Goal: Task Accomplishment & Management: Manage account settings

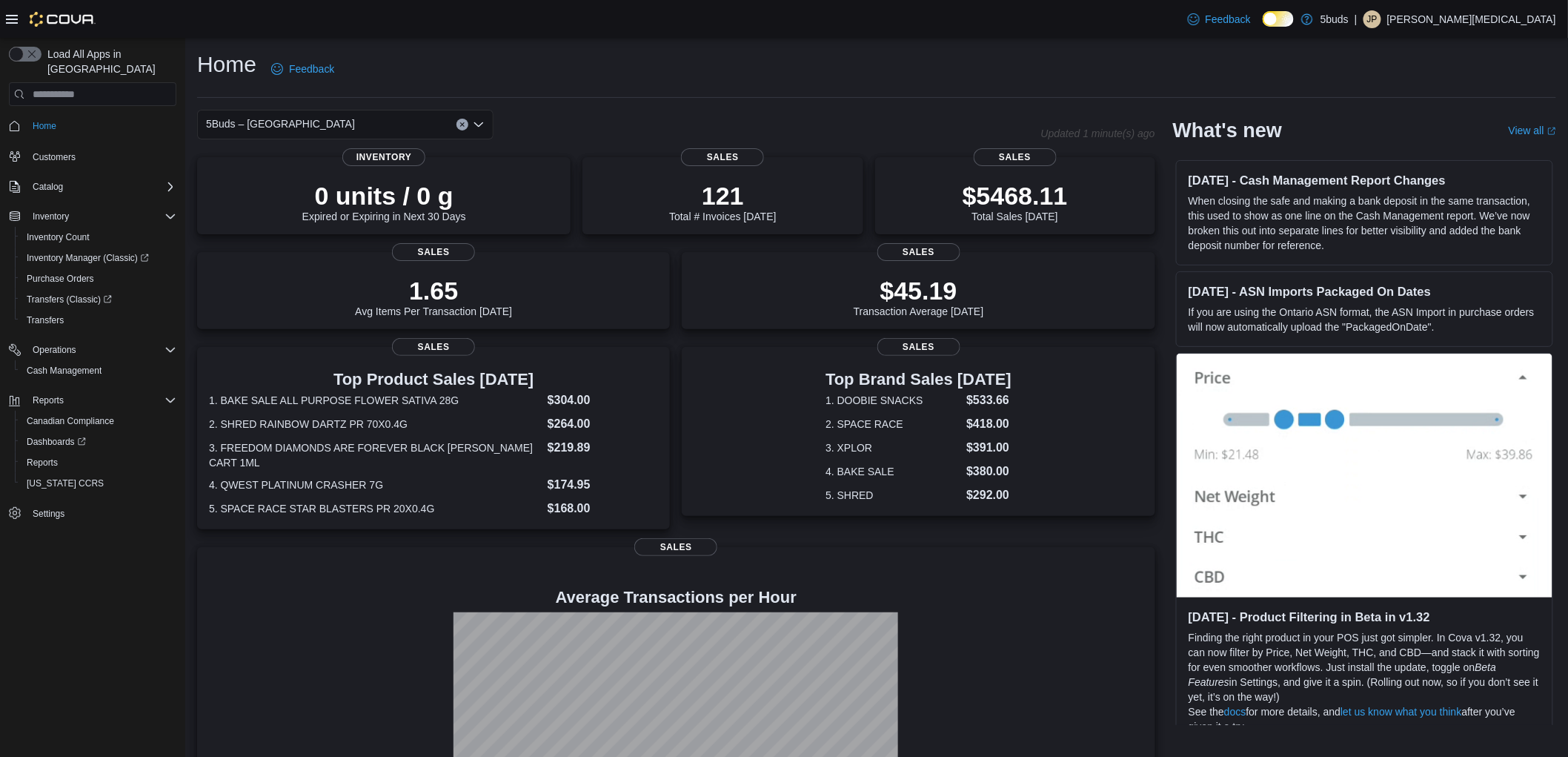
click at [781, 56] on div "Home Feedback" at bounding box center [876, 69] width 1359 height 39
click at [791, 56] on div "Home Feedback" at bounding box center [876, 69] width 1359 height 39
click at [819, 87] on div "Home Feedback" at bounding box center [876, 69] width 1359 height 39
click at [614, 77] on div "Home Feedback" at bounding box center [876, 69] width 1359 height 39
click at [732, 77] on div "Home Feedback" at bounding box center [876, 69] width 1359 height 39
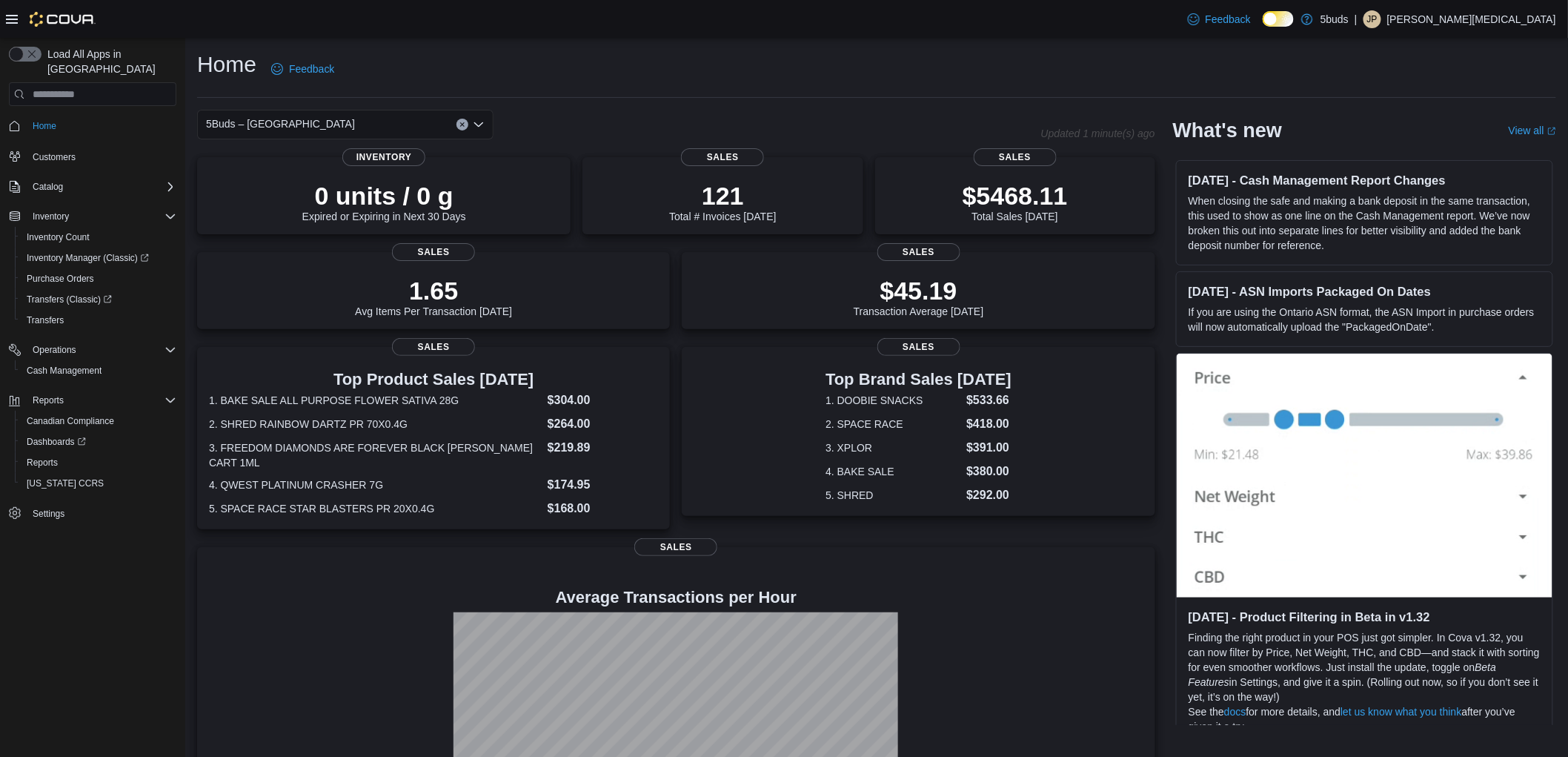
click at [732, 79] on div "Home Feedback" at bounding box center [876, 69] width 1359 height 39
click at [765, 70] on div "Home Feedback" at bounding box center [876, 69] width 1359 height 39
click at [945, 40] on div "Home Feedback 5Buds – North Battleford Updated 1 minute(s) ago 0 units / 0 g Ex…" at bounding box center [877, 448] width 1383 height 821
click at [50, 436] on span "Dashboards" at bounding box center [56, 441] width 60 height 12
click at [764, 107] on div "Home Feedback 5Buds – North Battleford Updated 2 minute(s) ago 0 units / 0 g Ex…" at bounding box center [877, 448] width 1383 height 821
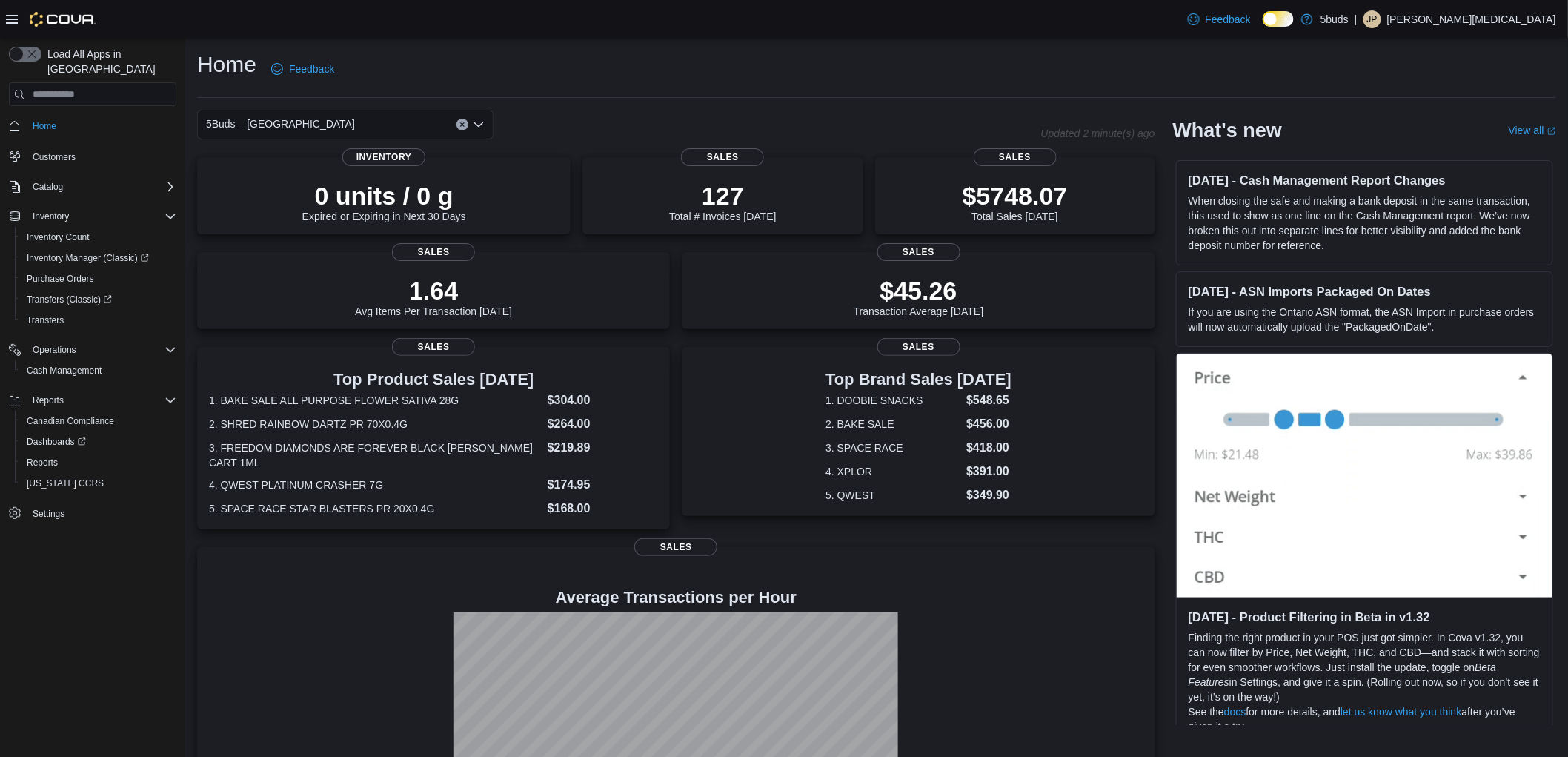
click at [937, 77] on div "Home Feedback" at bounding box center [876, 69] width 1359 height 39
click at [53, 436] on span "Dashboards" at bounding box center [56, 441] width 60 height 12
click at [48, 454] on span "Reports" at bounding box center [42, 462] width 31 height 18
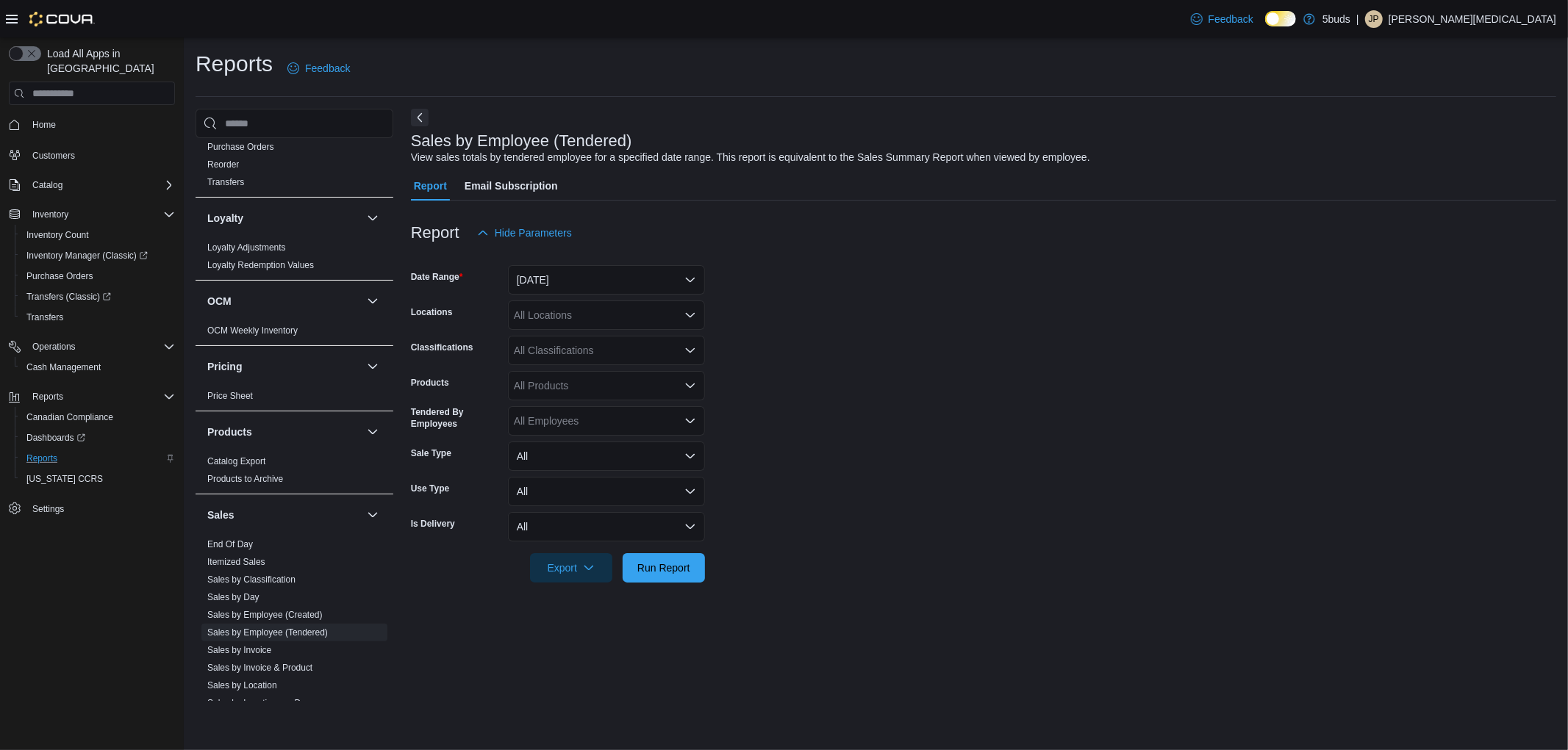
scroll to position [1026, 0]
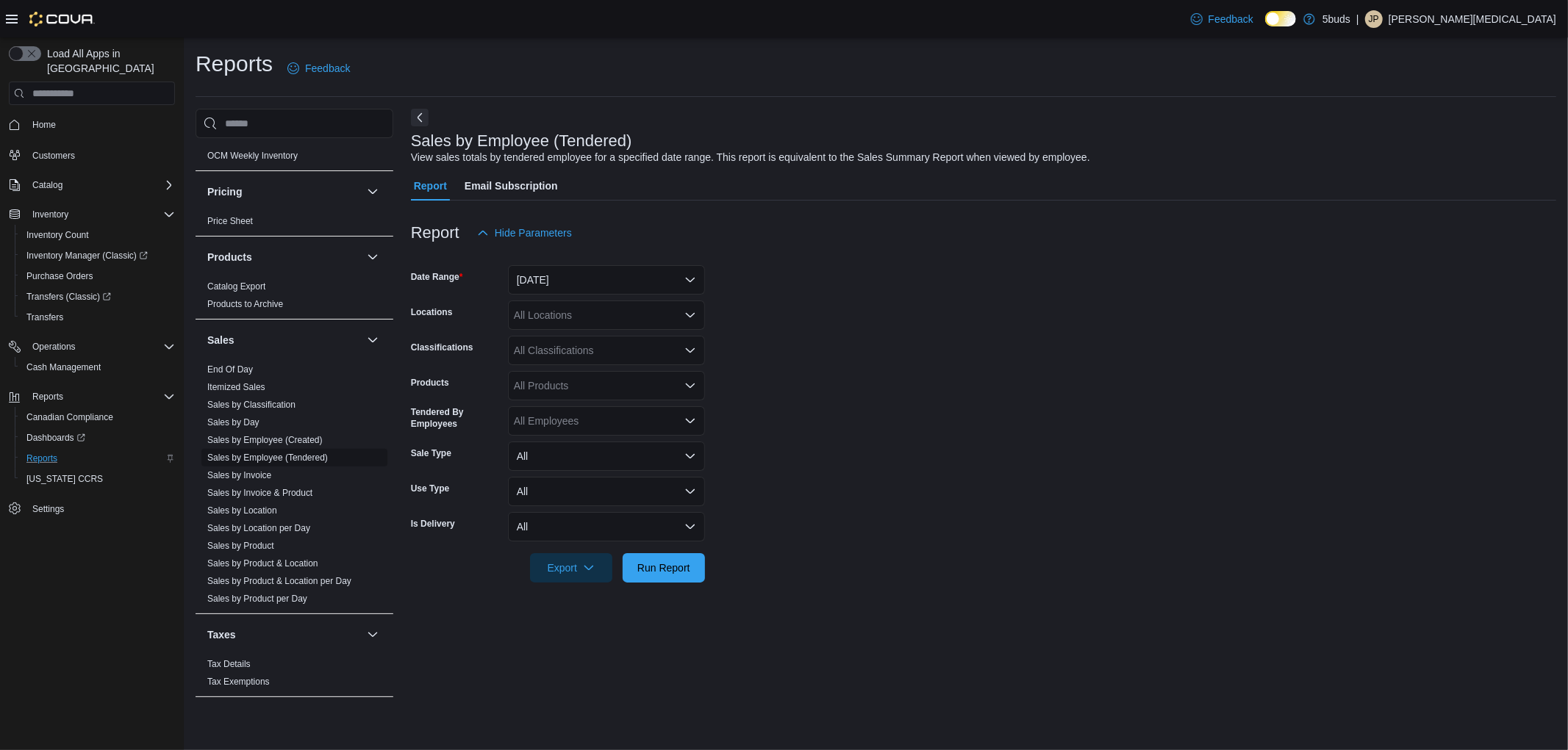
click at [258, 453] on link "Sales by Employee (Tendered)" at bounding box center [267, 457] width 121 height 10
click at [530, 281] on button "[DATE]" at bounding box center [606, 280] width 197 height 30
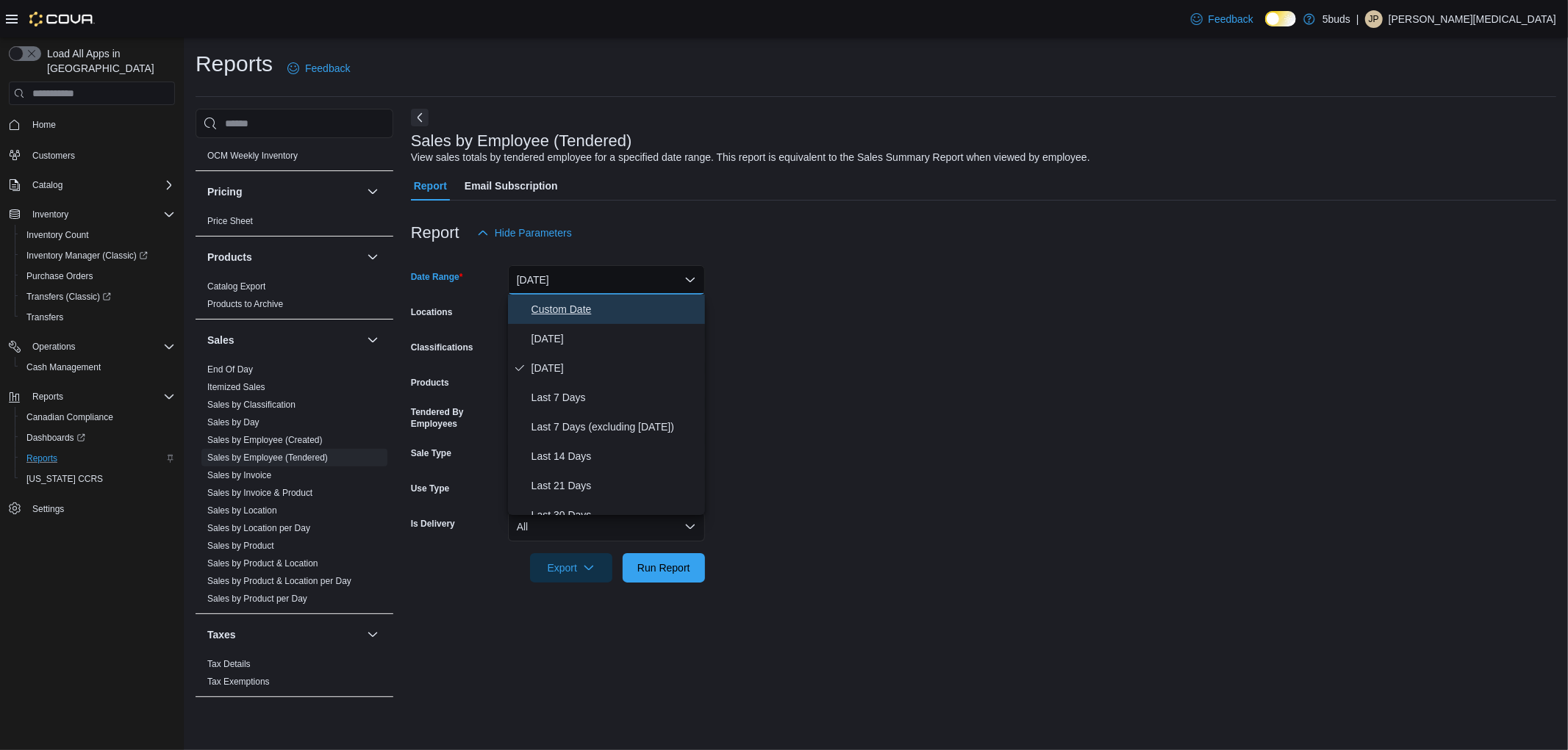
click at [544, 307] on span "Custom Date" at bounding box center [615, 309] width 168 height 18
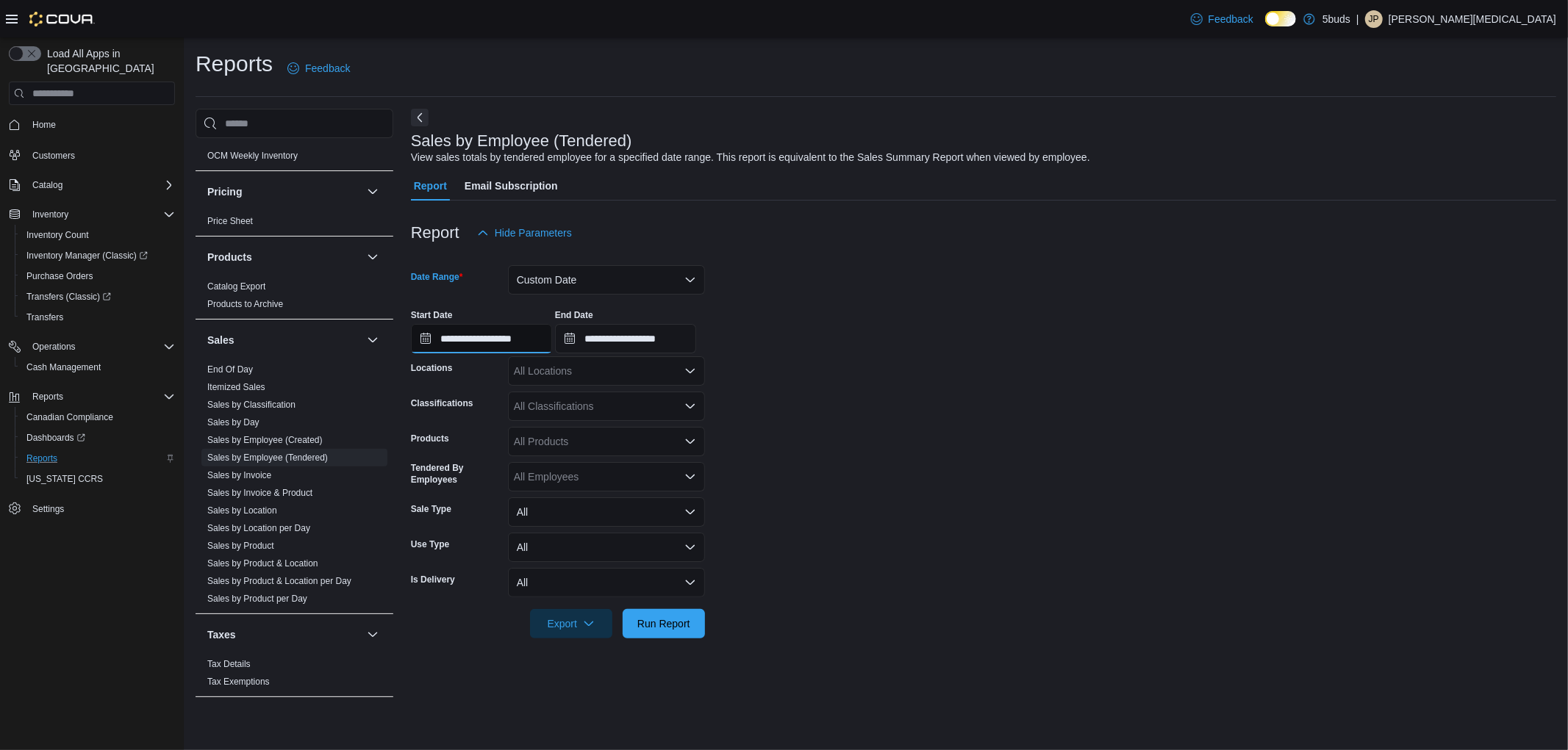
click at [522, 350] on input "**********" at bounding box center [482, 338] width 141 height 30
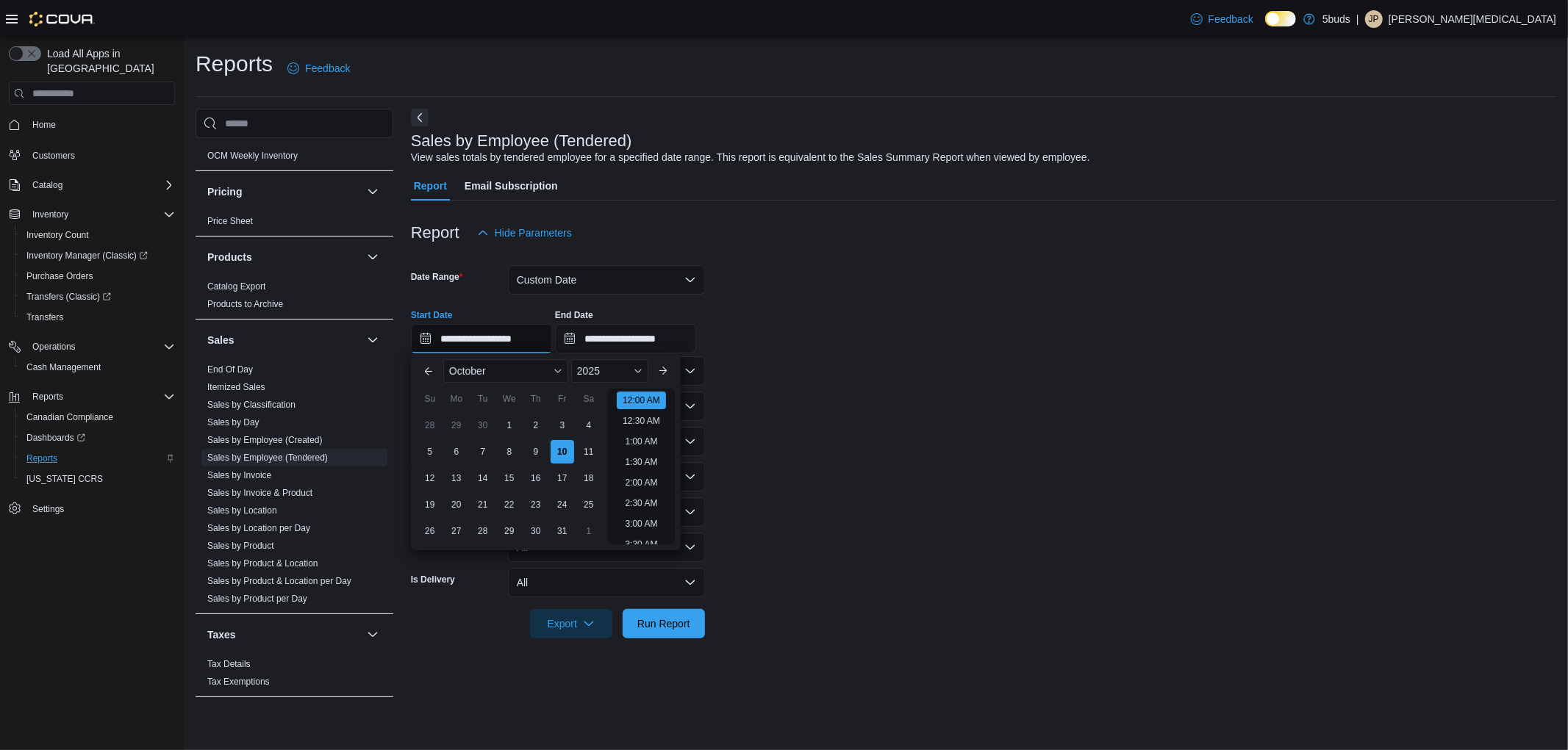
scroll to position [46, 0]
click at [585, 427] on div "4" at bounding box center [589, 425] width 26 height 26
type input "**********"
click at [783, 388] on form "**********" at bounding box center [984, 443] width 1146 height 391
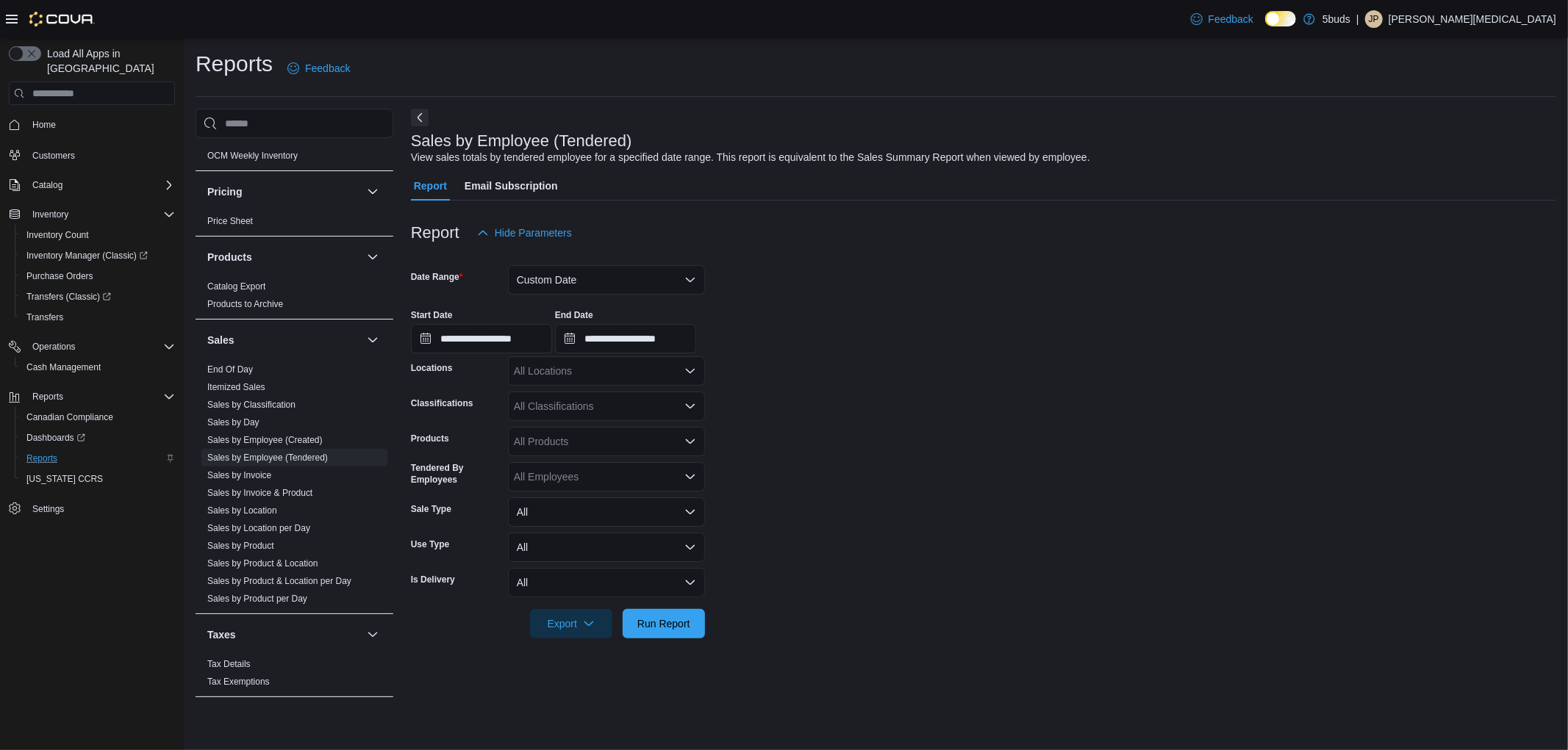
click at [569, 373] on div "All Locations" at bounding box center [606, 371] width 197 height 30
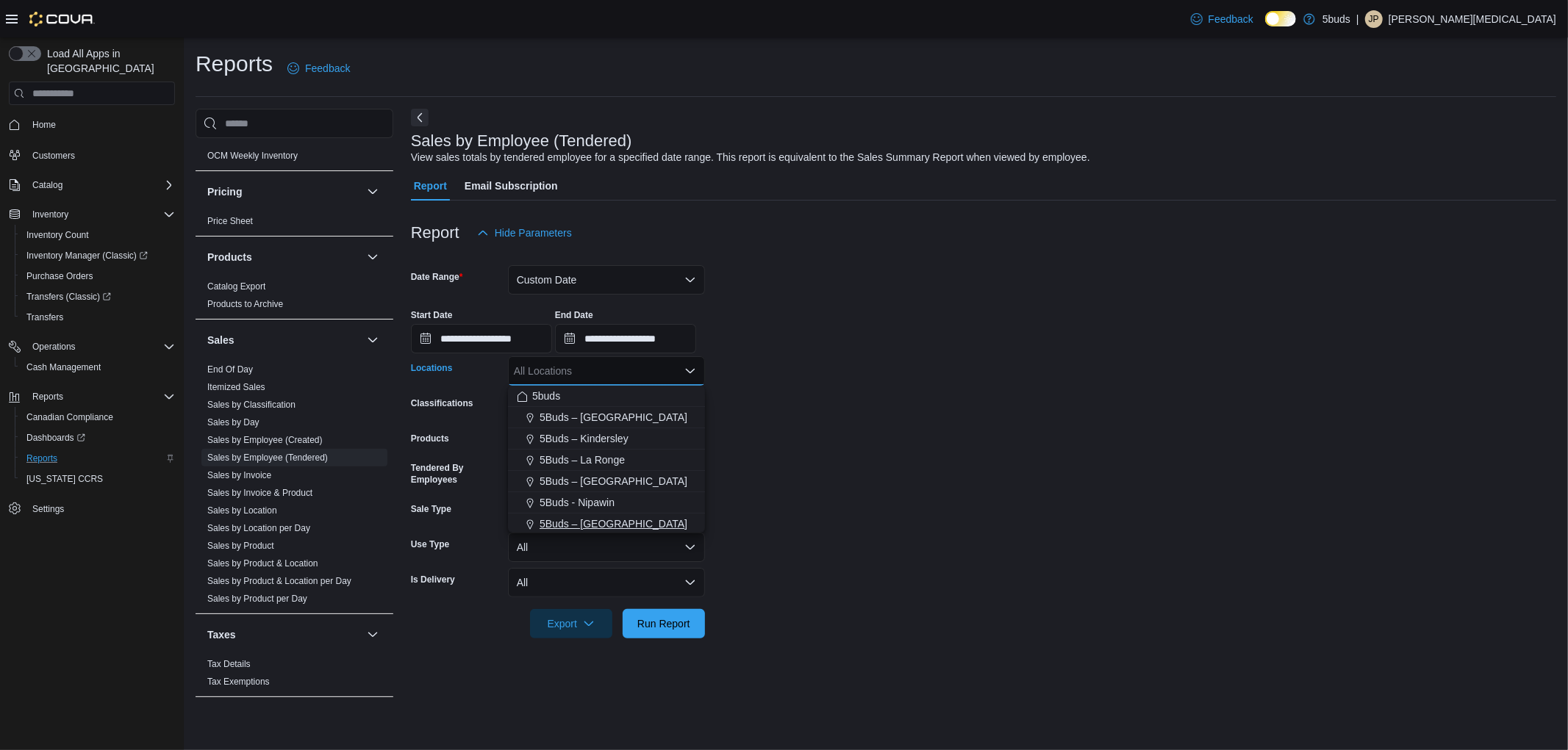
click at [614, 529] on span "5Buds – [GEOGRAPHIC_DATA]" at bounding box center [613, 524] width 148 height 14
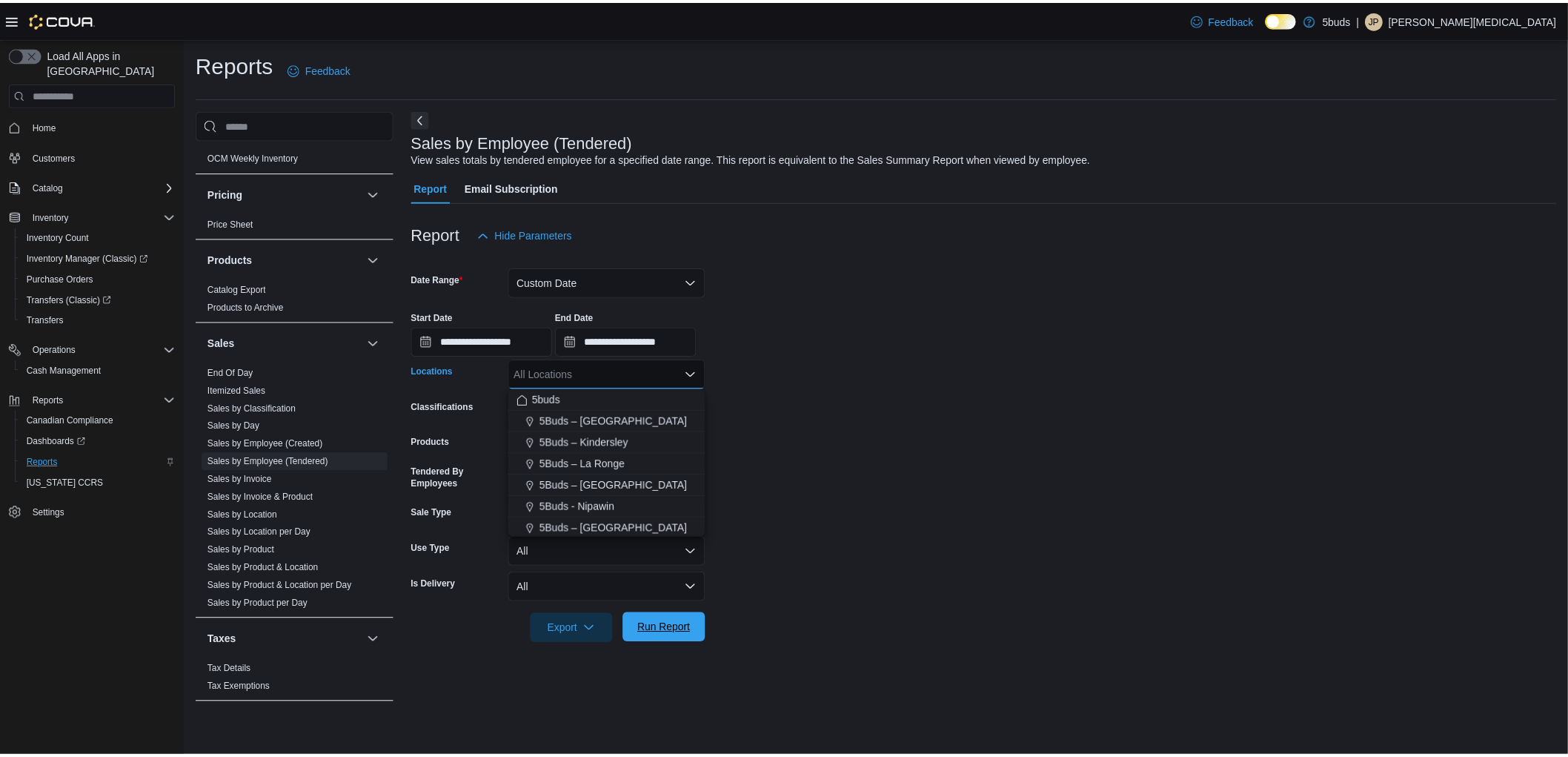
scroll to position [2, 0]
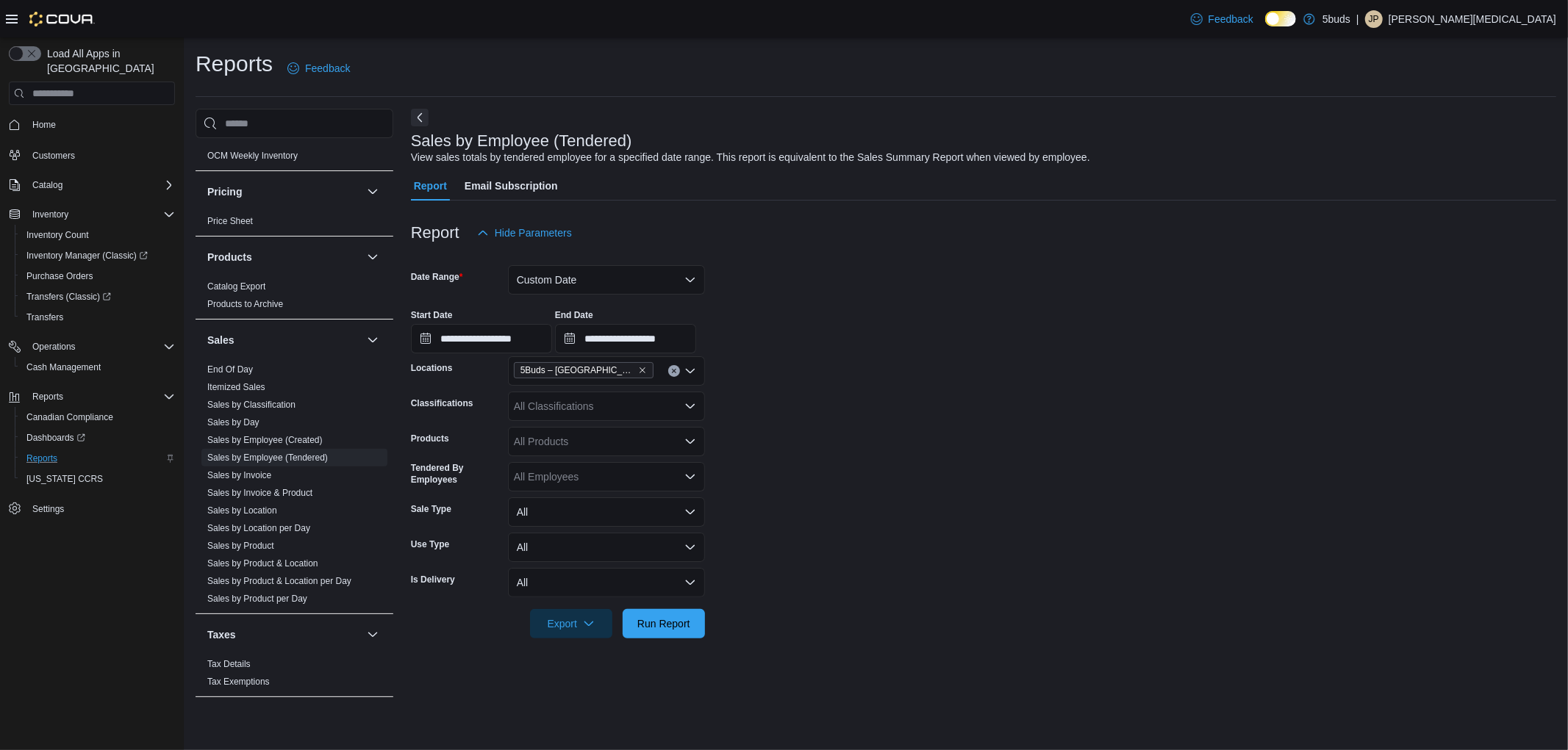
drag, startPoint x: 657, startPoint y: 641, endPoint x: 725, endPoint y: 654, distance: 69.2
click at [658, 642] on div at bounding box center [984, 648] width 1146 height 18
click at [669, 629] on span "Run Report" at bounding box center [664, 623] width 53 height 14
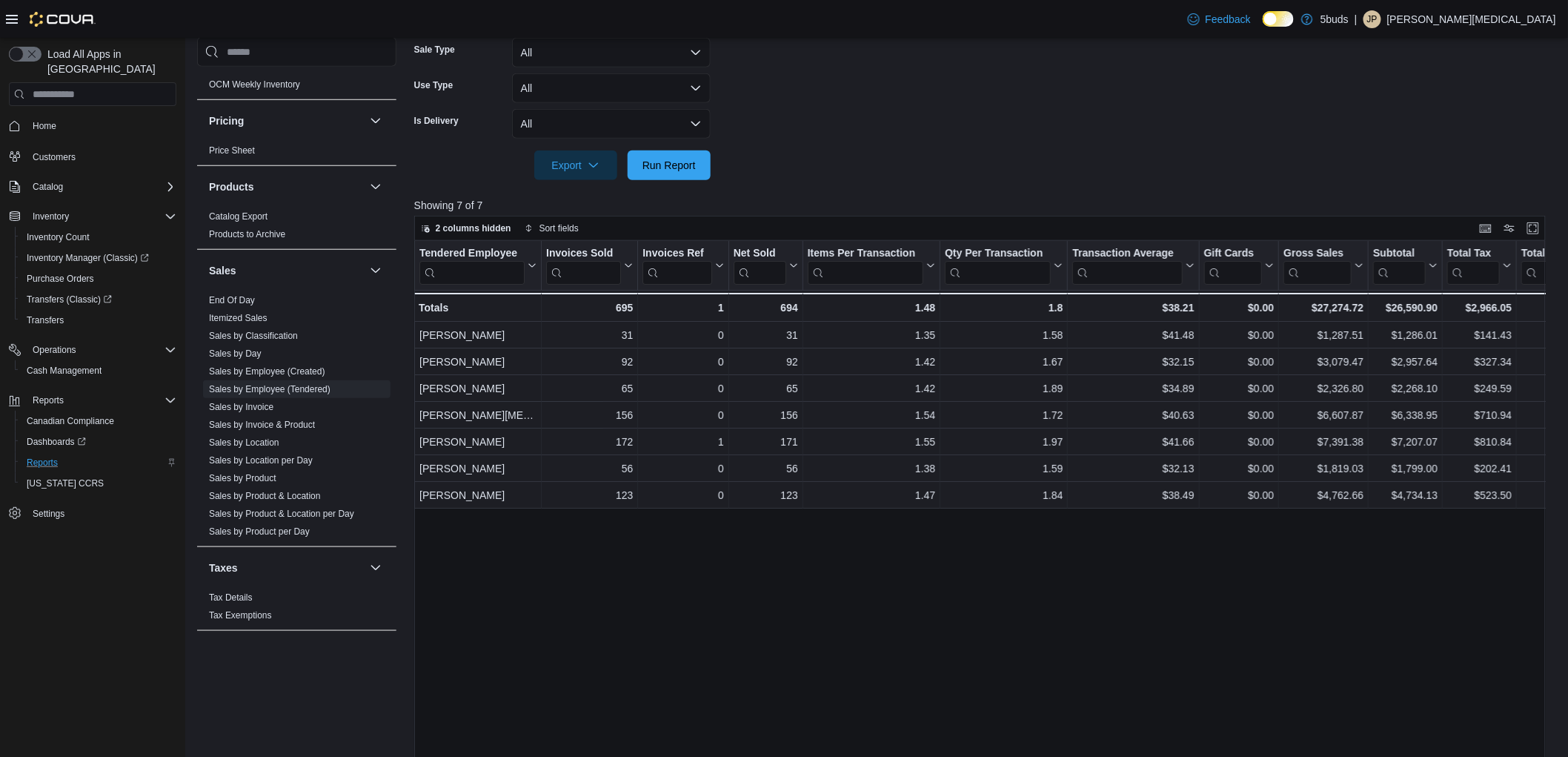
scroll to position [494, 0]
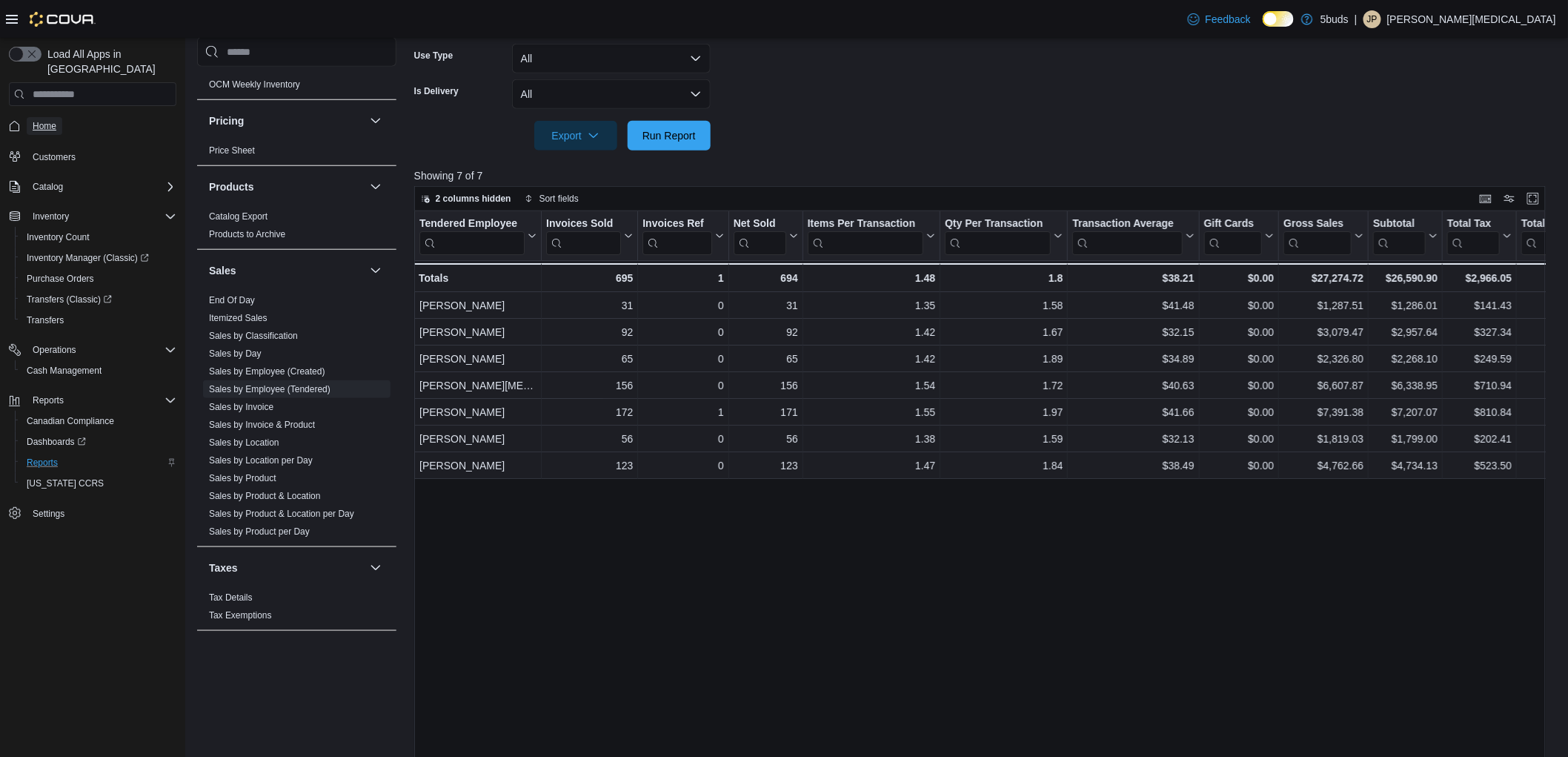
click at [41, 117] on span "Home" at bounding box center [44, 126] width 23 height 18
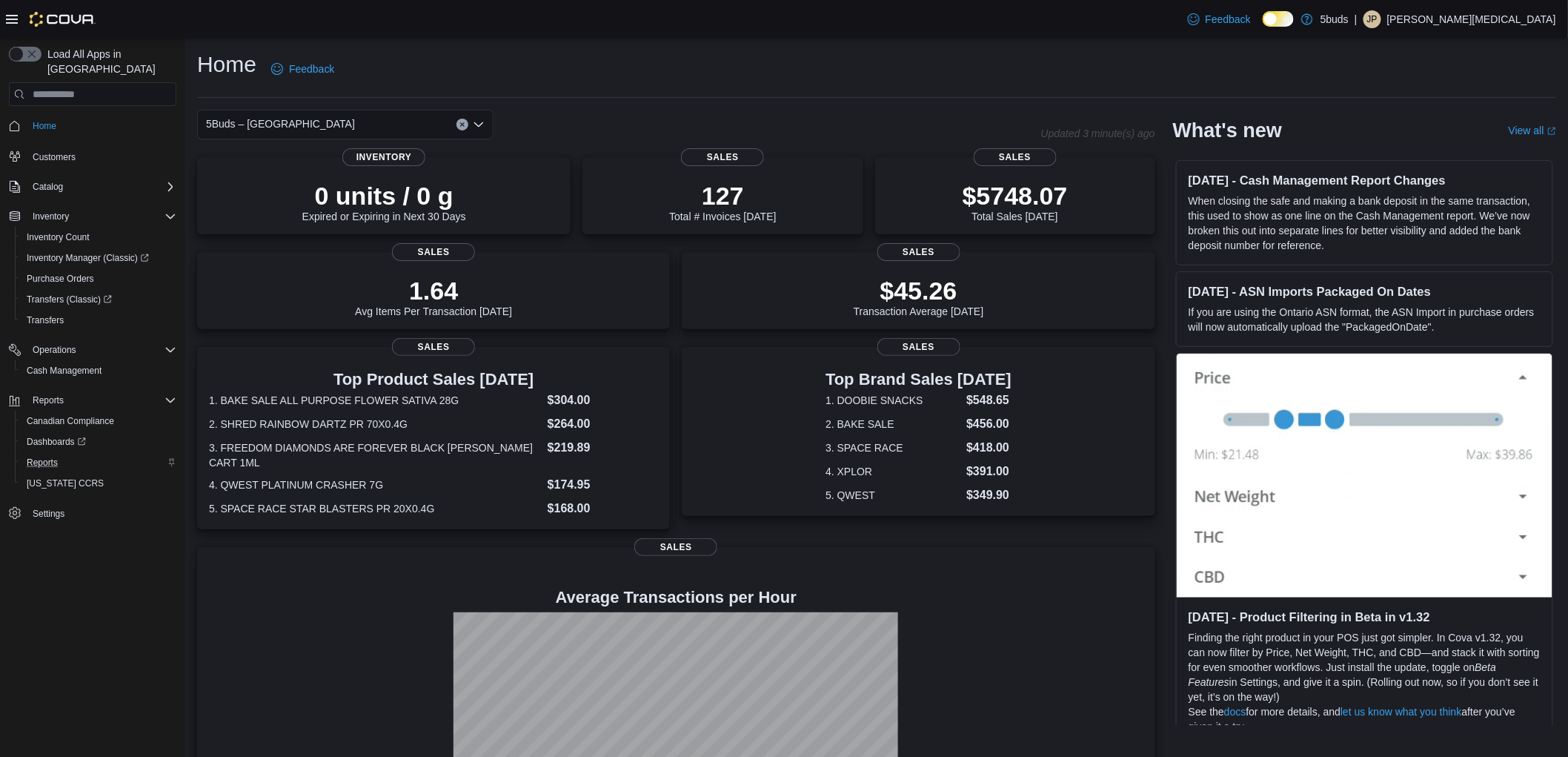
click at [442, 62] on div "Home Feedback" at bounding box center [876, 69] width 1359 height 39
click at [828, 50] on div "Home Feedback" at bounding box center [876, 69] width 1359 height 39
click at [727, 64] on div "Home Feedback" at bounding box center [876, 69] width 1359 height 39
click at [846, 78] on div "Home Feedback" at bounding box center [876, 69] width 1359 height 39
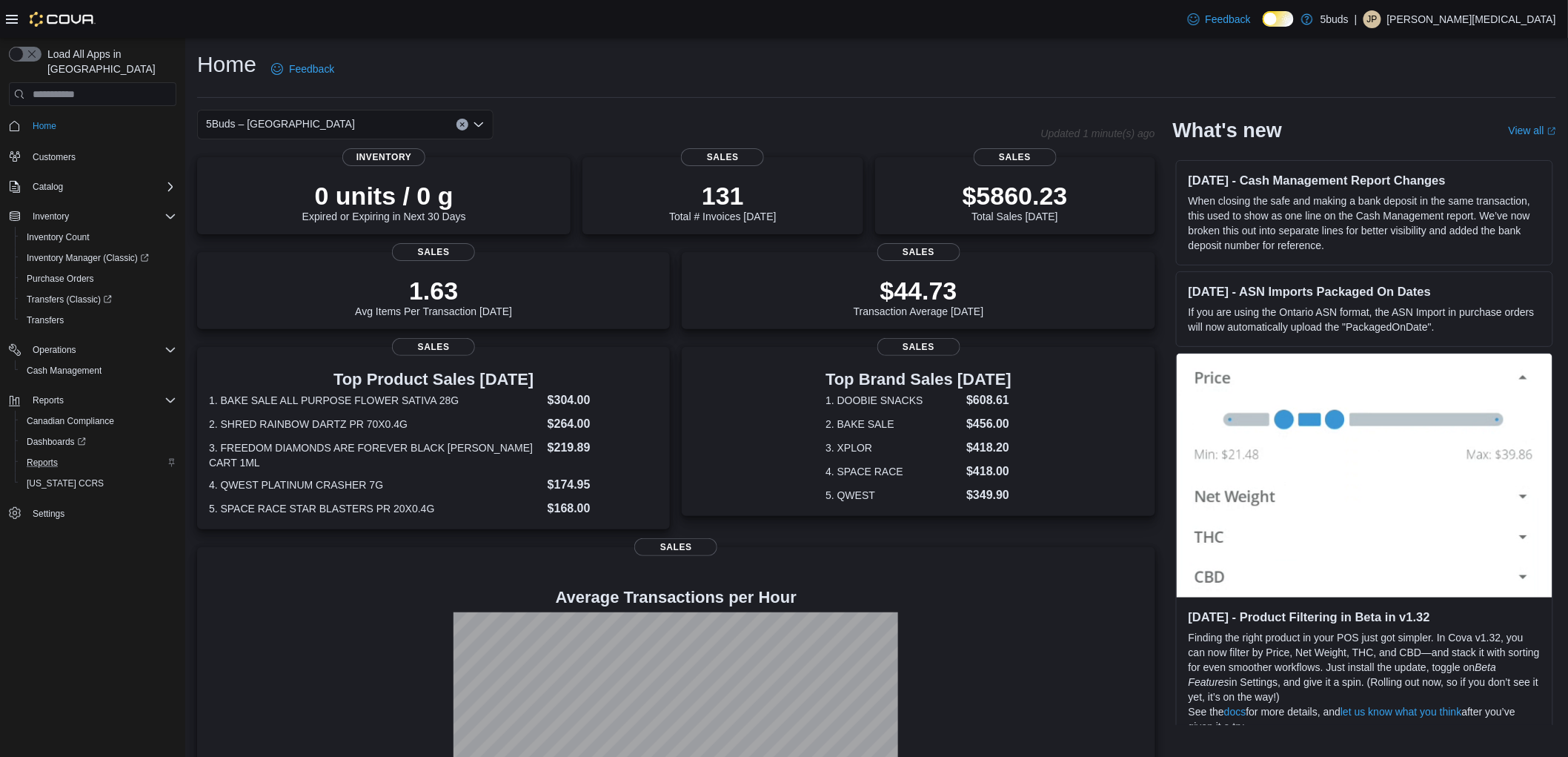
click at [878, 56] on div "Home Feedback" at bounding box center [876, 69] width 1359 height 39
click at [596, 83] on div "Home Feedback" at bounding box center [876, 69] width 1359 height 39
click at [617, 43] on div "Home Feedback 5Buds – North Battleford Updated 1 minute(s) ago 0 units / 0 g Ex…" at bounding box center [877, 448] width 1383 height 821
click at [644, 57] on div "Home Feedback" at bounding box center [876, 69] width 1359 height 39
click at [648, 57] on div "Home Feedback" at bounding box center [876, 69] width 1359 height 39
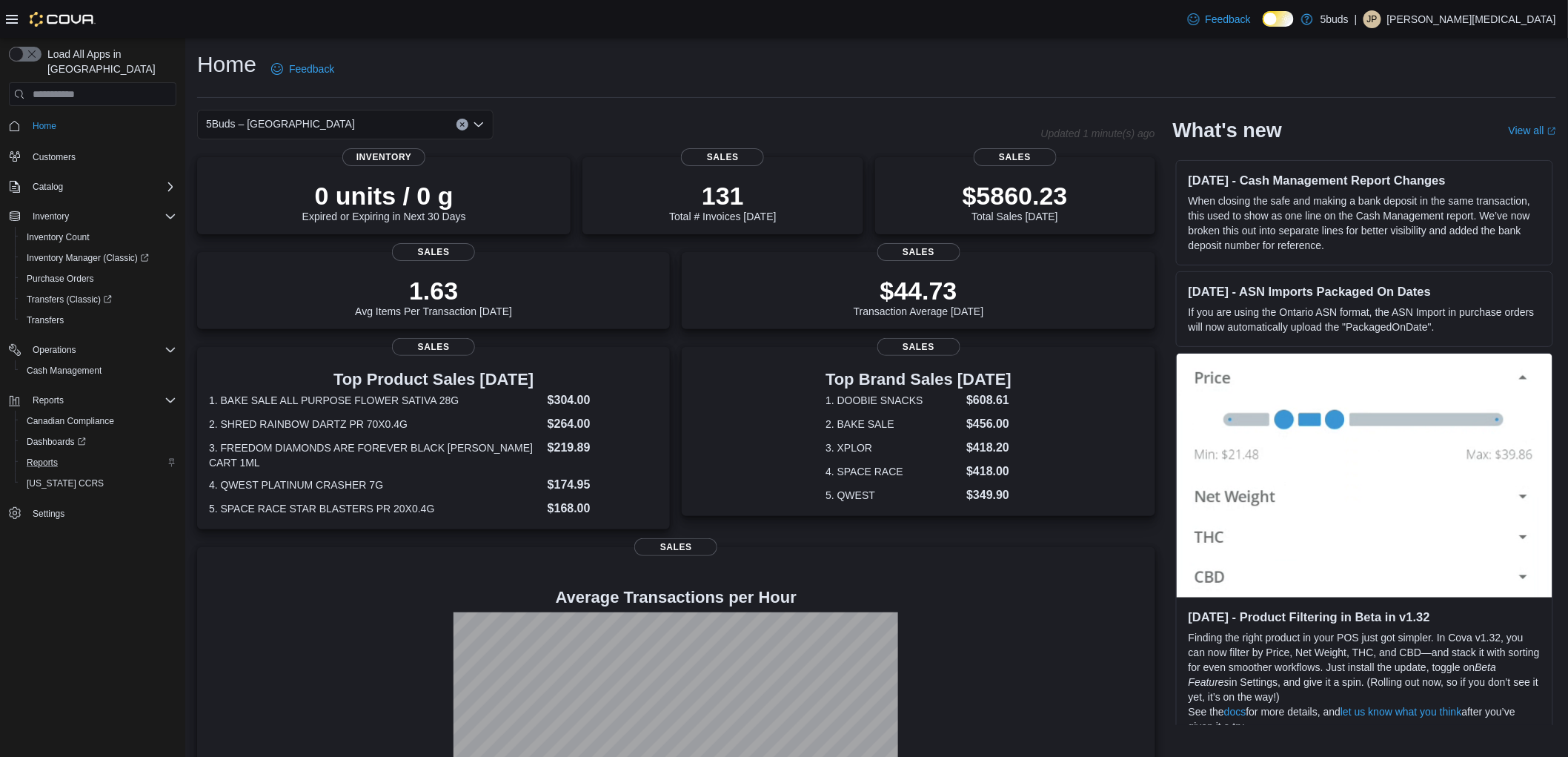
drag, startPoint x: 578, startPoint y: 92, endPoint x: 416, endPoint y: 119, distance: 164.2
click at [579, 91] on div "Home Feedback" at bounding box center [876, 74] width 1359 height 48
click at [396, 132] on div "5Buds – [GEOGRAPHIC_DATA]" at bounding box center [345, 124] width 297 height 30
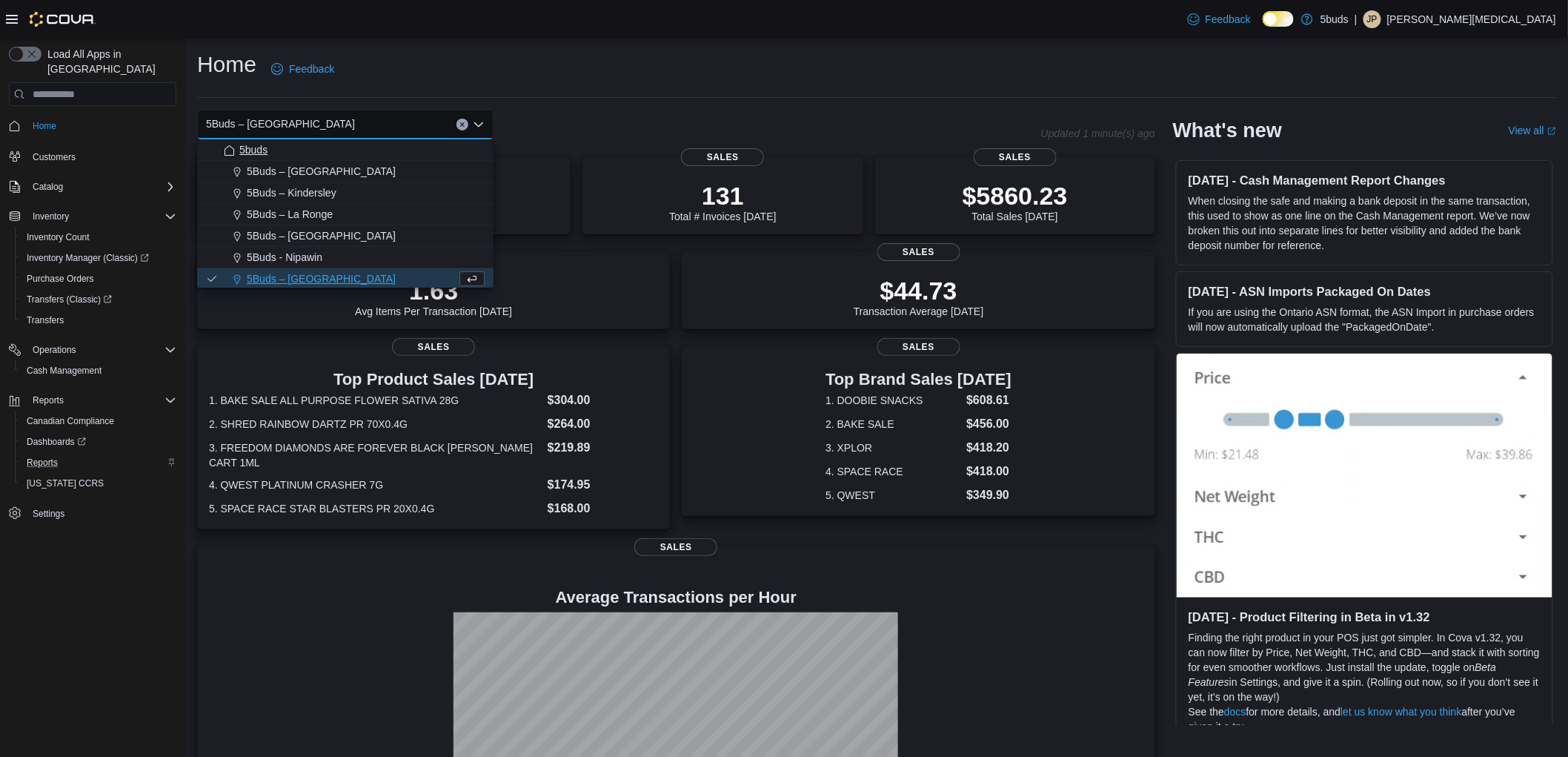
click at [311, 153] on div "5buds" at bounding box center [354, 149] width 261 height 15
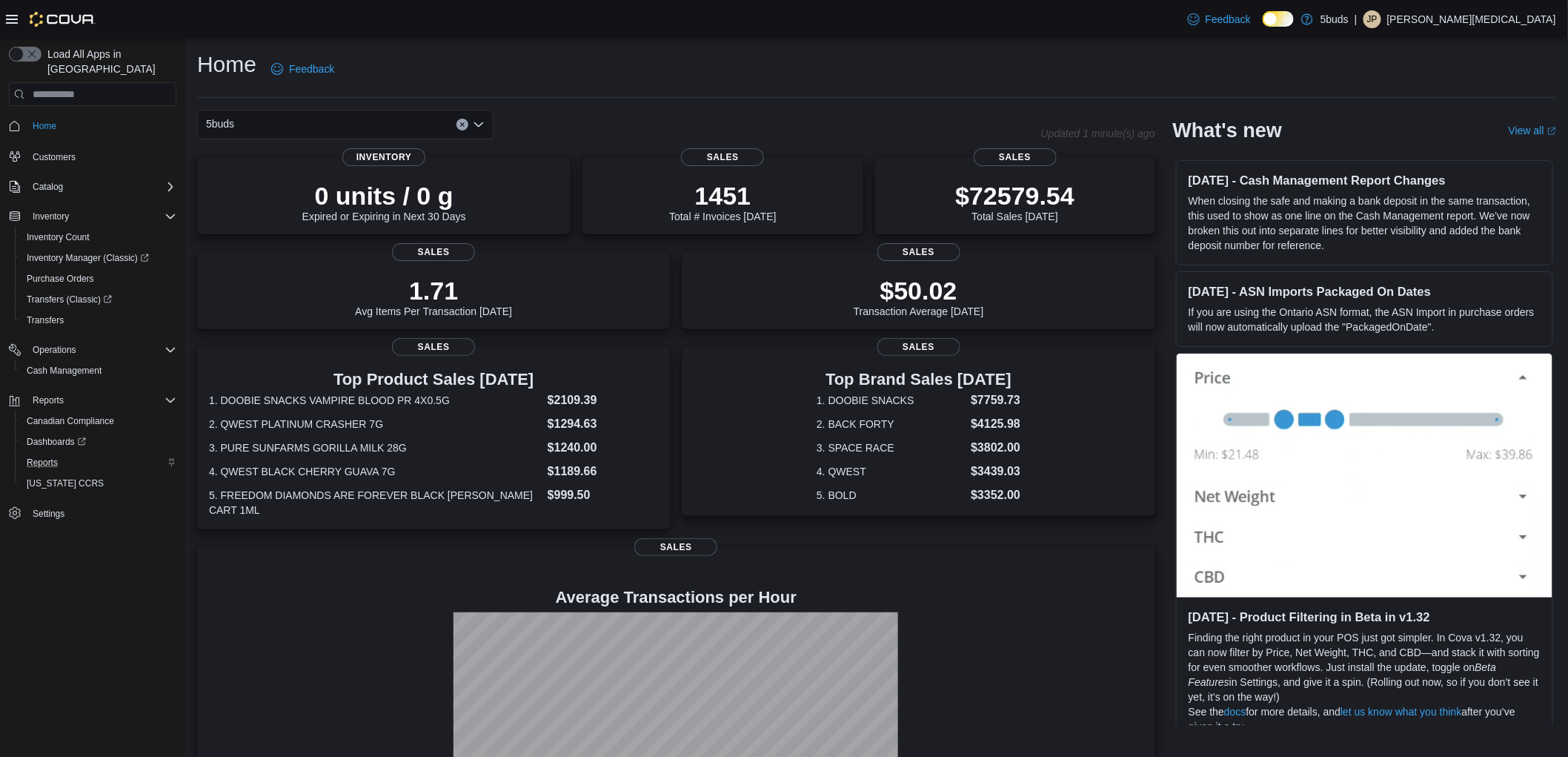
click at [368, 124] on div "5buds Combo box. Selected. 5buds. Press Backspace to delete 5buds. Combo box in…" at bounding box center [345, 124] width 297 height 30
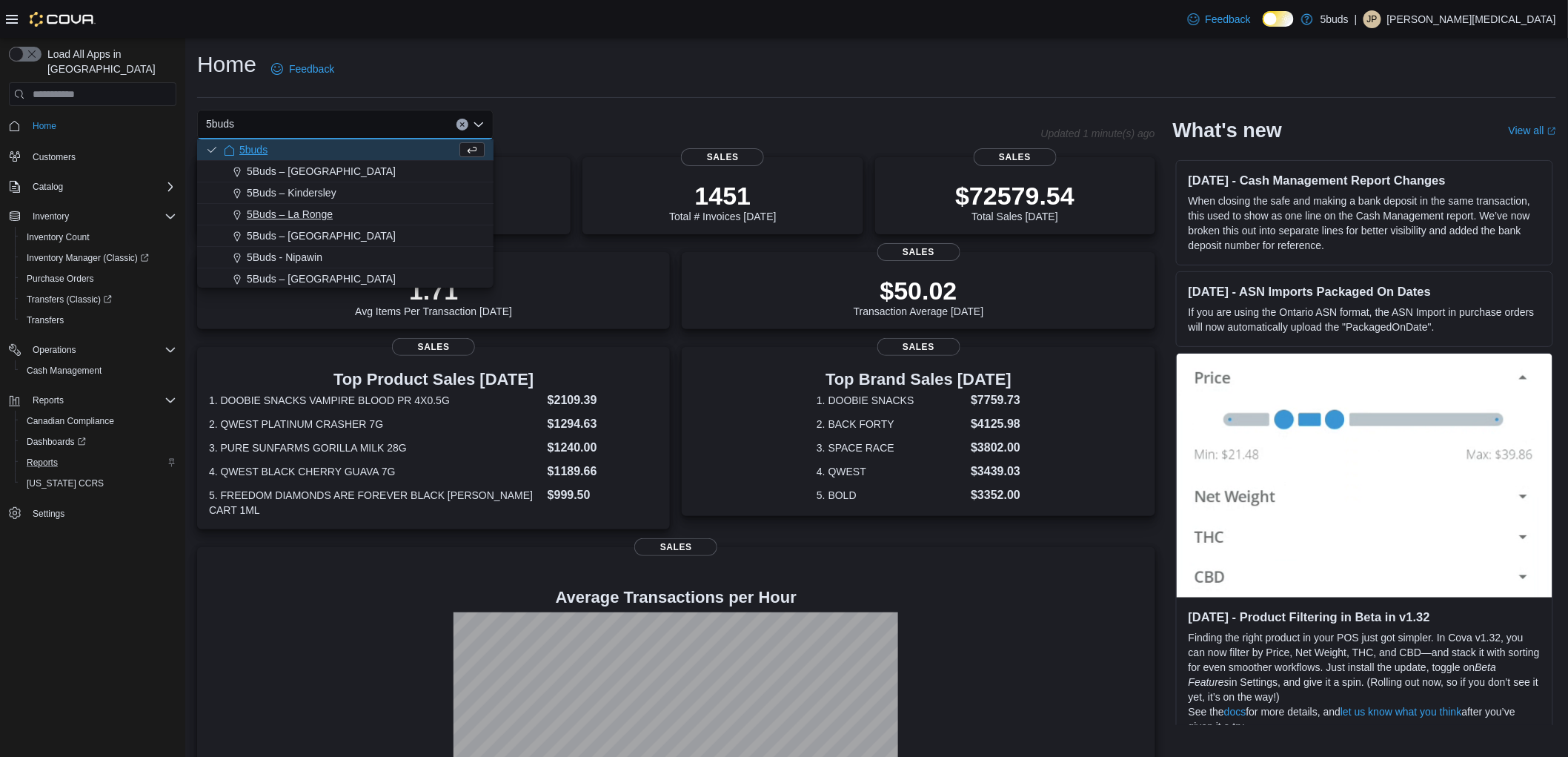
click at [315, 215] on span "5Buds – La Ronge" at bounding box center [290, 214] width 86 height 15
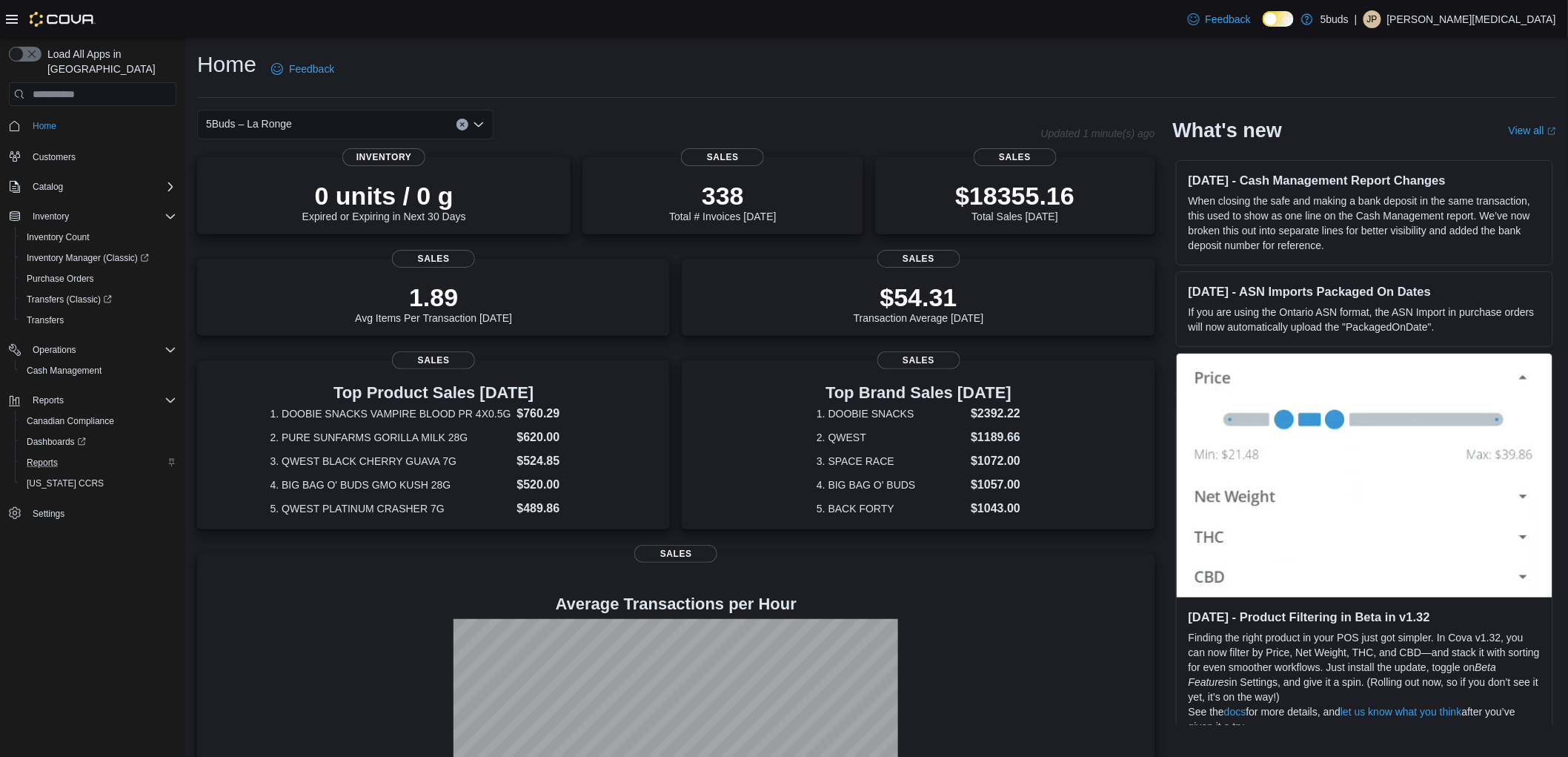
click at [367, 124] on div "5Buds – La Ronge" at bounding box center [345, 124] width 297 height 30
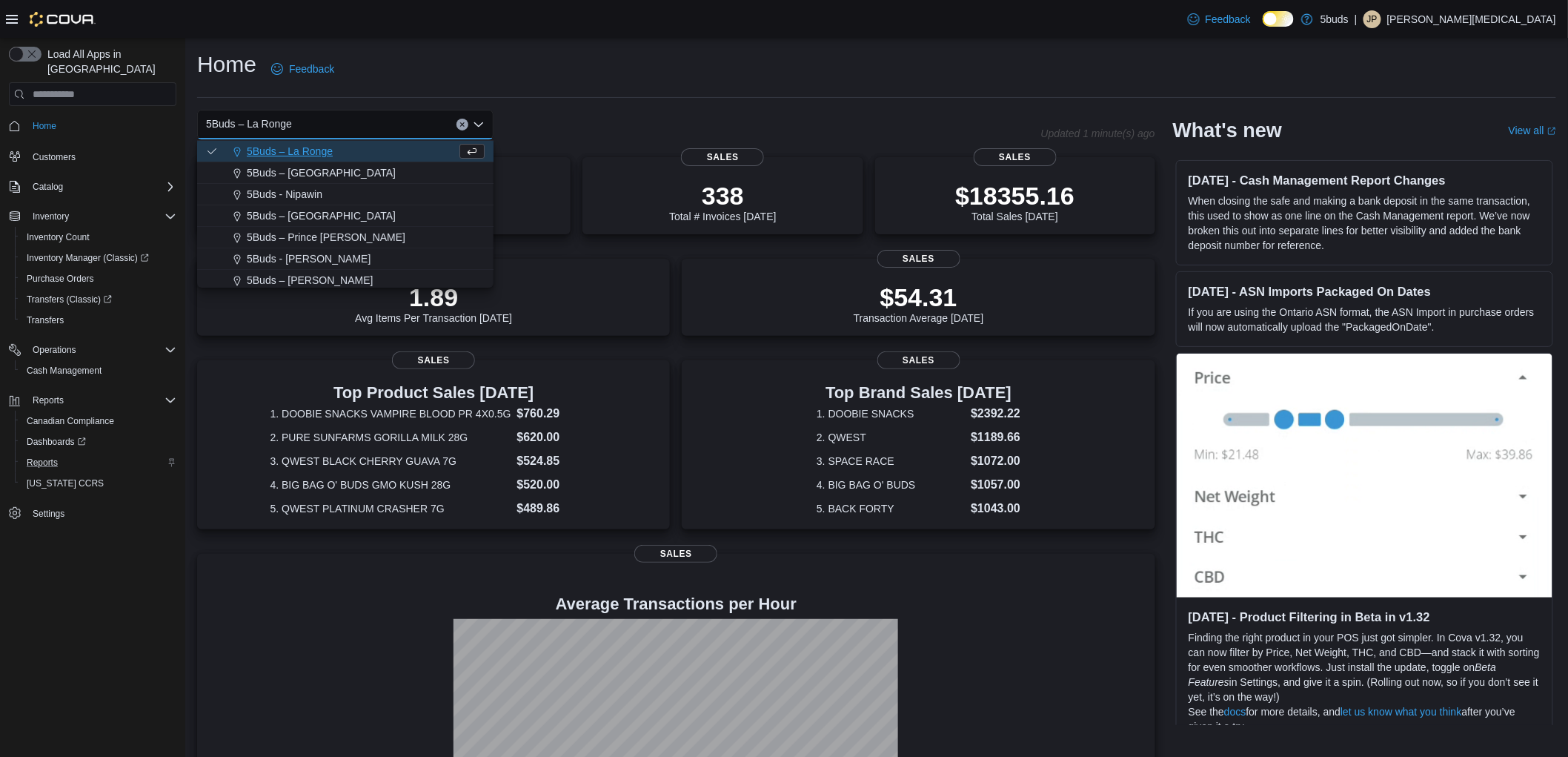
scroll to position [82, 0]
click at [310, 215] on span "5Buds – Prince [PERSON_NAME]" at bounding box center [326, 218] width 159 height 15
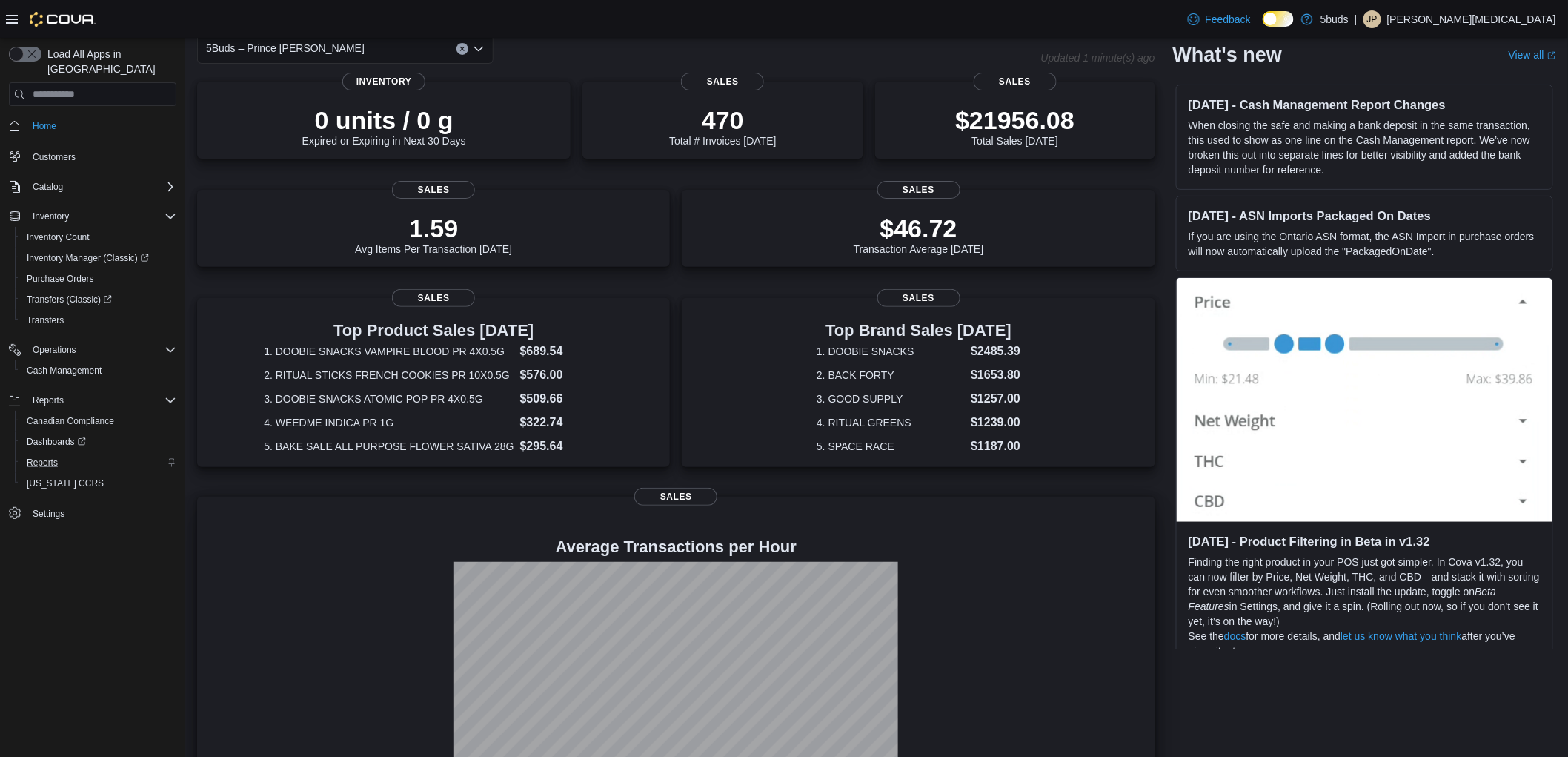
scroll to position [0, 0]
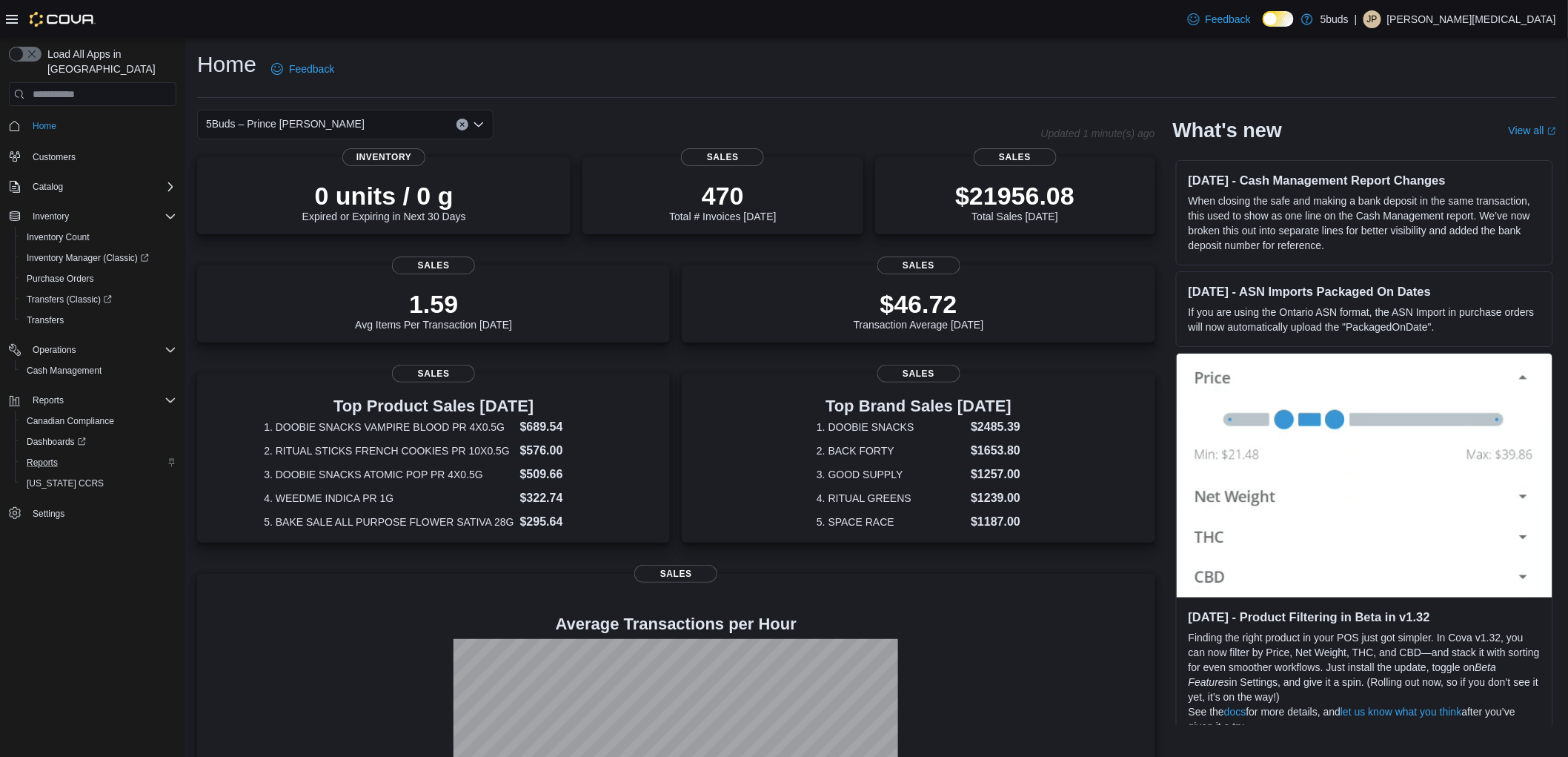
click at [320, 127] on div "5Buds – Prince [PERSON_NAME]" at bounding box center [345, 124] width 297 height 30
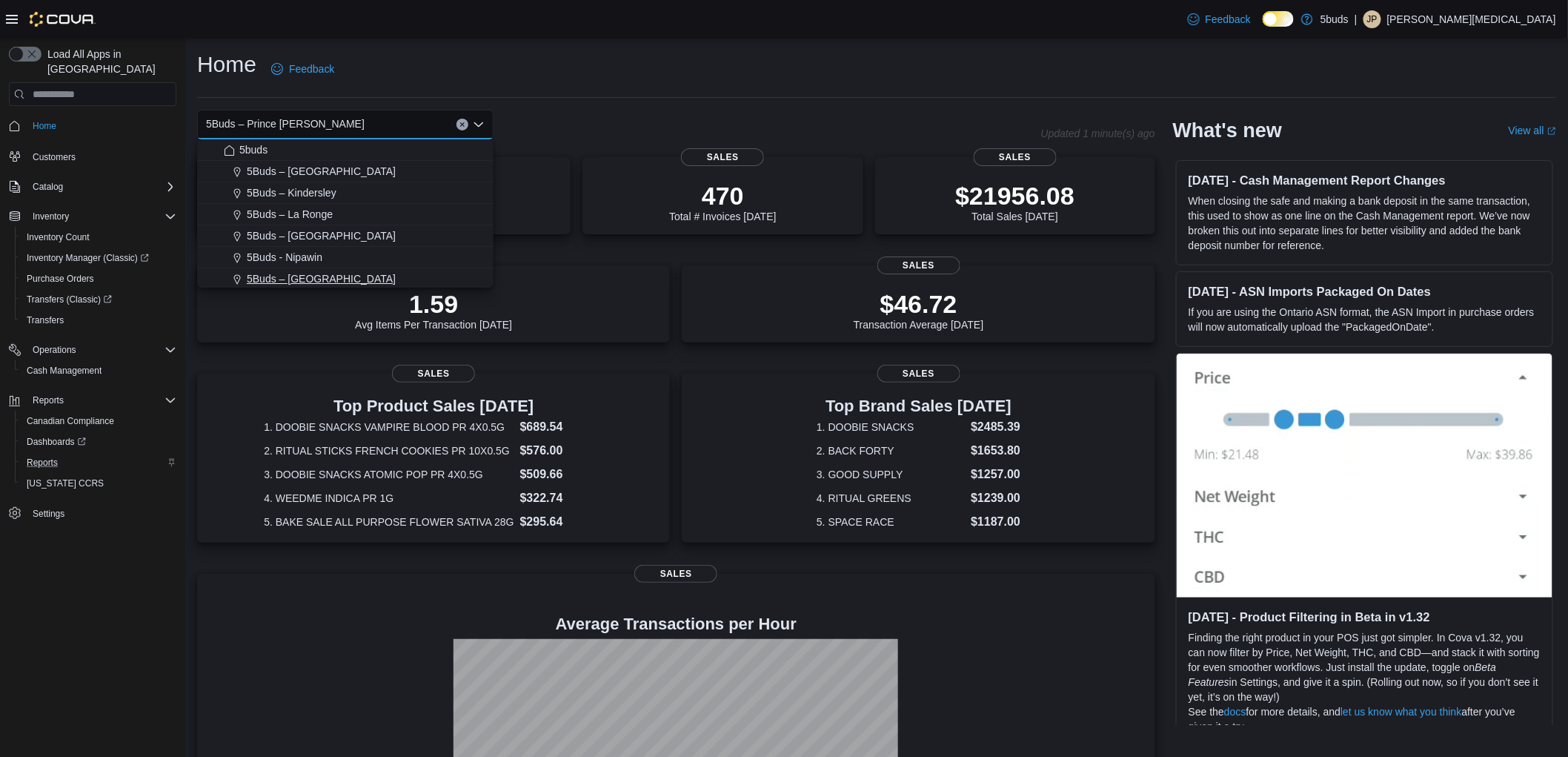
click at [332, 270] on button "5Buds – [GEOGRAPHIC_DATA]" at bounding box center [345, 279] width 297 height 22
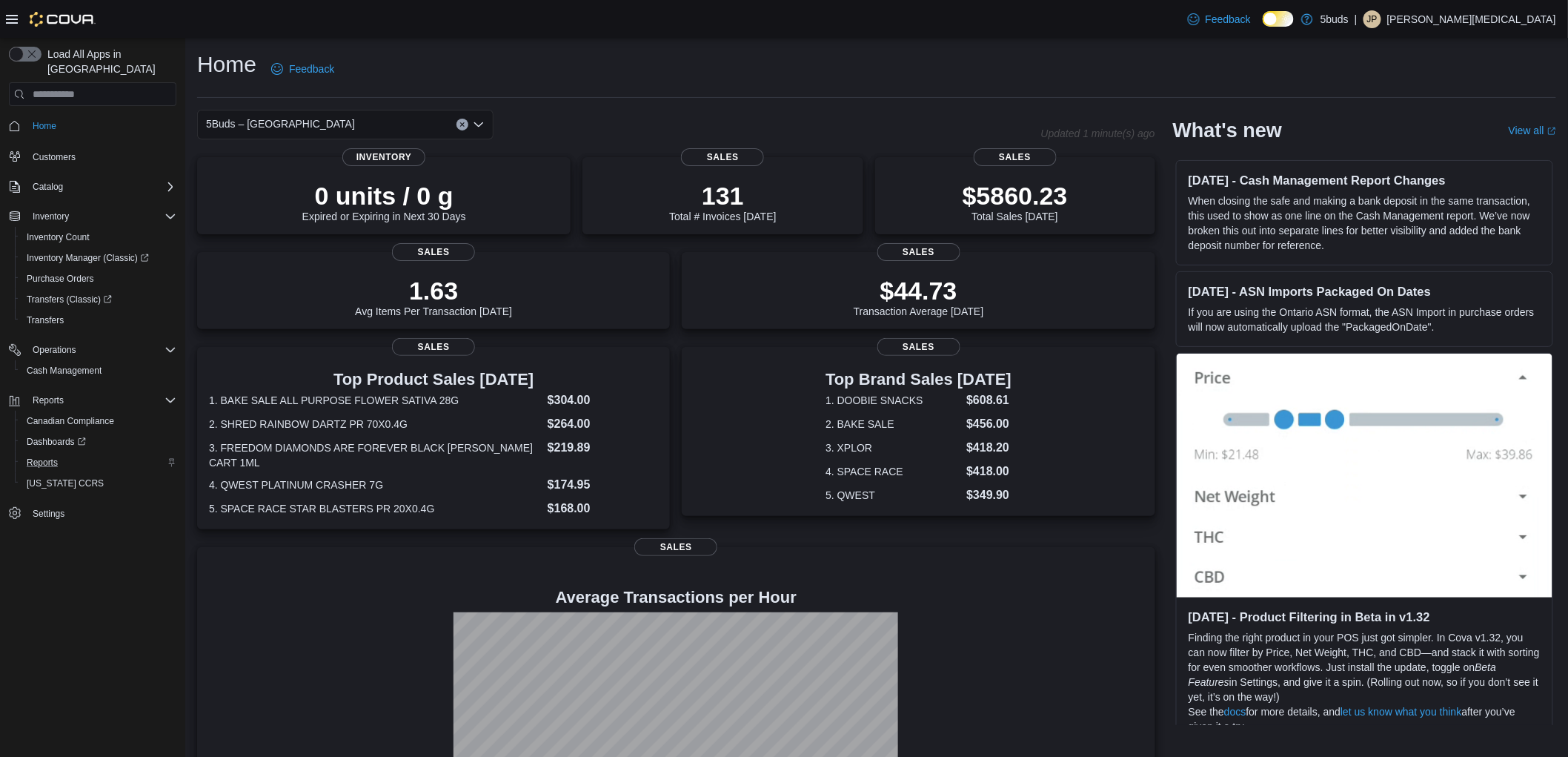
click at [761, 74] on div "Home Feedback" at bounding box center [876, 69] width 1359 height 39
click at [291, 133] on div "5Buds – [GEOGRAPHIC_DATA]" at bounding box center [345, 124] width 297 height 30
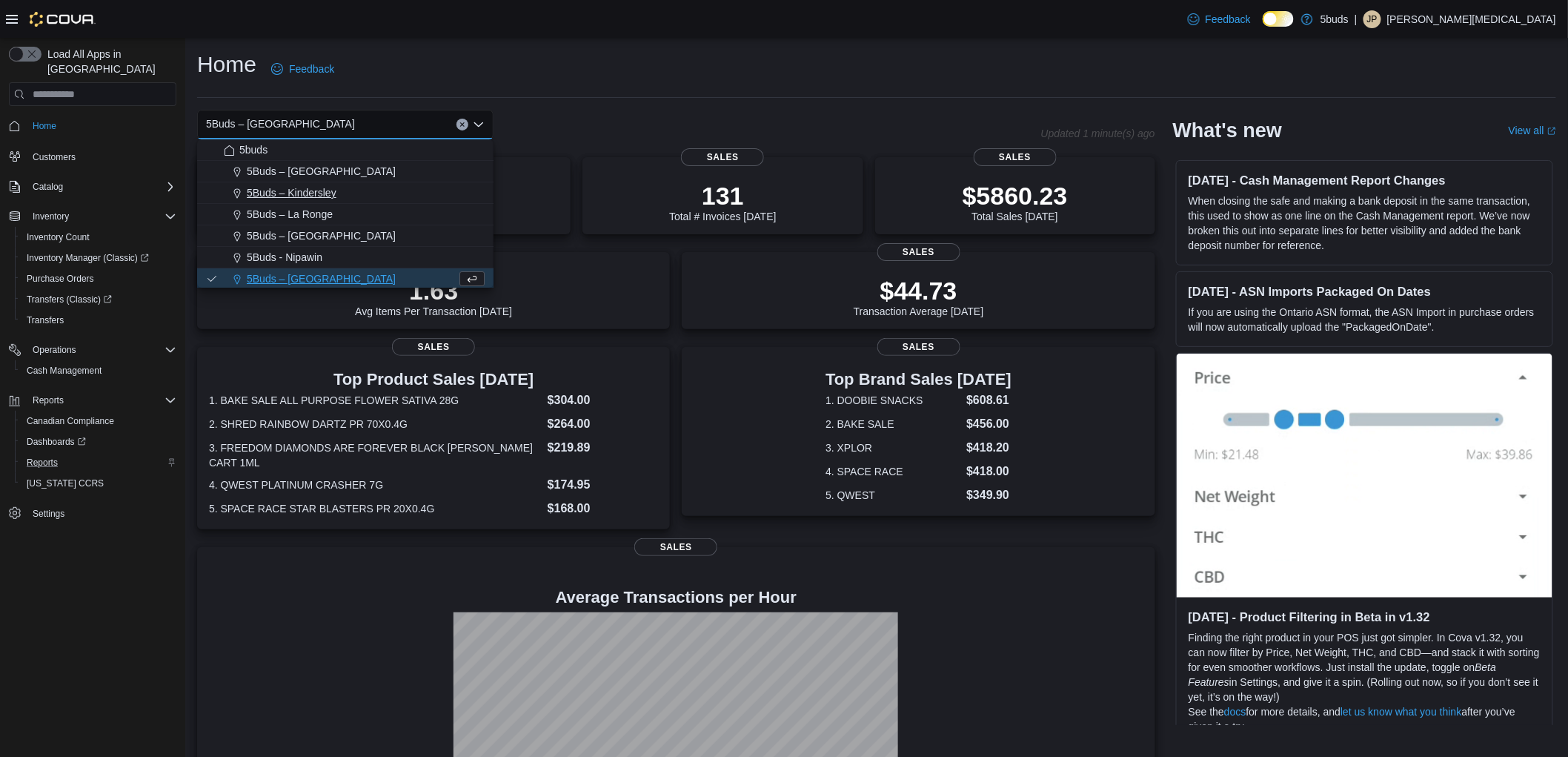
click at [305, 187] on span "5Buds – Kindersley" at bounding box center [291, 193] width 90 height 15
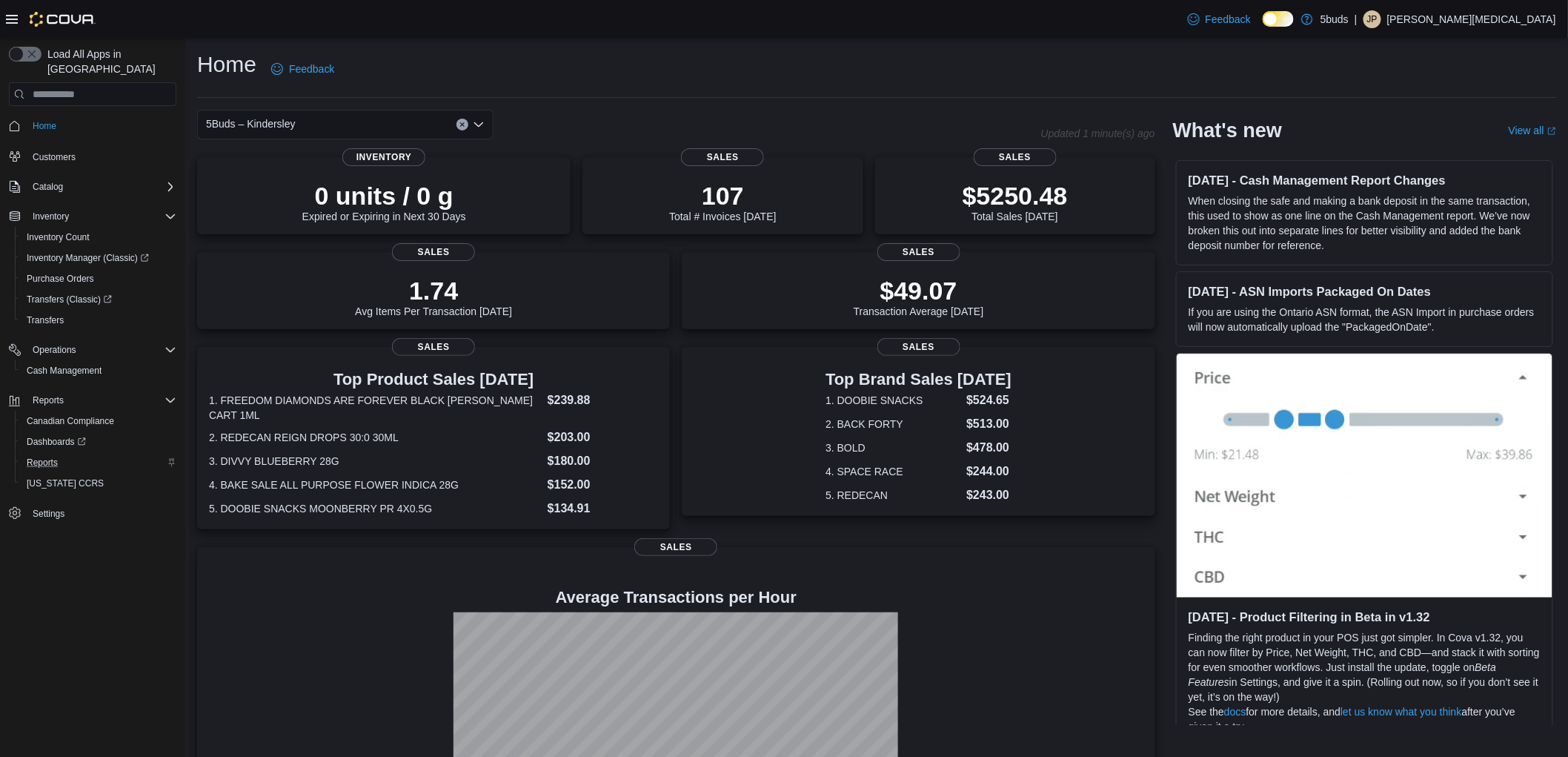
click at [322, 124] on div "5Buds – Kindersley" at bounding box center [345, 124] width 297 height 30
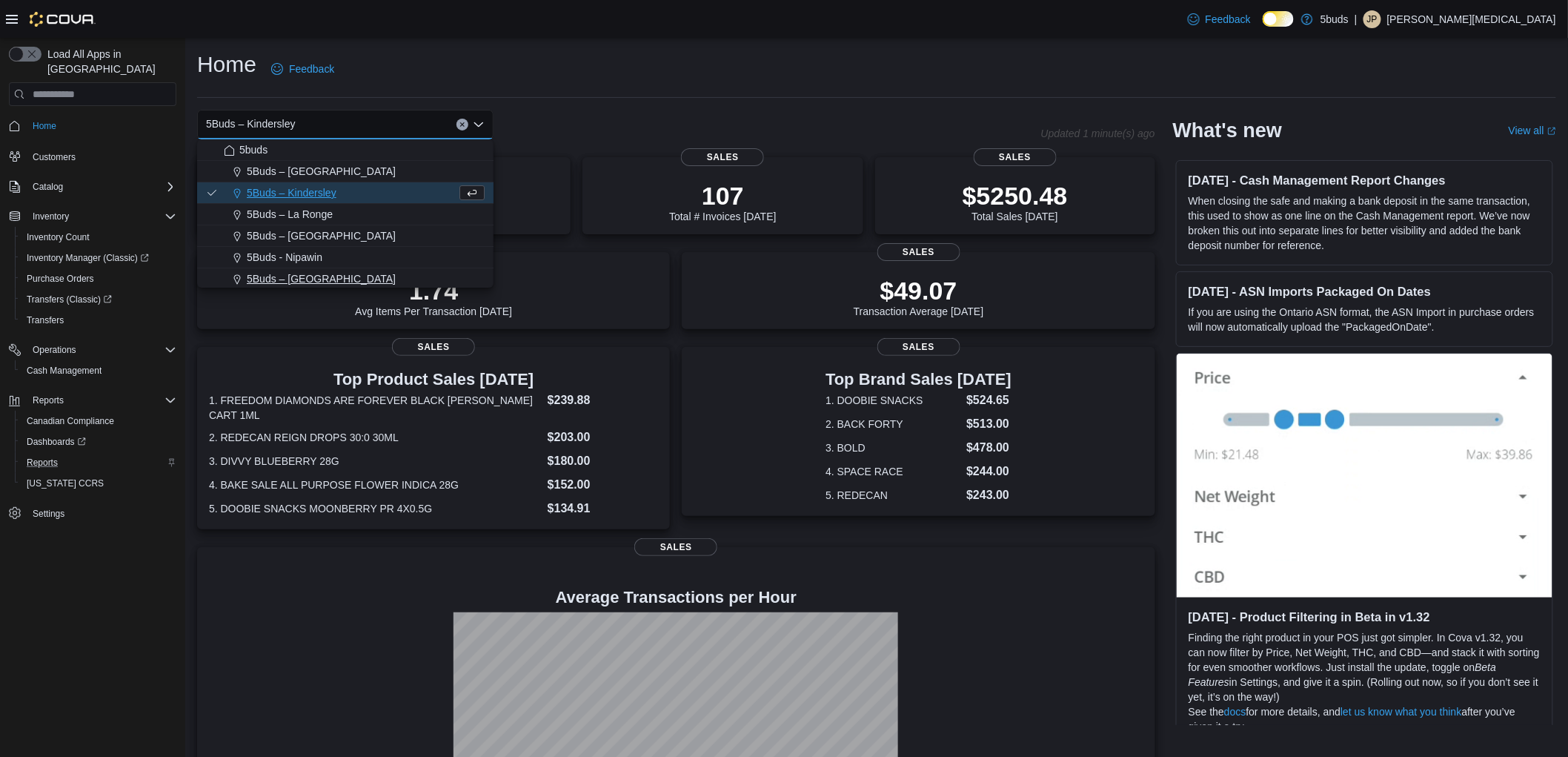
click at [360, 271] on span "5Buds – [GEOGRAPHIC_DATA]" at bounding box center [321, 278] width 149 height 15
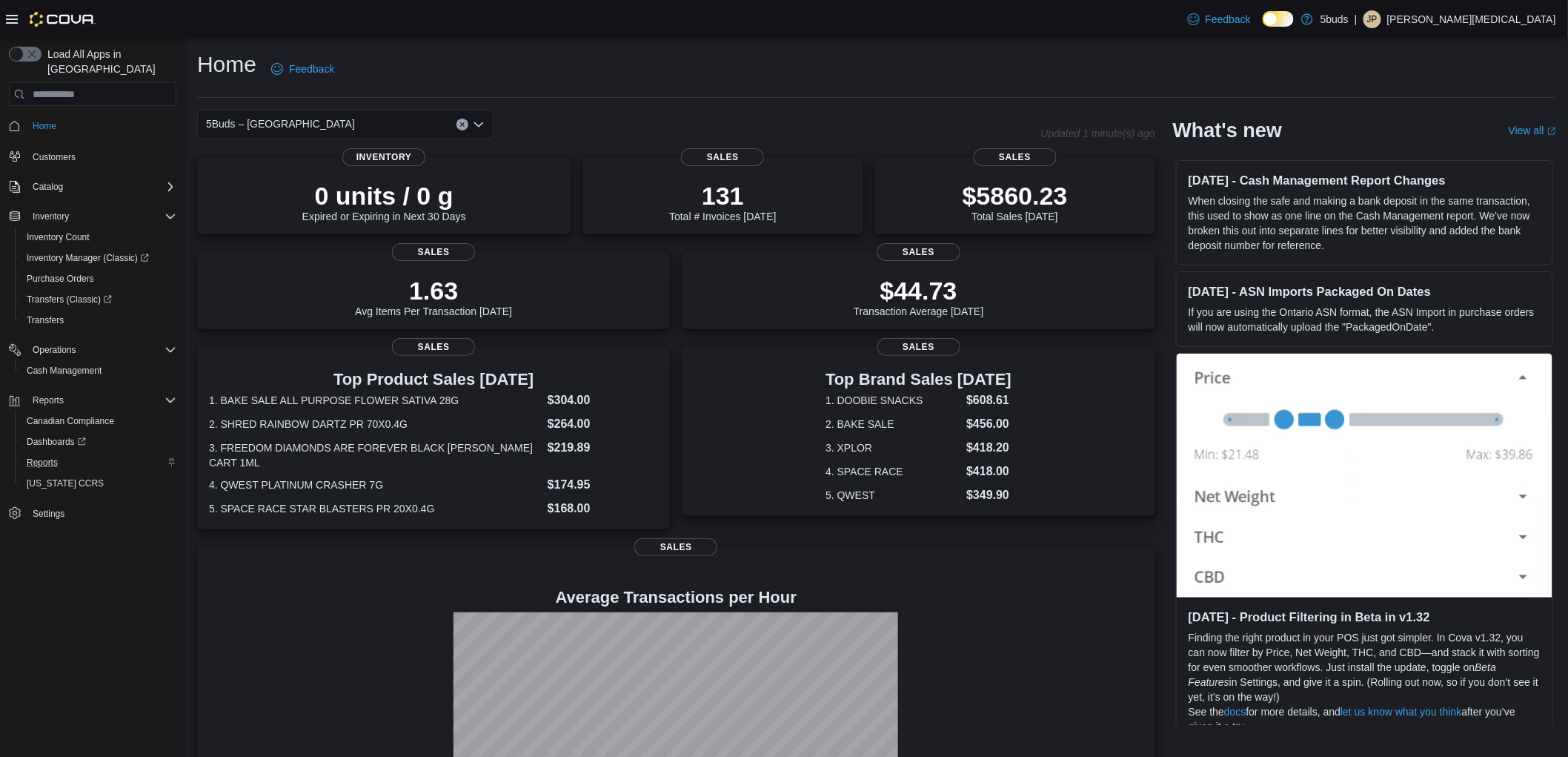
click at [809, 65] on div "Home Feedback" at bounding box center [876, 69] width 1359 height 39
click at [648, 50] on div "Home Feedback" at bounding box center [876, 69] width 1359 height 39
click at [1020, 89] on div "Home Feedback" at bounding box center [876, 74] width 1359 height 48
click at [858, 98] on div "Home Feedback 5Buds – North Battleford Updated 4 minute(s) ago 0 units / 0 g Ex…" at bounding box center [877, 448] width 1383 height 821
click at [1146, 52] on div "Home Feedback" at bounding box center [876, 69] width 1359 height 39
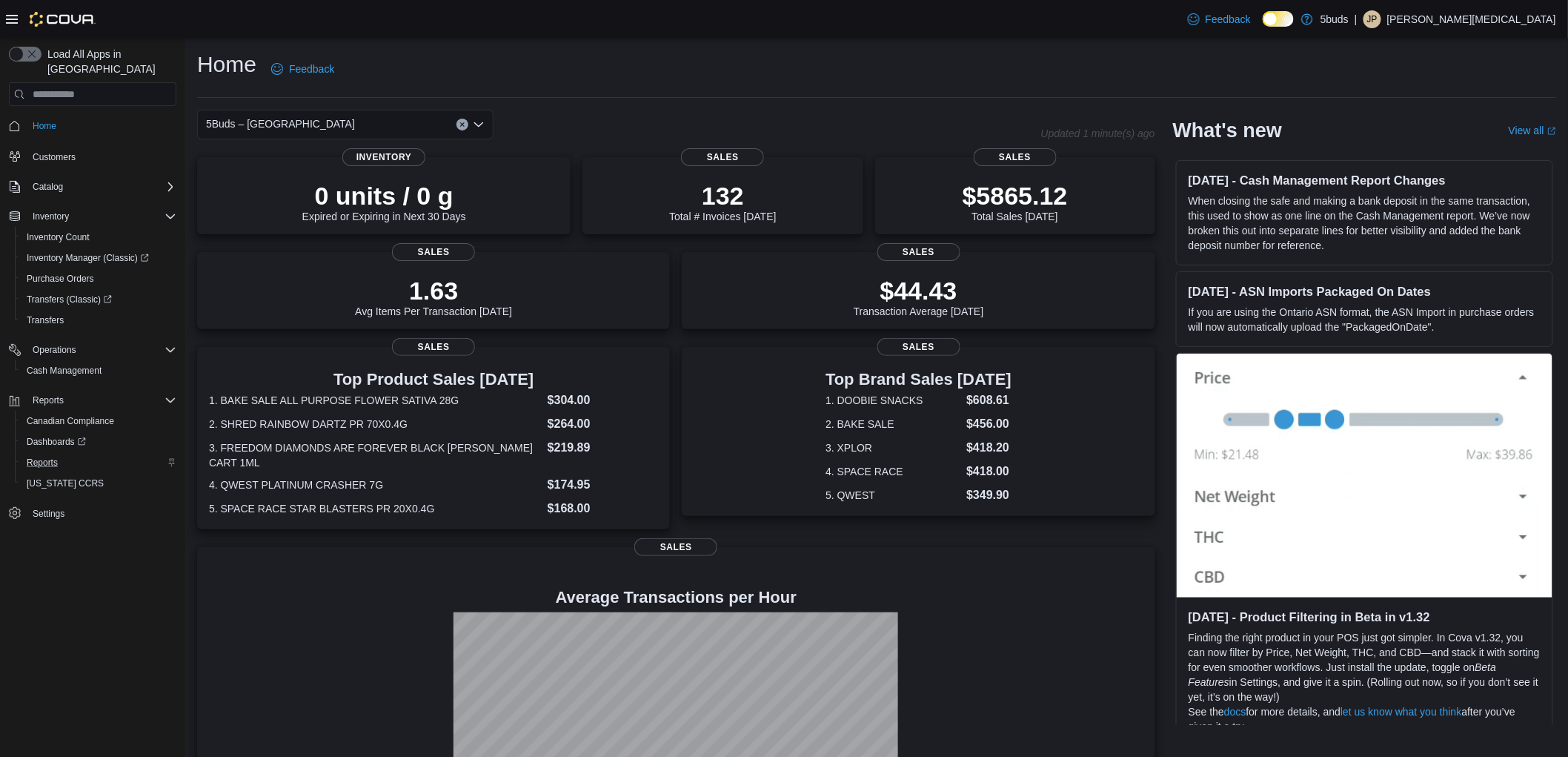
click at [621, 55] on div "Home Feedback" at bounding box center [876, 69] width 1359 height 39
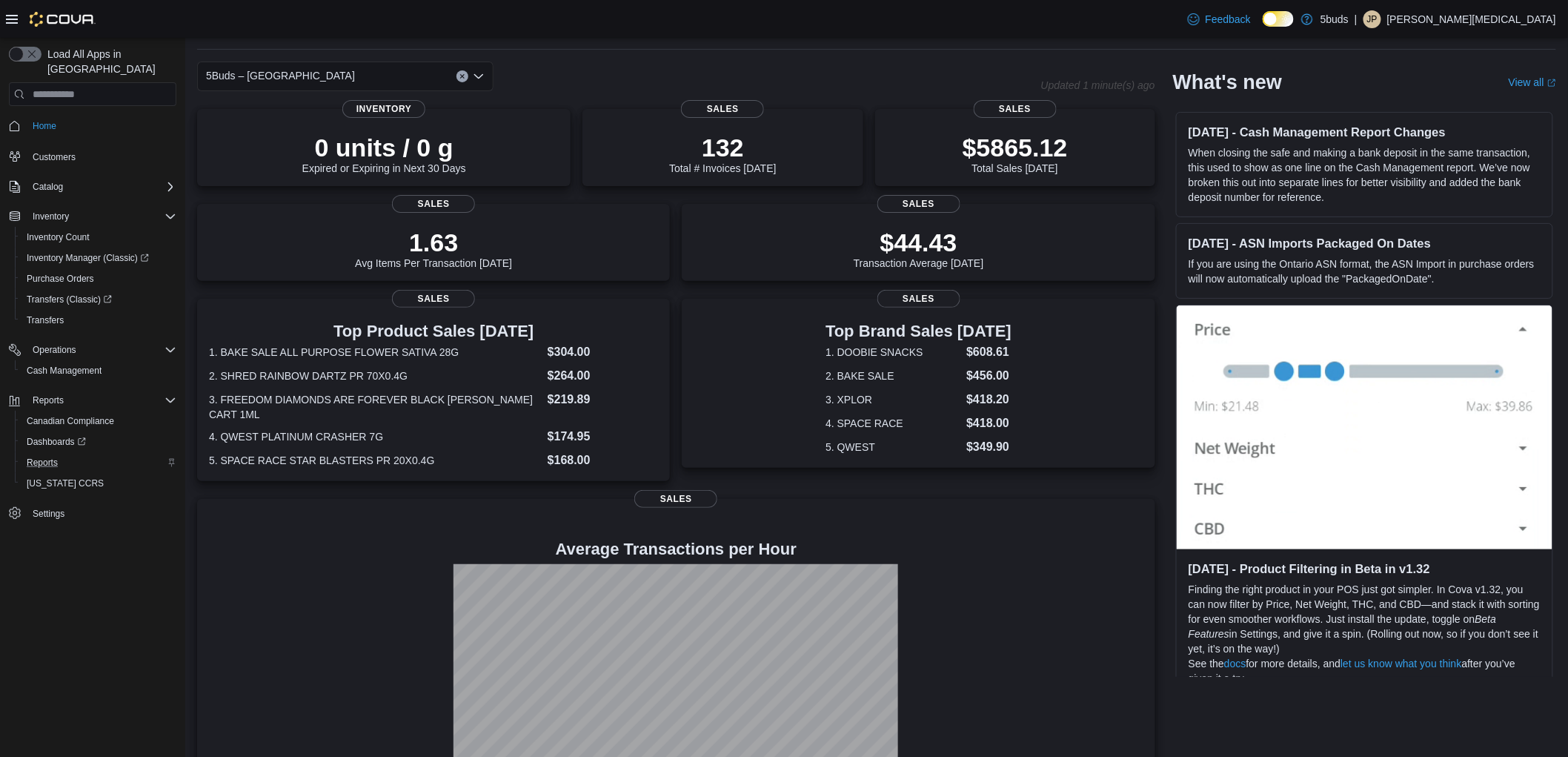
scroll to position [102, 0]
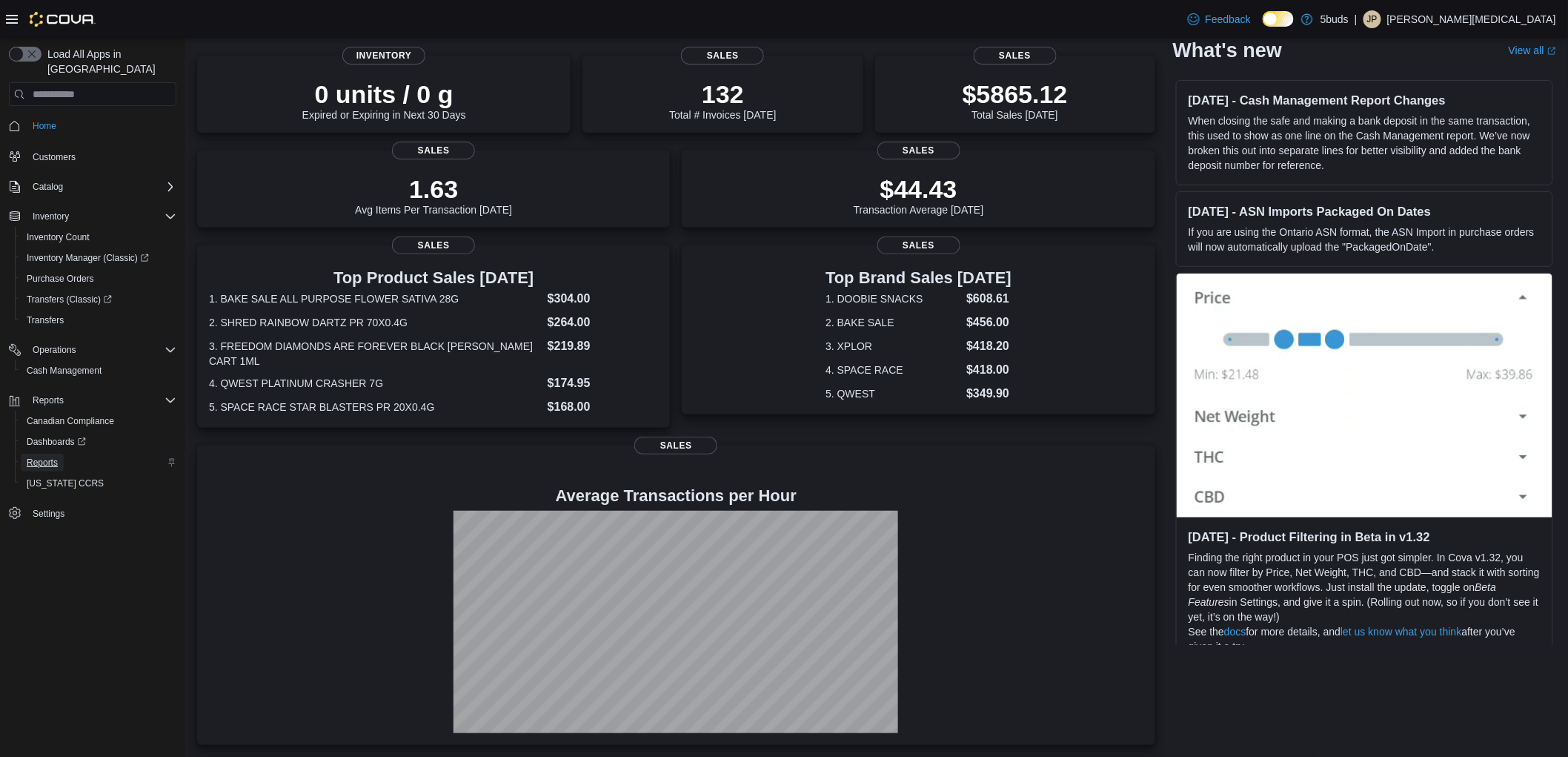
click at [60, 454] on link "Reports" at bounding box center [42, 462] width 43 height 18
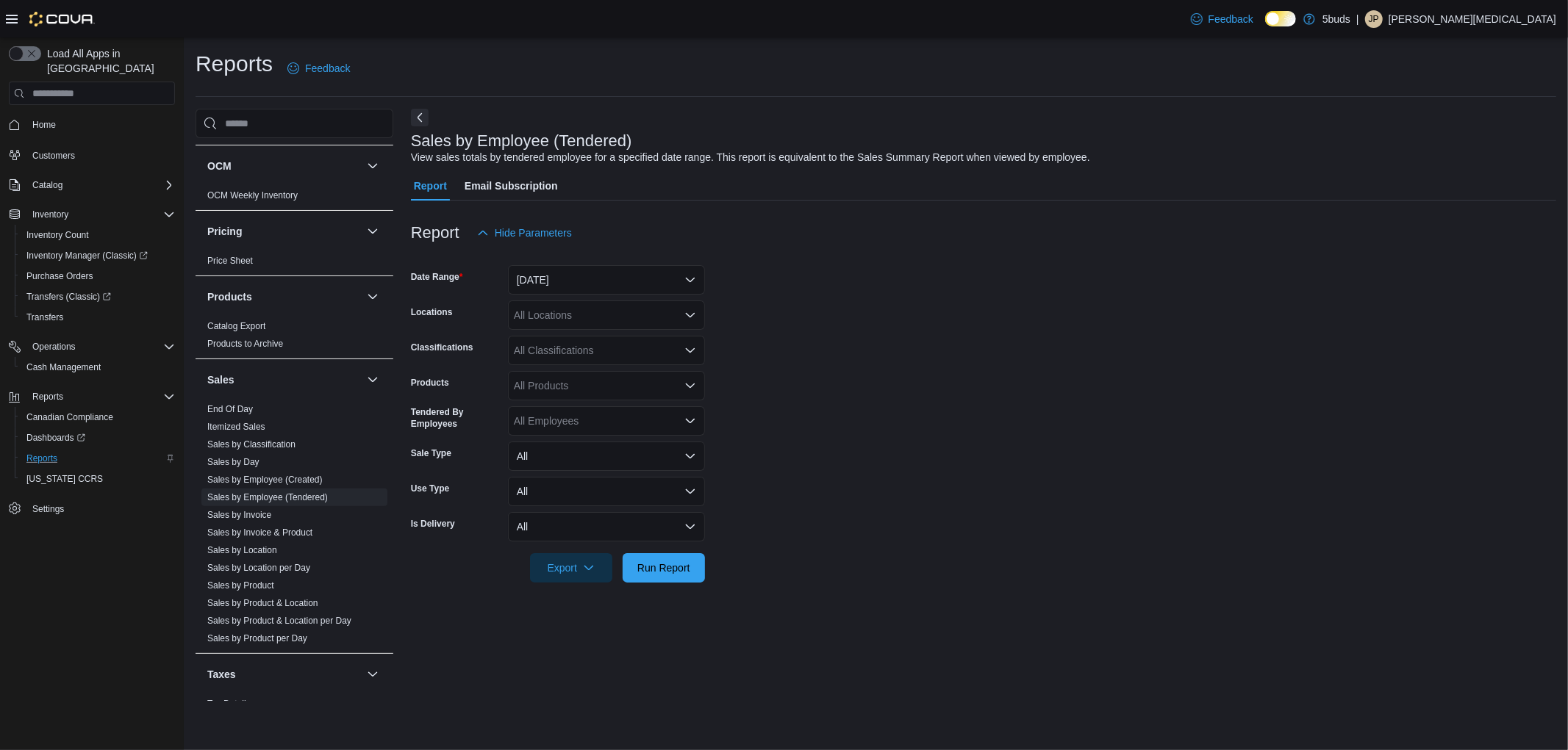
scroll to position [1026, 0]
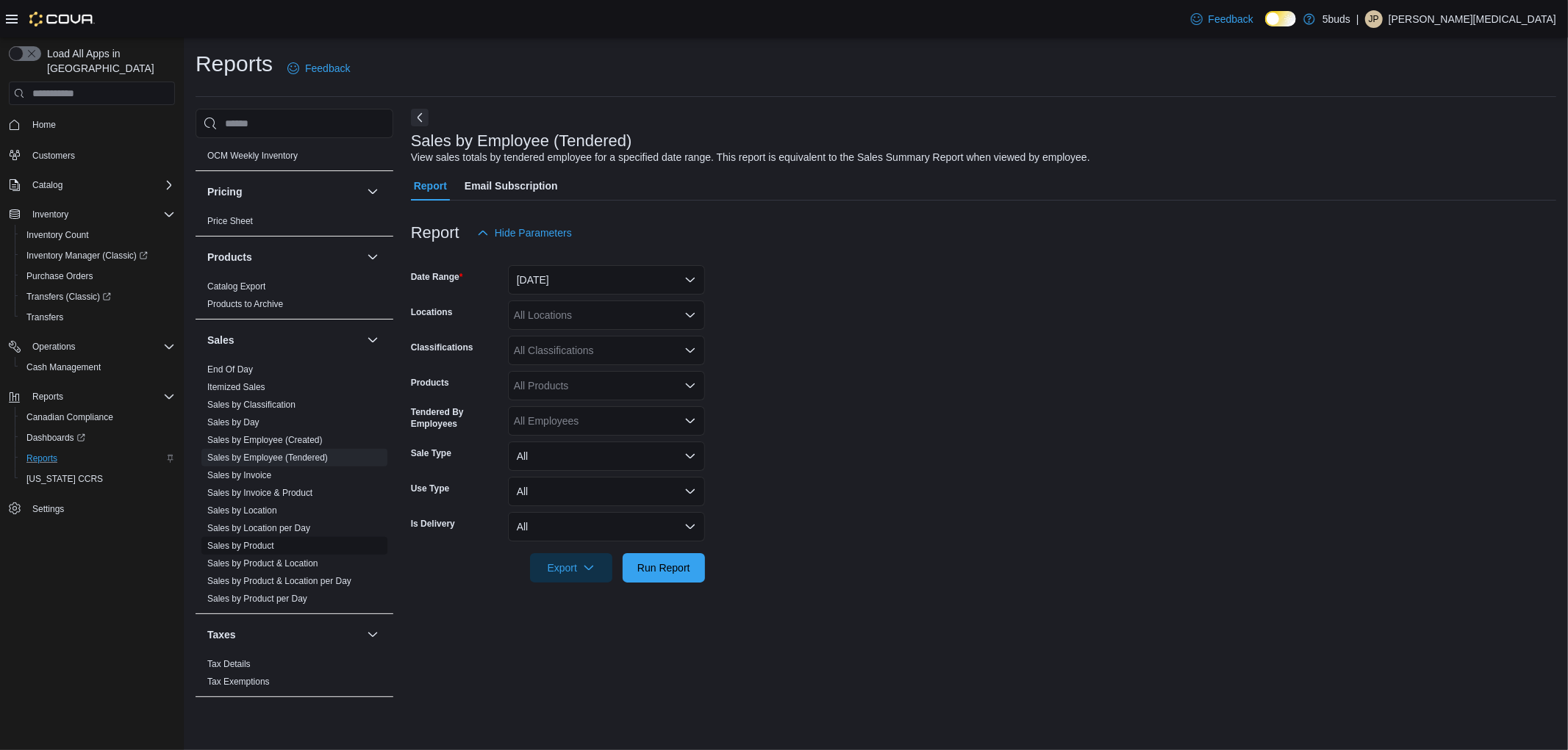
click at [258, 541] on link "Sales by Product" at bounding box center [241, 545] width 67 height 10
click at [592, 283] on button "[DATE]" at bounding box center [606, 280] width 197 height 30
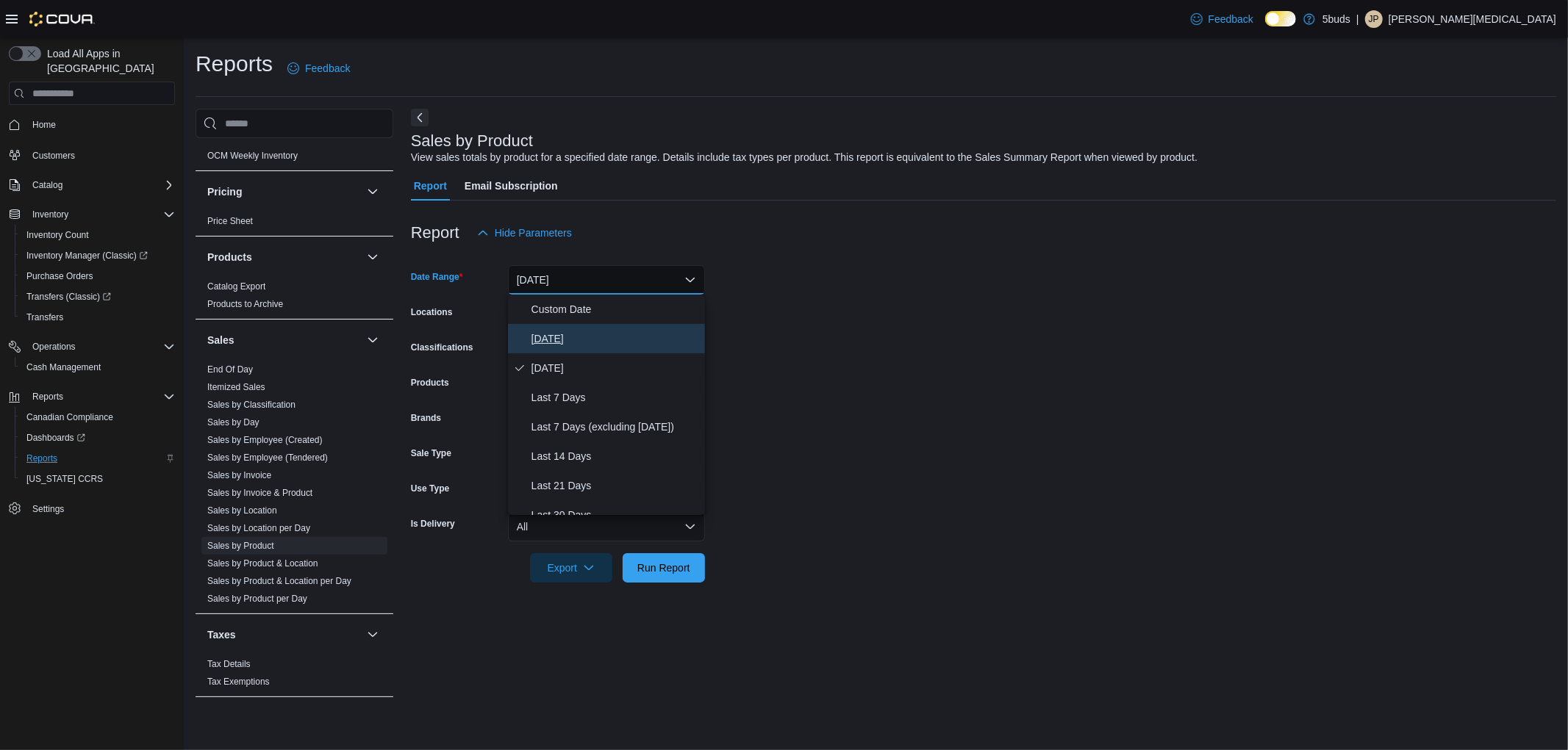
click at [558, 339] on span "[DATE]" at bounding box center [615, 339] width 168 height 18
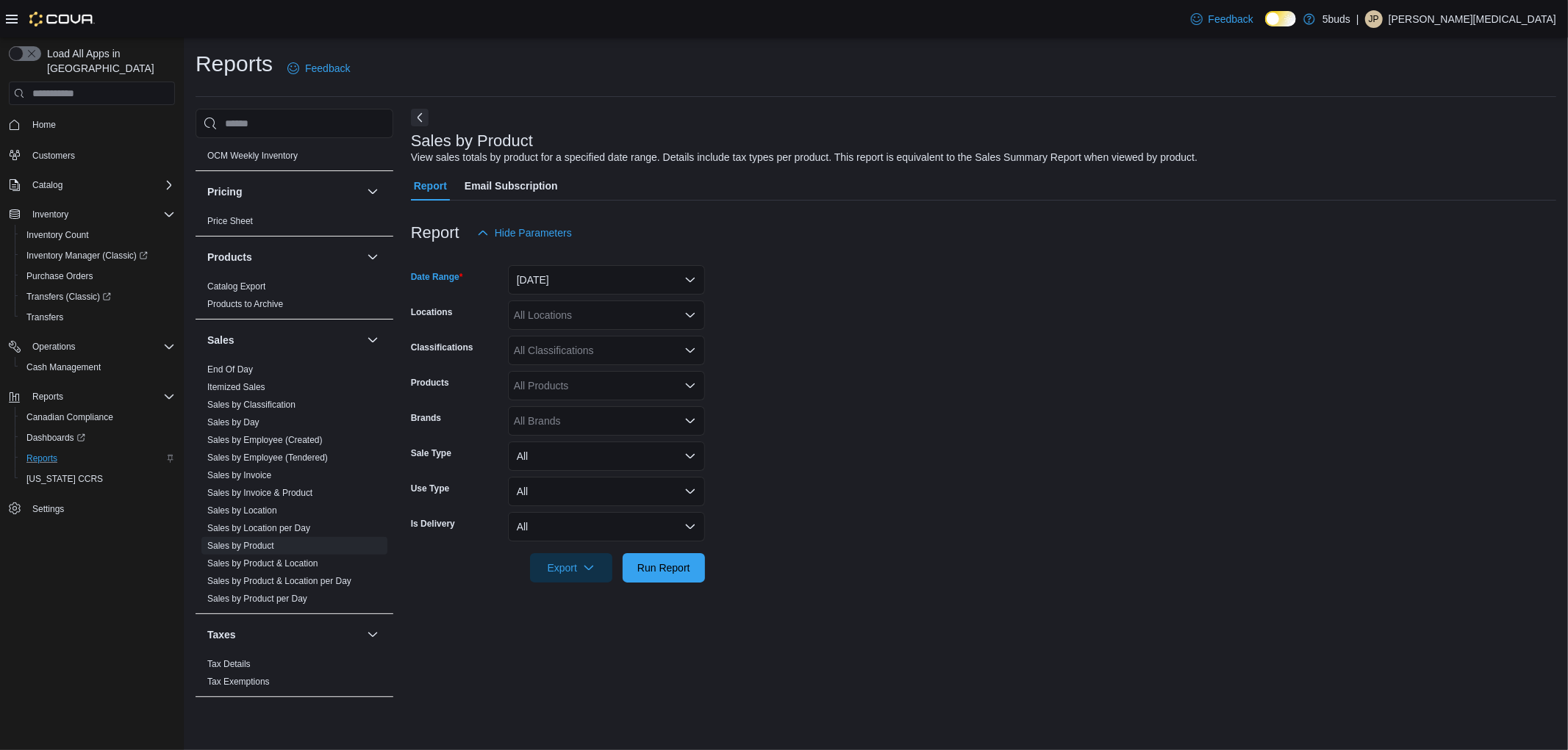
click at [566, 316] on div "All Locations" at bounding box center [606, 315] width 197 height 30
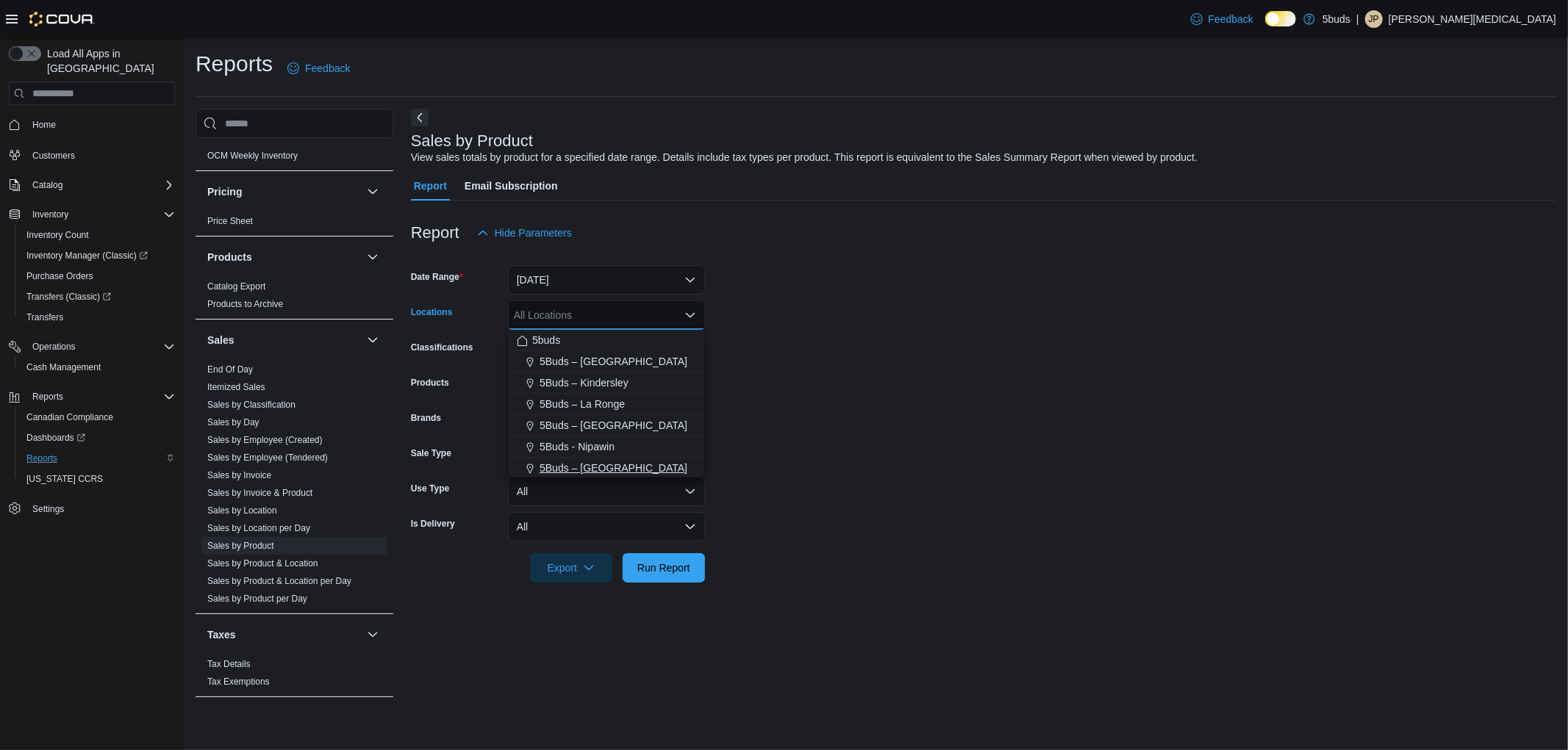
click at [598, 467] on span "5Buds – [GEOGRAPHIC_DATA]" at bounding box center [613, 468] width 148 height 14
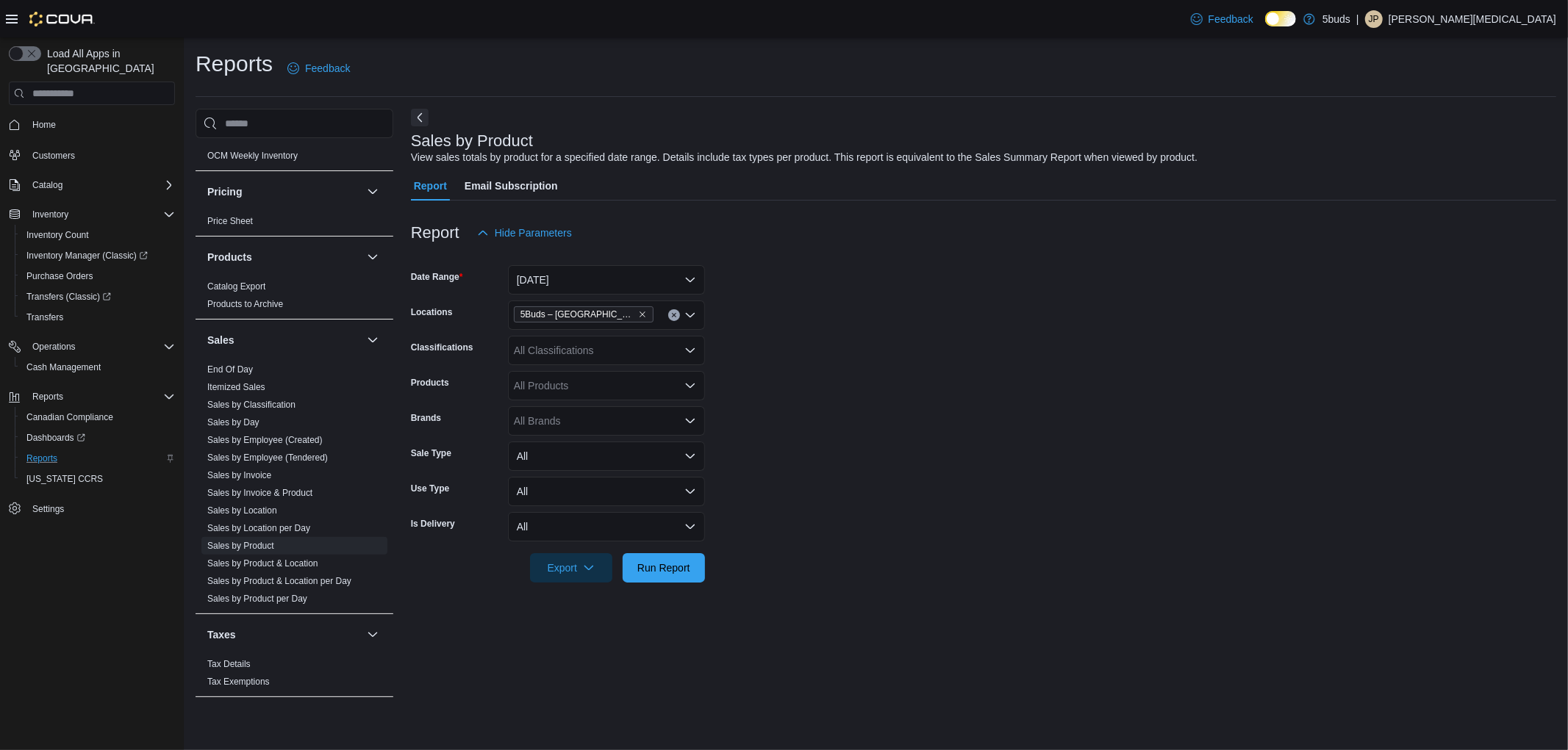
click at [780, 412] on form "Date Range [DATE] Locations 5Buds – North Battleford Classifications All Classi…" at bounding box center [984, 415] width 1146 height 335
click at [322, 453] on link "Sales by Employee (Tendered)" at bounding box center [267, 457] width 121 height 10
click at [576, 273] on button "[DATE]" at bounding box center [606, 280] width 197 height 30
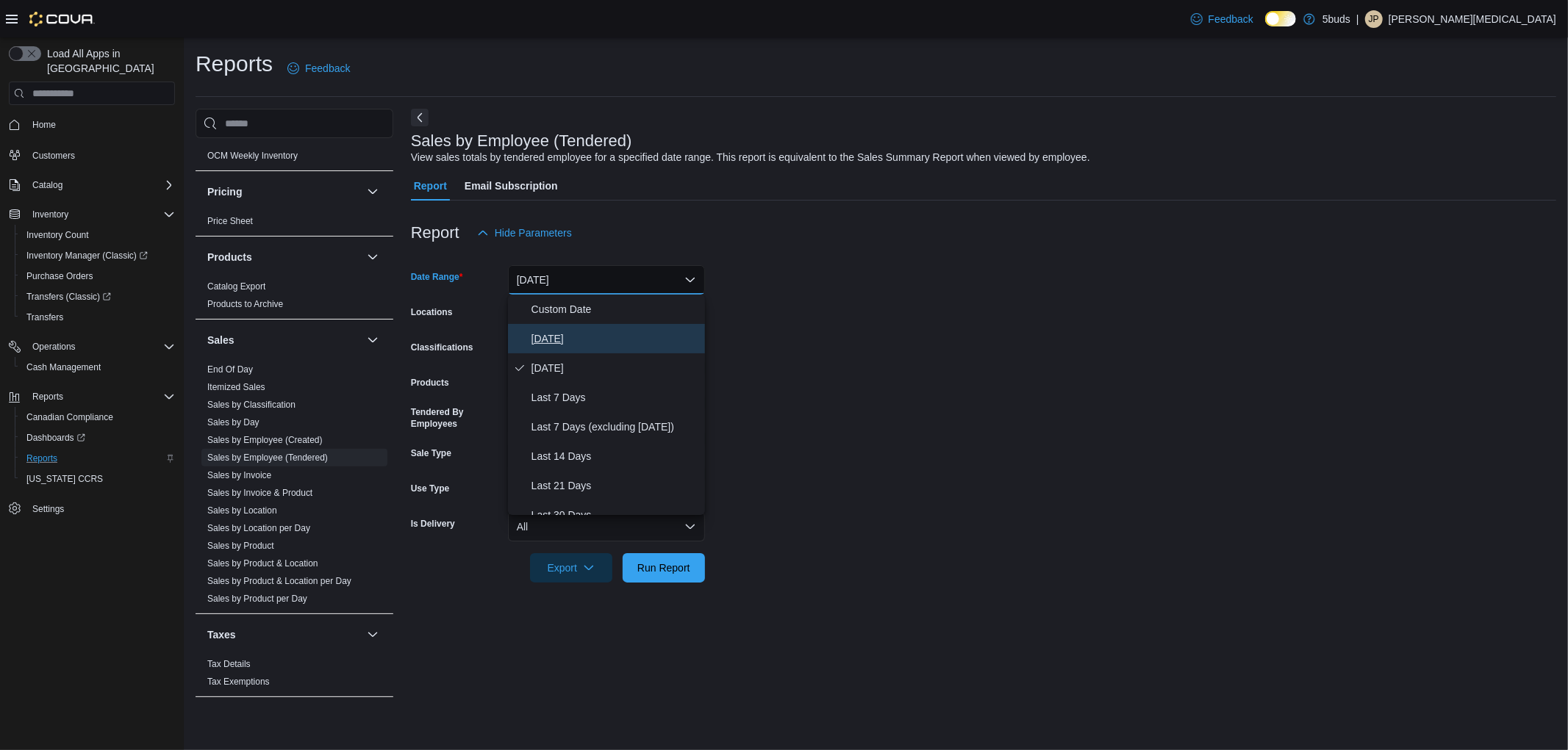
click at [561, 350] on button "[DATE]" at bounding box center [606, 338] width 197 height 30
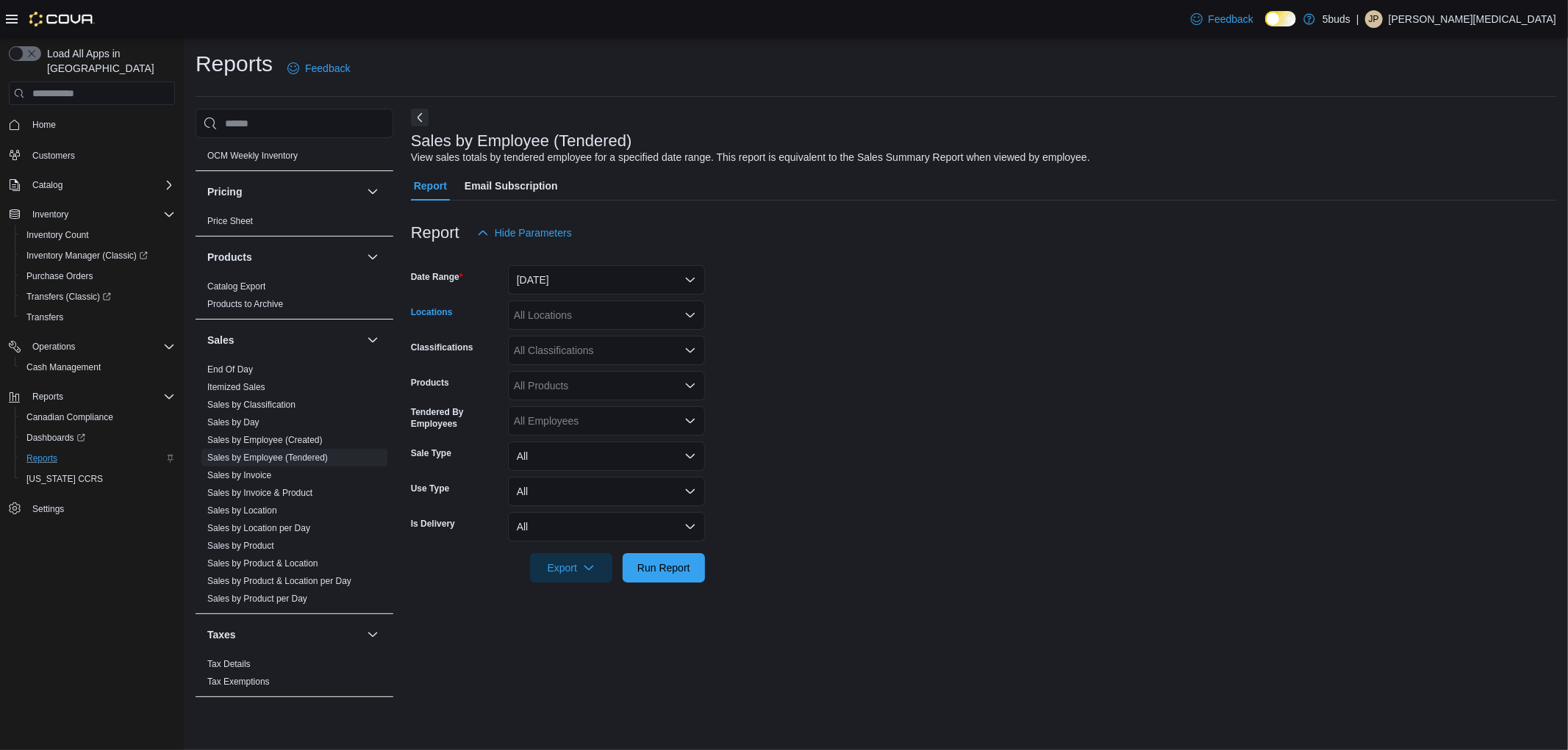
click at [574, 323] on div "All Locations" at bounding box center [606, 315] width 197 height 30
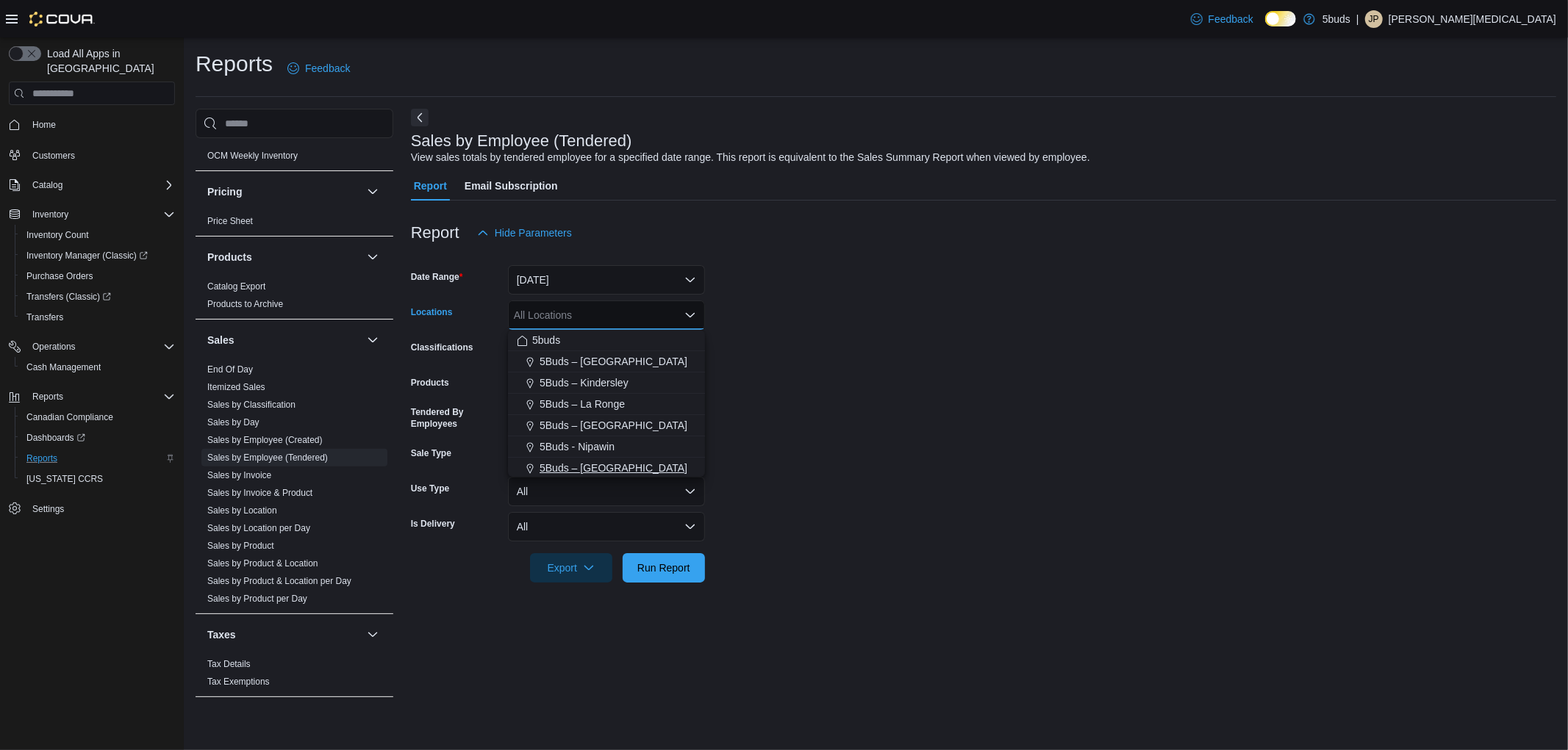
click at [600, 466] on span "5Buds – [GEOGRAPHIC_DATA]" at bounding box center [613, 468] width 148 height 14
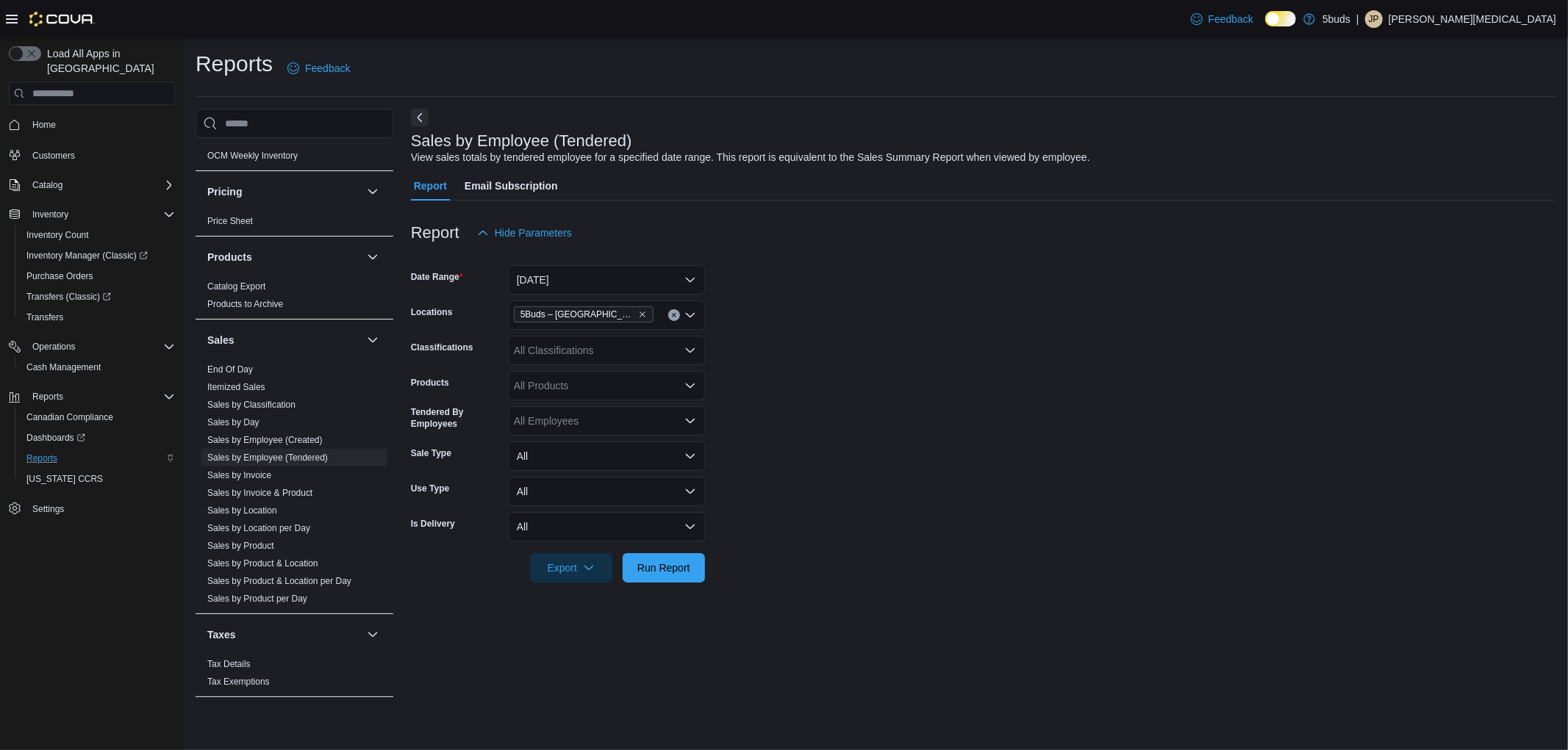
click at [779, 425] on form "Date Range [DATE] Locations 5Buds – North Battleford Classifications All Classi…" at bounding box center [984, 415] width 1146 height 335
click at [663, 383] on div "All Products" at bounding box center [606, 385] width 197 height 30
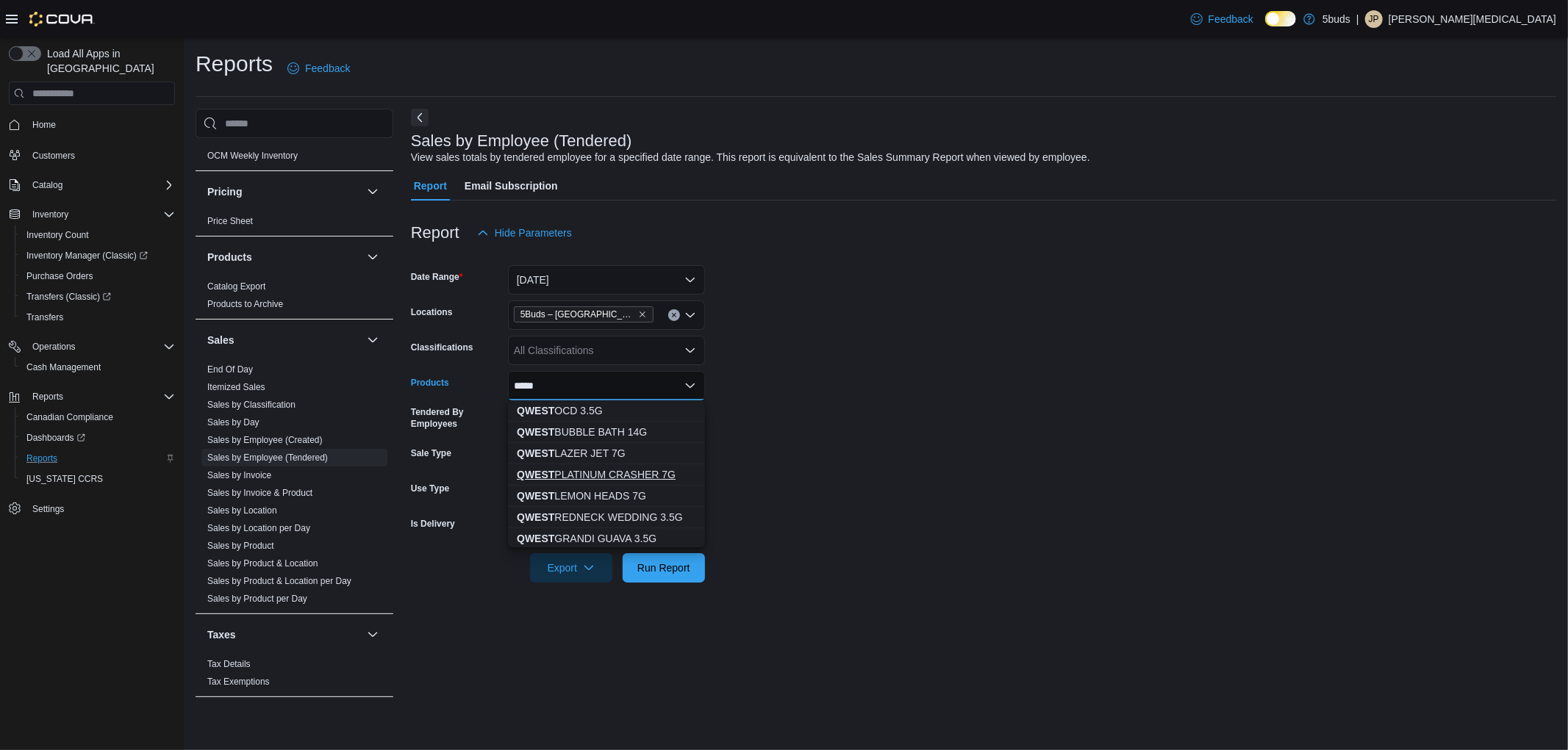
type input "*****"
click at [642, 468] on div "QWEST PLATINUM CRASHER 7G" at bounding box center [606, 474] width 179 height 14
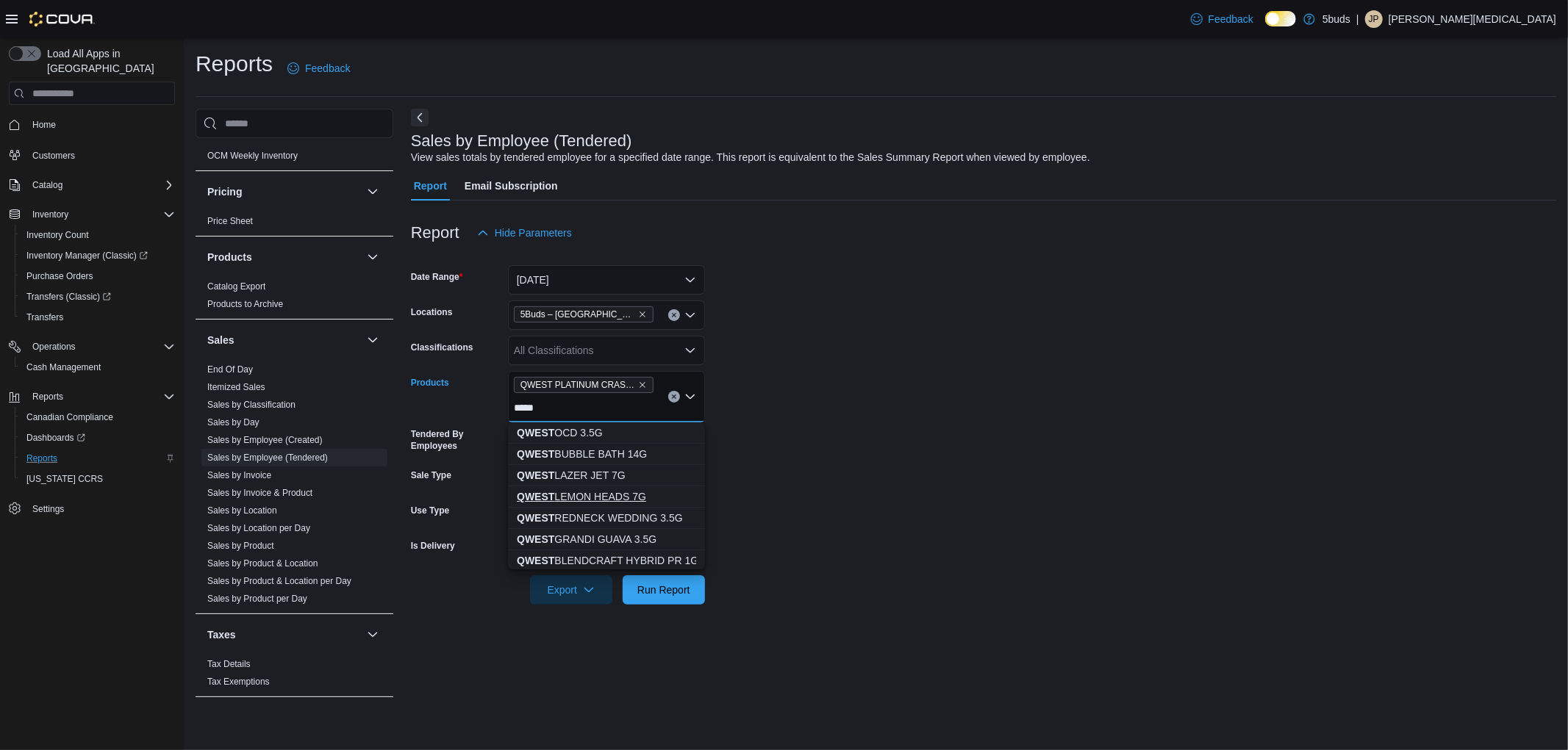
type input "*****"
click at [651, 497] on div "QWEST LEMON HEADS 7G" at bounding box center [606, 497] width 179 height 14
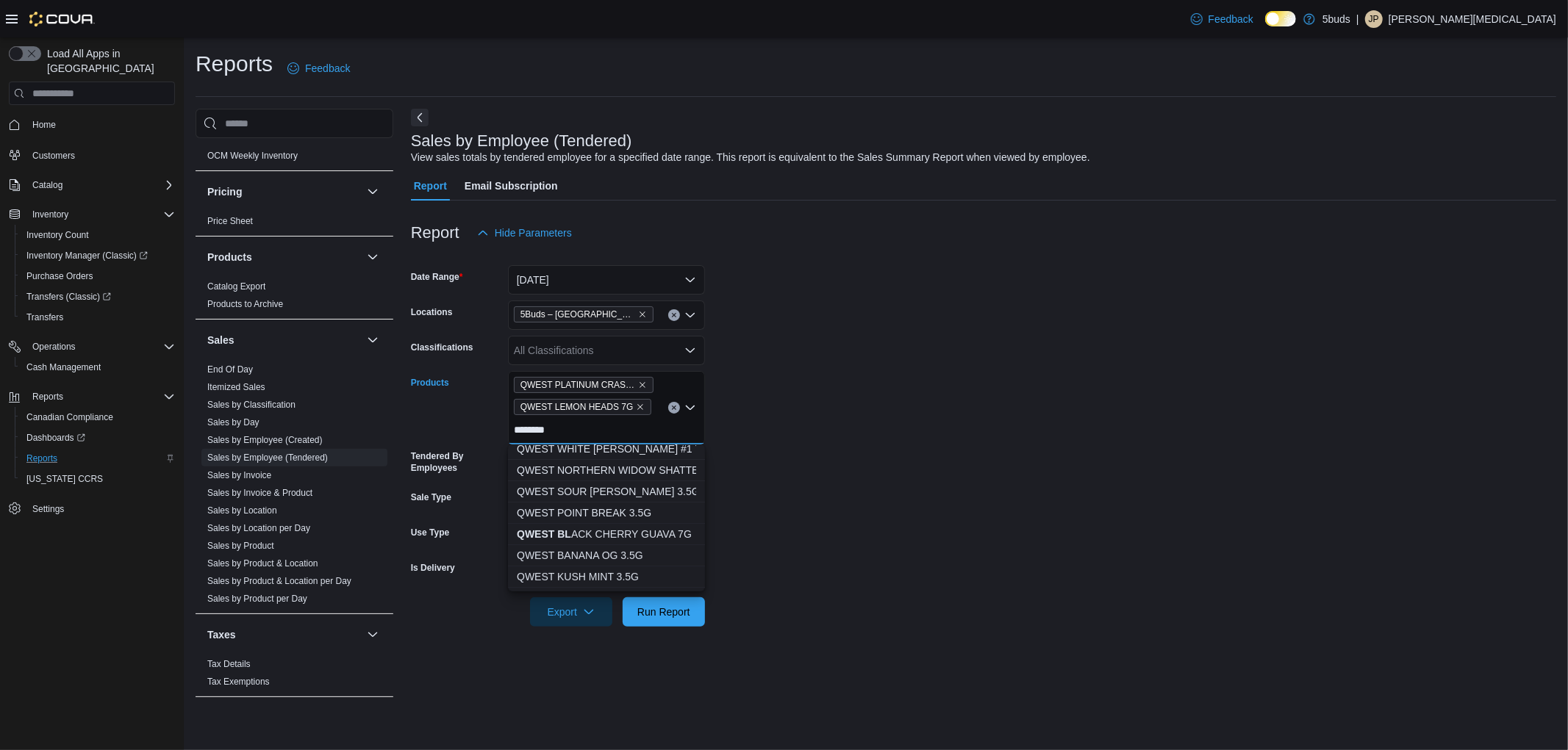
scroll to position [245, 0]
type input "********"
click at [639, 509] on div "QWEST BL ACK CHERRY GUAVA 7G" at bounding box center [606, 509] width 179 height 14
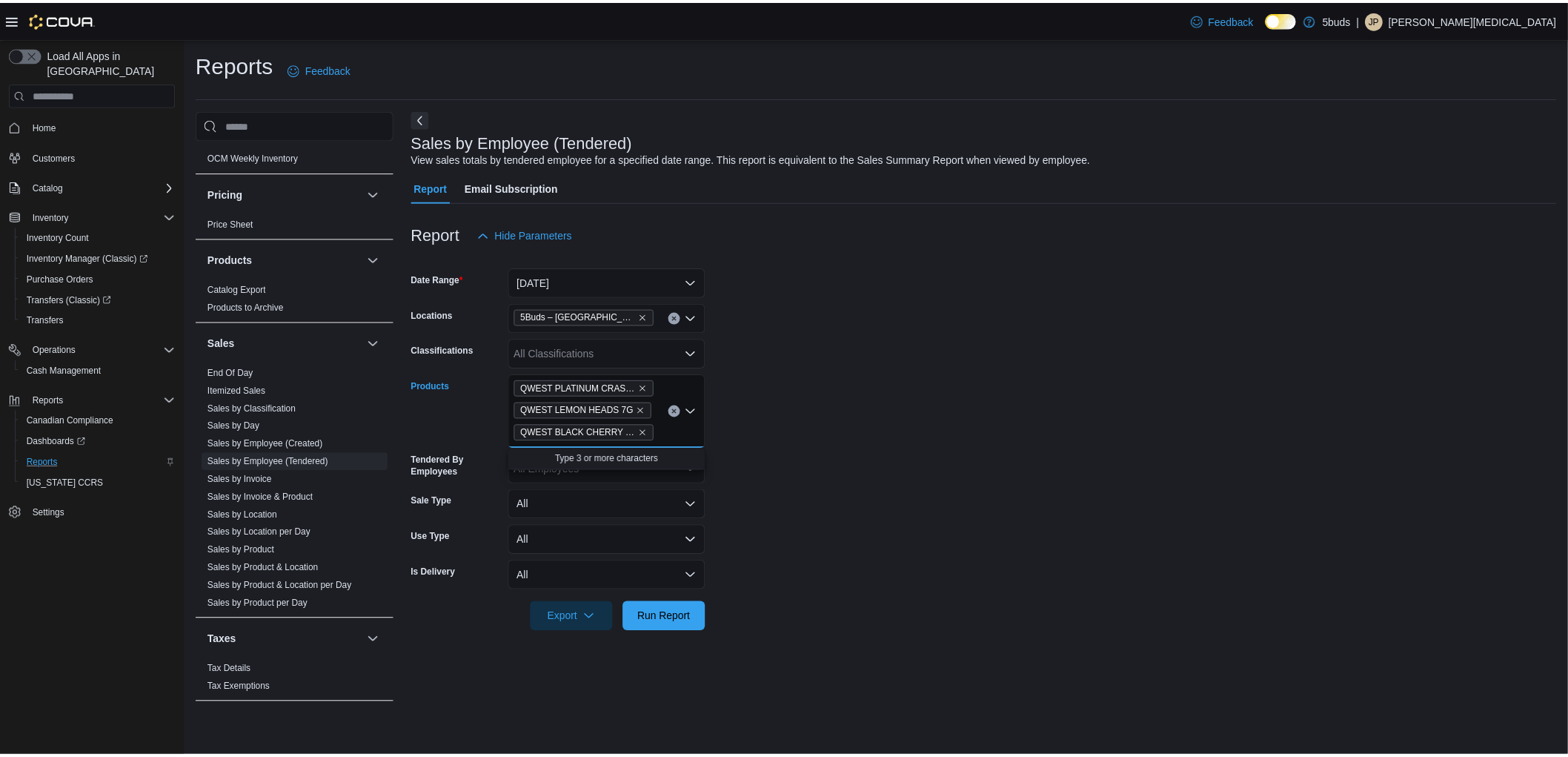
scroll to position [0, 0]
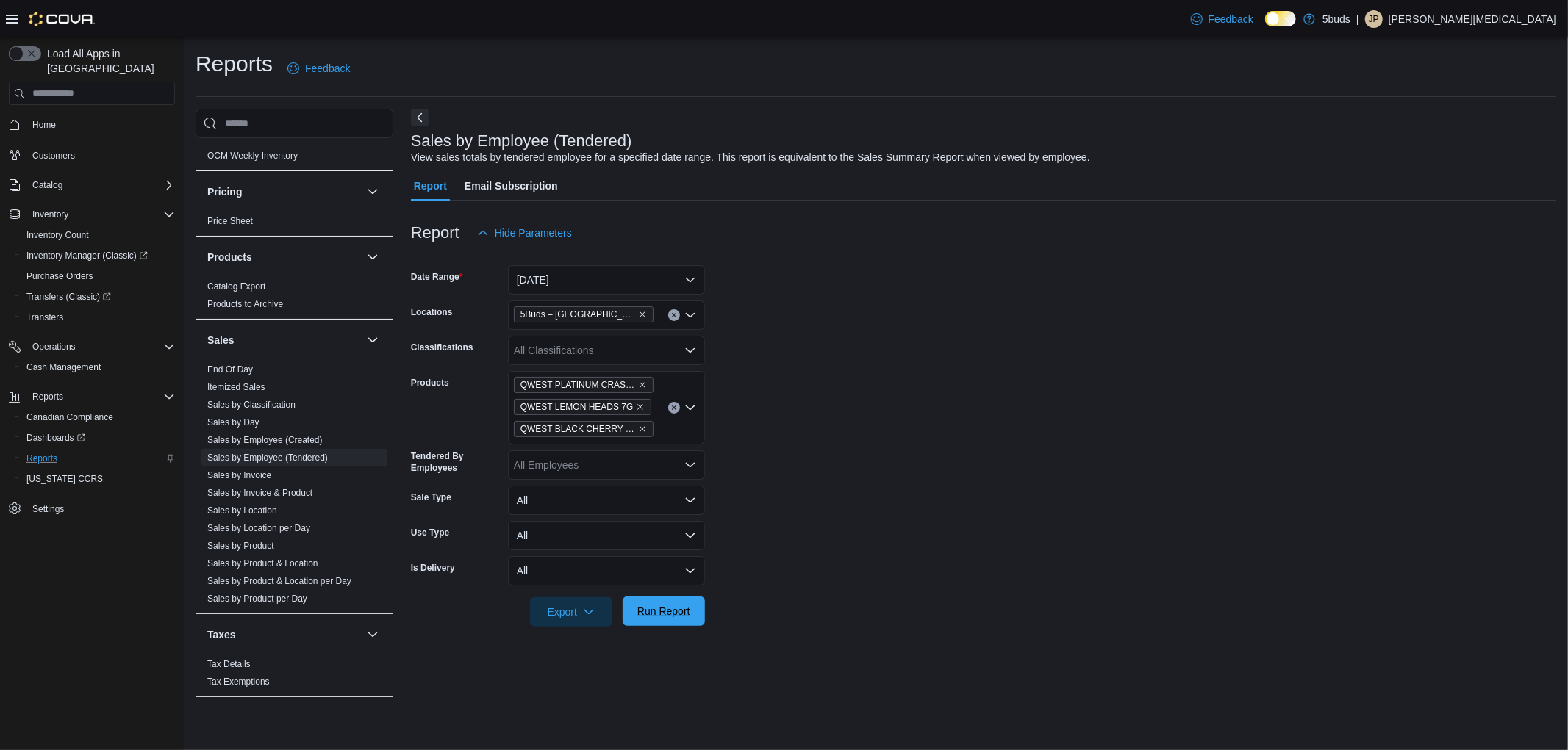
click at [669, 612] on span "Run Report" at bounding box center [664, 611] width 53 height 14
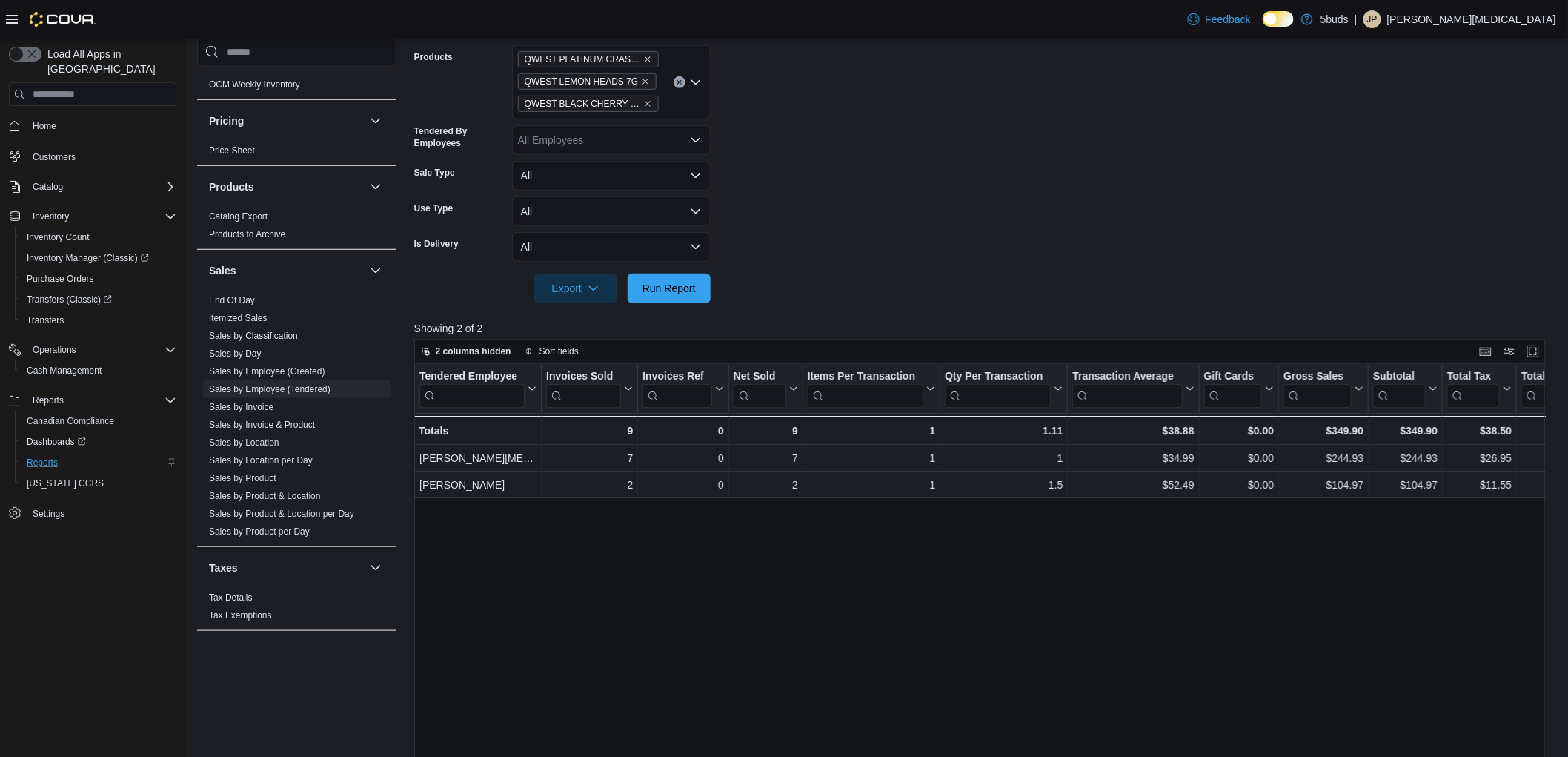
scroll to position [247, 0]
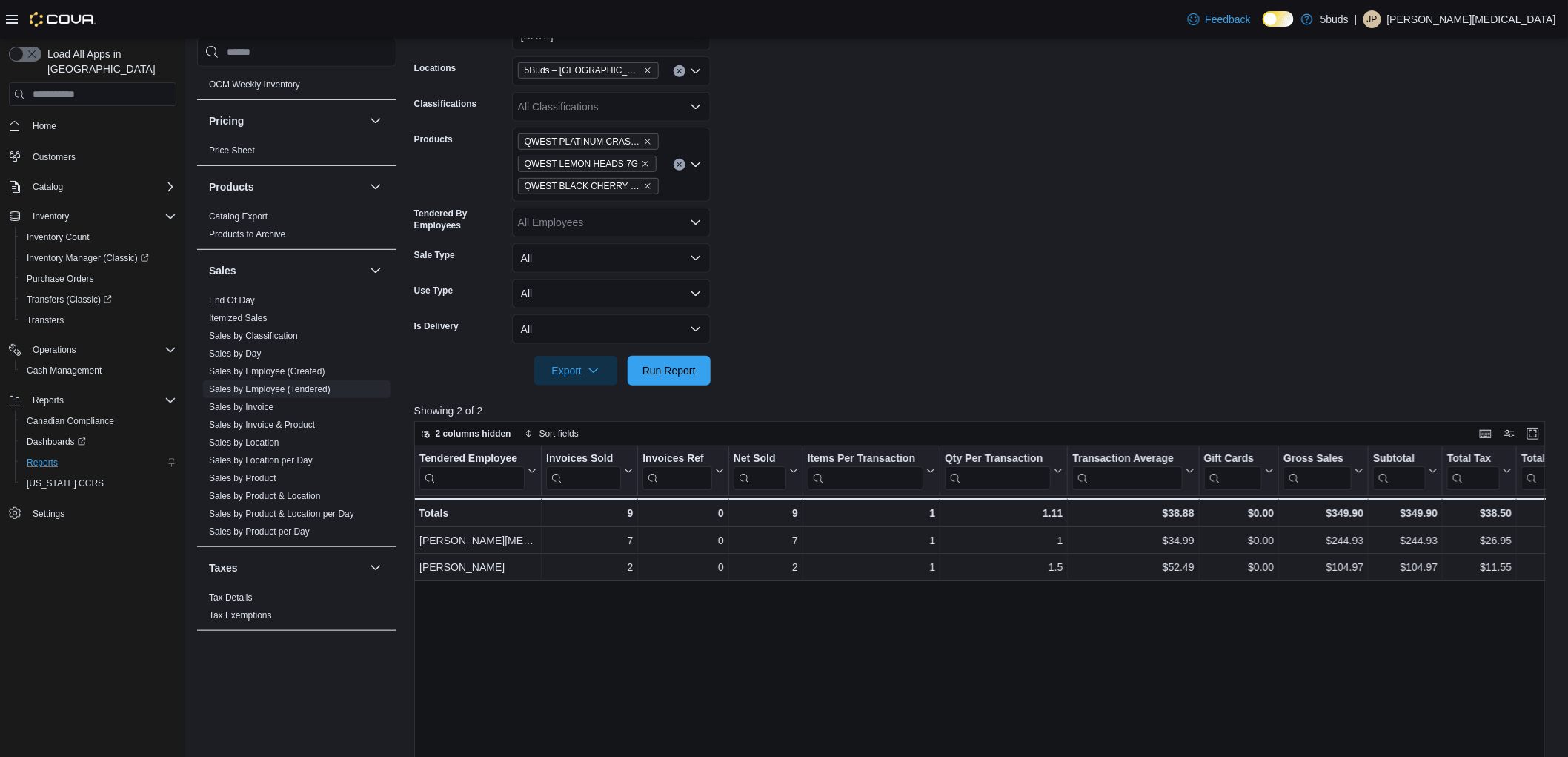
click at [678, 167] on button "Clear input" at bounding box center [679, 165] width 12 height 12
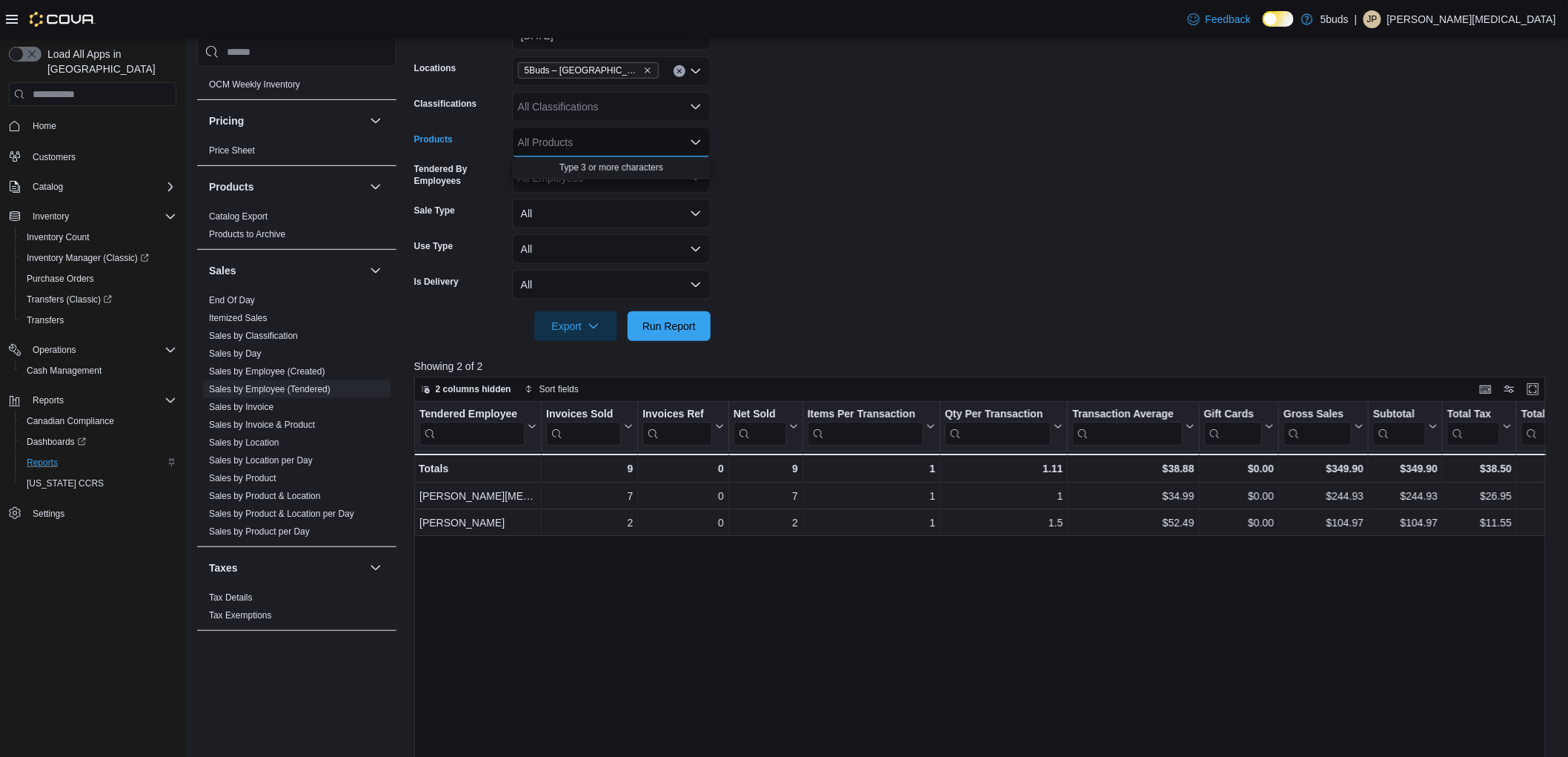
click at [587, 141] on div "All Products Combo box. Selected. Combo box input. All Products. Type some text…" at bounding box center [611, 142] width 198 height 30
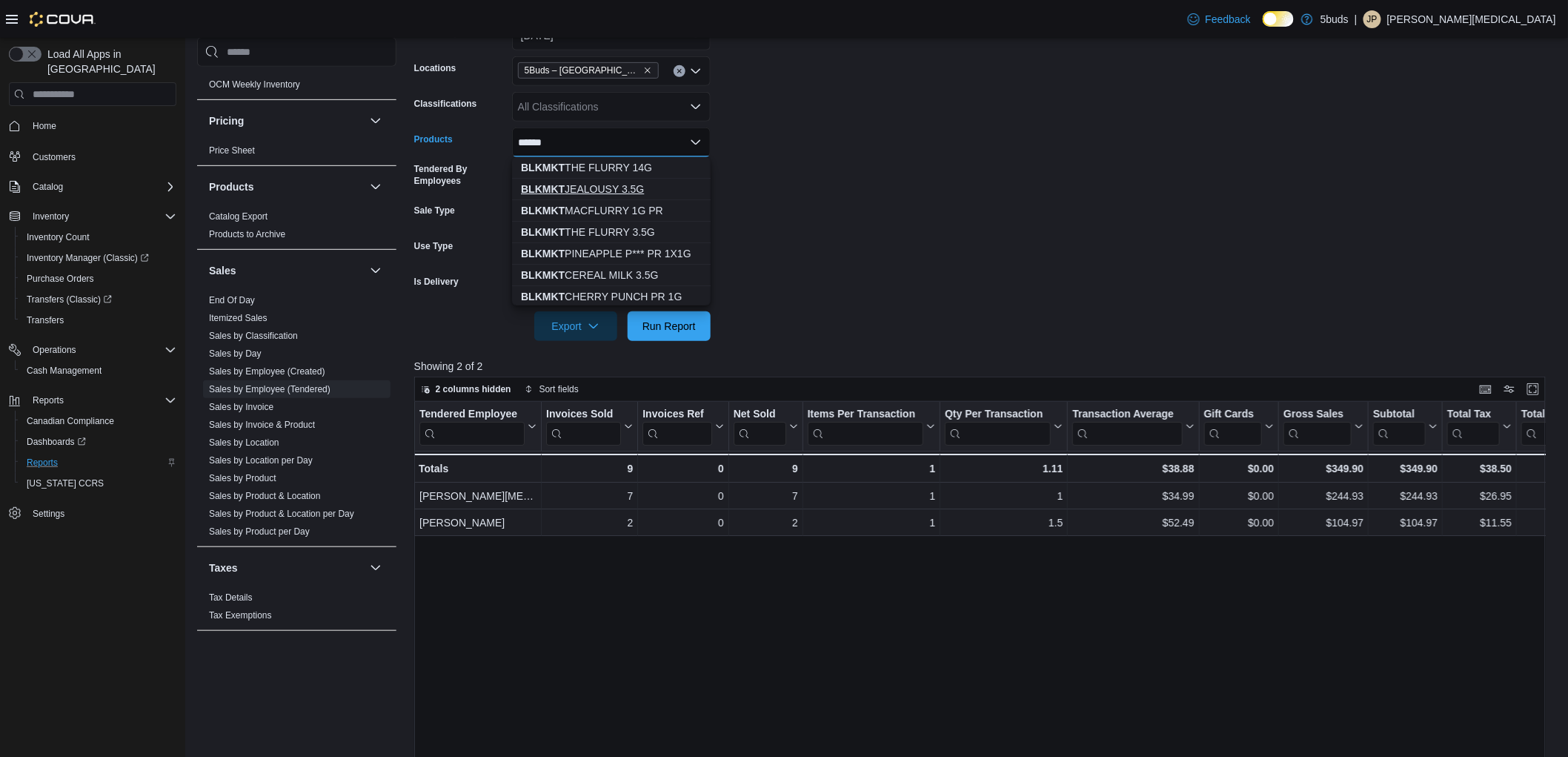
type input "******"
click at [602, 194] on div "BLKMKT JEALOUSY 3.5G" at bounding box center [611, 189] width 181 height 15
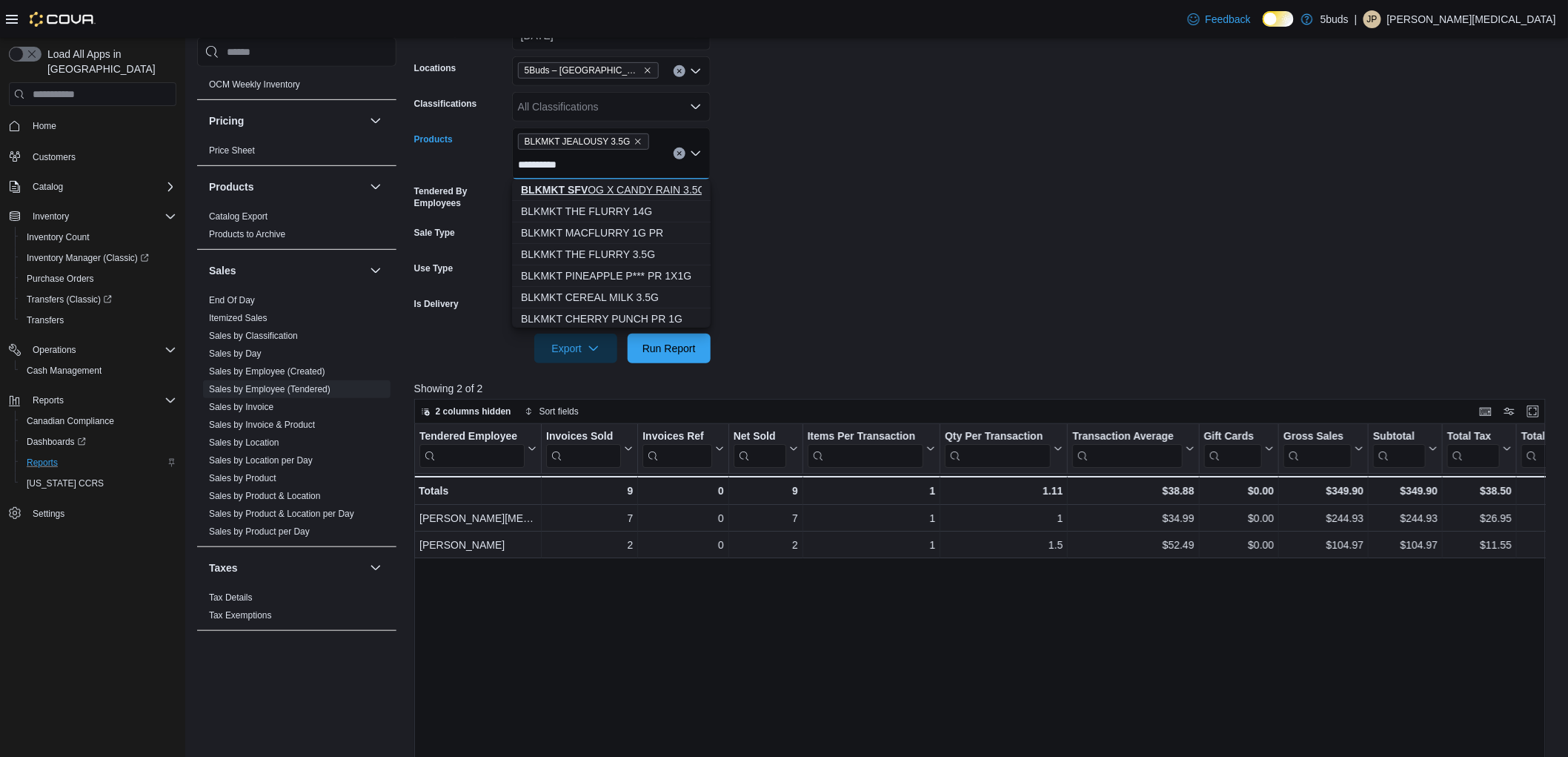
type input "**********"
click at [611, 187] on div "BLKMKT SFV OG X CANDY RAIN 3.5G" at bounding box center [611, 190] width 181 height 15
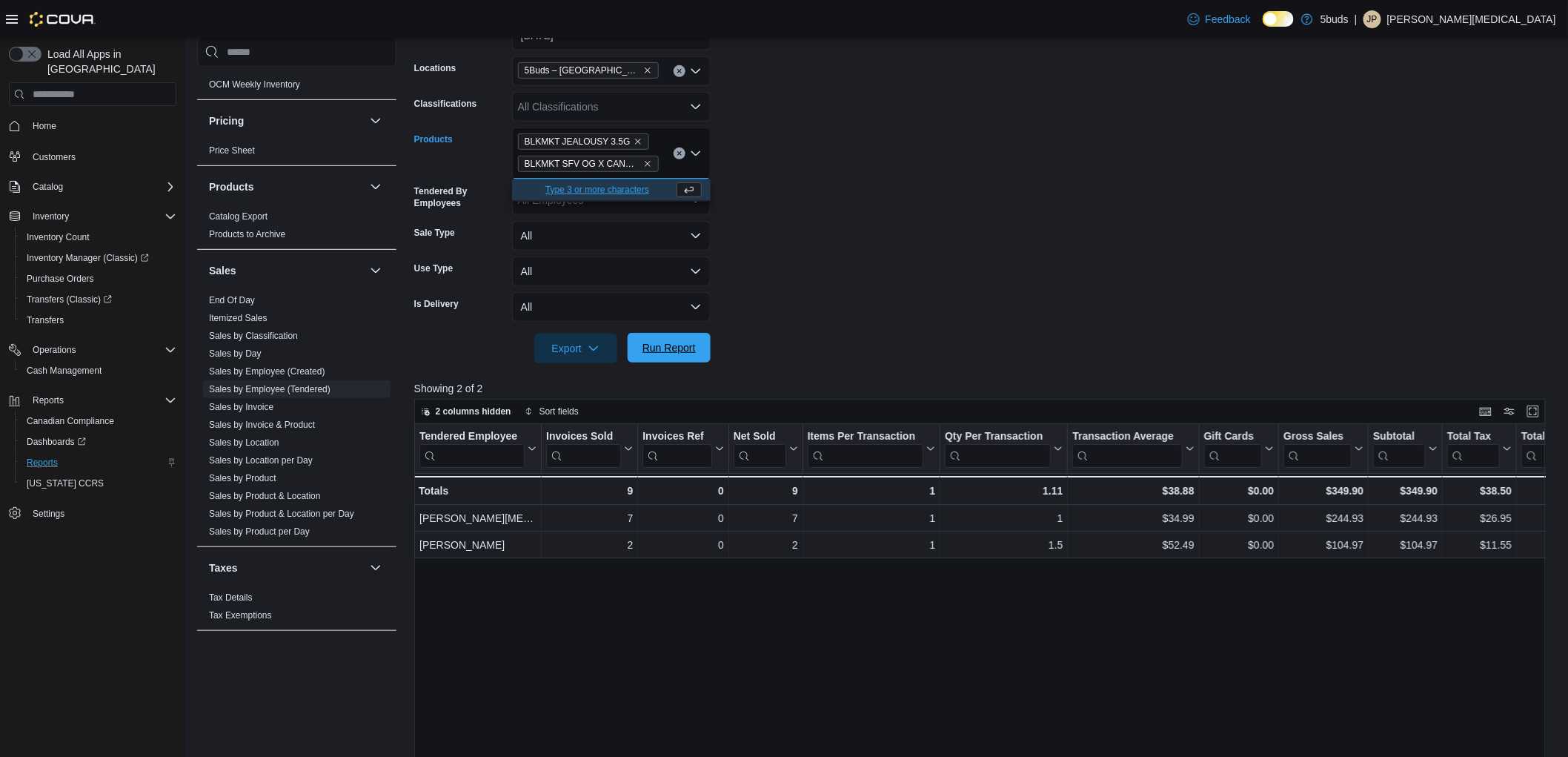
click at [657, 341] on span "Run Report" at bounding box center [669, 348] width 53 height 15
click at [676, 159] on div "BLKMKT JEALOUSY 3.5G BLKMKT SFV OG X CANDY RAIN 3.5G" at bounding box center [611, 153] width 198 height 52
click at [677, 152] on icon "Clear input" at bounding box center [679, 153] width 6 height 6
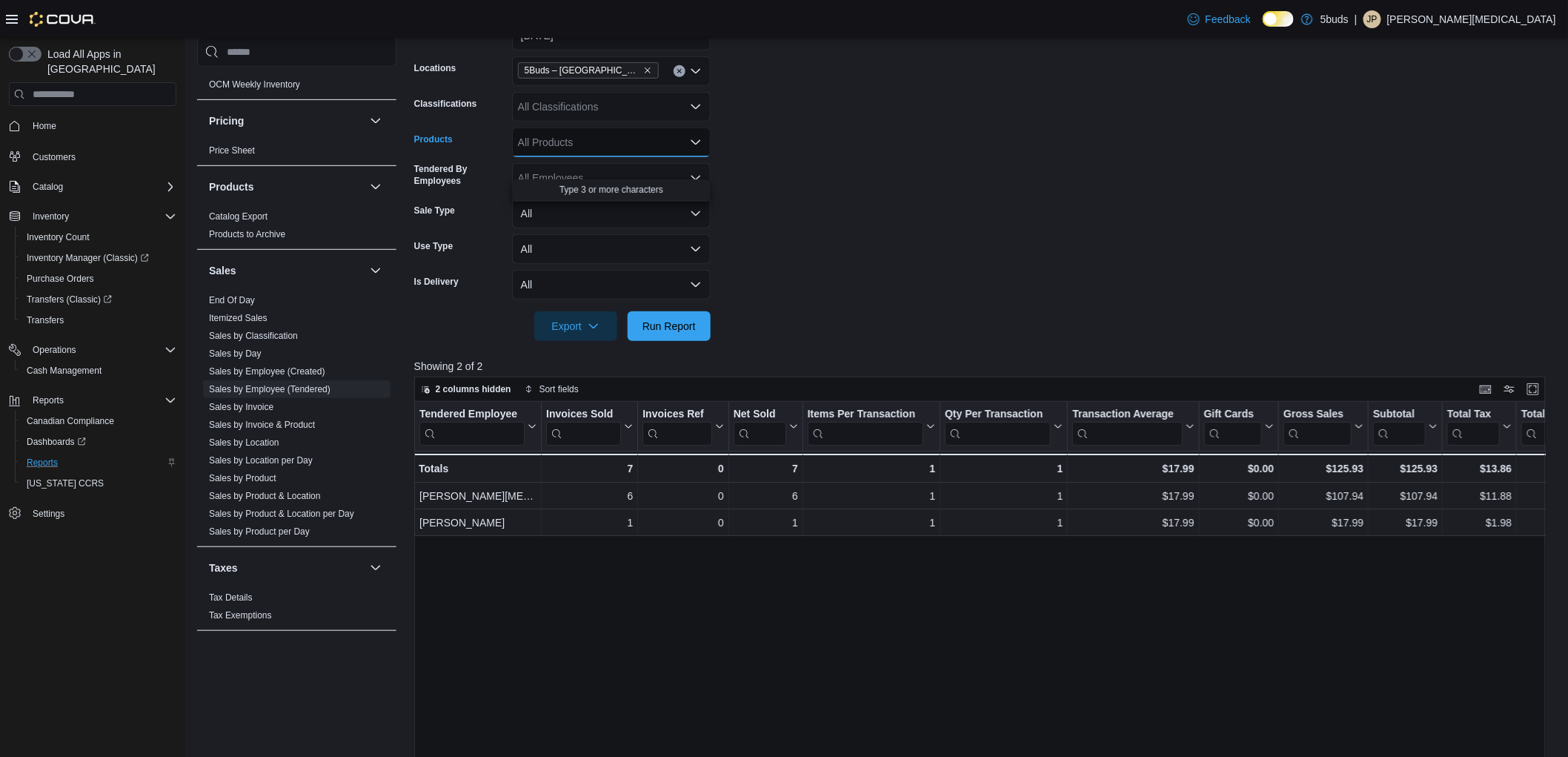
click at [640, 144] on div "All Products" at bounding box center [611, 142] width 198 height 30
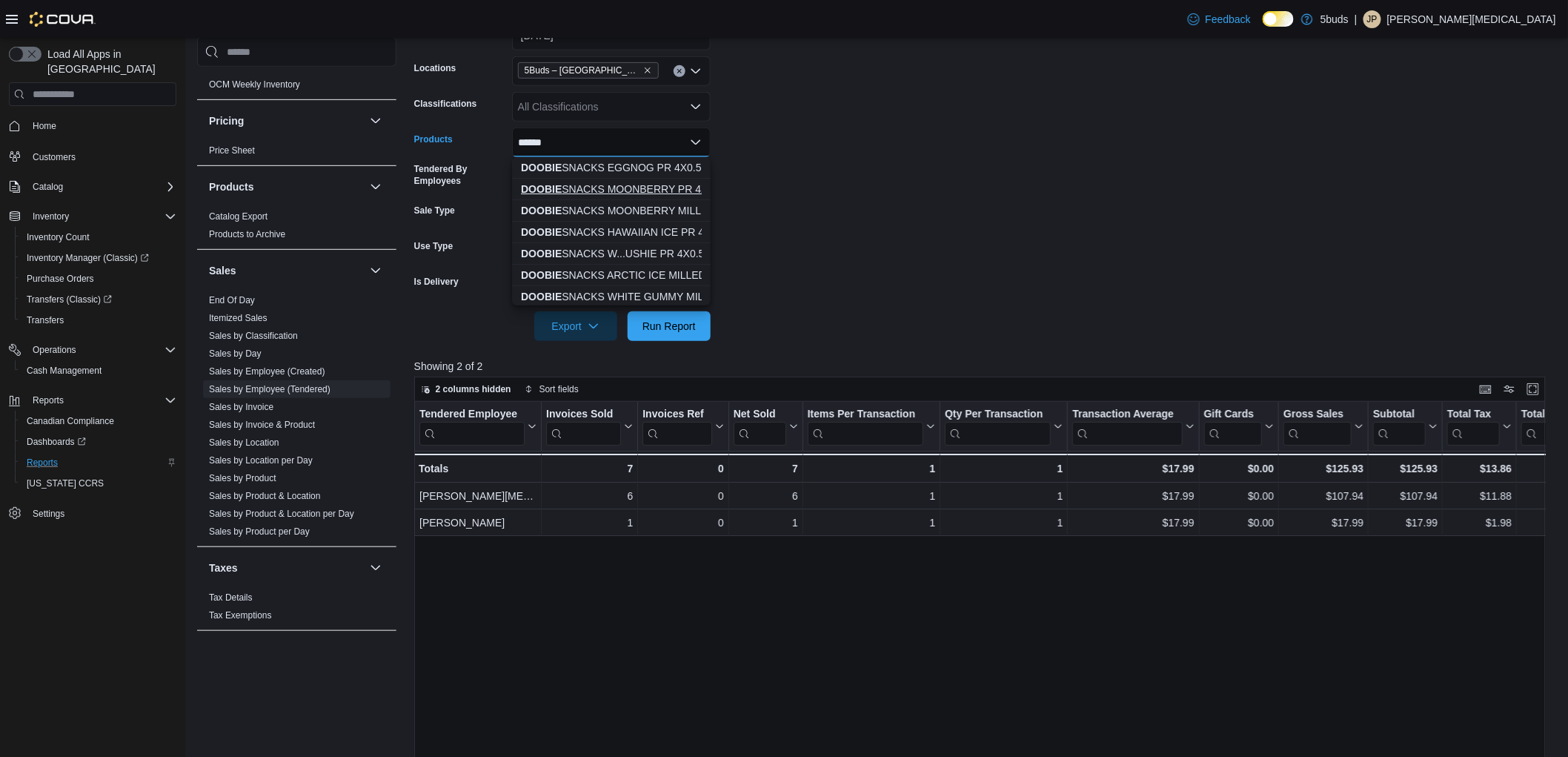
type input "******"
click at [646, 186] on div "DOOBIE SNACKS MOONBERRY PR 4X0.5G" at bounding box center [611, 189] width 181 height 15
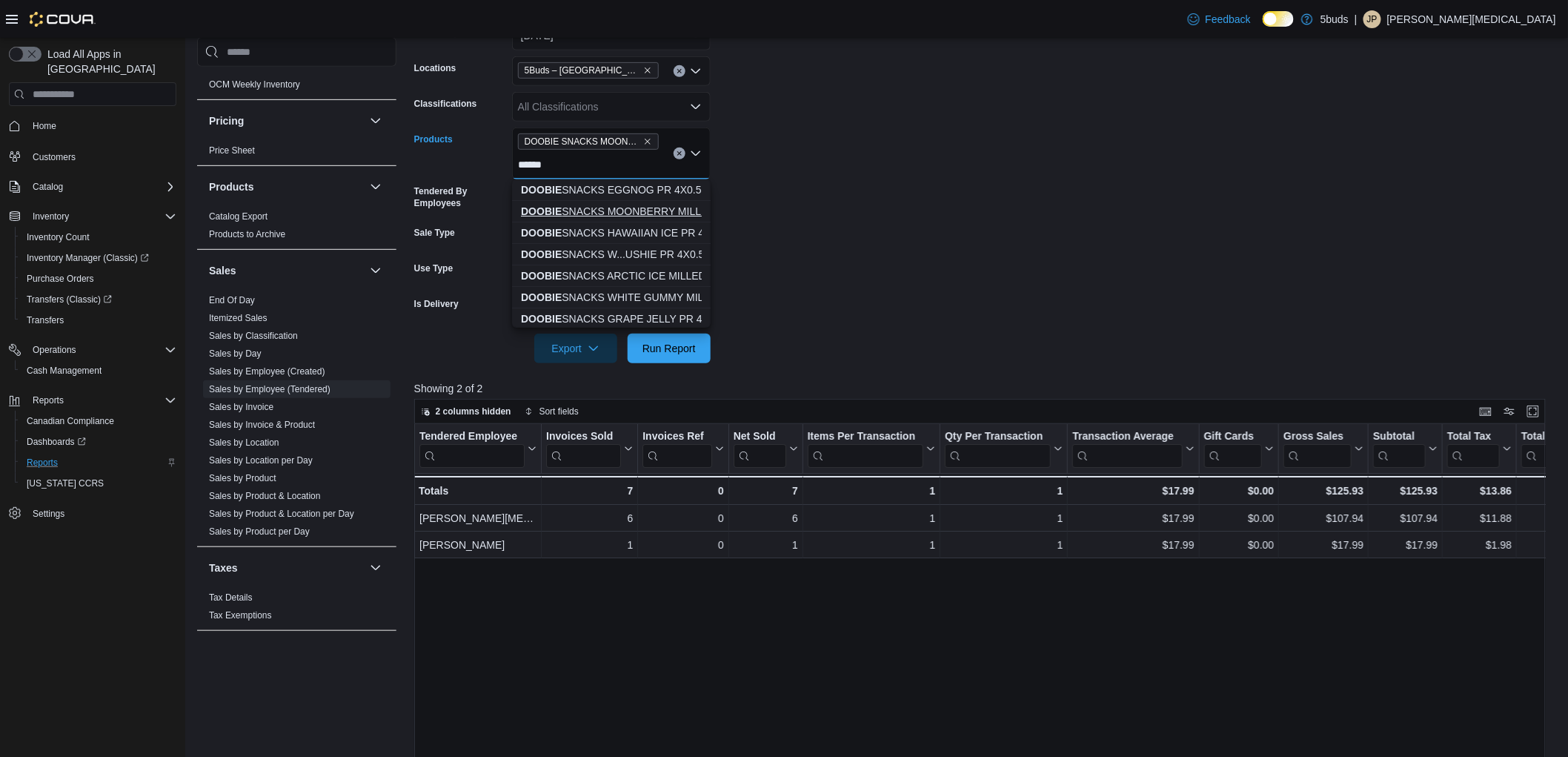
type input "******"
drag, startPoint x: 657, startPoint y: 211, endPoint x: 654, endPoint y: 300, distance: 89.1
click at [654, 300] on div "DOOBIE SNACKS EGGNOG PR 4X0.5G DOOBIE SNACKS MOONBERRY MILLED 3.5G DOOBIE SNACK…" at bounding box center [611, 480] width 198 height 602
click at [676, 213] on div "DOOBIE SNACKS MOONBERRY MILLED 3.5G" at bounding box center [611, 211] width 181 height 15
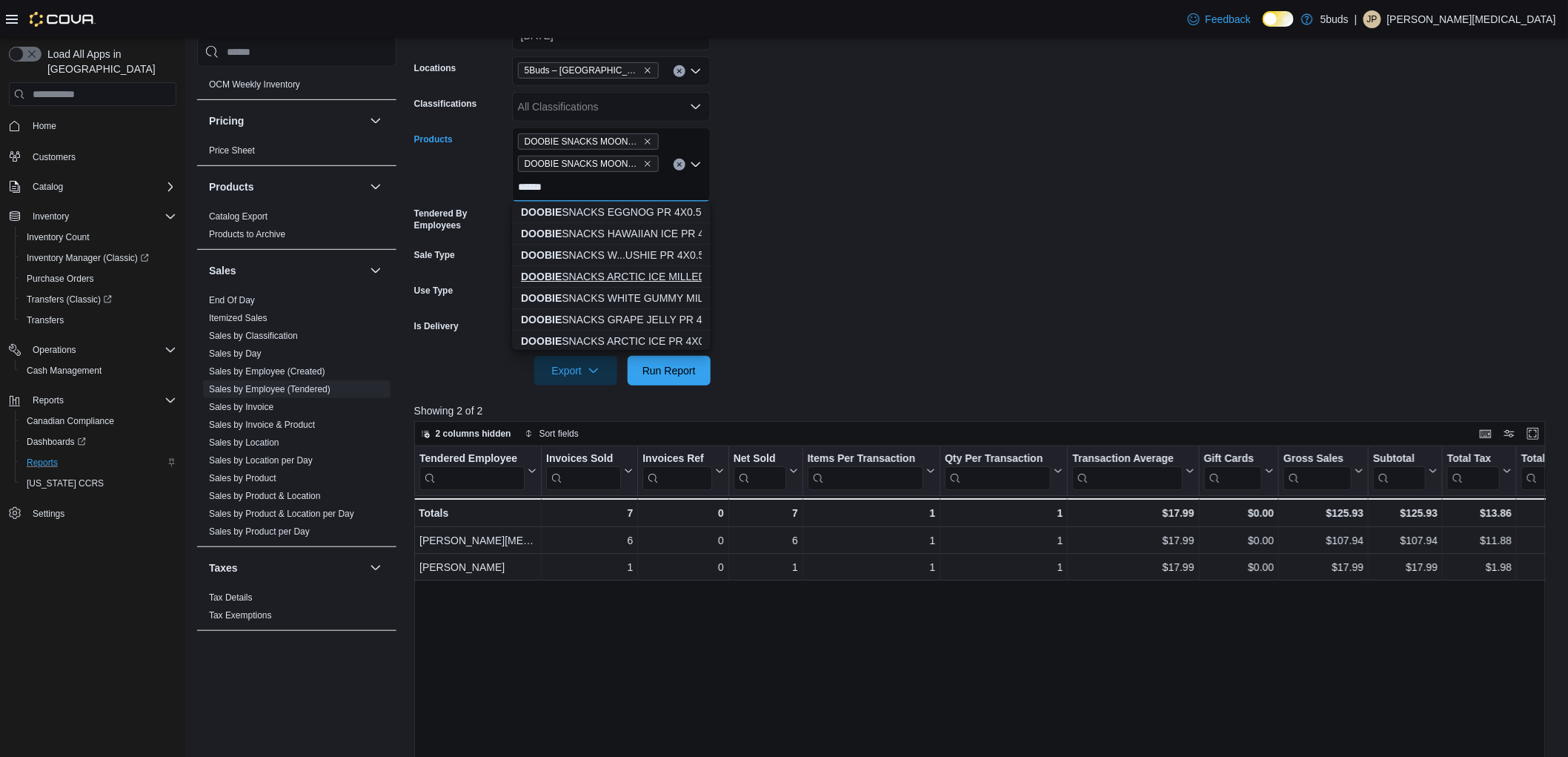
type input "******"
click at [657, 270] on div "DOOBIE SNACKS ARCTIC ICE MILLED 3.5G" at bounding box center [611, 277] width 181 height 15
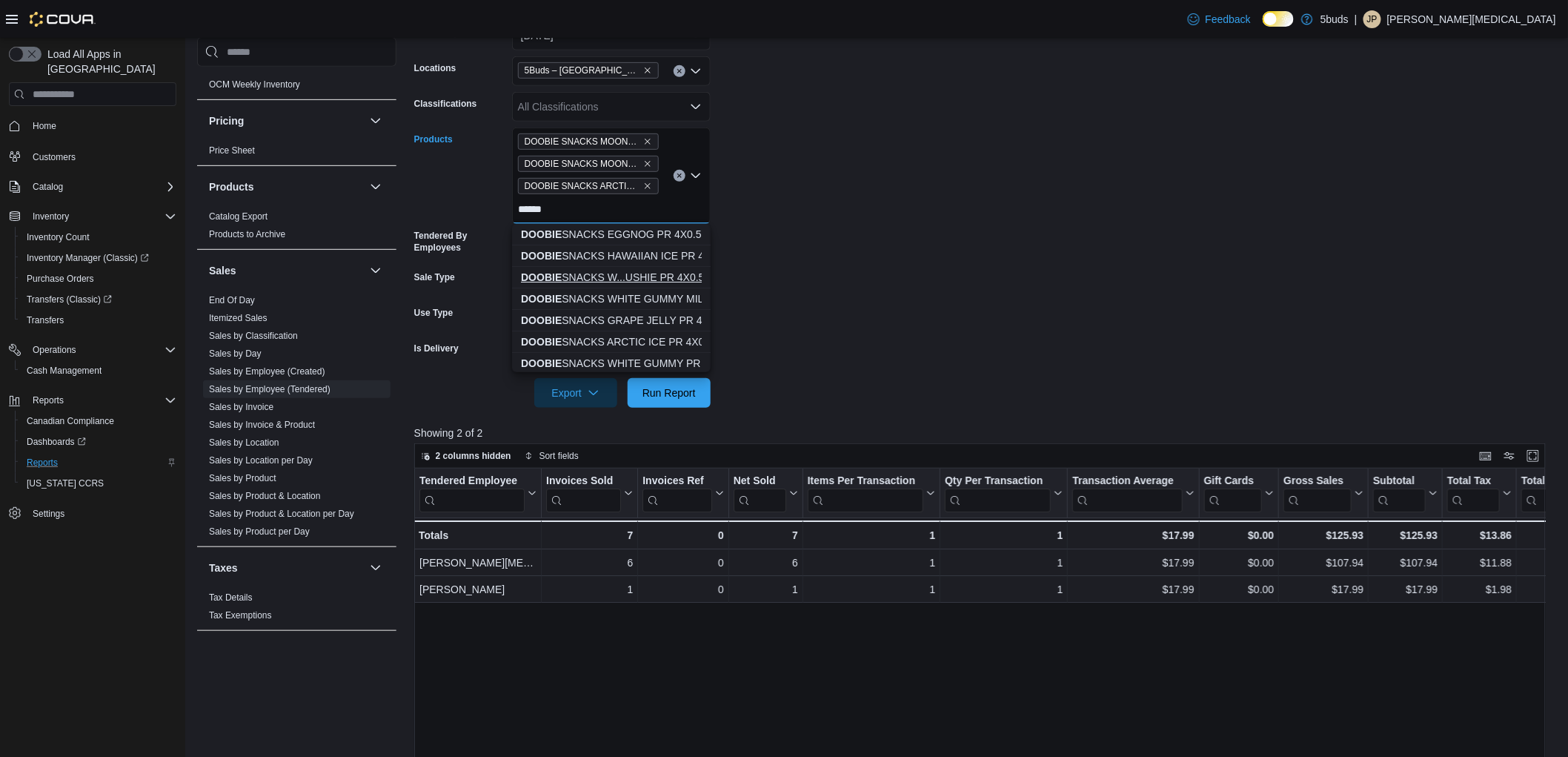
type input "******"
click at [638, 270] on div "DOOBIE SNACKS W...USHIE PR 4X0.5G" at bounding box center [611, 277] width 181 height 15
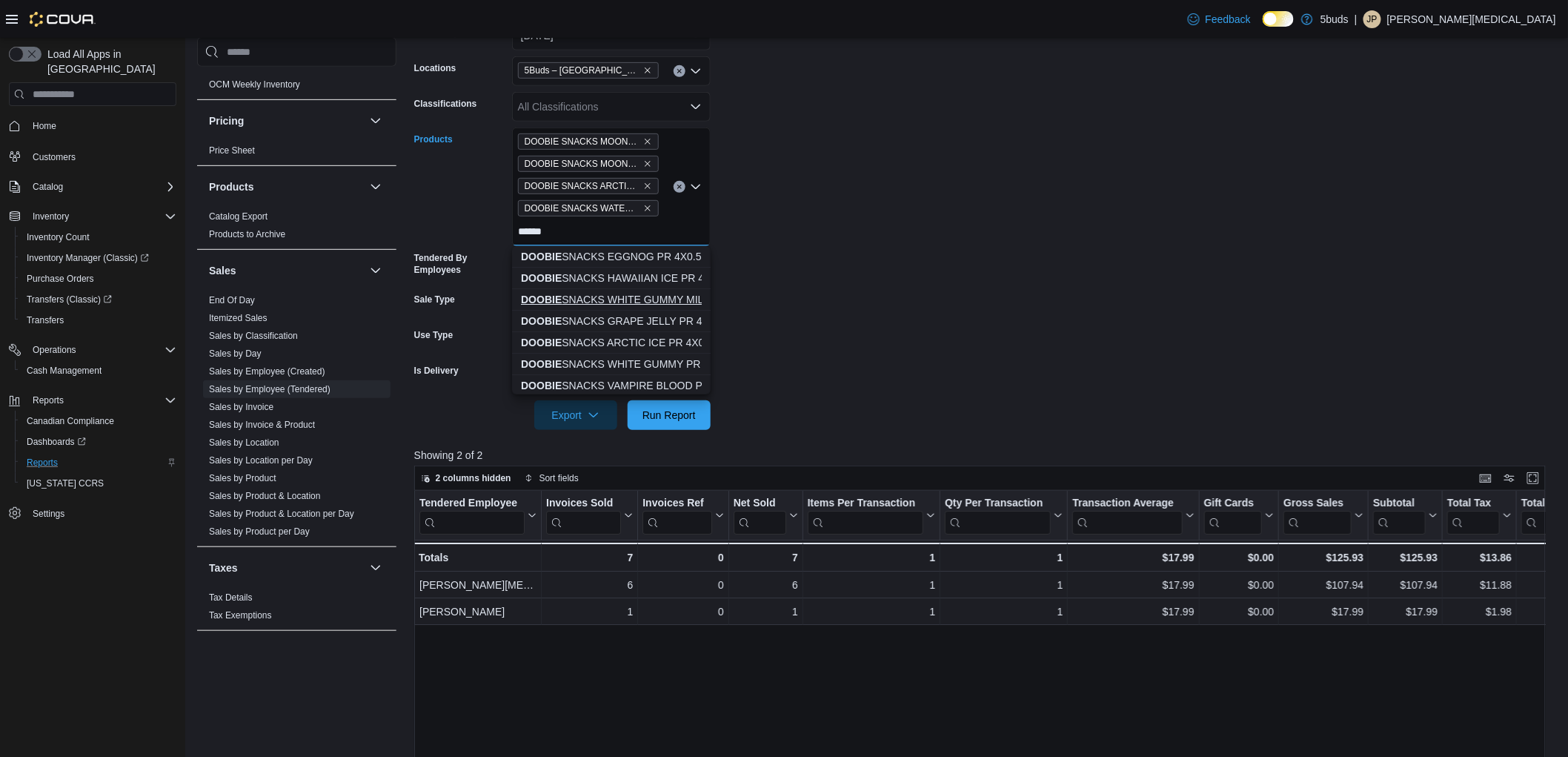
type input "******"
click at [655, 295] on div "DOOBIE SNACKS WHITE GUMMY MILLED 3.5G" at bounding box center [611, 299] width 181 height 15
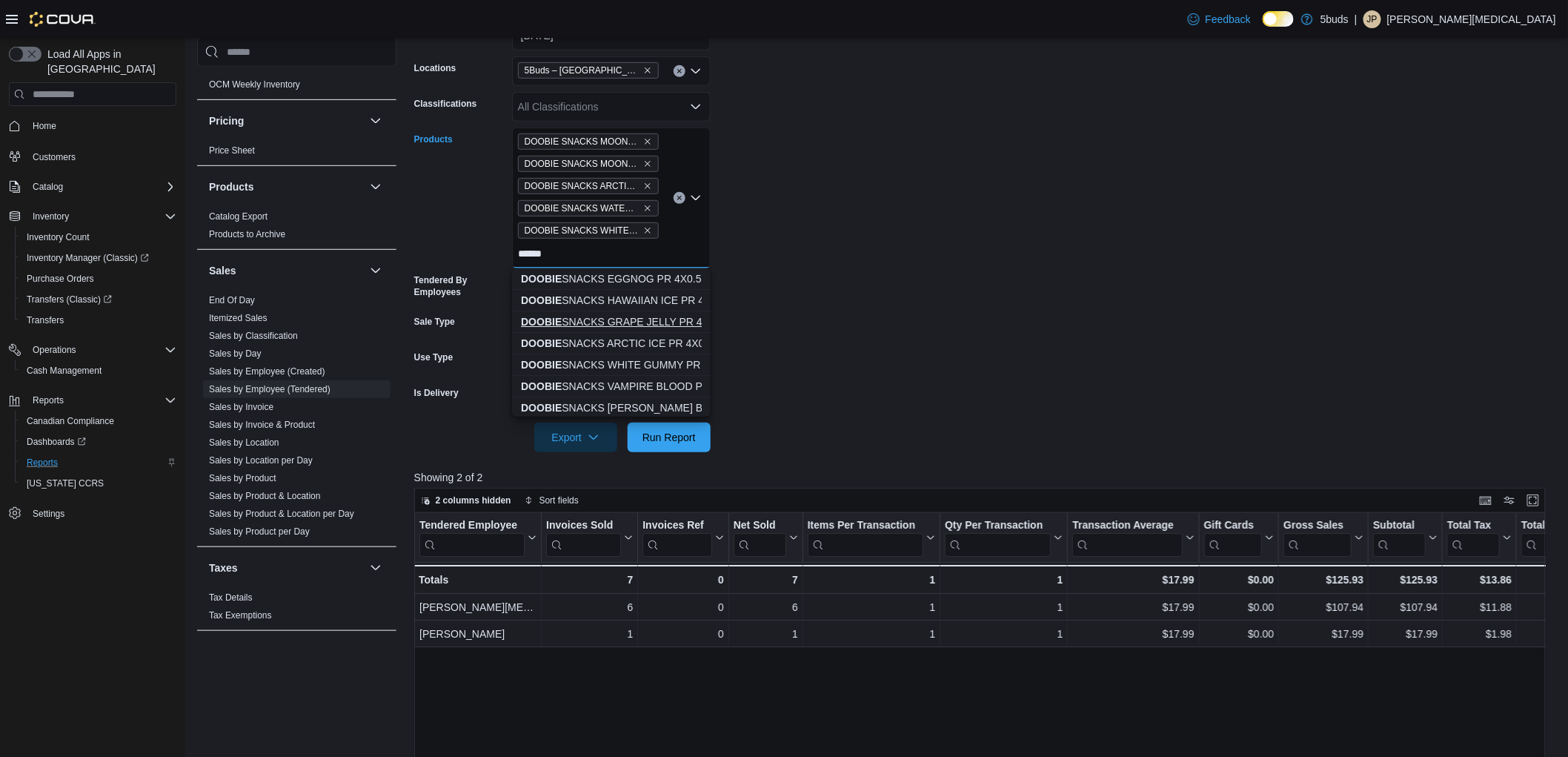
type input "******"
click at [663, 326] on div "DOOBIE SNACKS GRAPE JELLY PR 4X0.5G" at bounding box center [611, 322] width 181 height 15
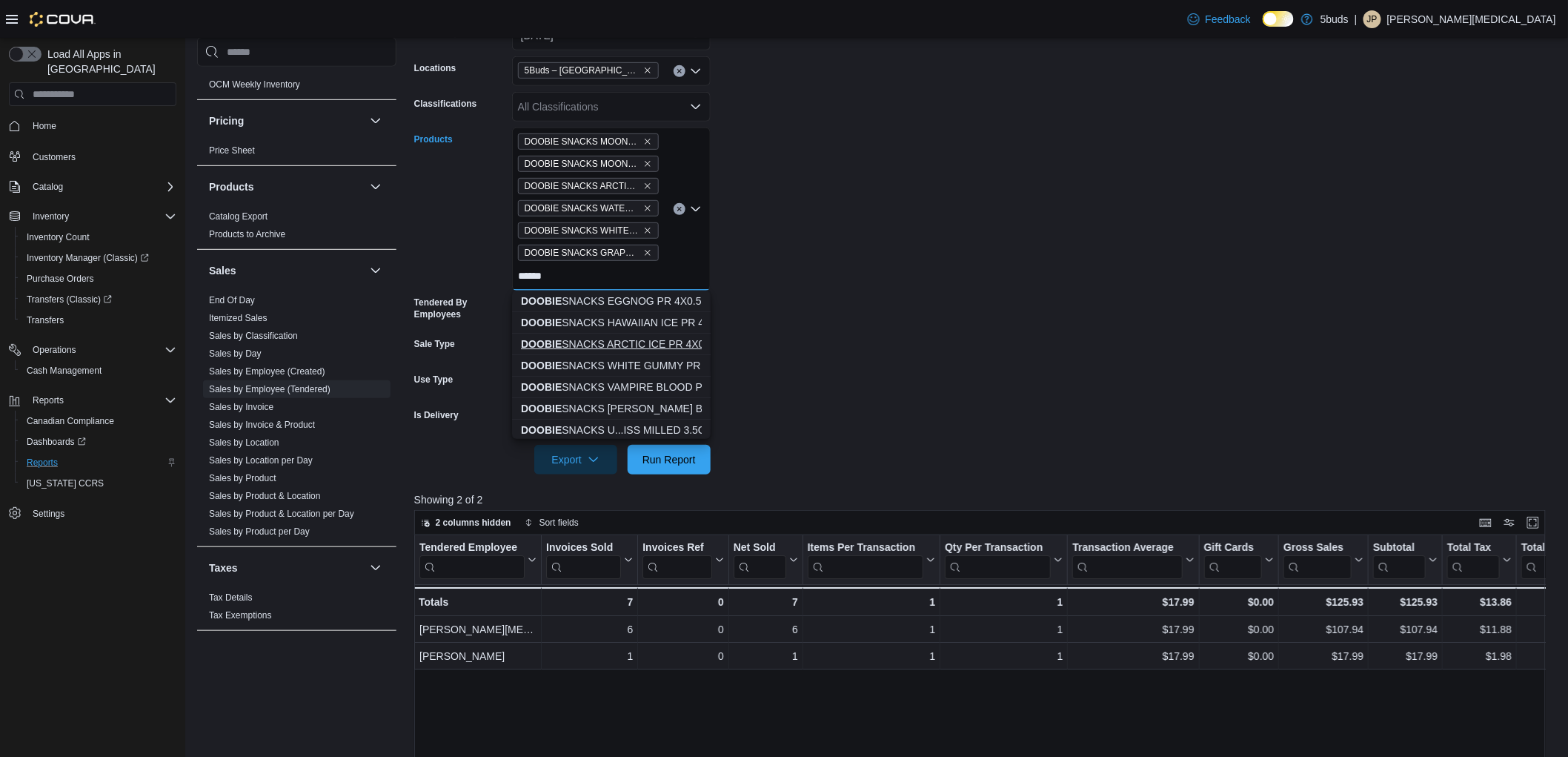
type input "******"
click at [667, 342] on div "DOOBIE SNACKS ARCTIC ICE PR 4X0.5G" at bounding box center [611, 344] width 181 height 15
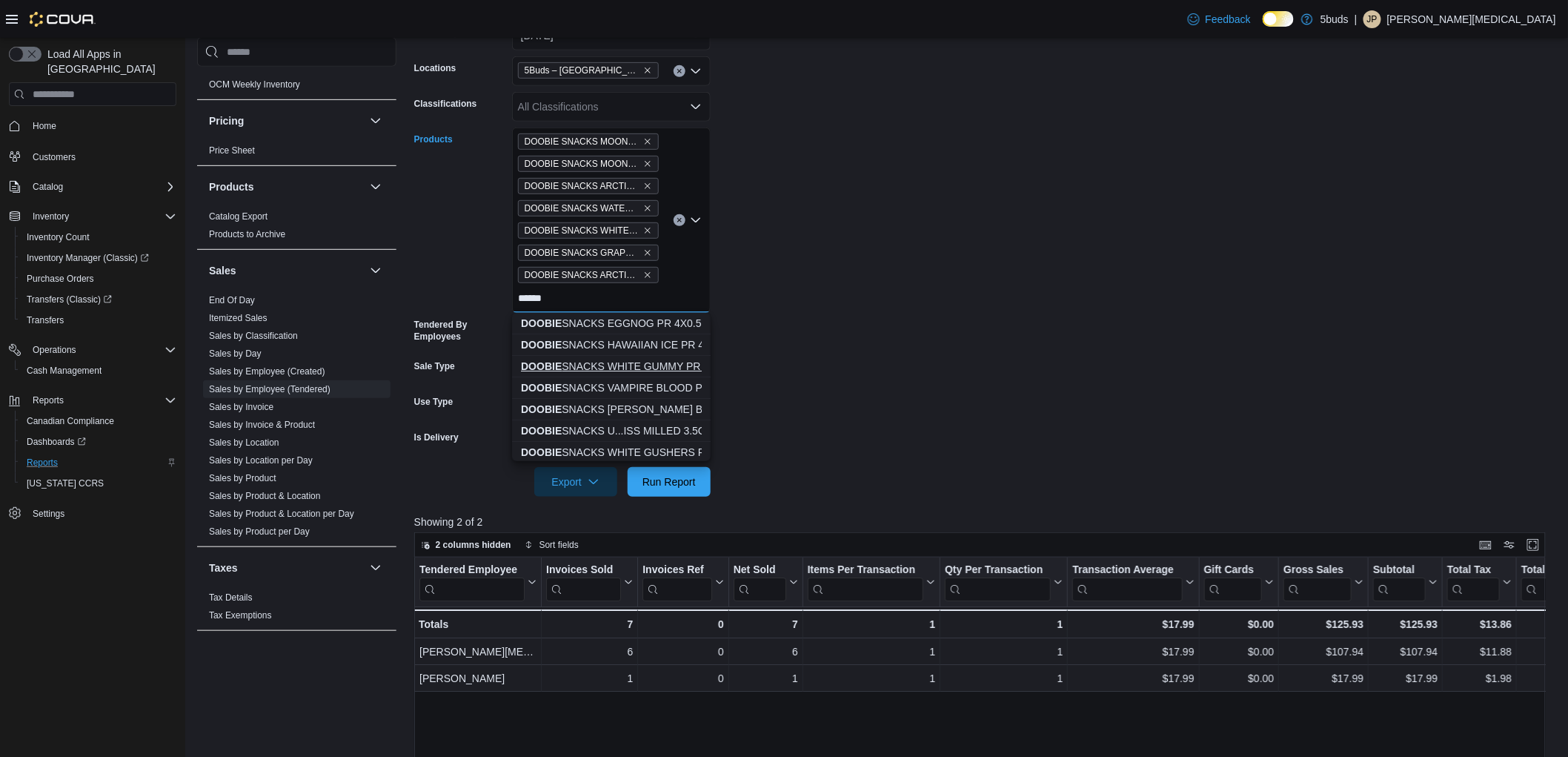
type input "******"
click at [667, 361] on div "DOOBIE SNACKS WHITE GUMMY PR 4X0.5G" at bounding box center [611, 366] width 181 height 15
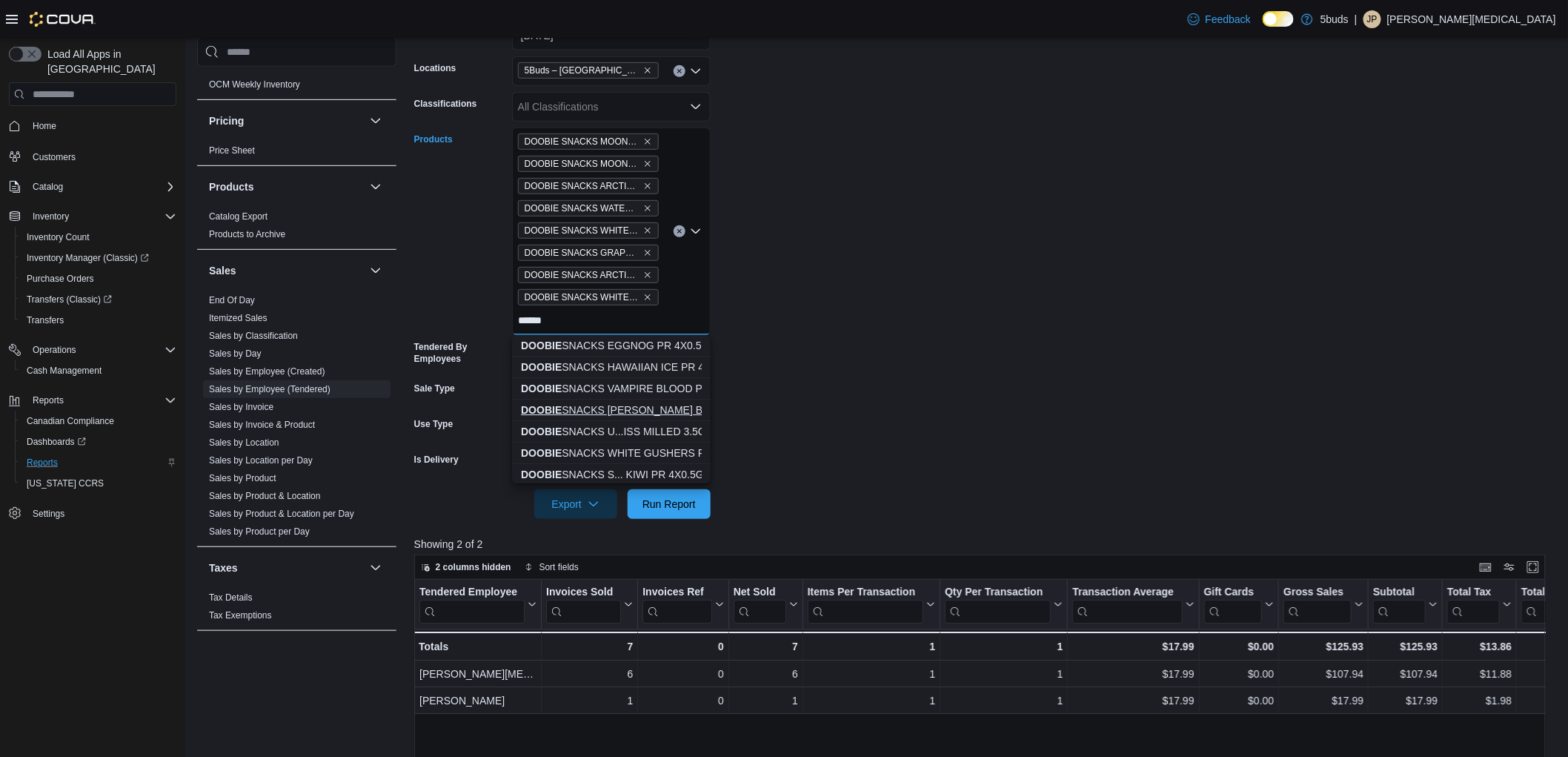
type input "******"
click at [656, 400] on button "DOOBIE SNACKS [PERSON_NAME] BOMB PR 4X0.5G" at bounding box center [611, 410] width 198 height 22
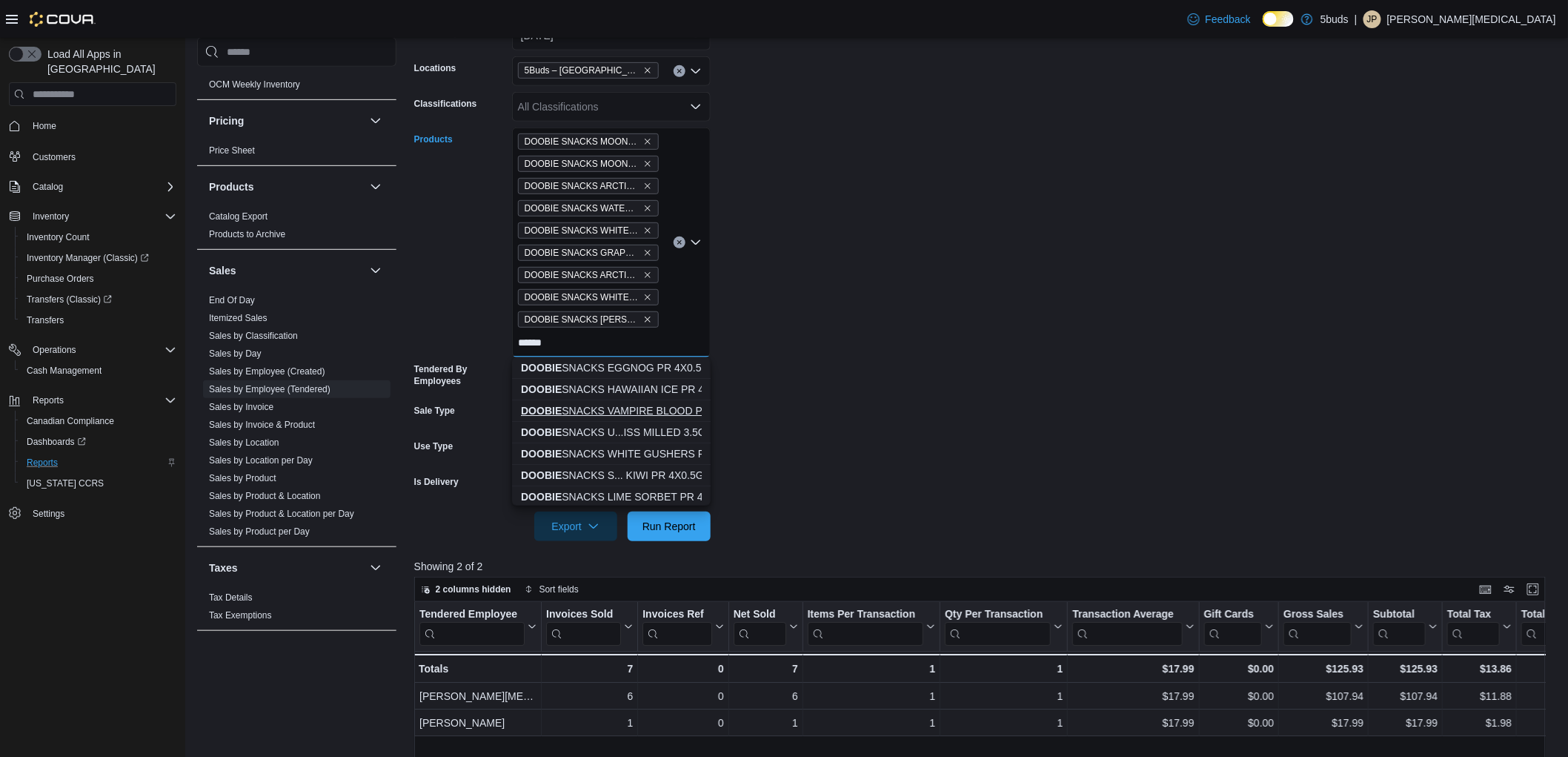
type input "******"
click at [657, 404] on div "DOOBIE SNACKS VAMPIRE BLOOD PR 4X0.5G" at bounding box center [611, 411] width 181 height 15
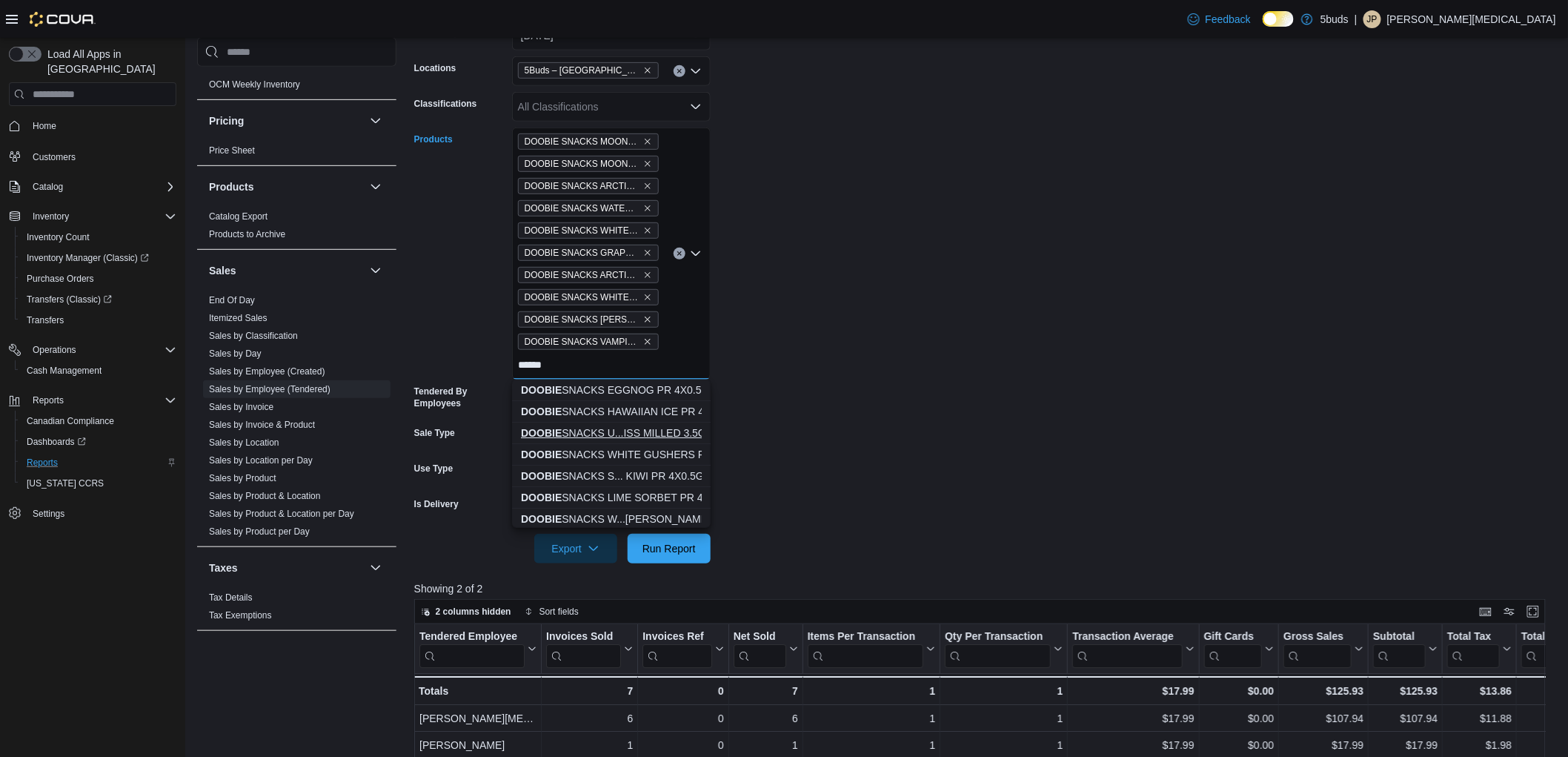
type input "******"
click at [655, 430] on div "DOOBIE SNACKS U...ISS MILLED 3.5G" at bounding box center [611, 433] width 181 height 15
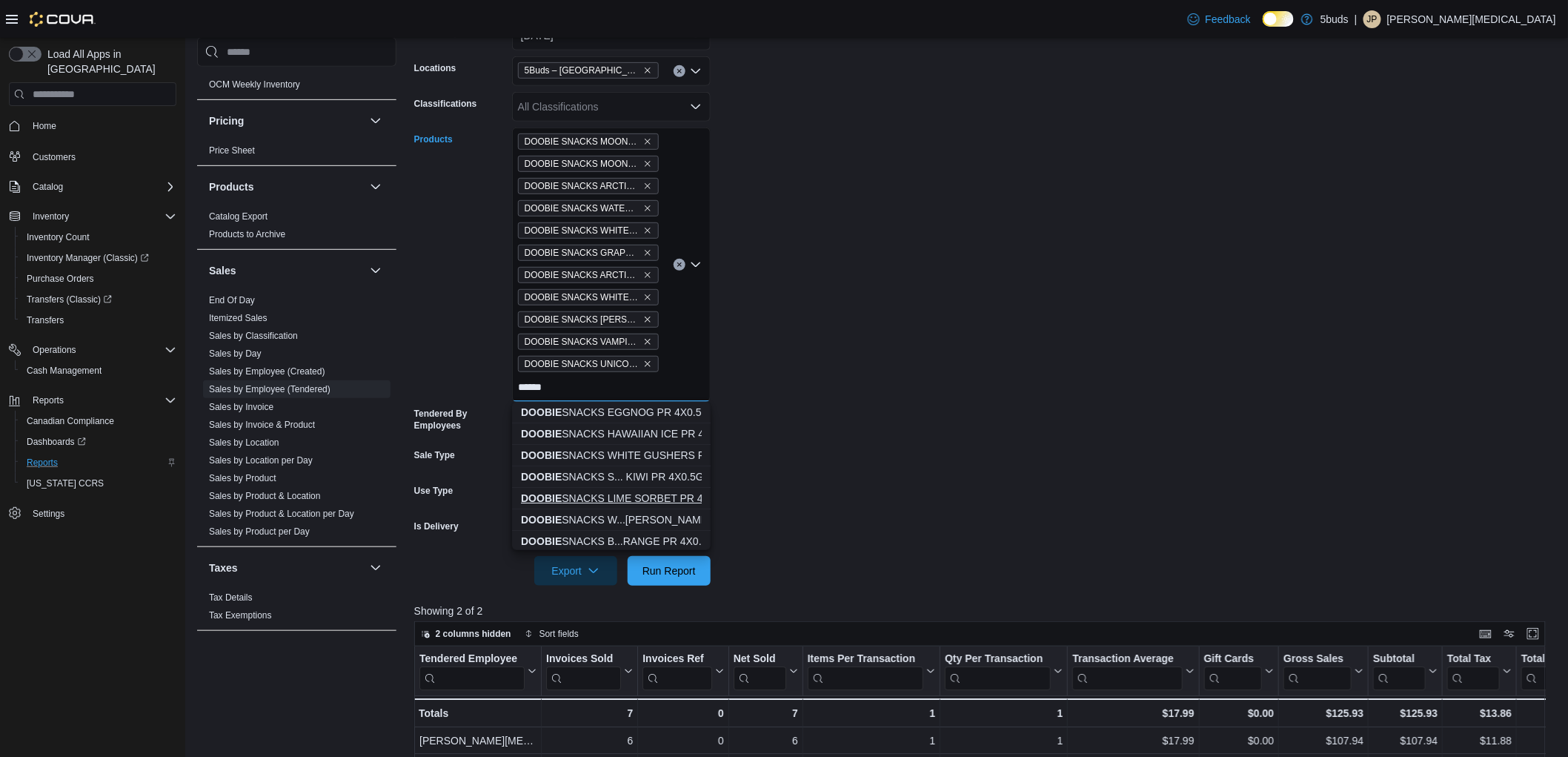
type input "******"
click at [664, 500] on div "DOOBIE SNACKS LIME SORBET PR 4X0.5G" at bounding box center [611, 498] width 181 height 15
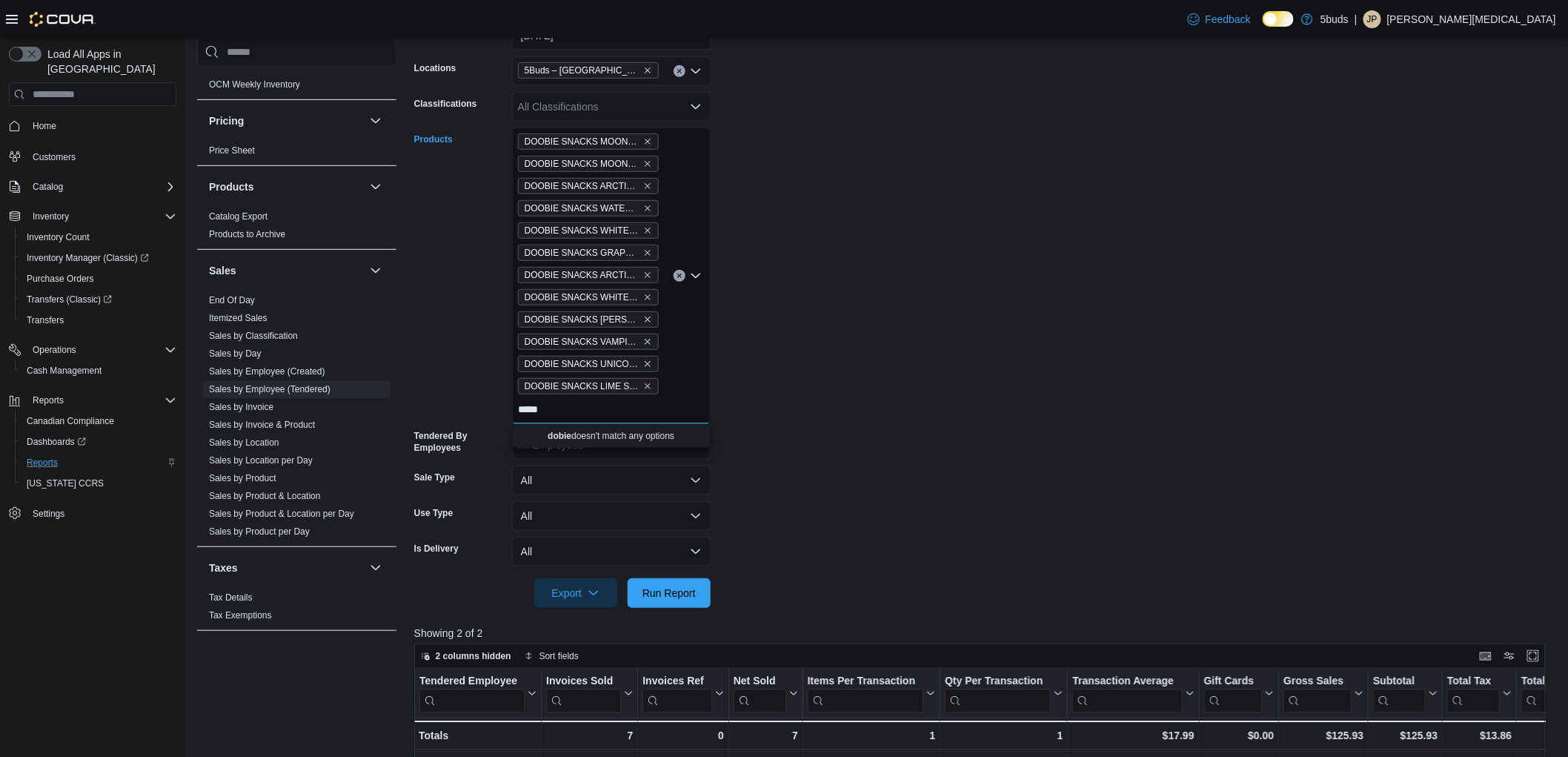
click at [526, 405] on input "*****" at bounding box center [532, 409] width 27 height 18
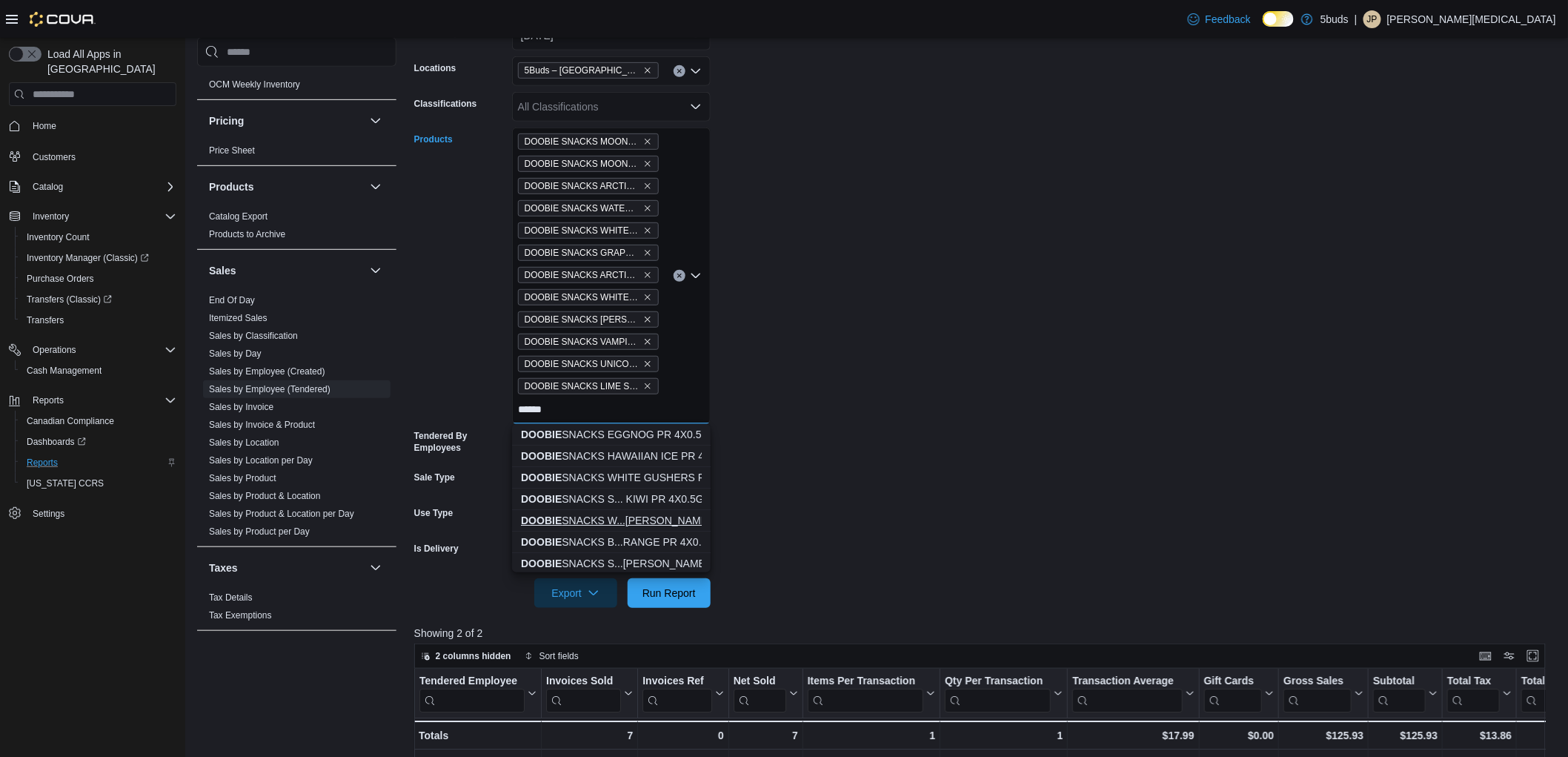
type input "******"
click at [674, 521] on div "DOOBIE SNACKS W...[PERSON_NAME] PR 4X0.5G" at bounding box center [611, 521] width 181 height 15
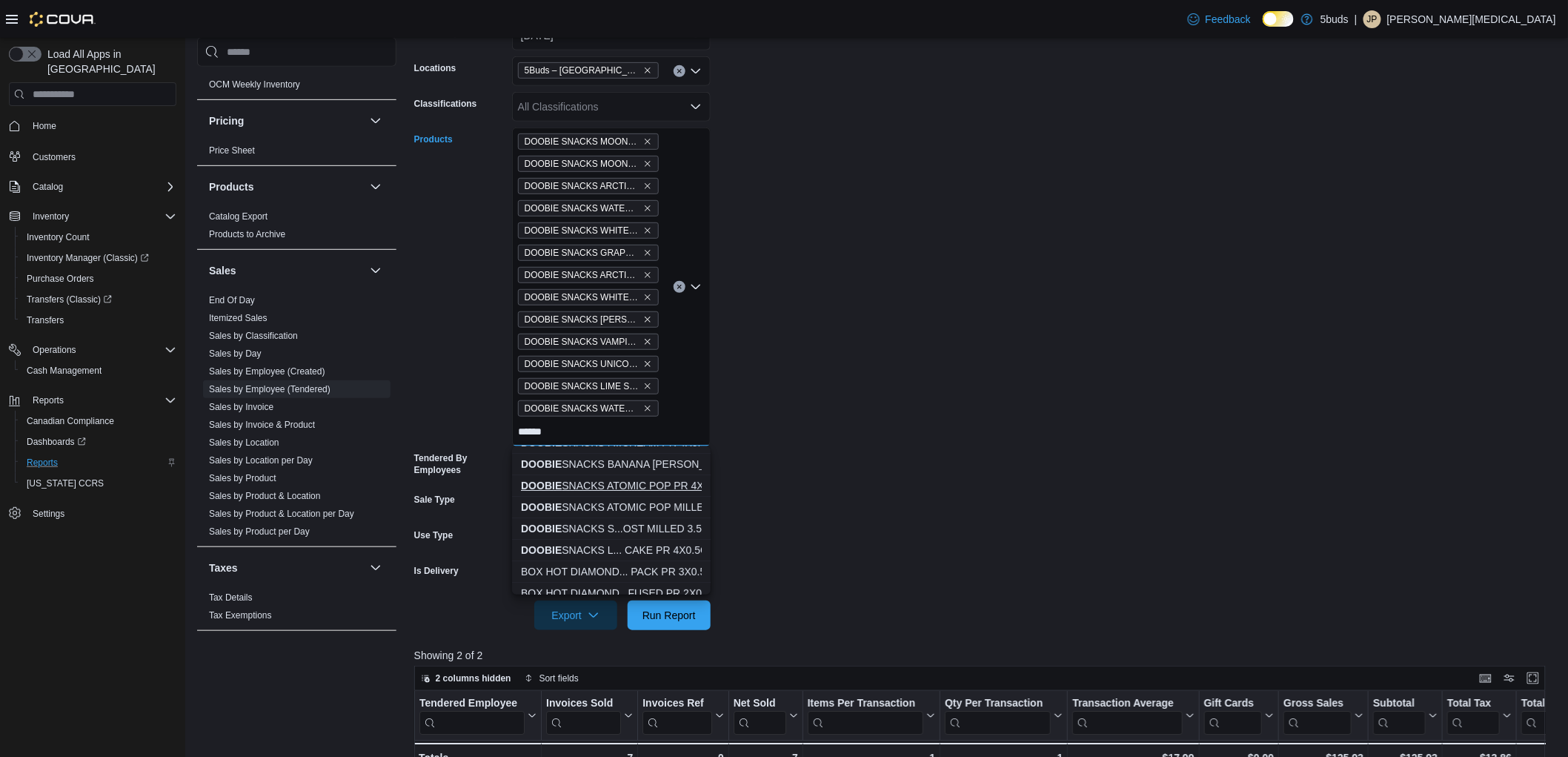
scroll to position [82, 0]
type input "******"
click at [654, 502] on div "DOOBIE SNACKS S...[PERSON_NAME] 4X0.5G" at bounding box center [611, 504] width 181 height 15
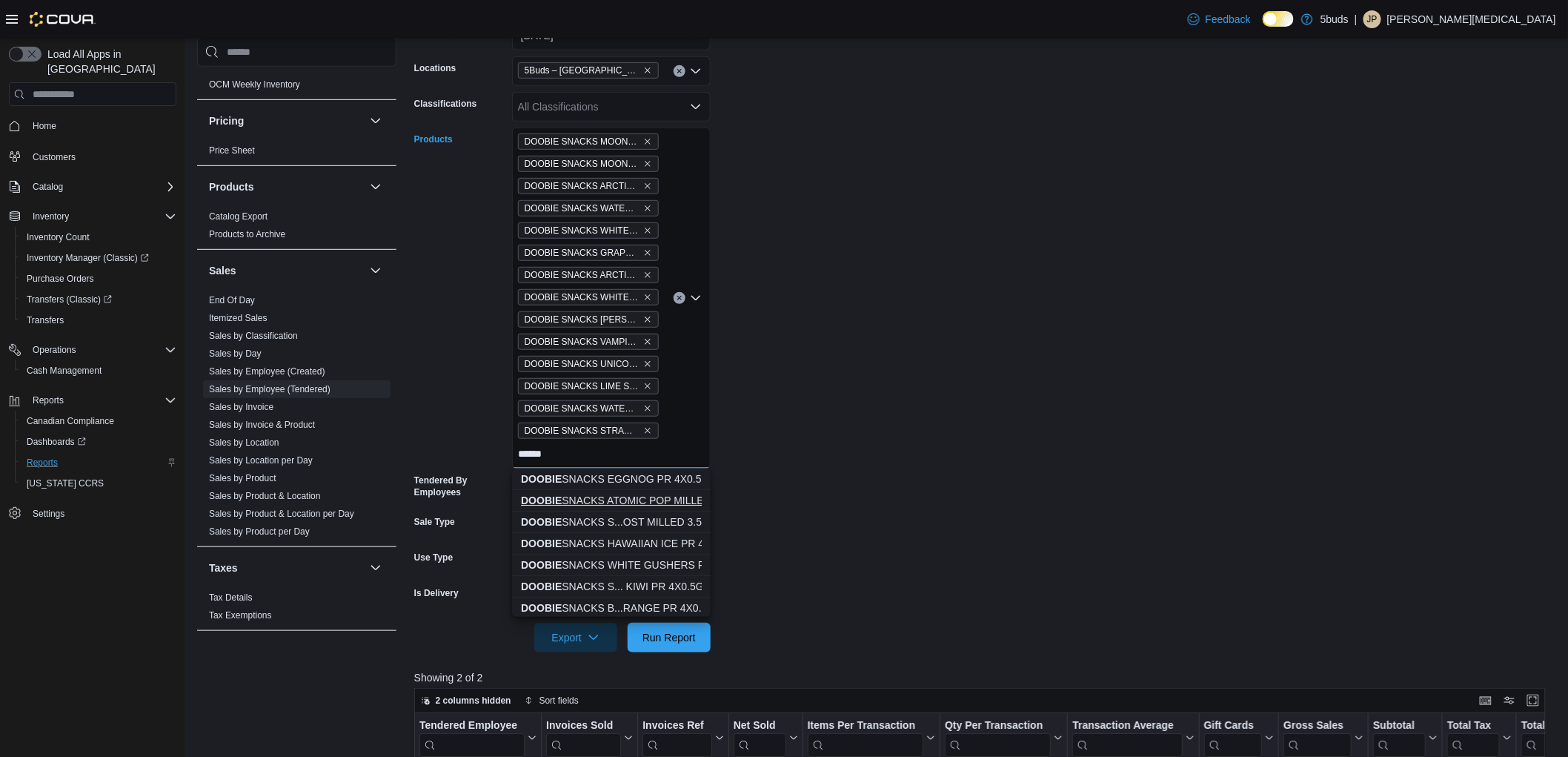
type input "******"
click at [662, 495] on div "DOOBIE SNACKS ATOMIC POP MILLED 3.5G" at bounding box center [611, 500] width 181 height 15
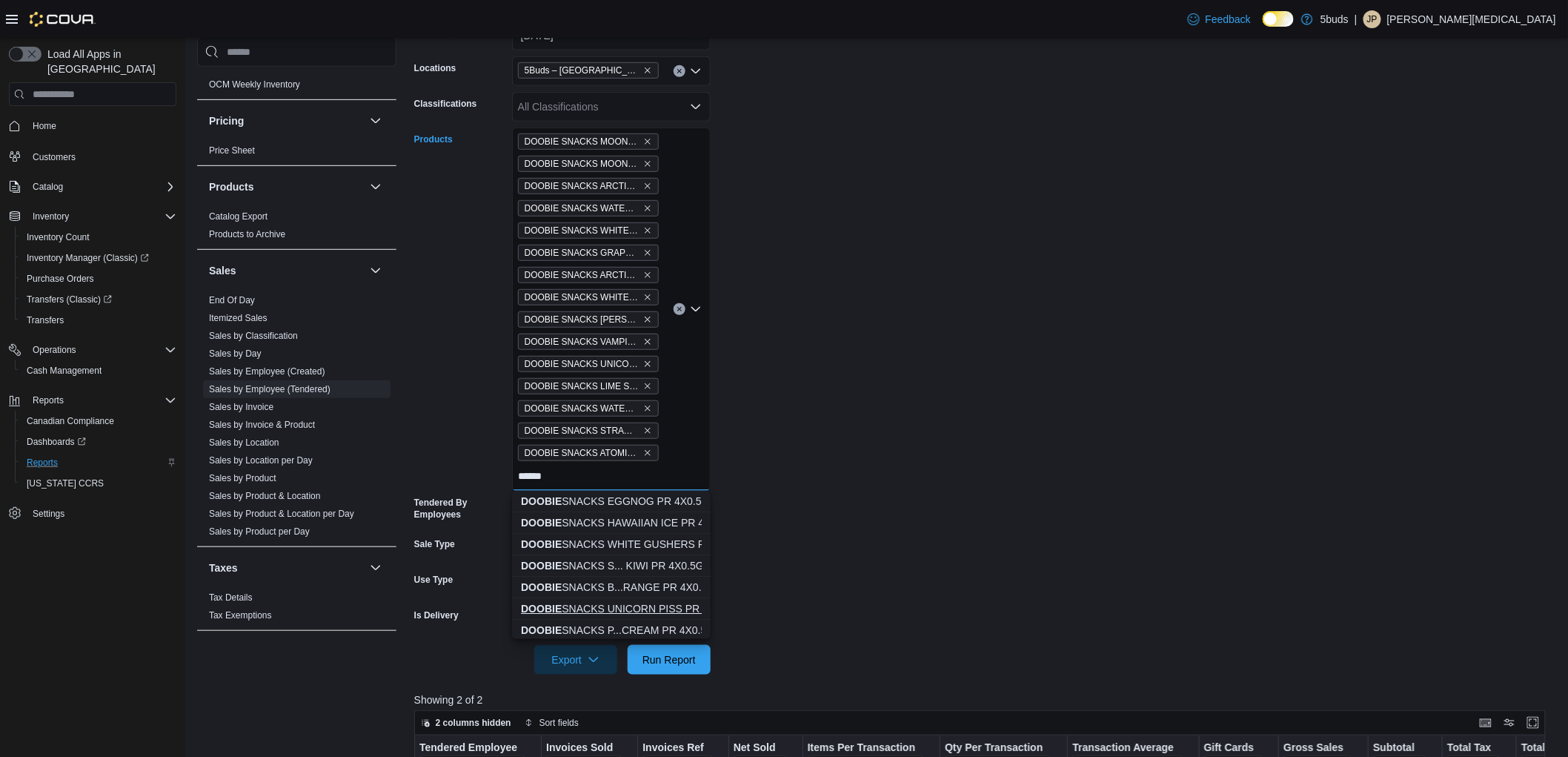
type input "******"
click at [648, 603] on div "DOOBIE SNACKS UNICORN PISS PR 4X0.5G" at bounding box center [611, 609] width 181 height 15
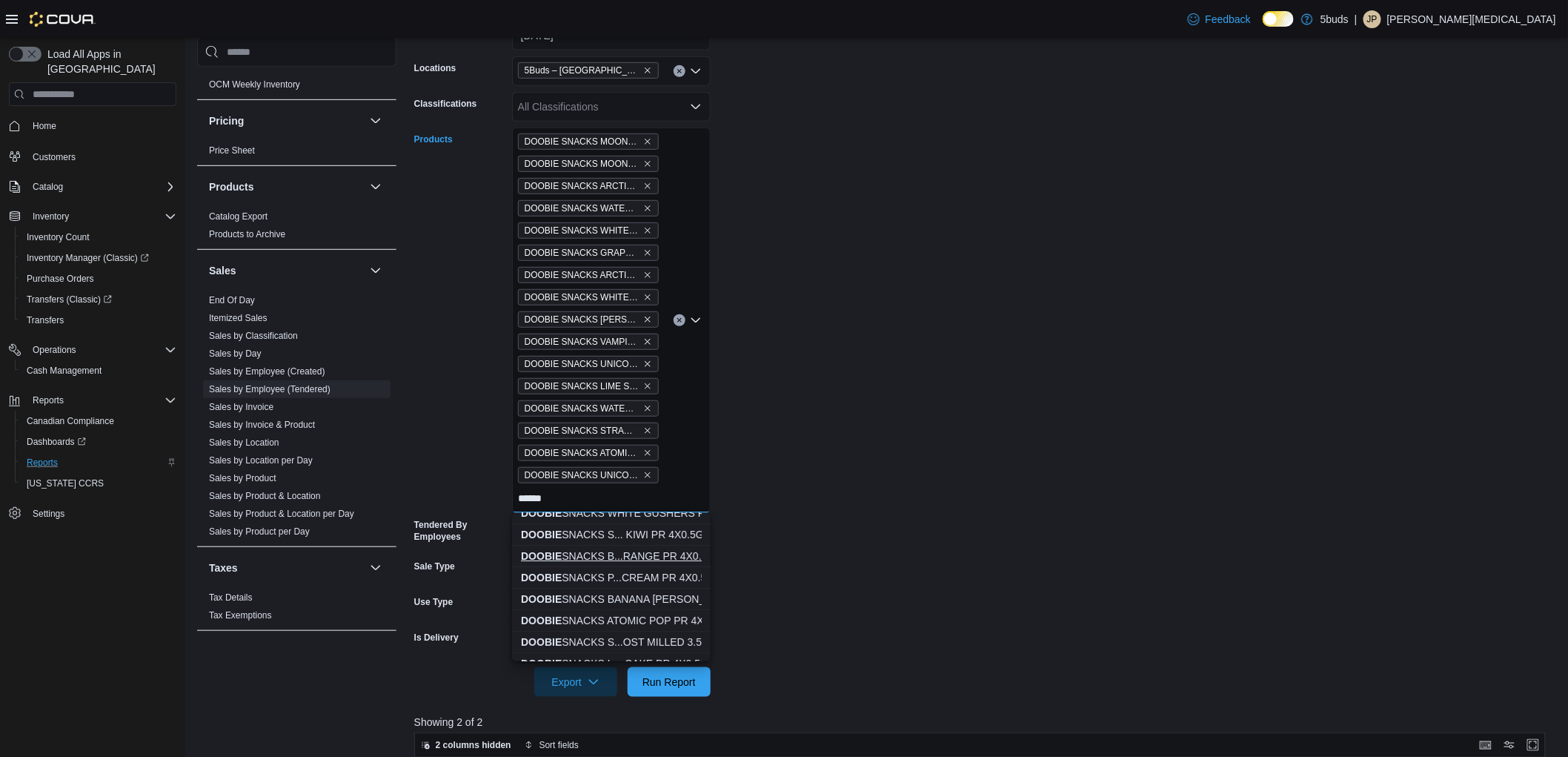
scroll to position [82, 0]
type input "******"
click at [656, 590] on div "DOOBIE SNACKS ATOMIC POP PR 4X0.5G" at bounding box center [611, 592] width 181 height 15
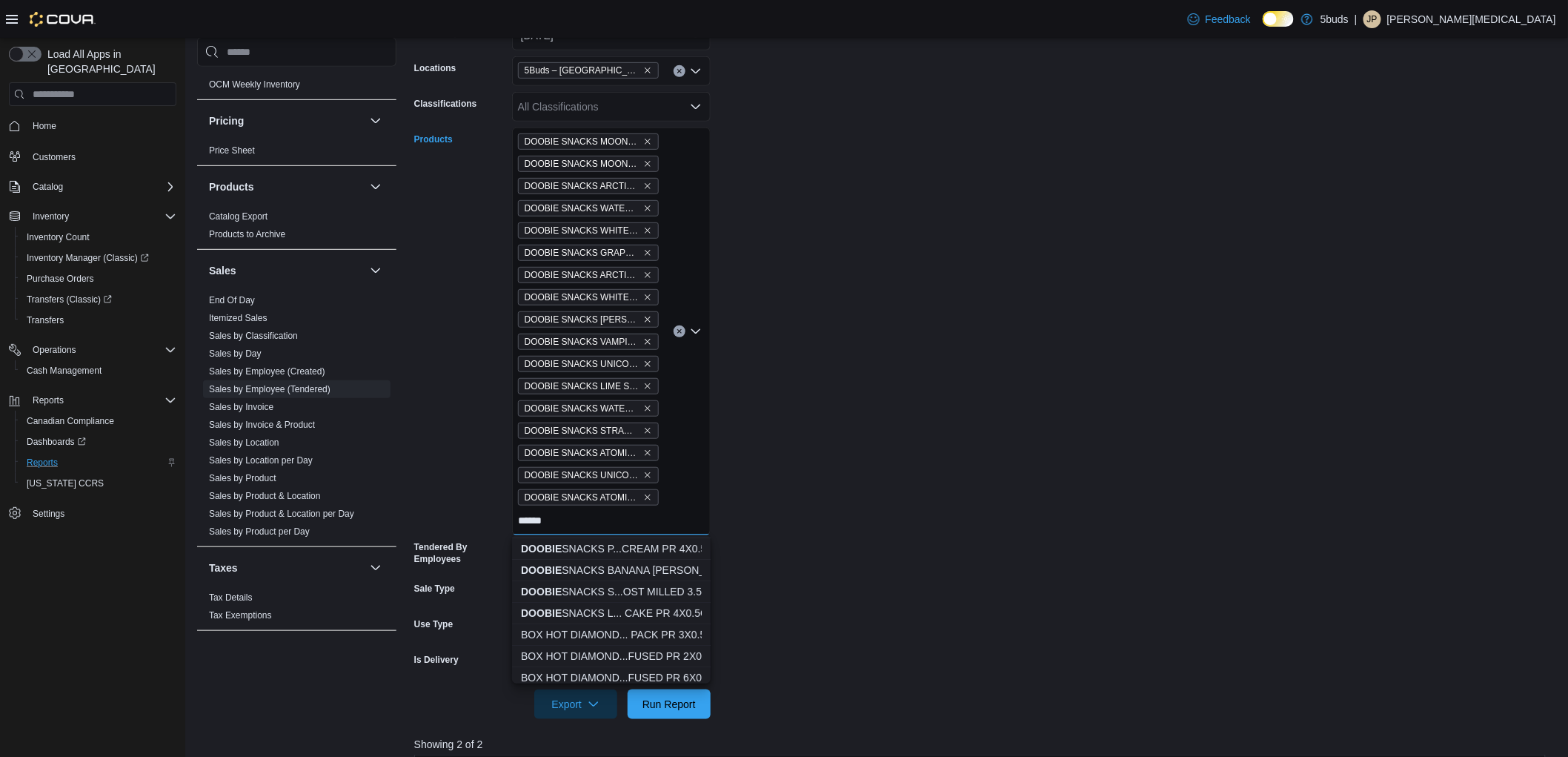
scroll to position [109, 0]
type input "******"
click at [651, 586] on div "DOOBIE SNACKS S...OST MILLED 3.5G" at bounding box center [611, 588] width 181 height 15
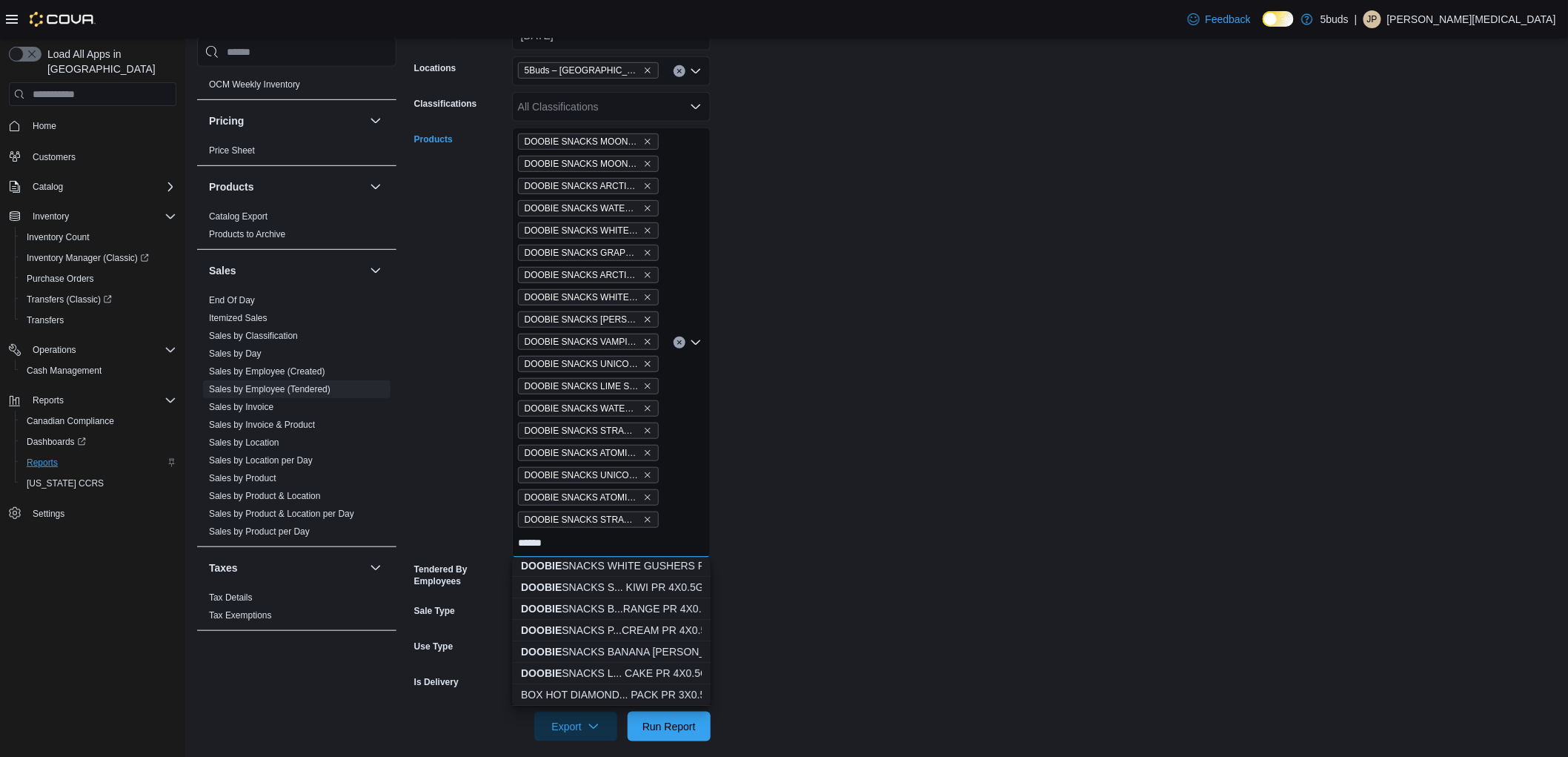
scroll to position [87, 0]
type input "******"
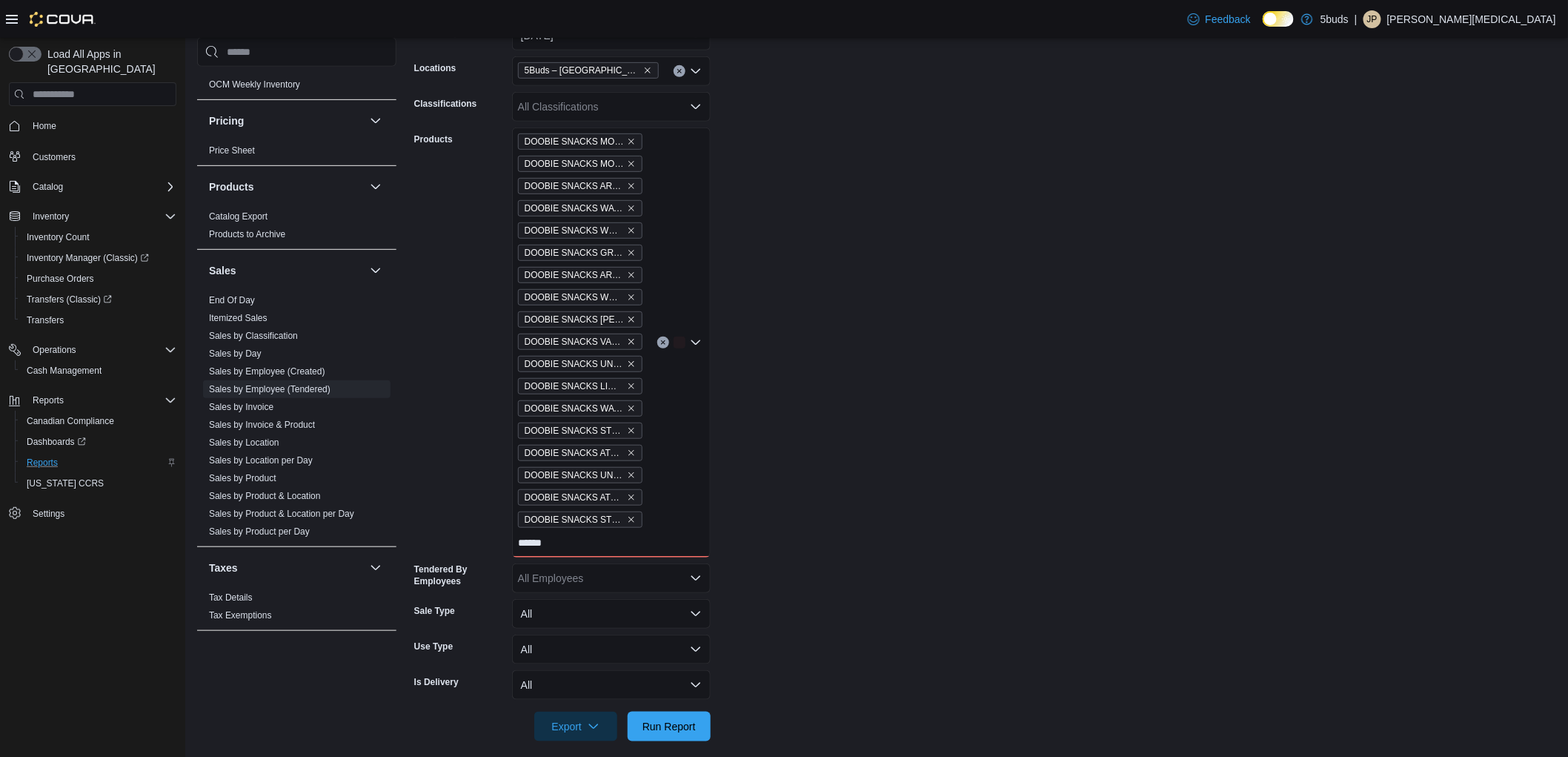
click at [798, 542] on form "Date Range [DATE] Locations 5Buds – North Battleford Classifications All Classi…" at bounding box center [986, 372] width 1144 height 738
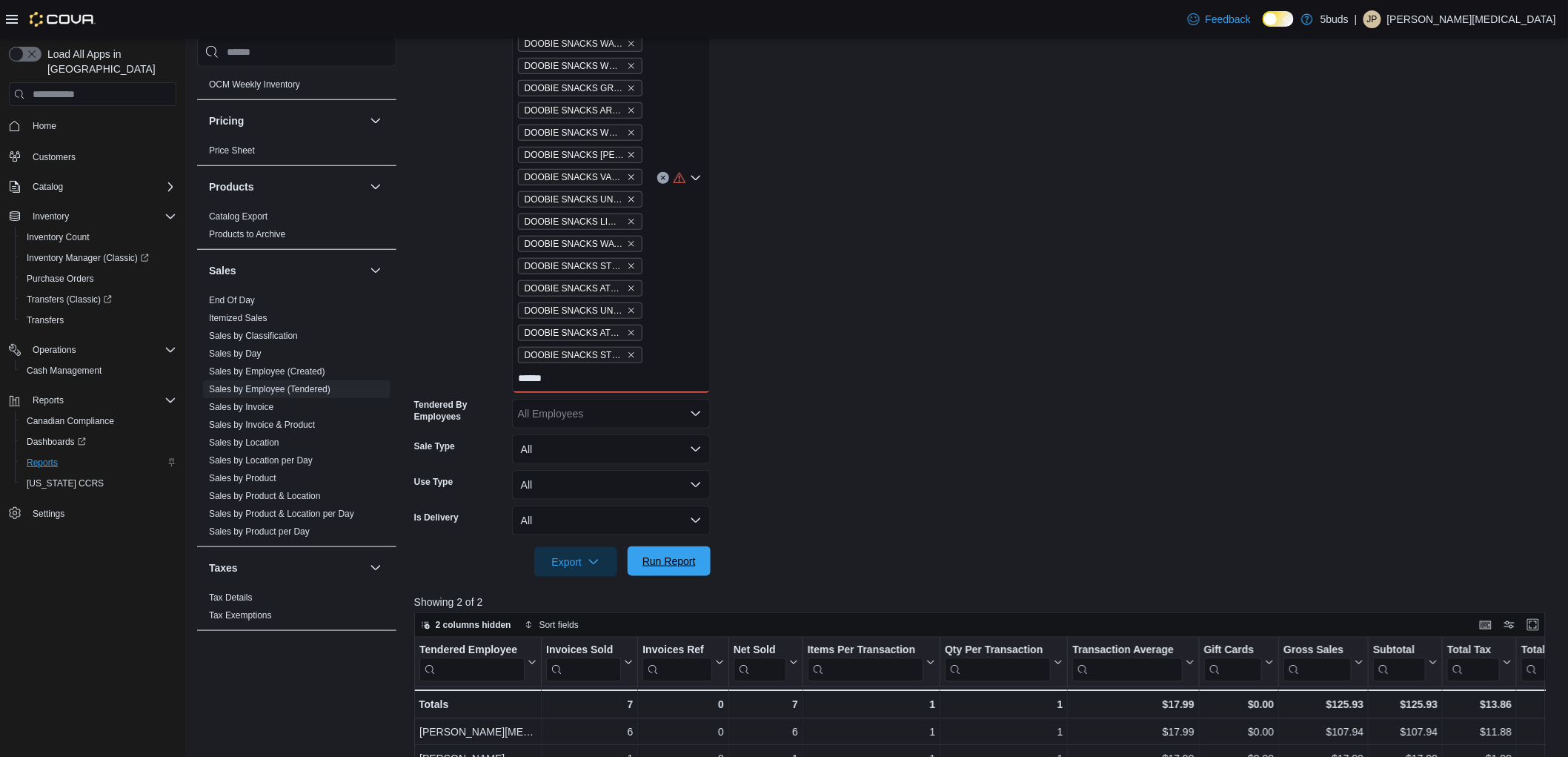
click at [677, 564] on span "Run Report" at bounding box center [669, 561] width 53 height 15
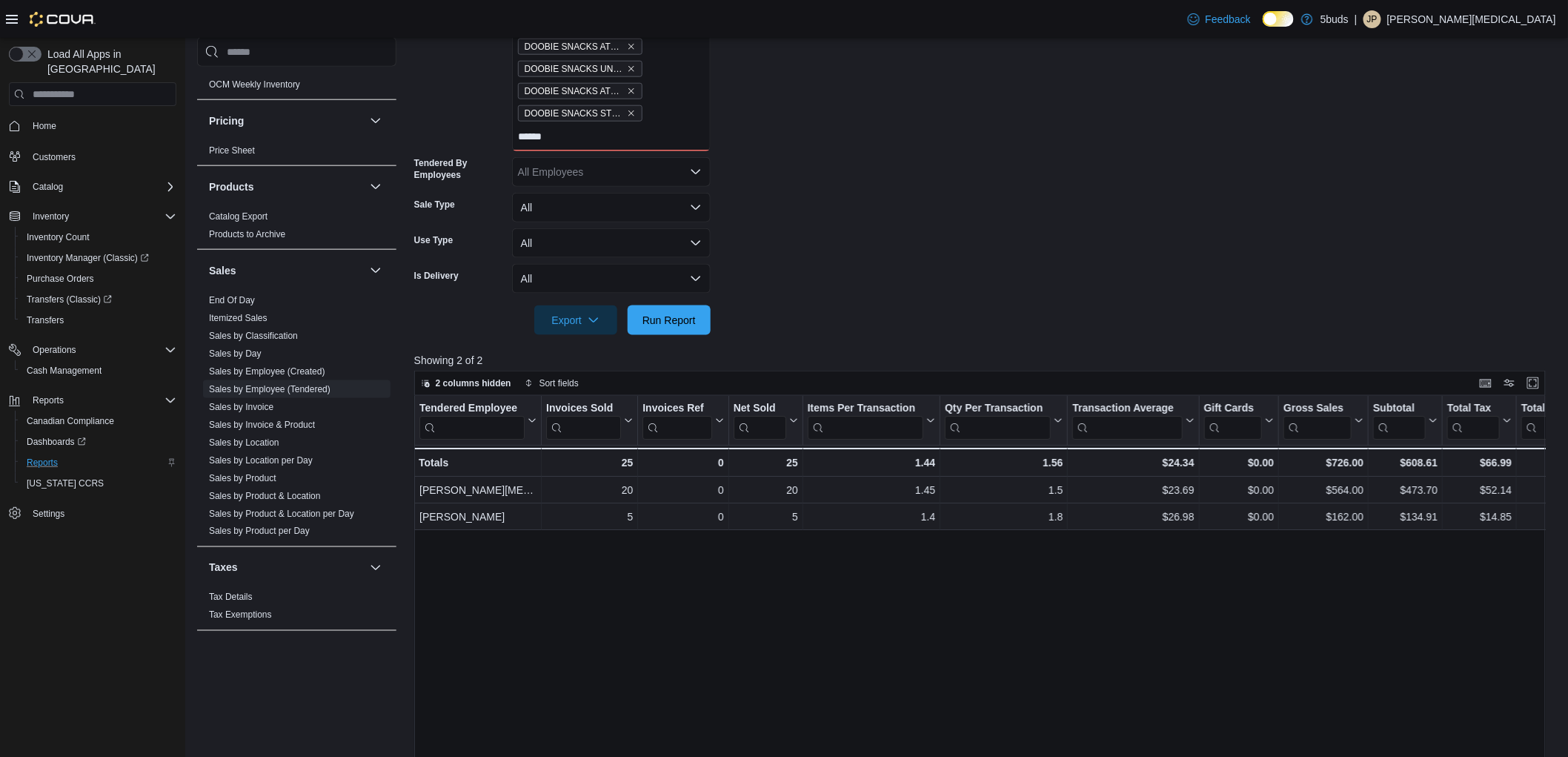
scroll to position [659, 0]
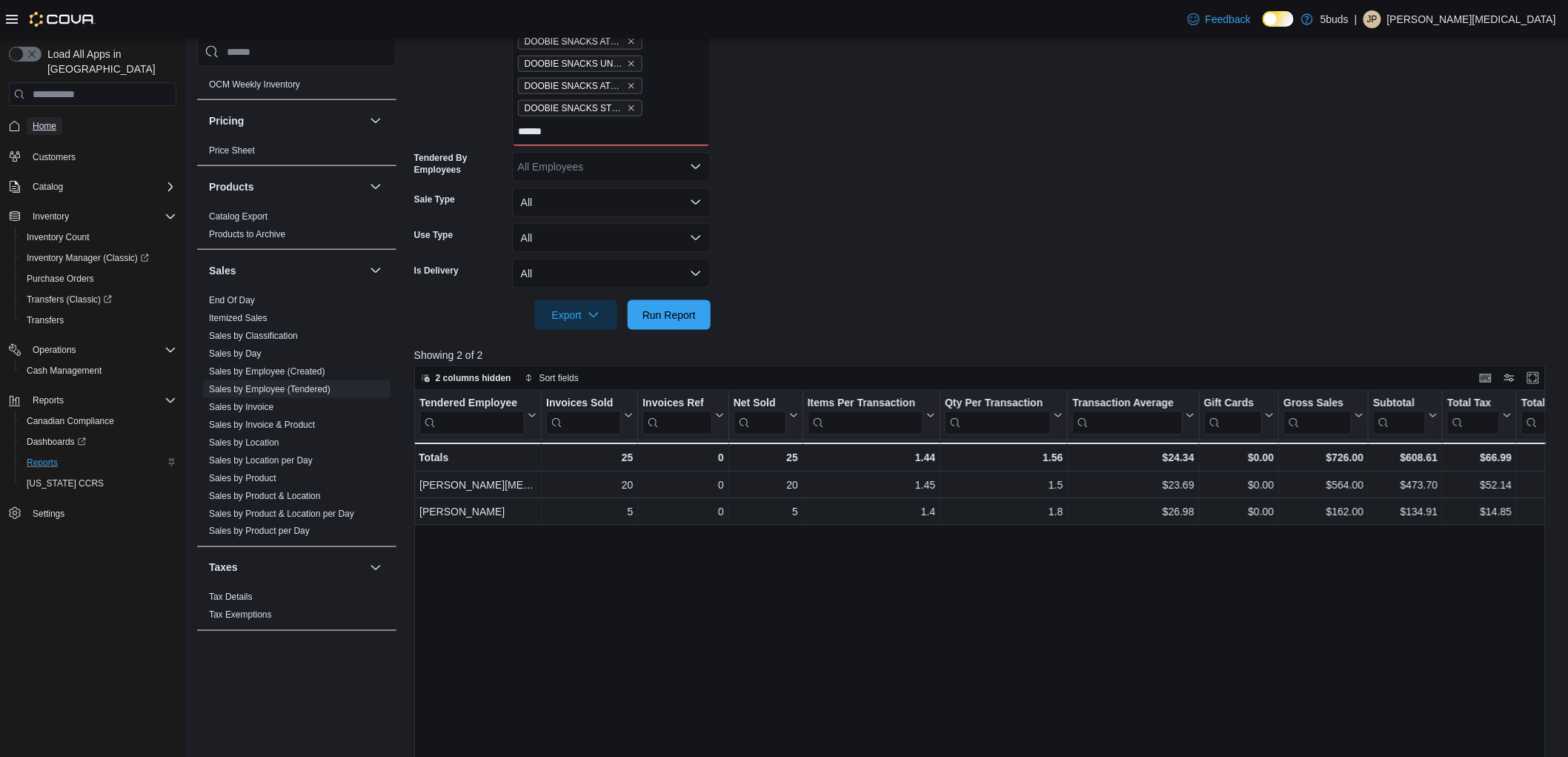
click at [40, 120] on span "Home" at bounding box center [44, 126] width 23 height 12
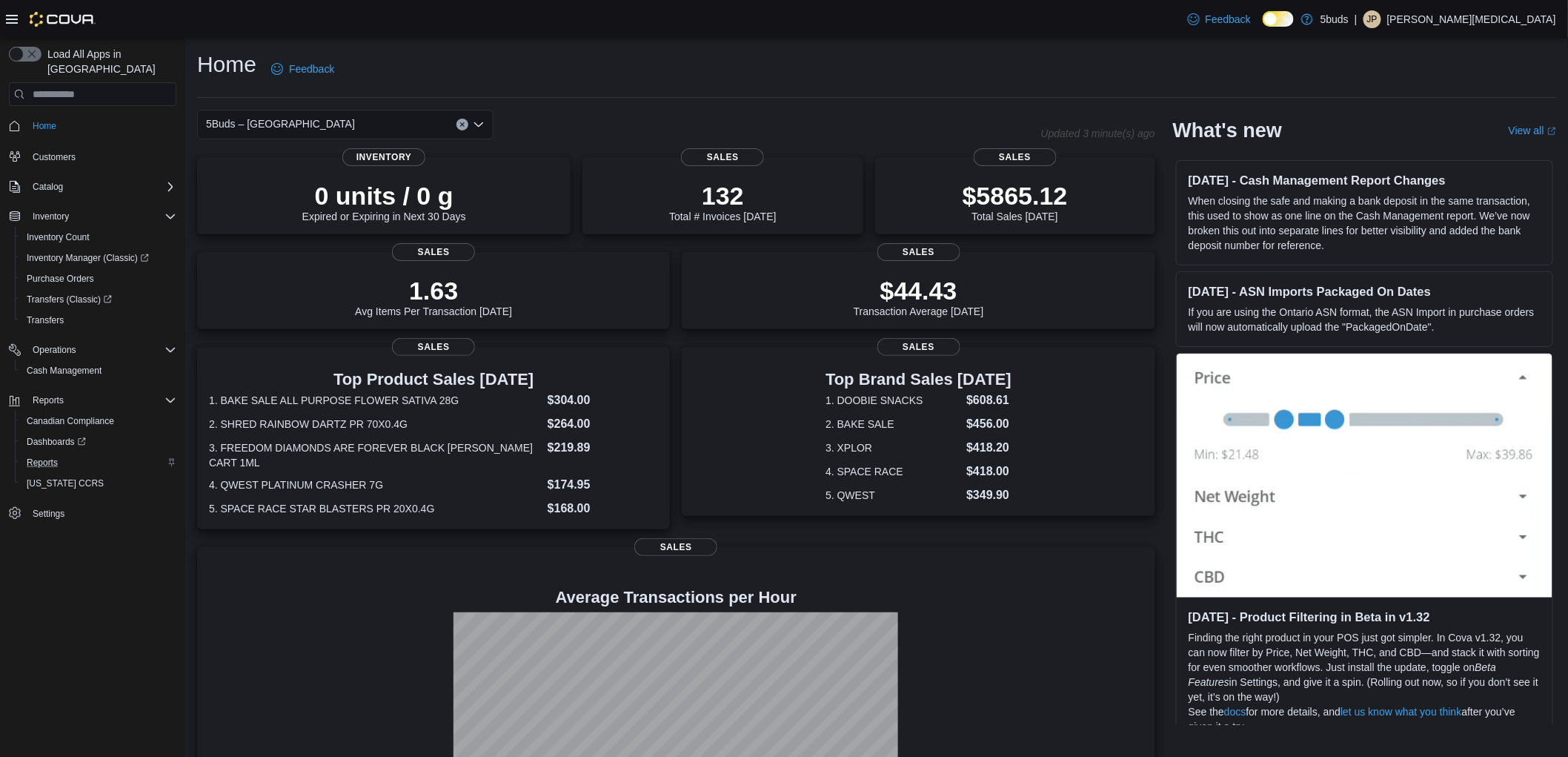
click at [632, 83] on div "Home Feedback" at bounding box center [876, 69] width 1359 height 39
click at [661, 62] on div "Home Feedback" at bounding box center [876, 69] width 1359 height 39
click at [999, 86] on div "Home Feedback" at bounding box center [876, 69] width 1359 height 39
click at [596, 60] on div "Home Feedback" at bounding box center [876, 69] width 1359 height 39
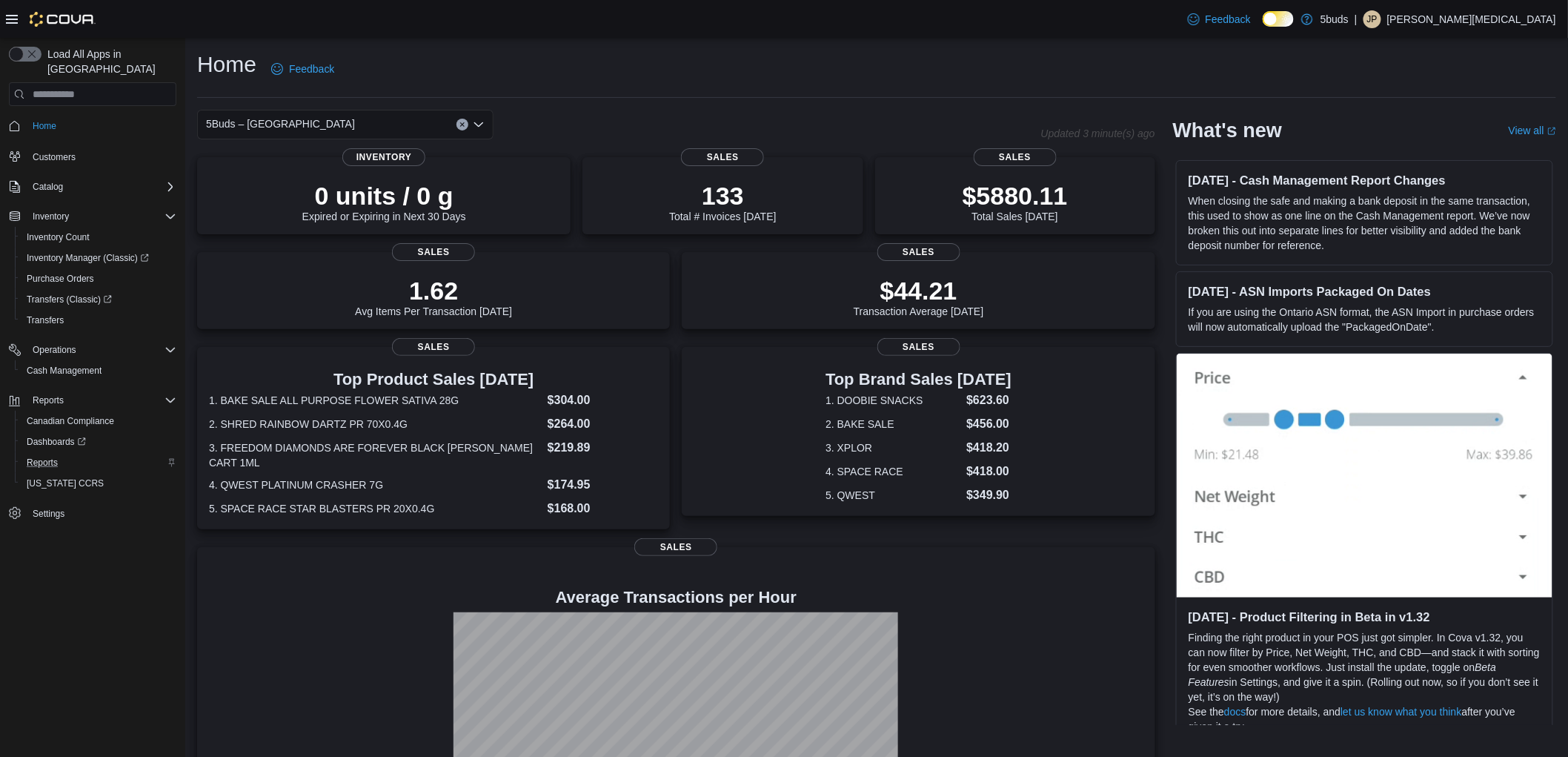
click at [692, 111] on div "5Buds – [GEOGRAPHIC_DATA]" at bounding box center [619, 124] width 844 height 30
click at [348, 122] on div "5Buds – [GEOGRAPHIC_DATA]" at bounding box center [345, 124] width 297 height 30
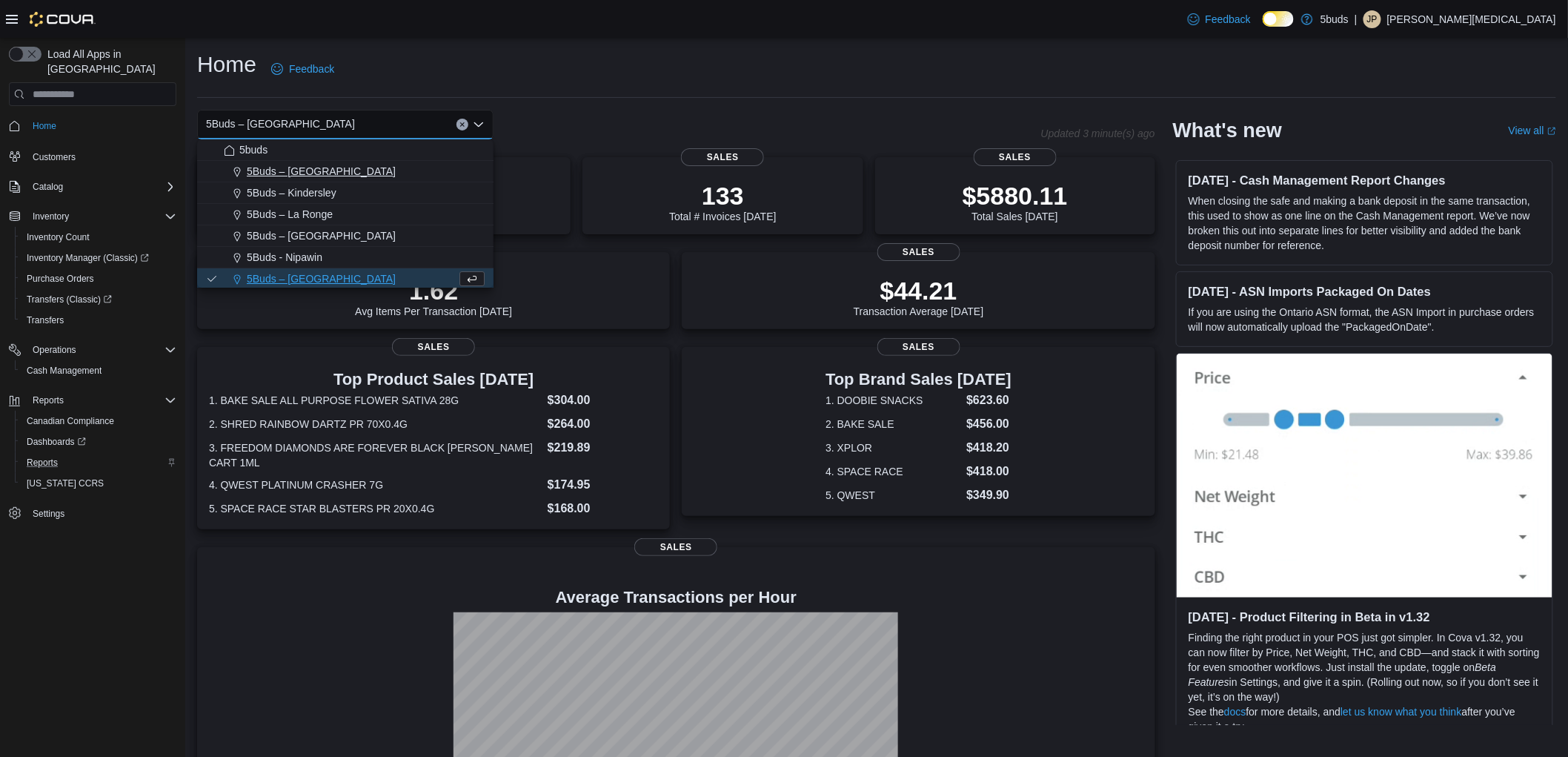
click at [315, 174] on span "5Buds – [GEOGRAPHIC_DATA]" at bounding box center [321, 171] width 149 height 15
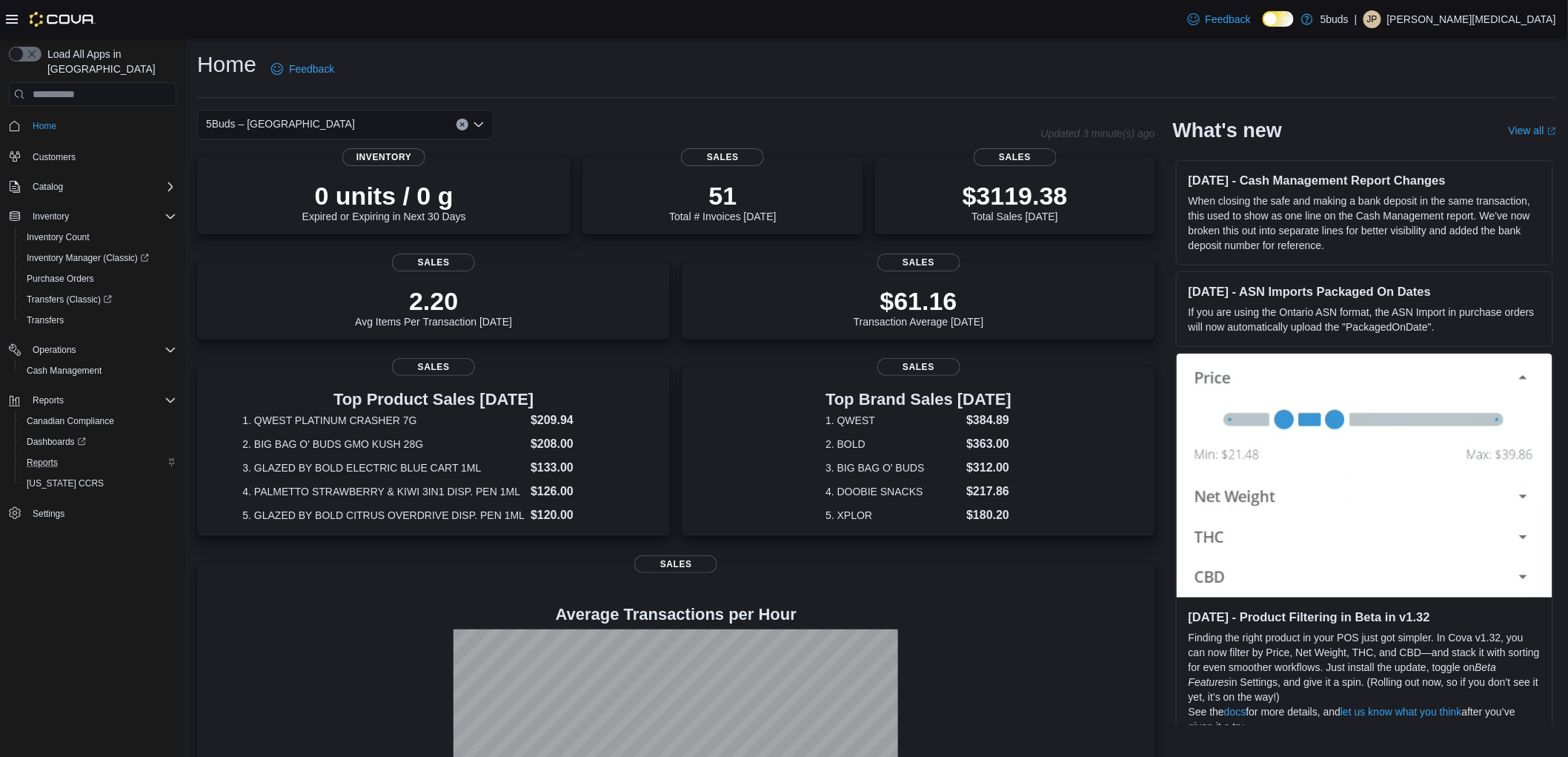
click at [337, 111] on div "5Buds – [GEOGRAPHIC_DATA]" at bounding box center [345, 124] width 297 height 30
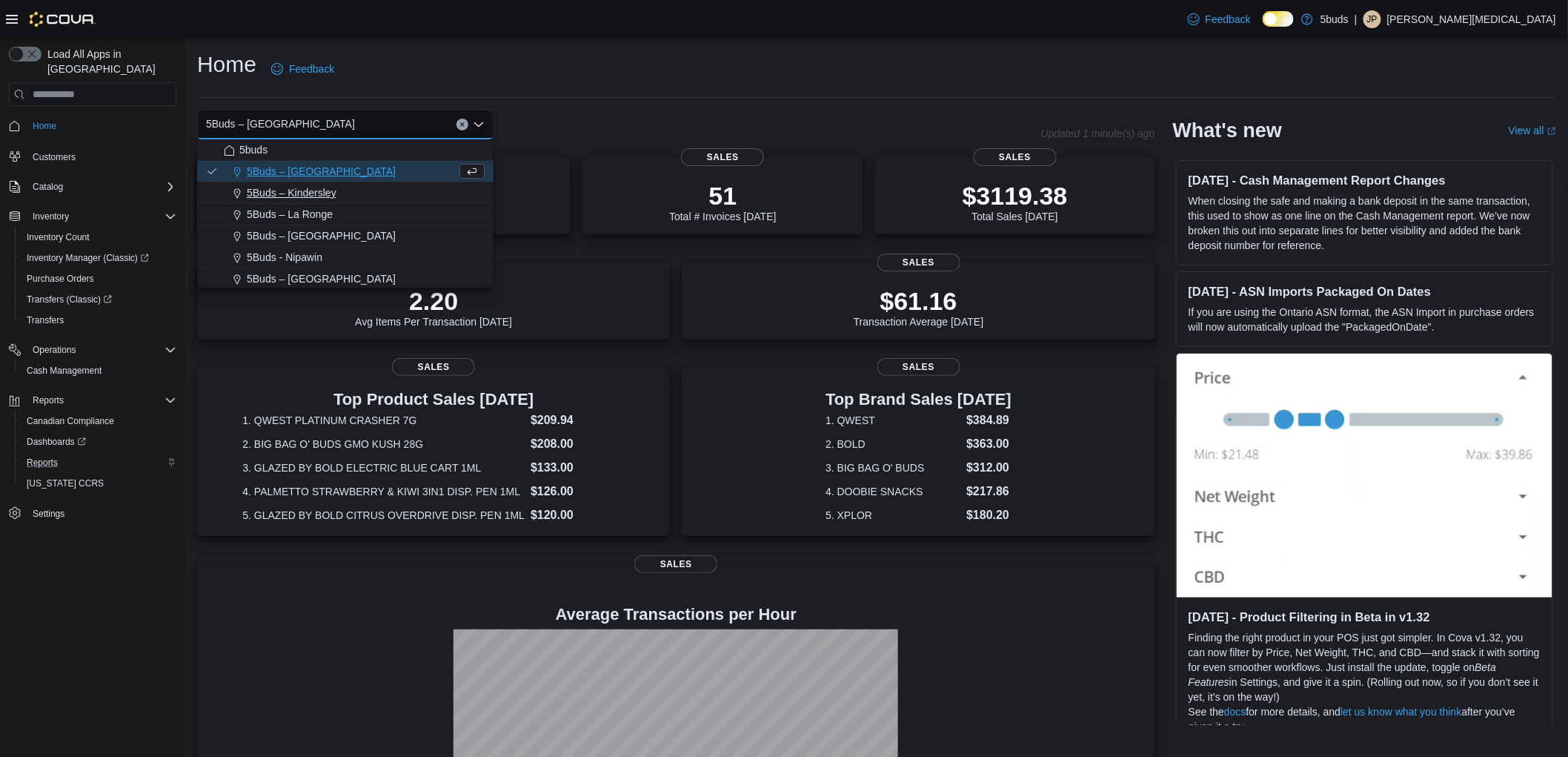
click at [319, 201] on button "5Buds – Kindersley" at bounding box center [345, 193] width 297 height 22
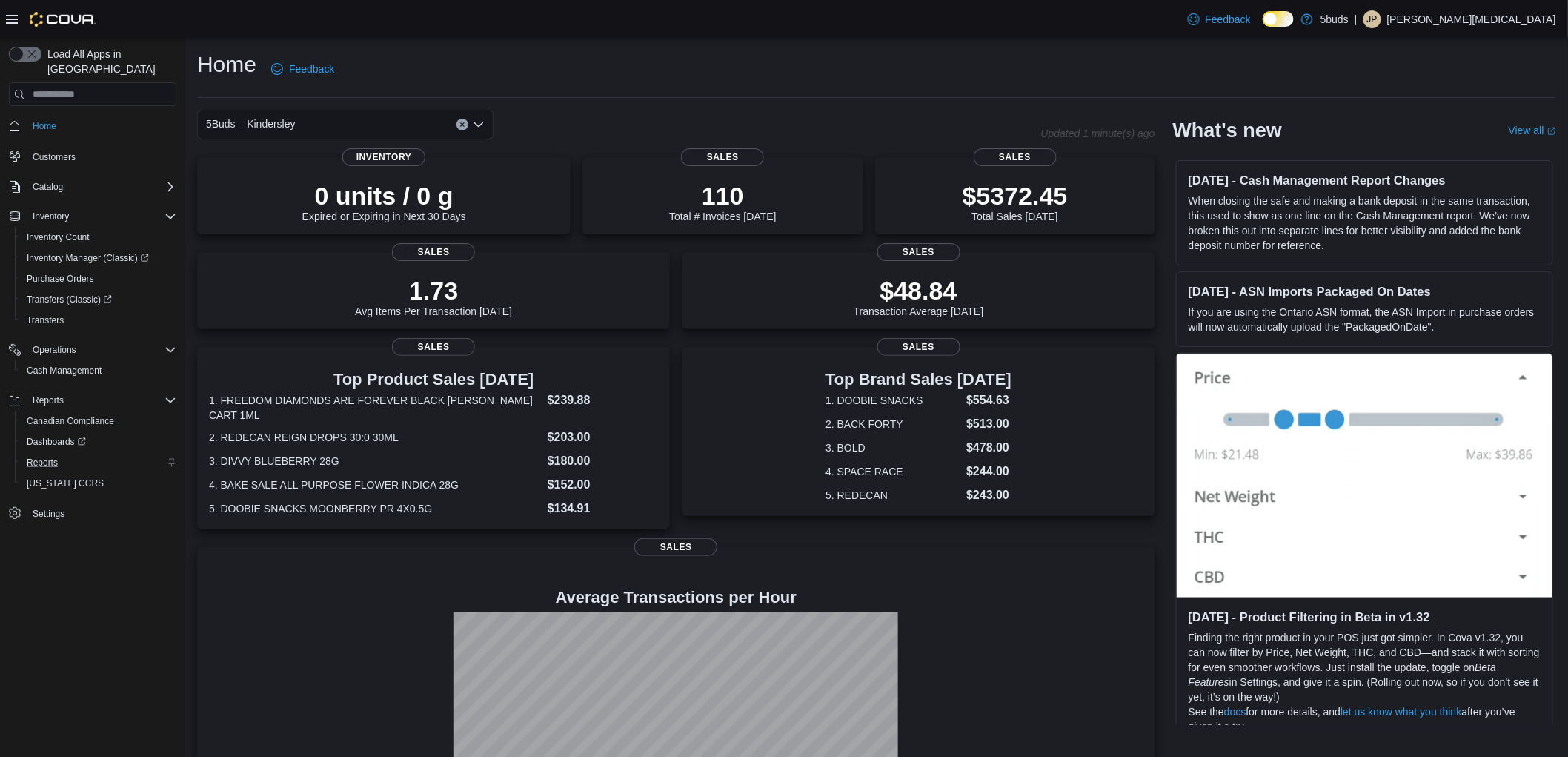
click at [341, 123] on div "5Buds – Kindersley" at bounding box center [345, 124] width 297 height 30
click at [332, 119] on div "5Buds – Kindersley Combo box. Selected. 5Buds – Kindersley. Press Backspace to …" at bounding box center [345, 124] width 297 height 30
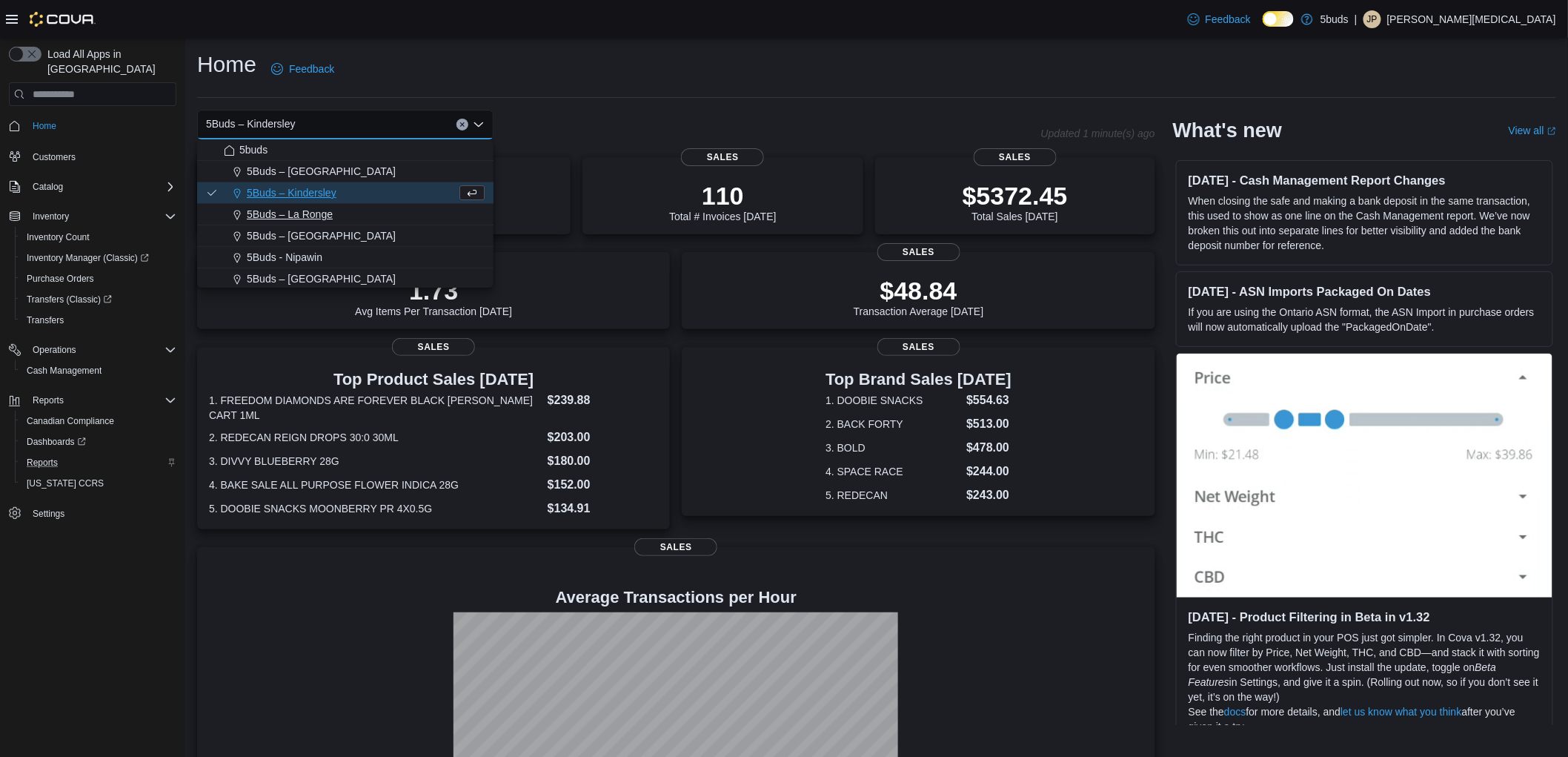
click at [319, 218] on span "5Buds – La Ronge" at bounding box center [290, 214] width 86 height 15
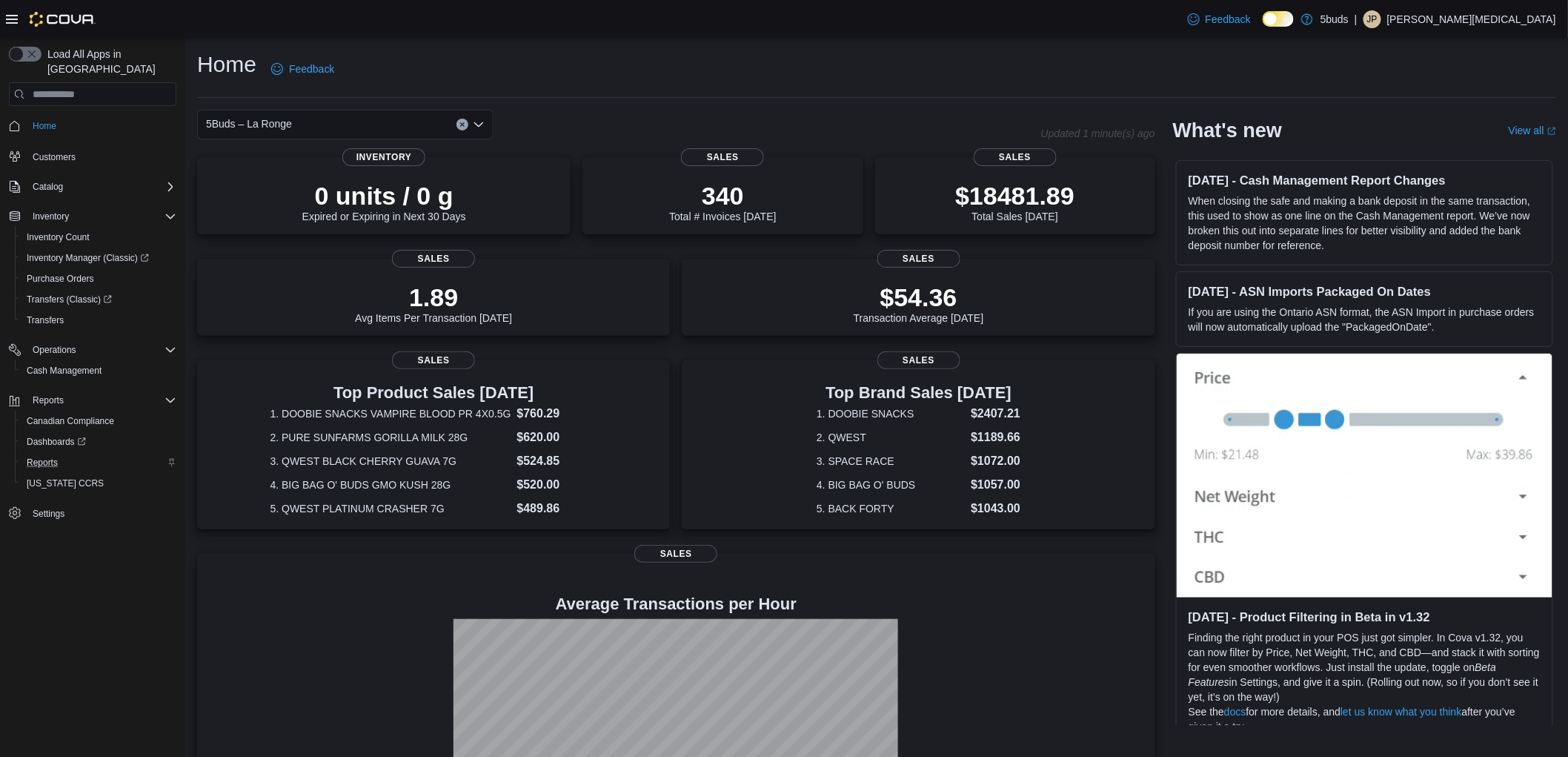
click at [387, 123] on div "5Buds – La Ronge" at bounding box center [345, 124] width 297 height 30
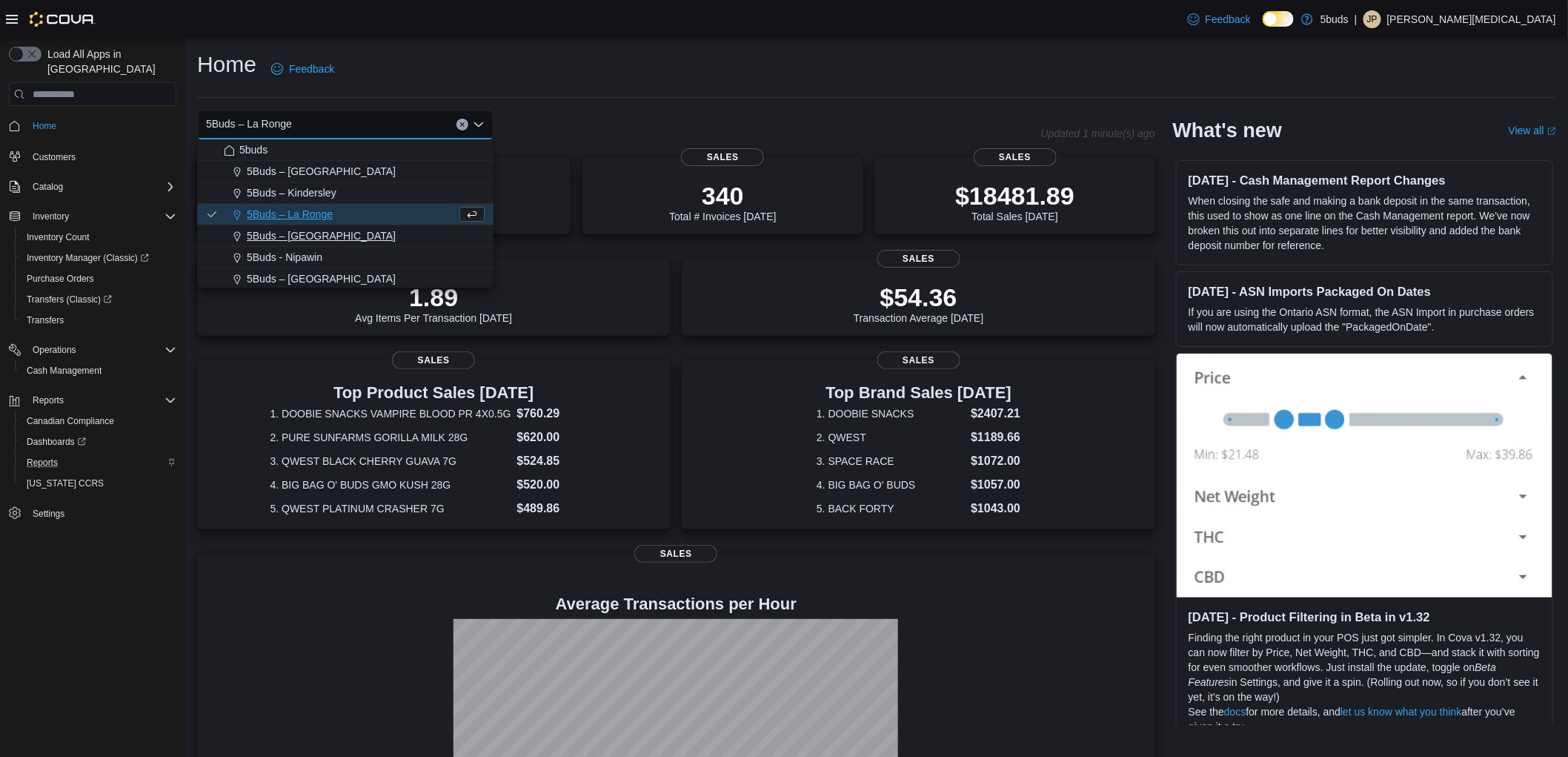
click at [337, 231] on span "5Buds – [GEOGRAPHIC_DATA]" at bounding box center [321, 236] width 149 height 15
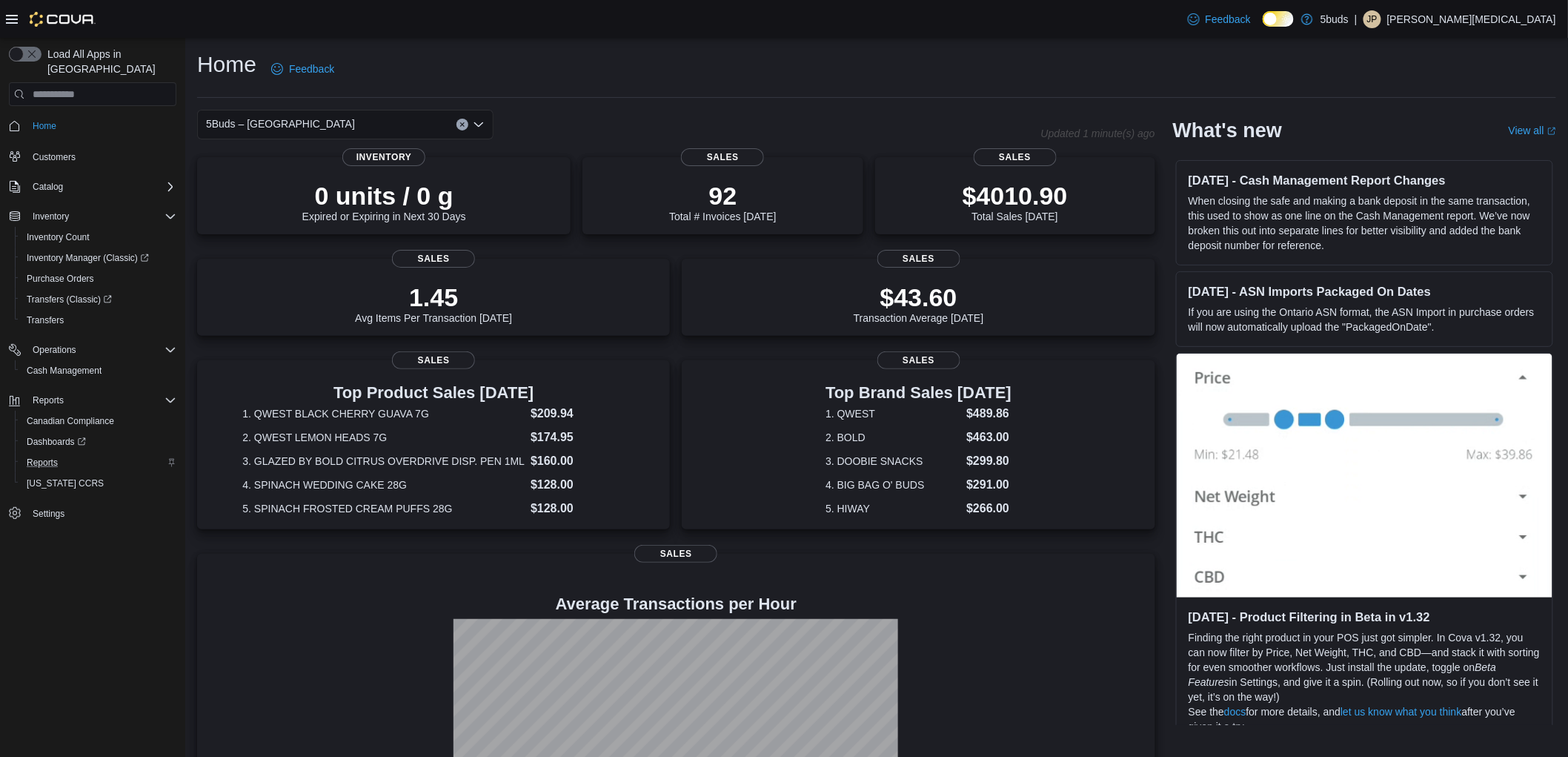
click at [337, 123] on div "5Buds – [GEOGRAPHIC_DATA]" at bounding box center [345, 124] width 297 height 30
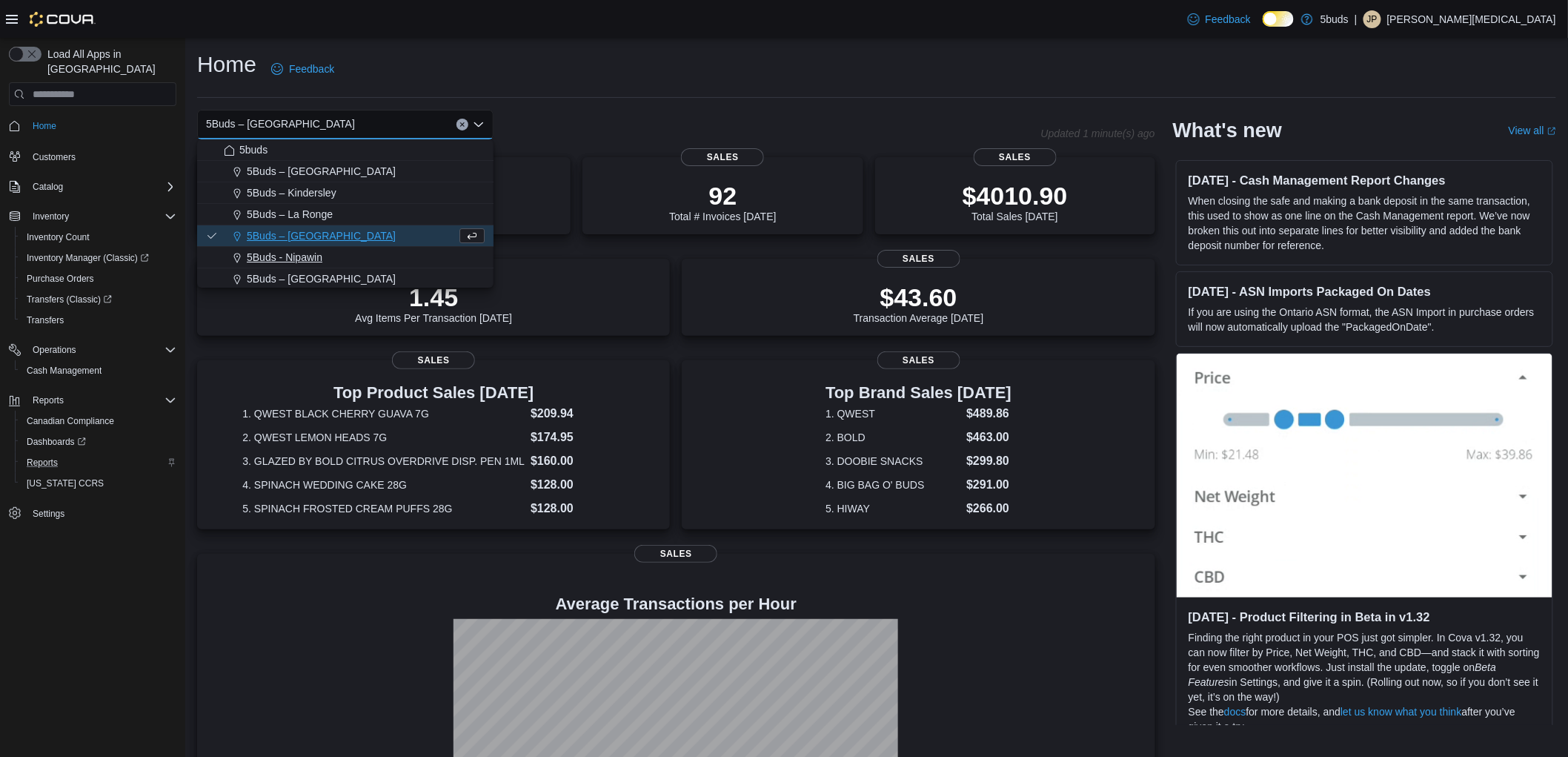
click at [327, 254] on div "5Buds - Nipawin" at bounding box center [354, 257] width 261 height 15
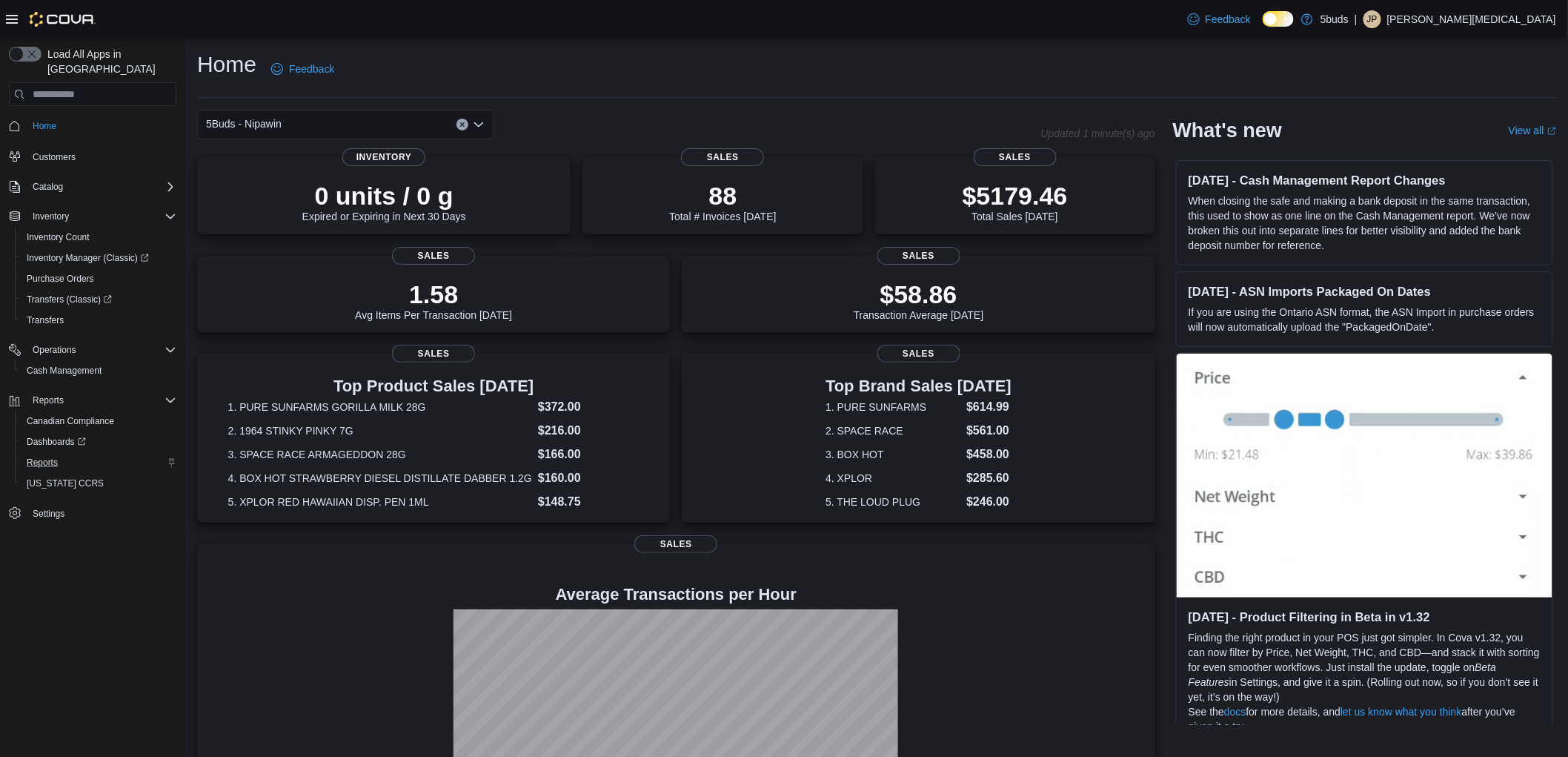
click at [380, 119] on div "5Buds - Nipawin" at bounding box center [345, 124] width 297 height 30
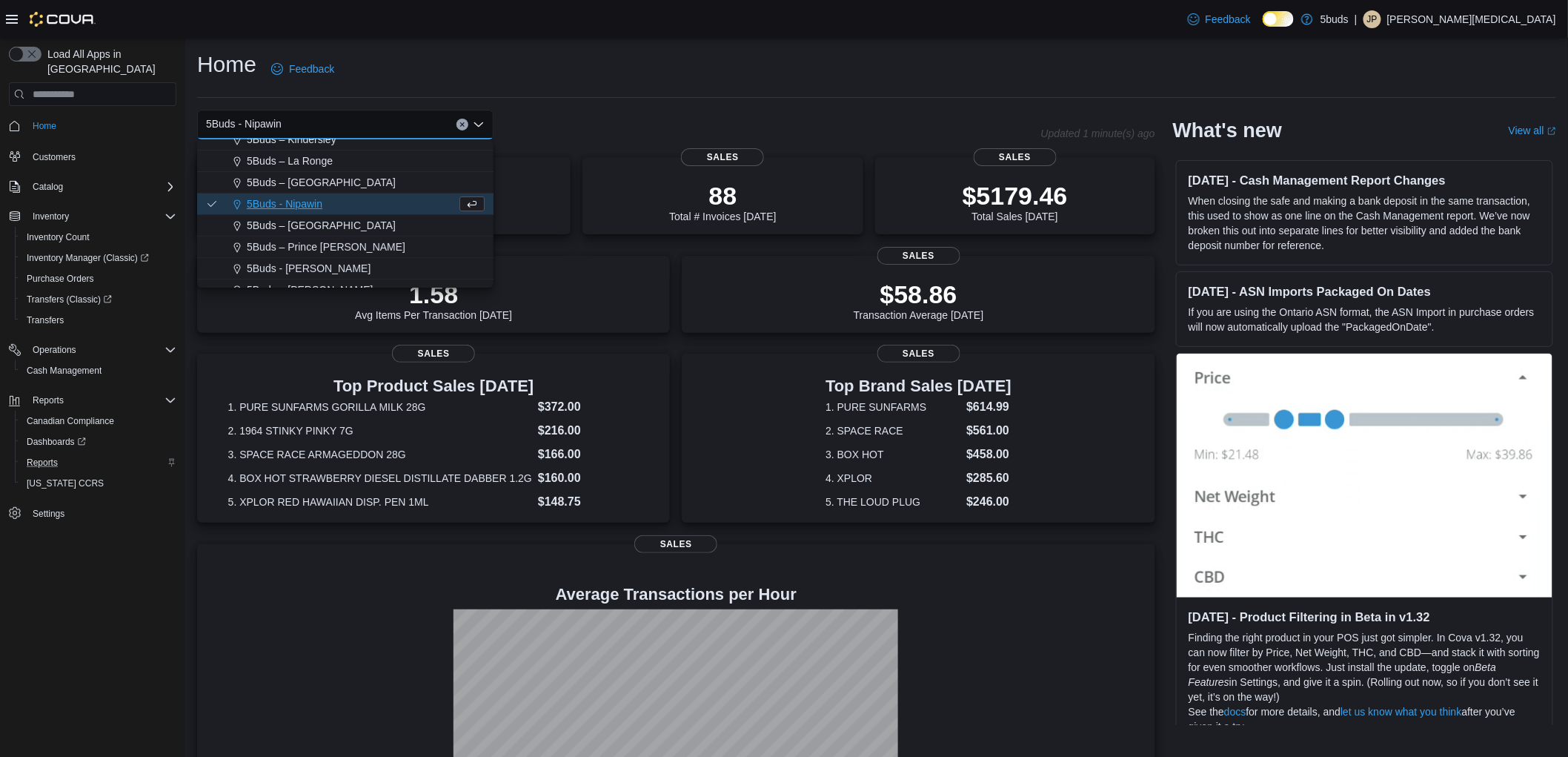
scroll to position [82, 0]
click at [332, 194] on span "5Buds – [GEOGRAPHIC_DATA]" at bounding box center [321, 196] width 149 height 15
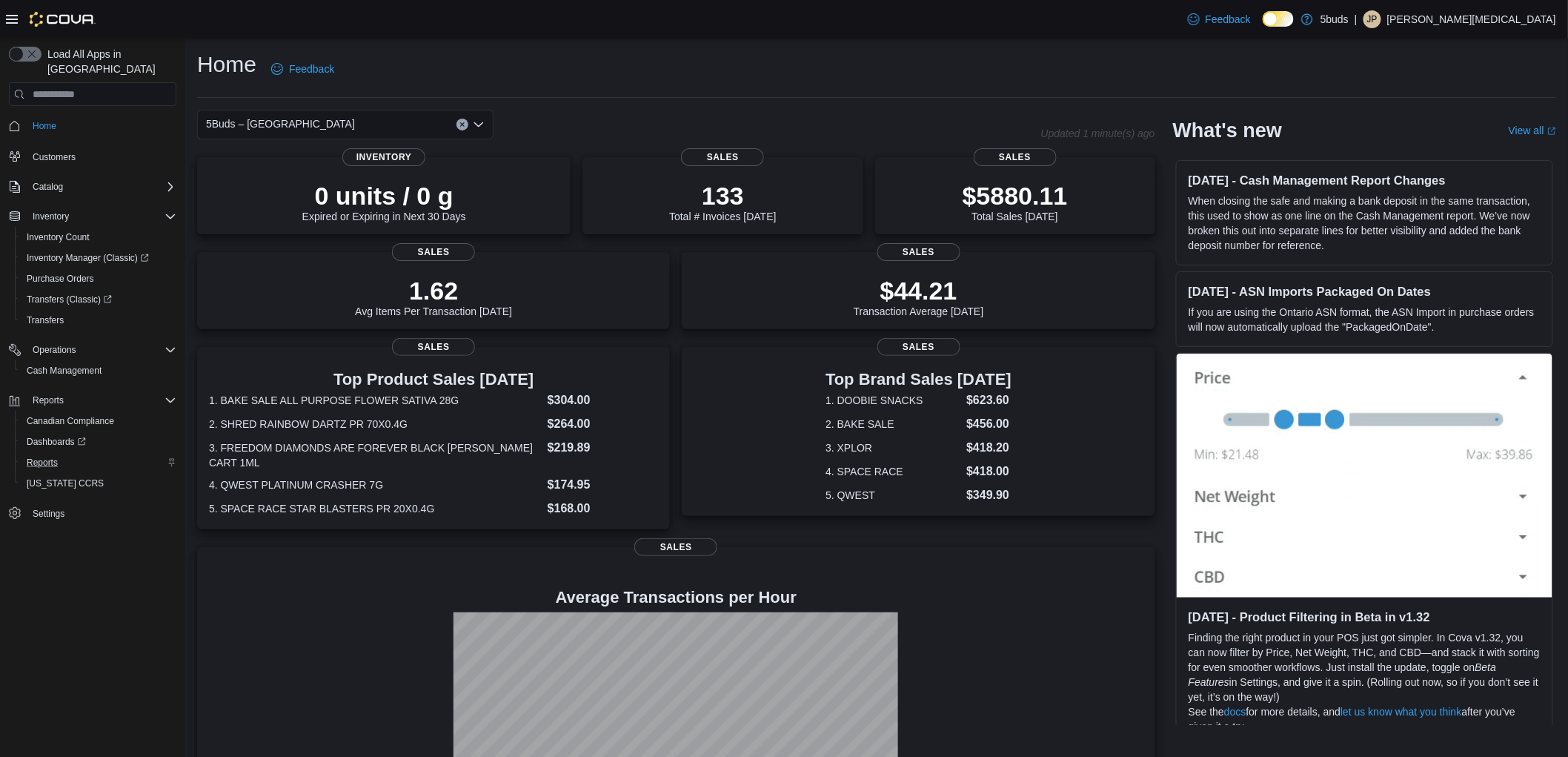
click at [332, 123] on div "5Buds – [GEOGRAPHIC_DATA]" at bounding box center [345, 124] width 297 height 30
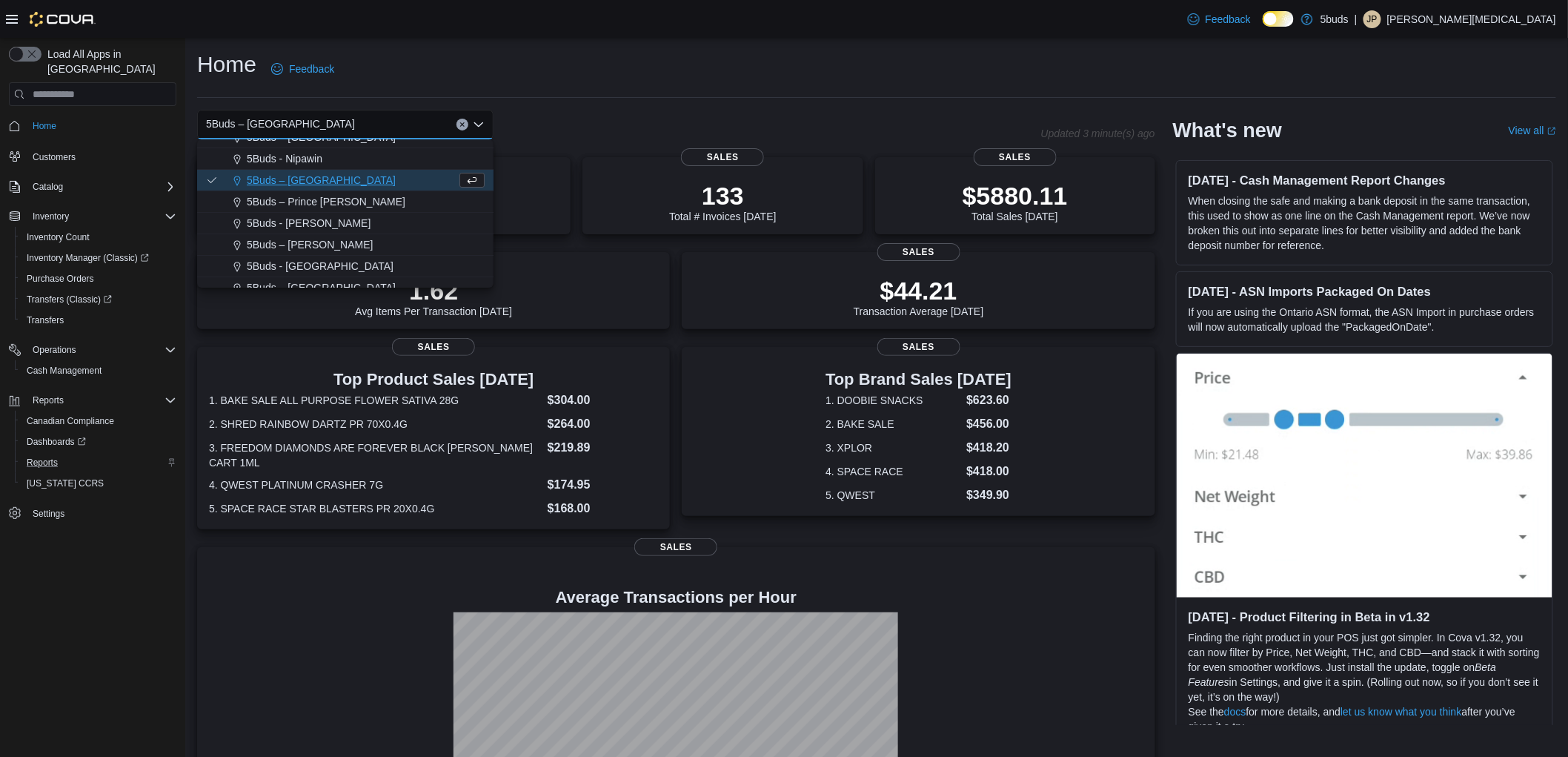
scroll to position [109, 0]
click at [327, 190] on span "5Buds – Prince [PERSON_NAME]" at bounding box center [326, 191] width 159 height 15
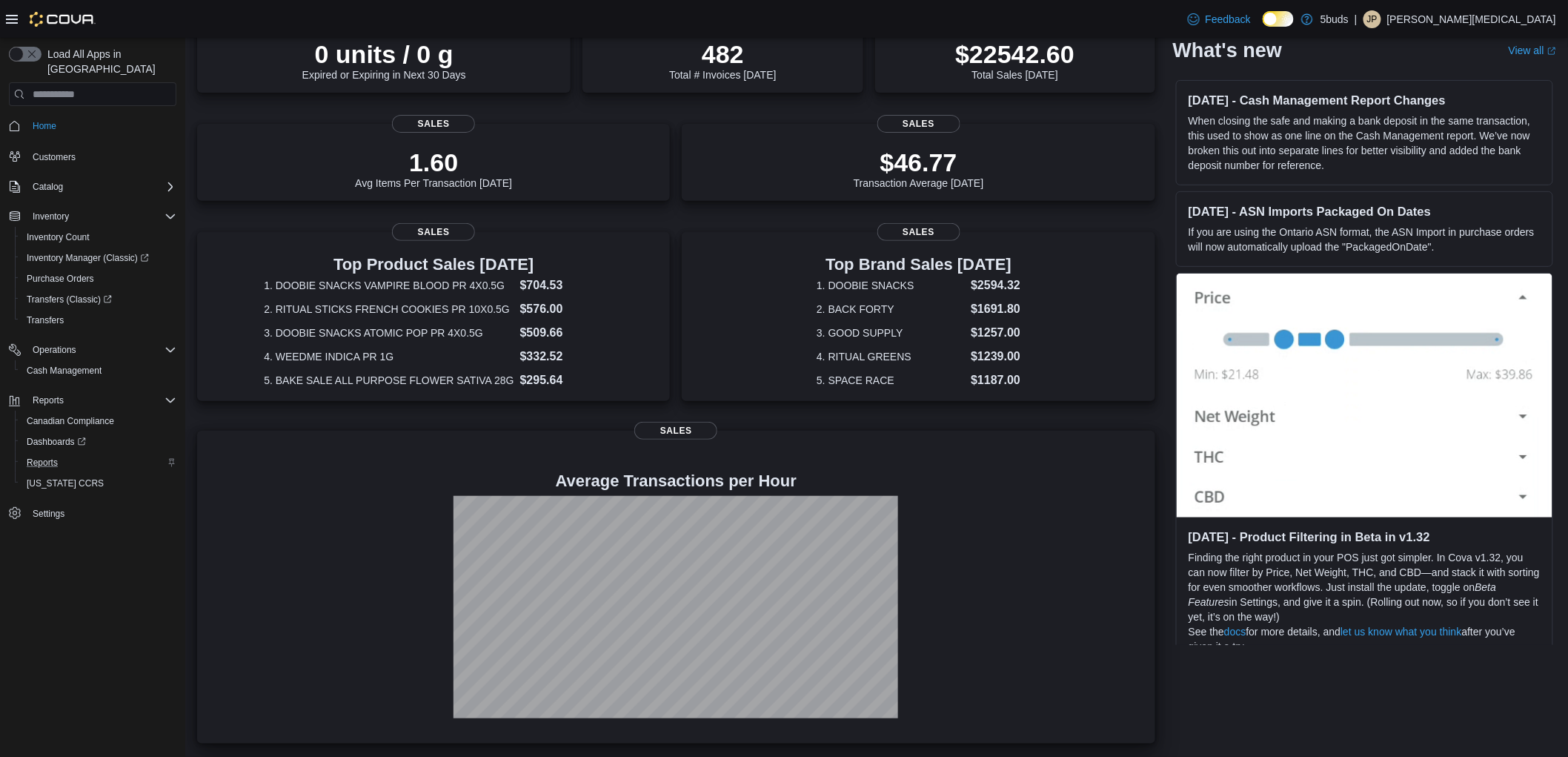
scroll to position [0, 0]
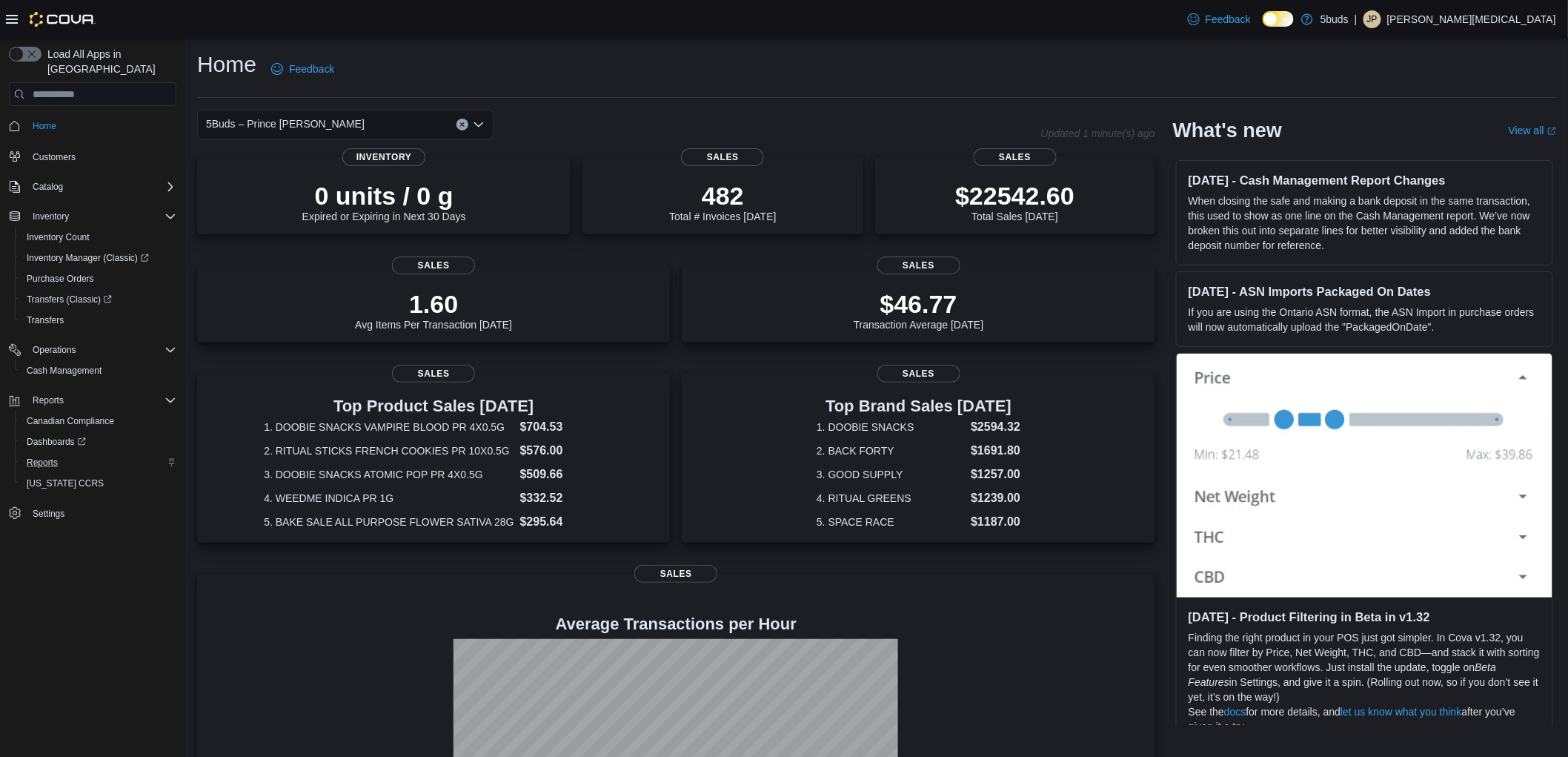
click at [327, 130] on div "5Buds – Prince [PERSON_NAME] box. Selected. 5Buds – Prince [PERSON_NAME]. Press…" at bounding box center [345, 124] width 297 height 30
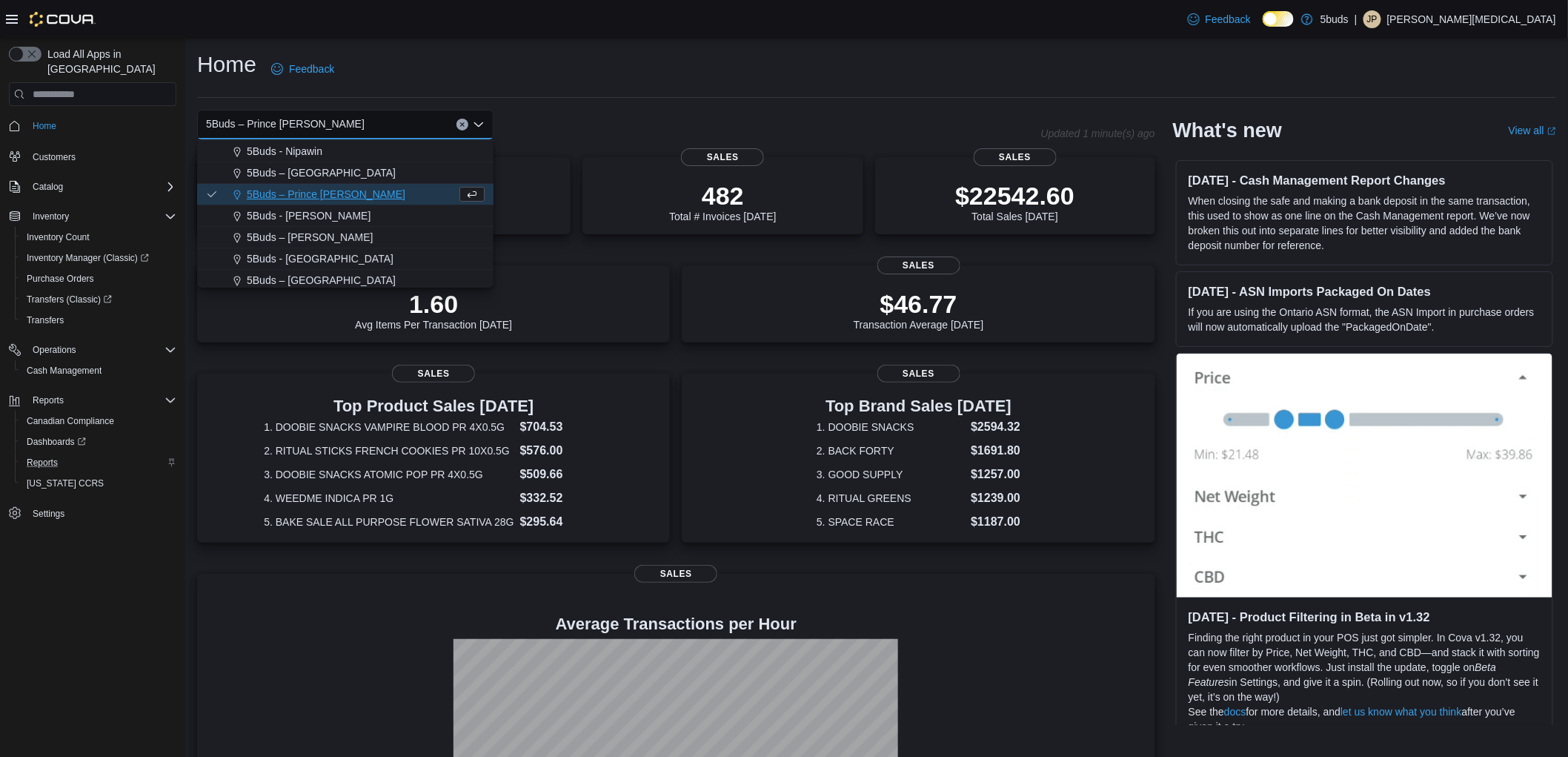
scroll to position [109, 0]
click at [316, 211] on span "5Buds - [PERSON_NAME]" at bounding box center [308, 213] width 123 height 15
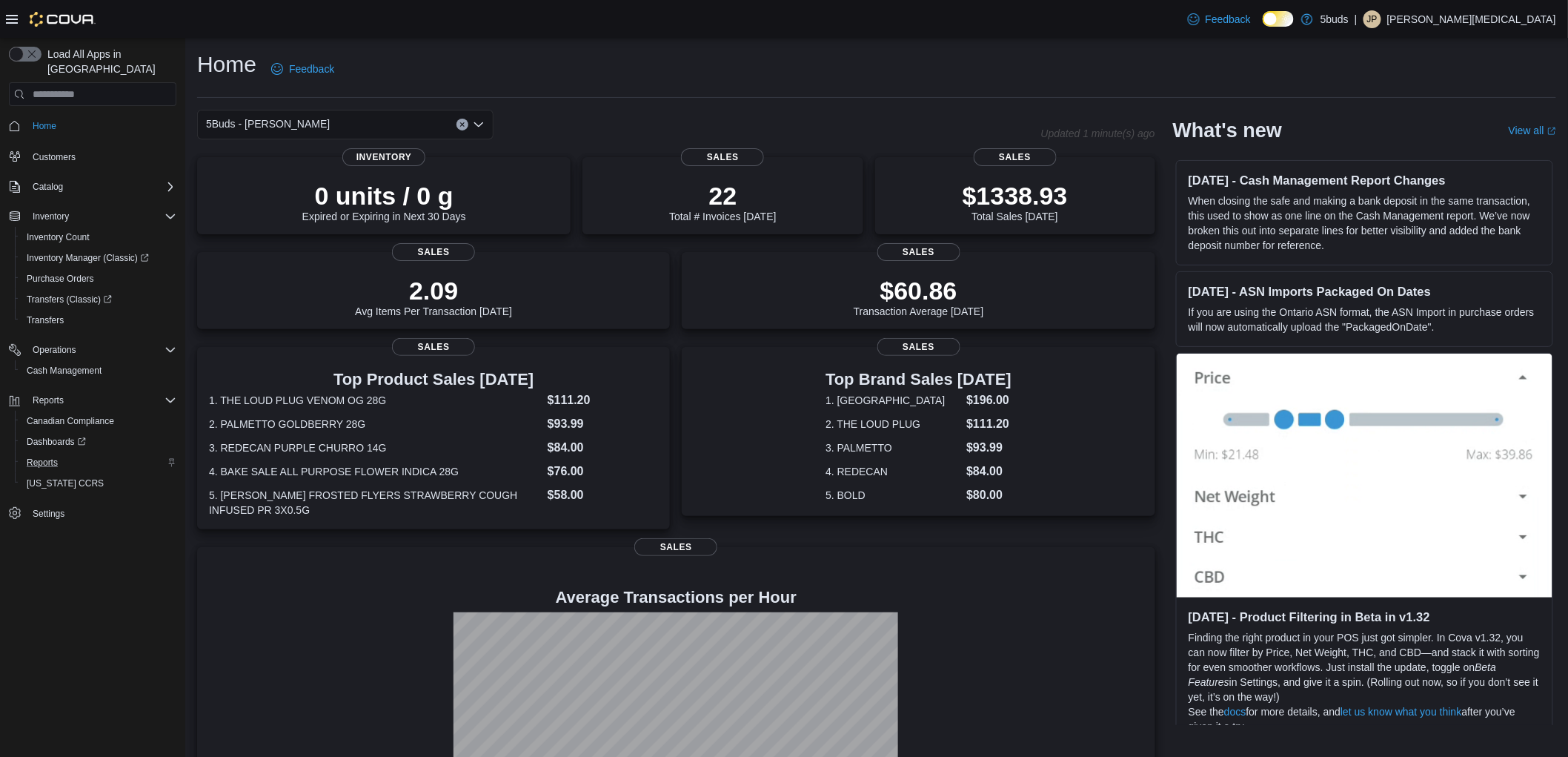
click at [332, 128] on div "5Buds - [PERSON_NAME] Combo box. Selected. 5Buds - [GEOGRAPHIC_DATA]. Press Bac…" at bounding box center [345, 124] width 297 height 30
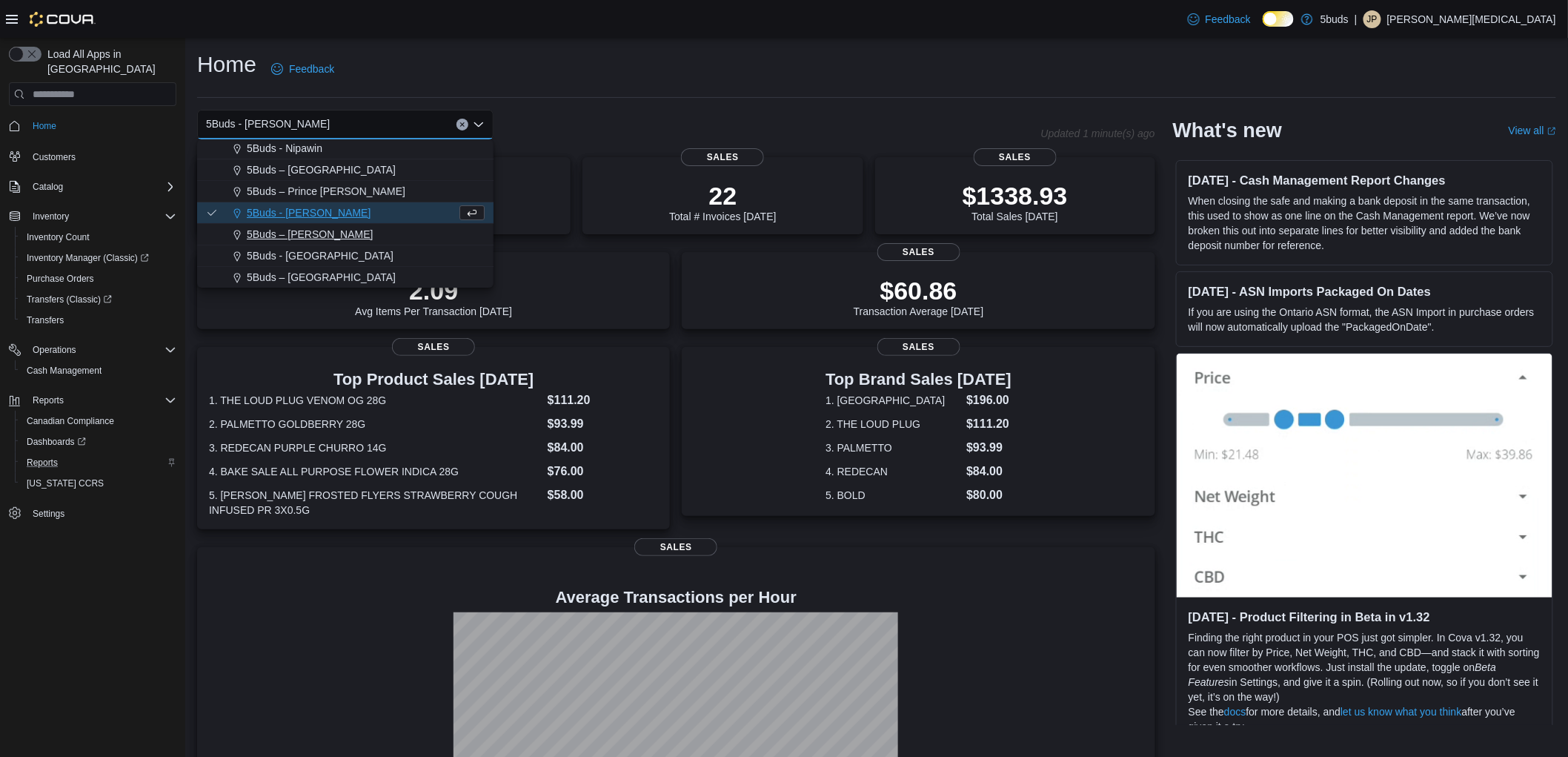
click at [334, 231] on div "5Buds – [PERSON_NAME]" at bounding box center [354, 234] width 261 height 15
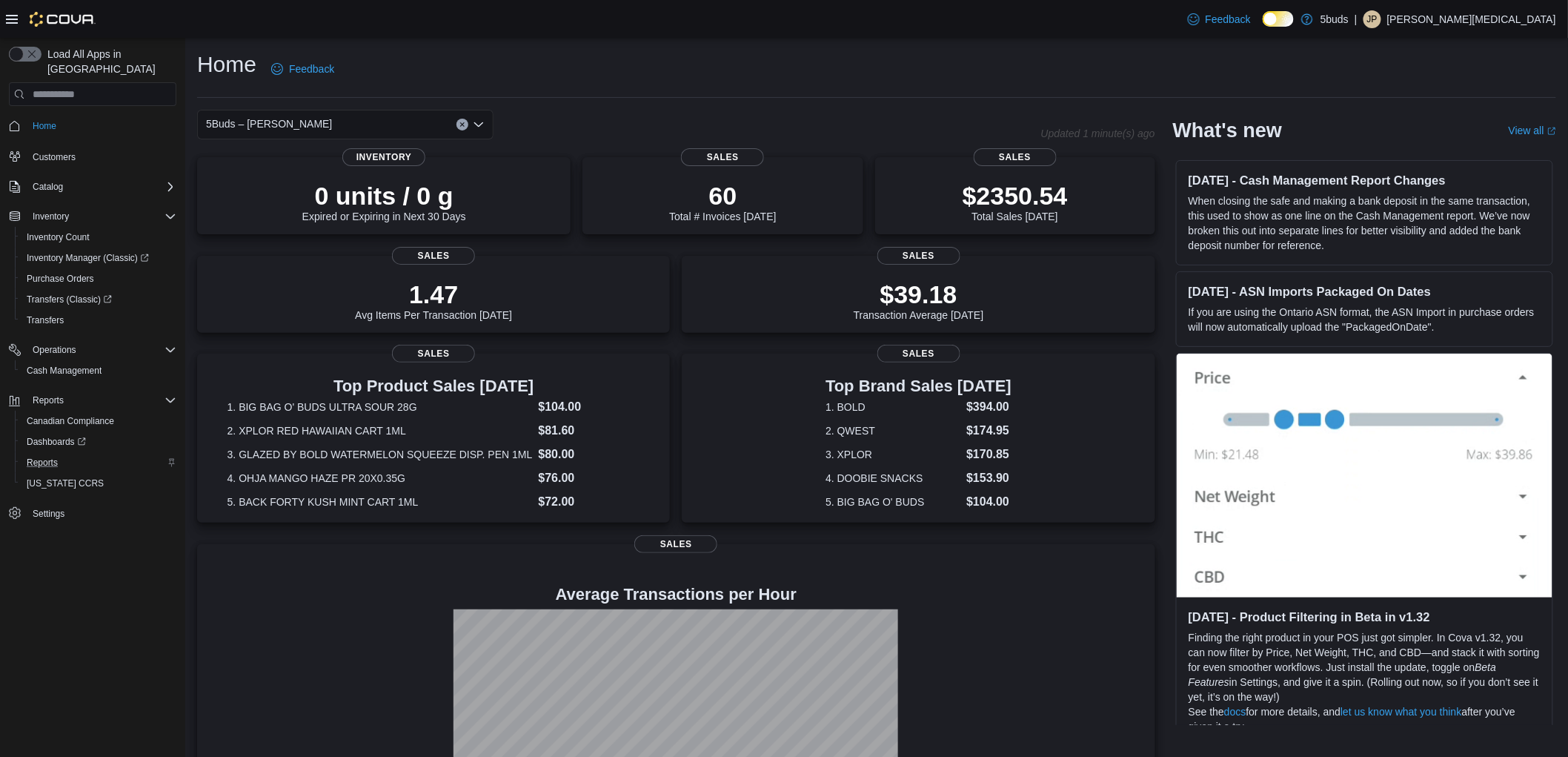
click at [321, 122] on div "5Buds – [PERSON_NAME]" at bounding box center [345, 124] width 297 height 30
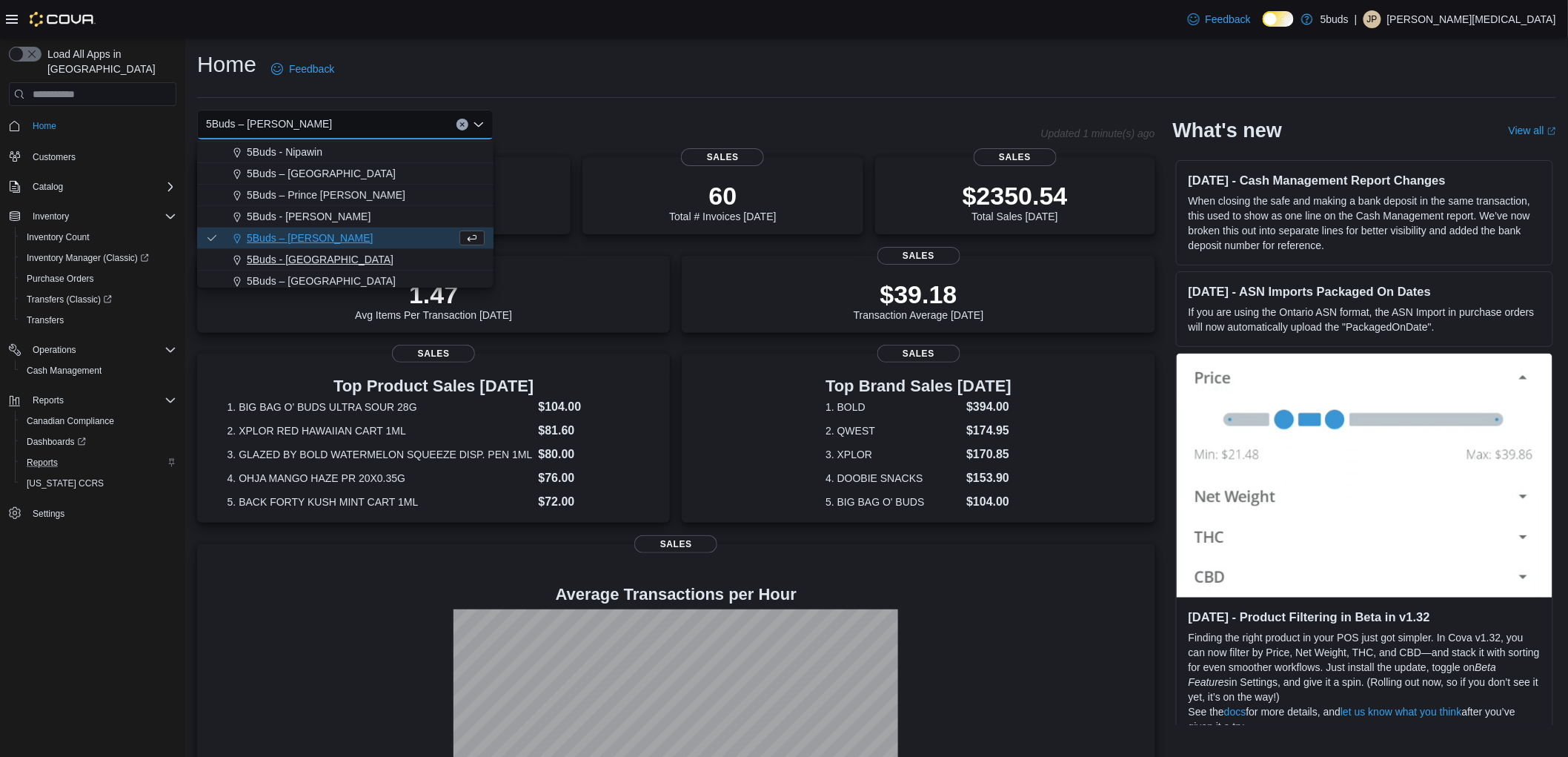
scroll to position [109, 0]
click at [329, 257] on div "5Buds - [GEOGRAPHIC_DATA]" at bounding box center [354, 256] width 261 height 15
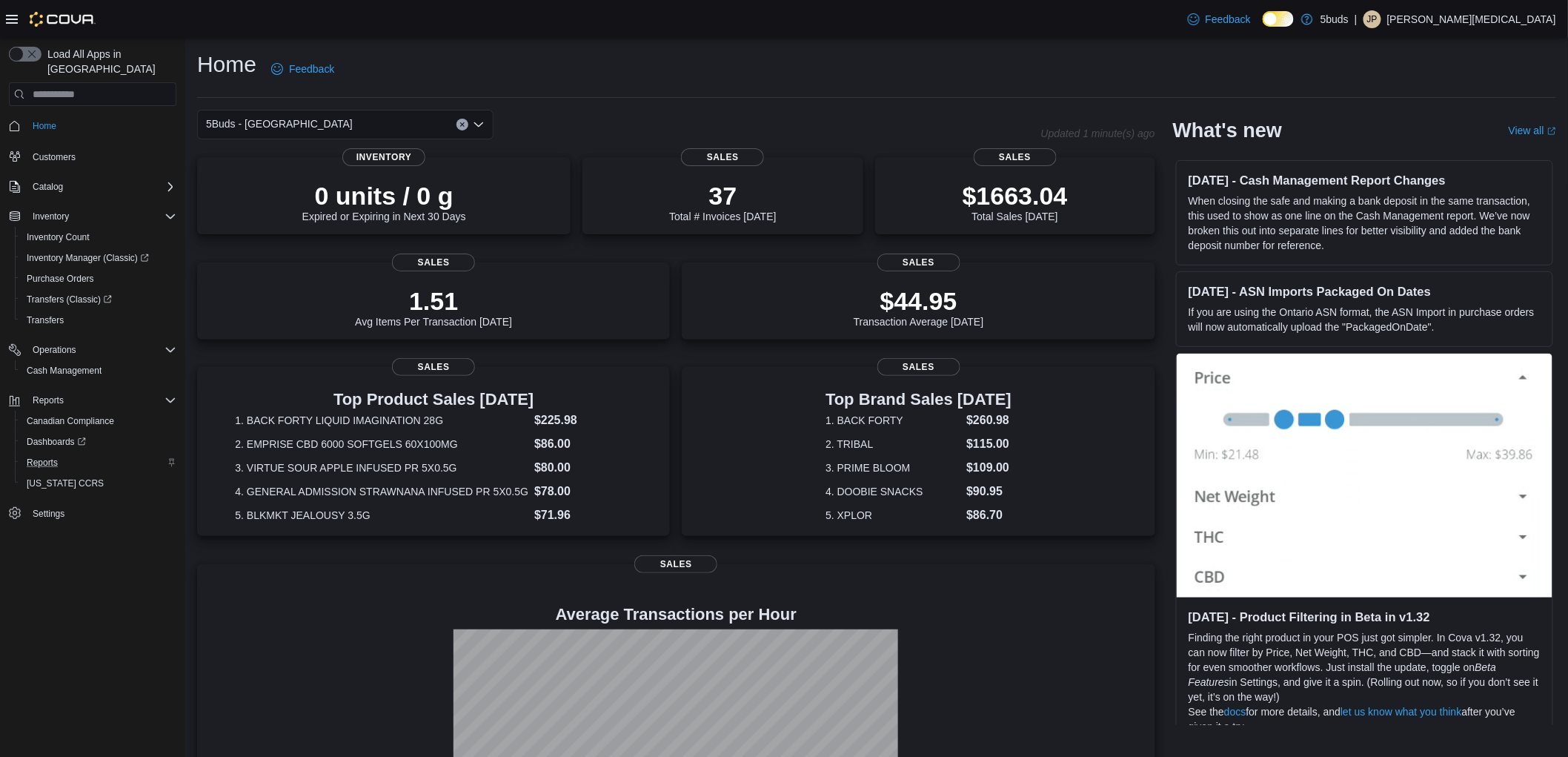
click at [337, 121] on div "5Buds - Weyburn Combo box. Selected. 5Buds - [GEOGRAPHIC_DATA]. Press Backspace…" at bounding box center [345, 124] width 297 height 30
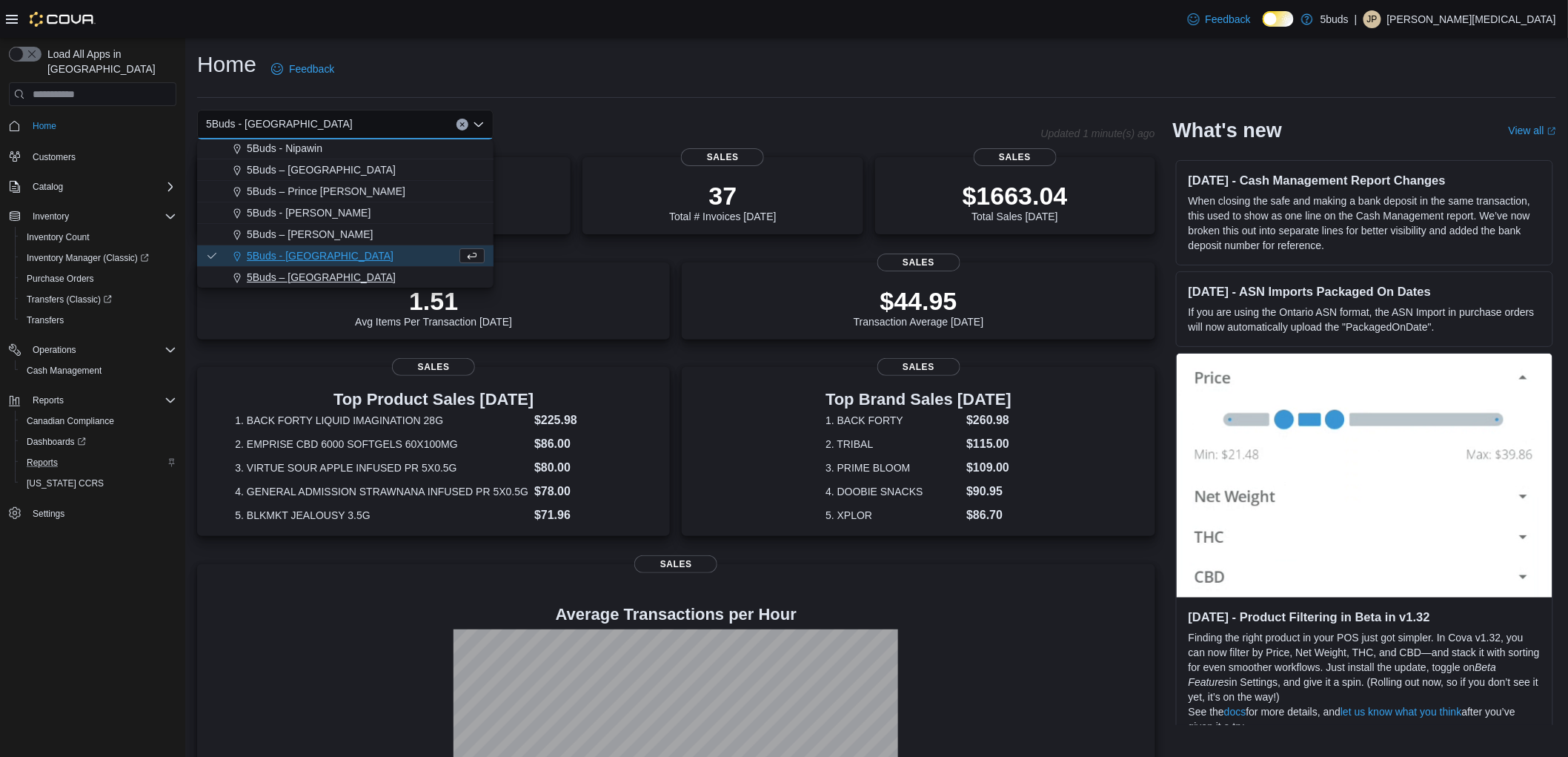
click at [309, 282] on span "5Buds – [GEOGRAPHIC_DATA]" at bounding box center [321, 277] width 149 height 15
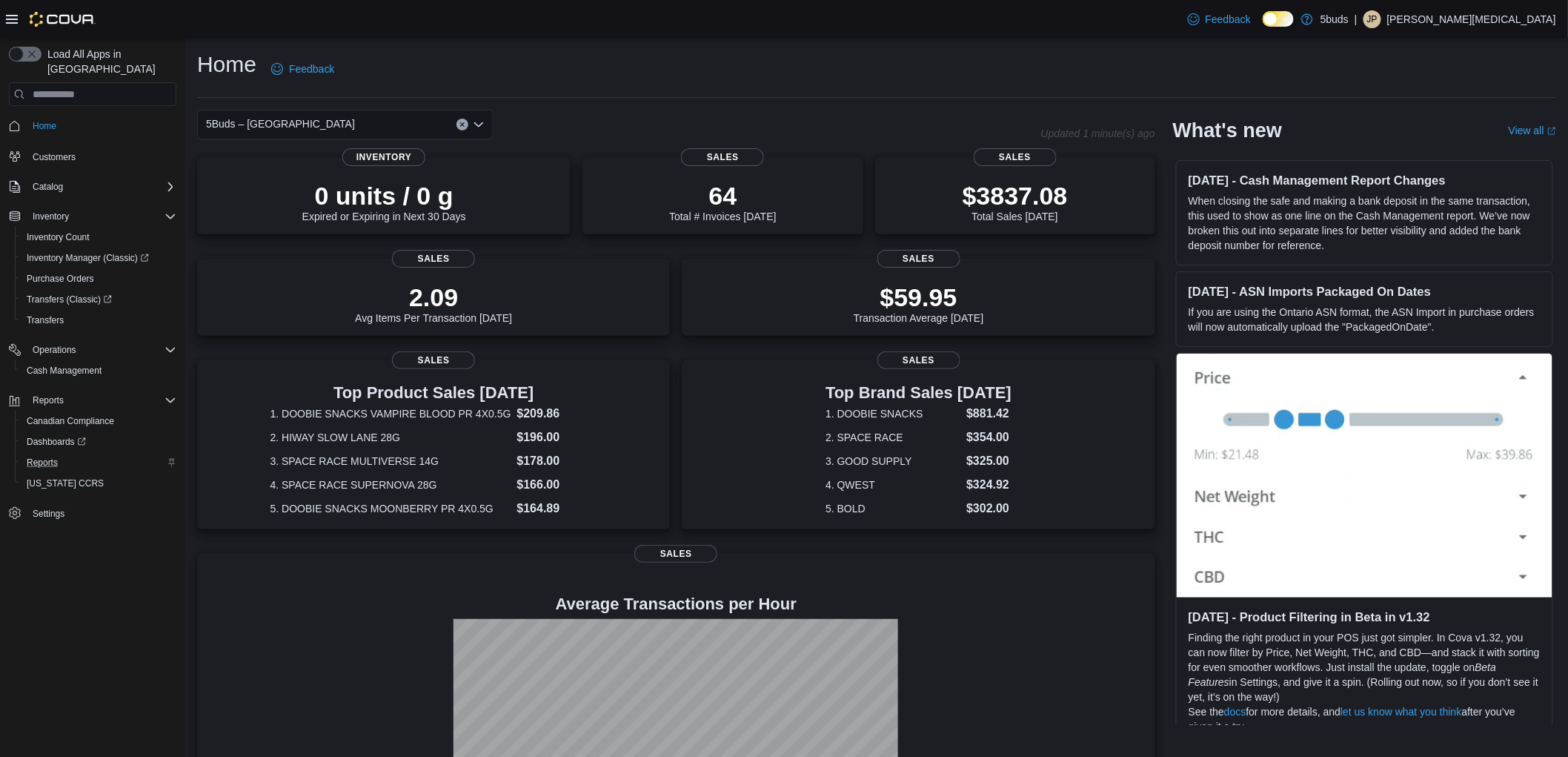
click at [336, 123] on div "5Buds – [GEOGRAPHIC_DATA]" at bounding box center [345, 124] width 297 height 30
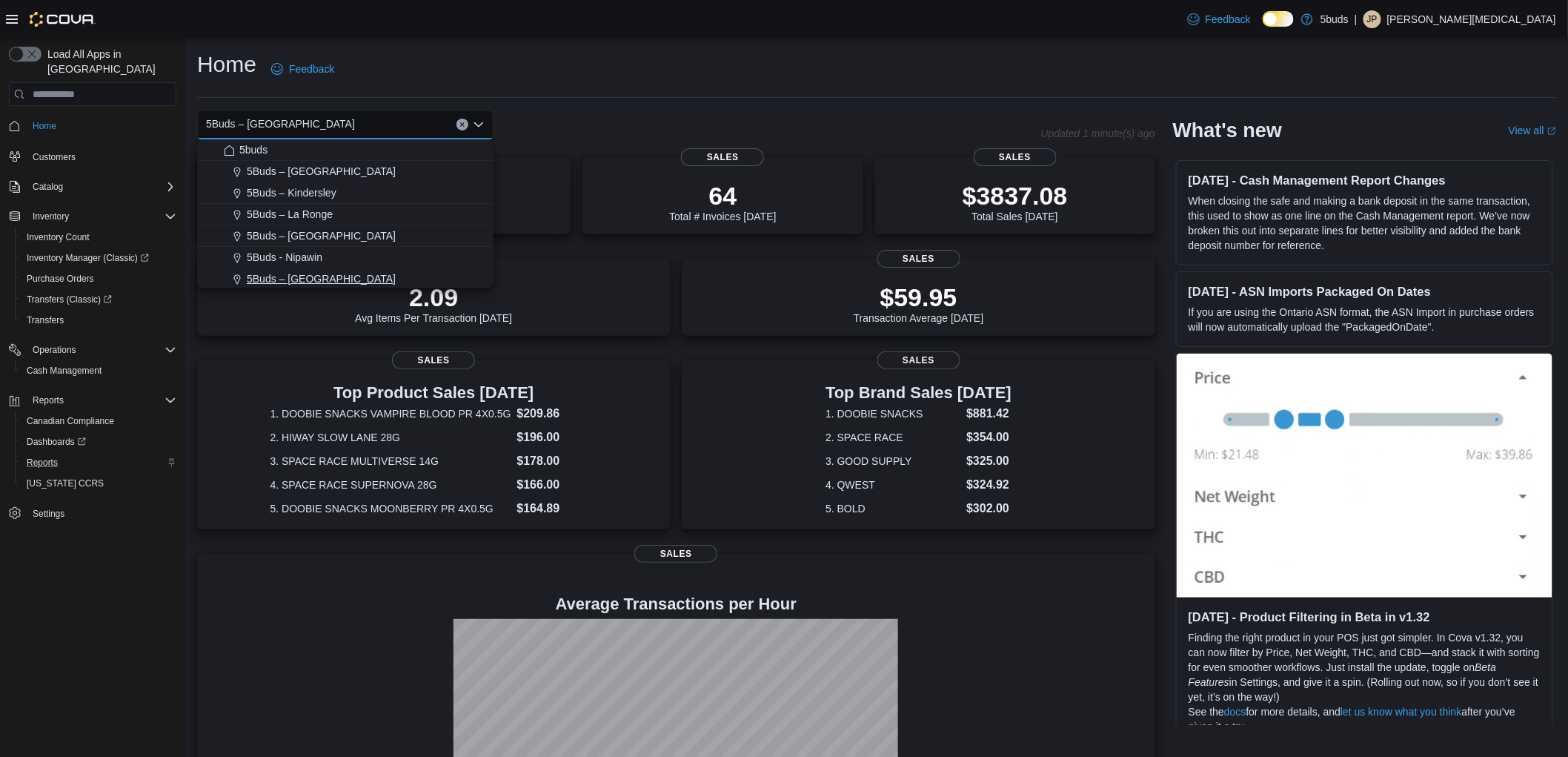
click at [348, 278] on span "5Buds – [GEOGRAPHIC_DATA]" at bounding box center [321, 278] width 149 height 15
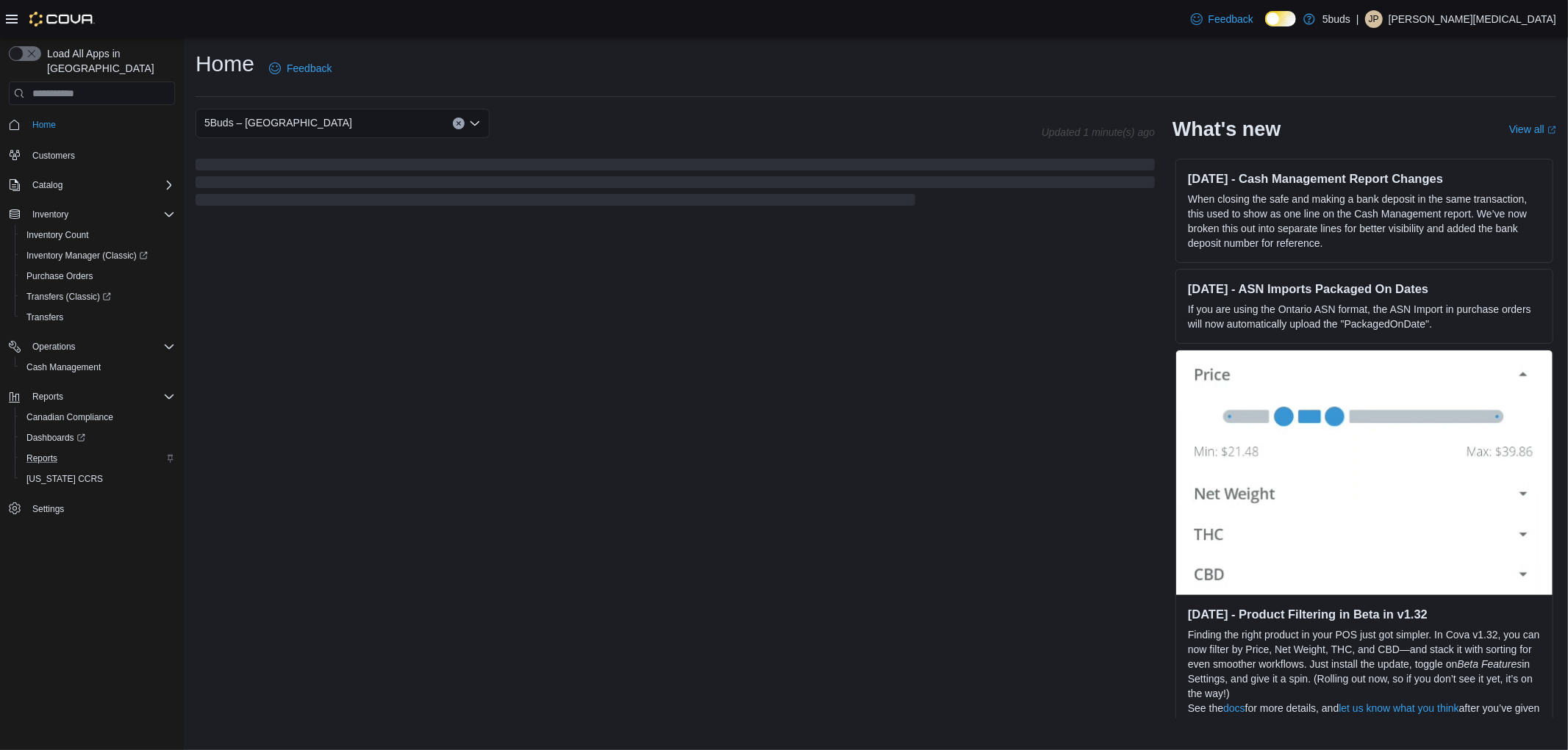
click at [781, 77] on div "Home Feedback" at bounding box center [875, 69] width 1361 height 38
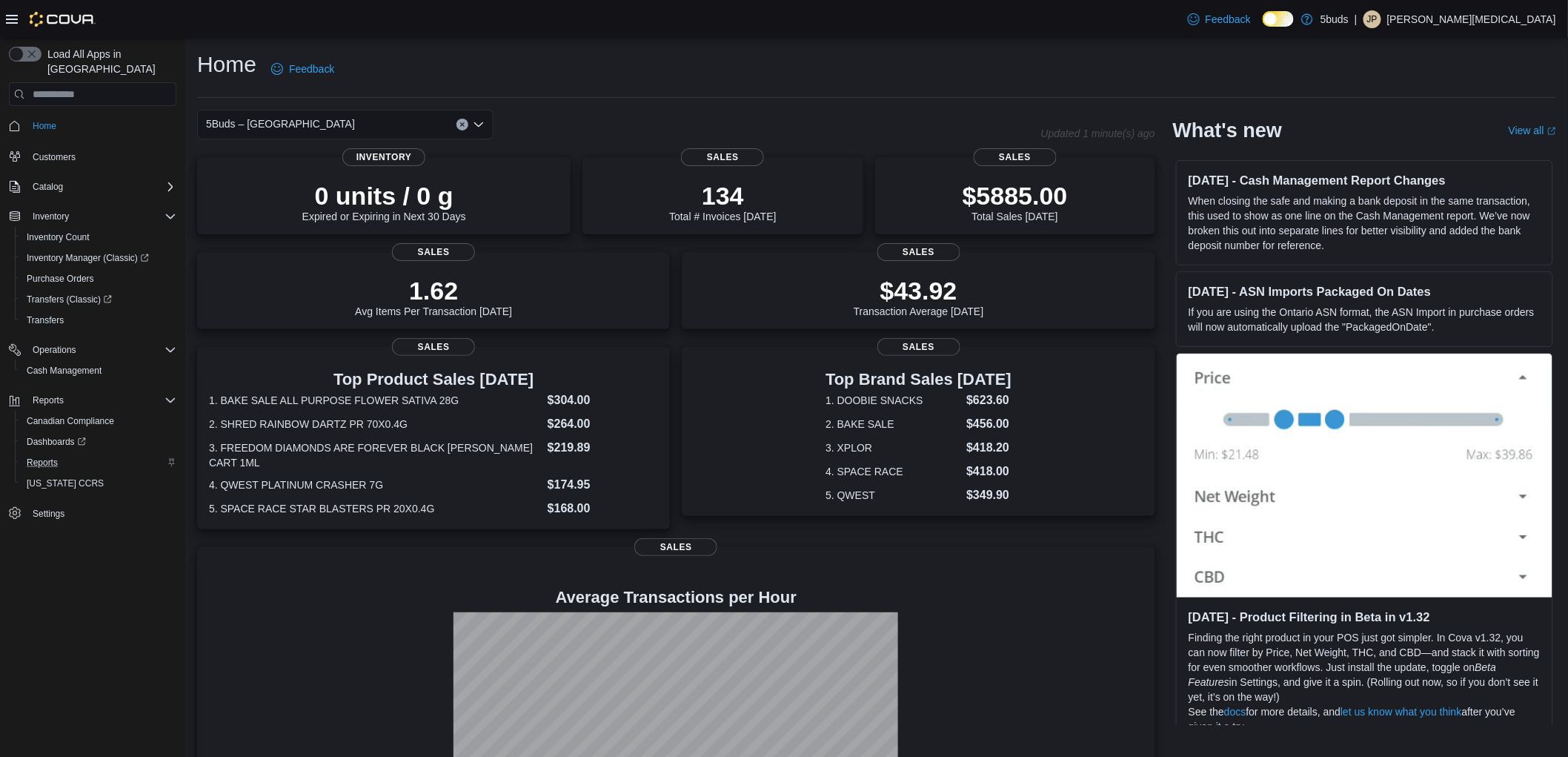
click at [983, 102] on div "Home Feedback 5Buds – North Battleford Updated 1 minute(s) ago 0 units / 0 g Ex…" at bounding box center [877, 448] width 1383 height 821
click at [915, 54] on div "Home Feedback" at bounding box center [876, 69] width 1359 height 39
click at [786, 48] on div "Home Feedback 5Buds – North Battleford Updated 1 minute(s) ago 0 units / 0 g Ex…" at bounding box center [877, 448] width 1383 height 821
click at [978, 68] on div "Home Feedback" at bounding box center [876, 69] width 1359 height 39
click at [686, 24] on div "Feedback Dark Mode 5buds | JP [PERSON_NAME][MEDICAL_DATA]" at bounding box center [784, 19] width 1568 height 38
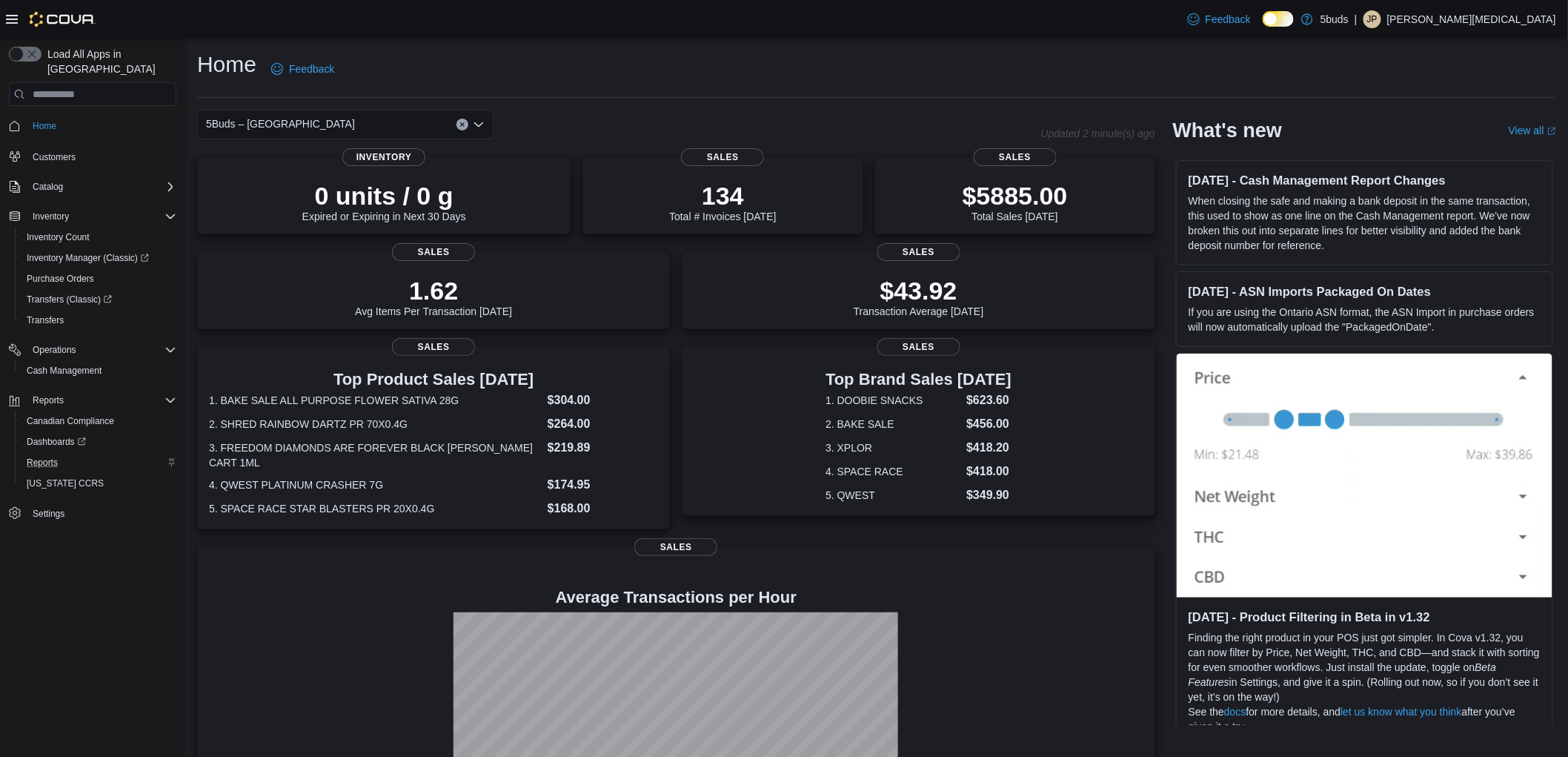
click at [839, 79] on div "Home Feedback" at bounding box center [876, 69] width 1359 height 39
click at [670, 71] on div "Home Feedback" at bounding box center [876, 69] width 1359 height 39
click at [777, 50] on div "Home Feedback" at bounding box center [876, 69] width 1359 height 39
click at [1168, 83] on div "Home Feedback" at bounding box center [876, 69] width 1359 height 39
click at [673, 71] on div "Home Feedback" at bounding box center [876, 69] width 1359 height 39
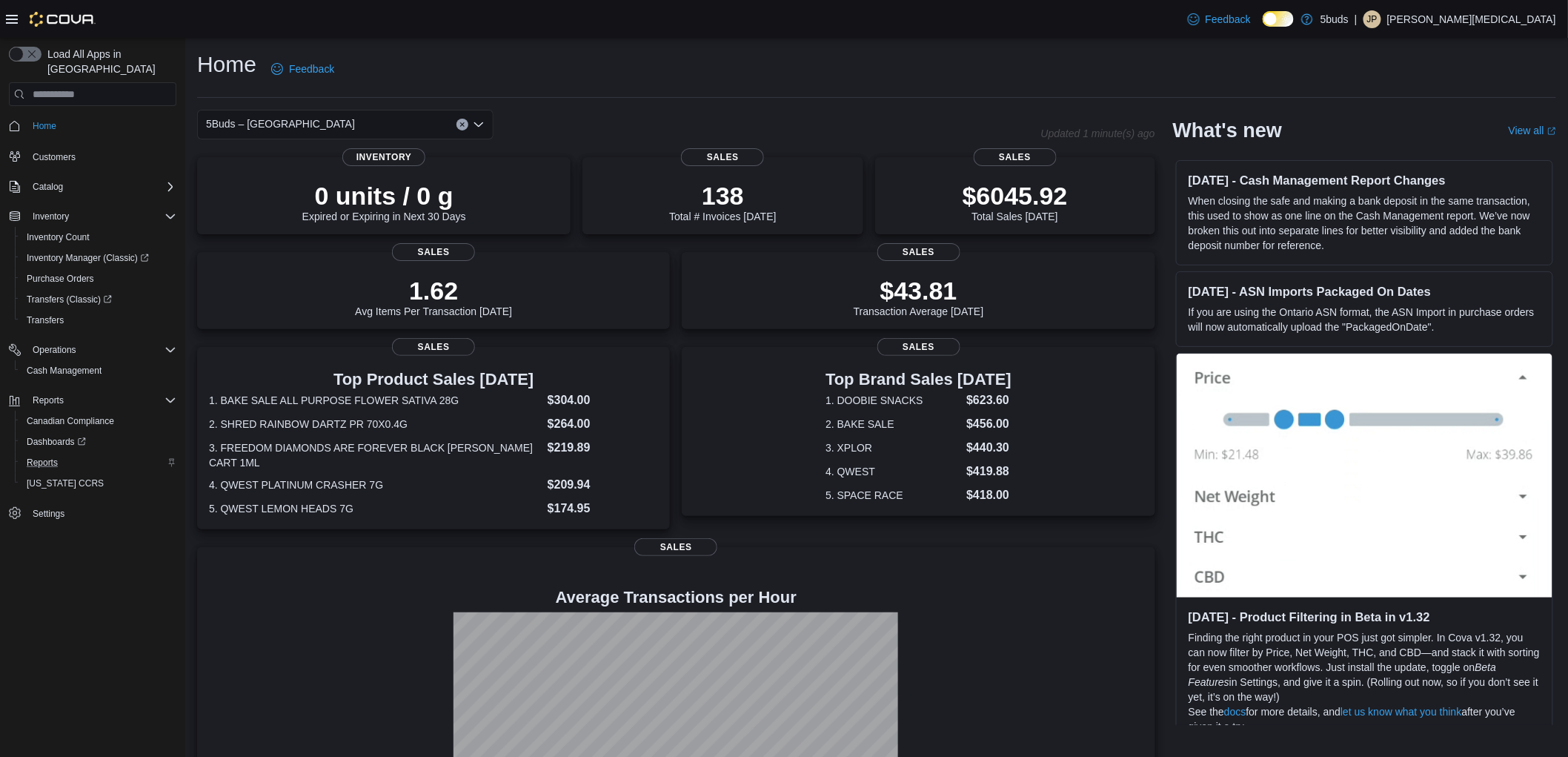
click at [783, 50] on div "Home Feedback" at bounding box center [876, 69] width 1359 height 39
click at [947, 60] on div "Home Feedback" at bounding box center [876, 69] width 1359 height 39
click at [694, 77] on div "Home Feedback" at bounding box center [876, 69] width 1359 height 39
click at [961, 86] on div "Home Feedback" at bounding box center [876, 69] width 1359 height 39
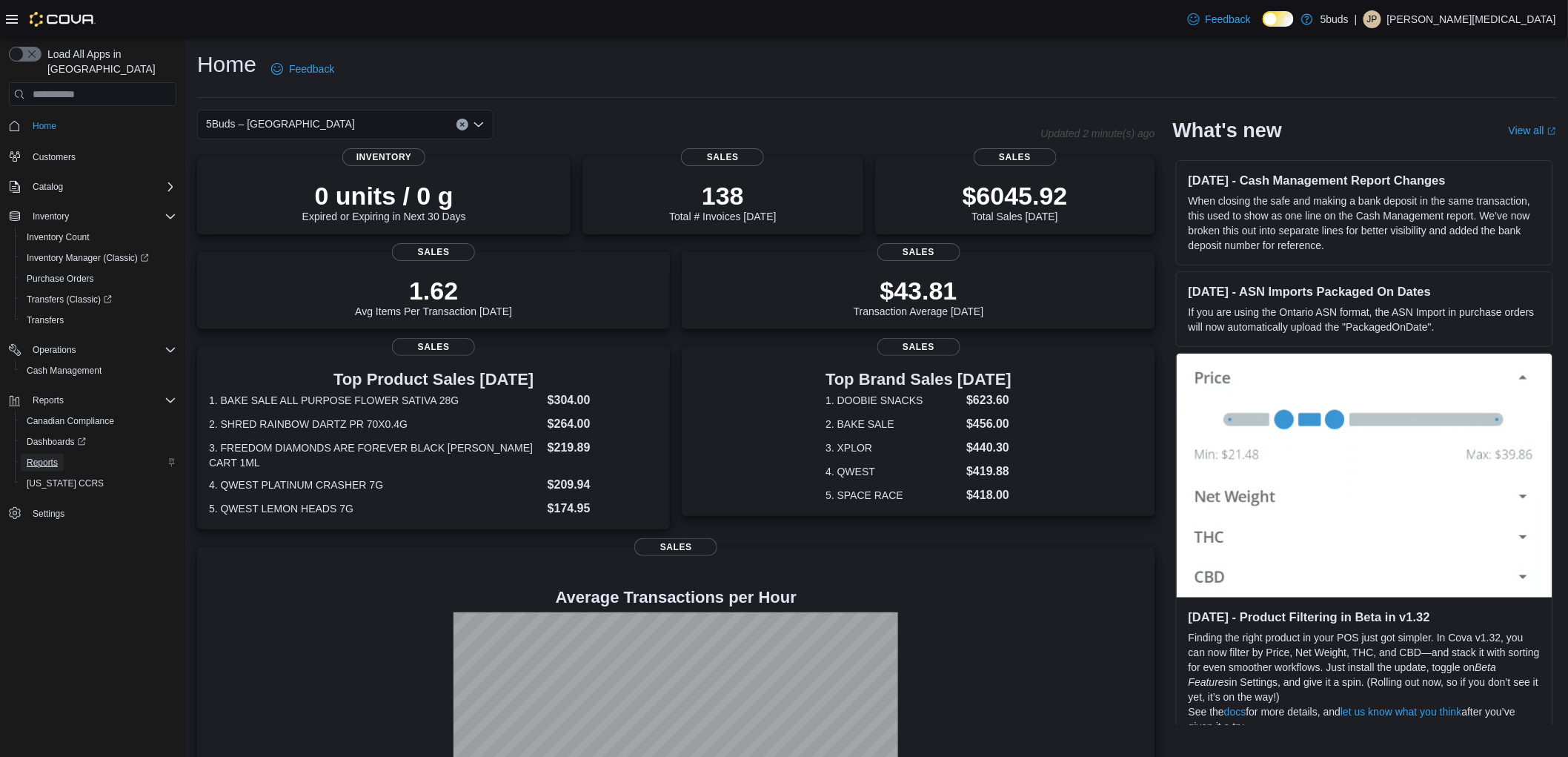
click at [55, 457] on span "Reports" at bounding box center [42, 462] width 31 height 12
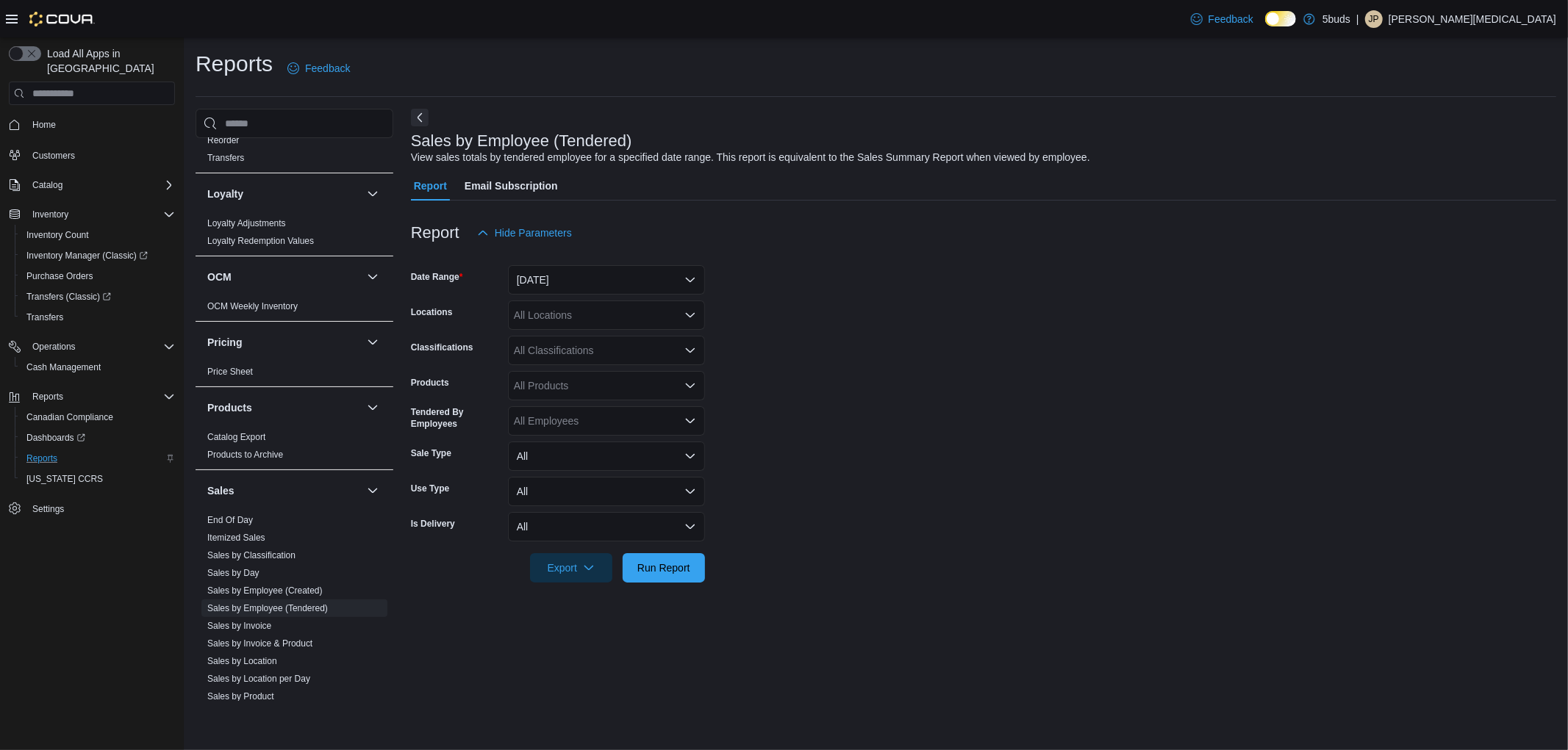
scroll to position [1026, 0]
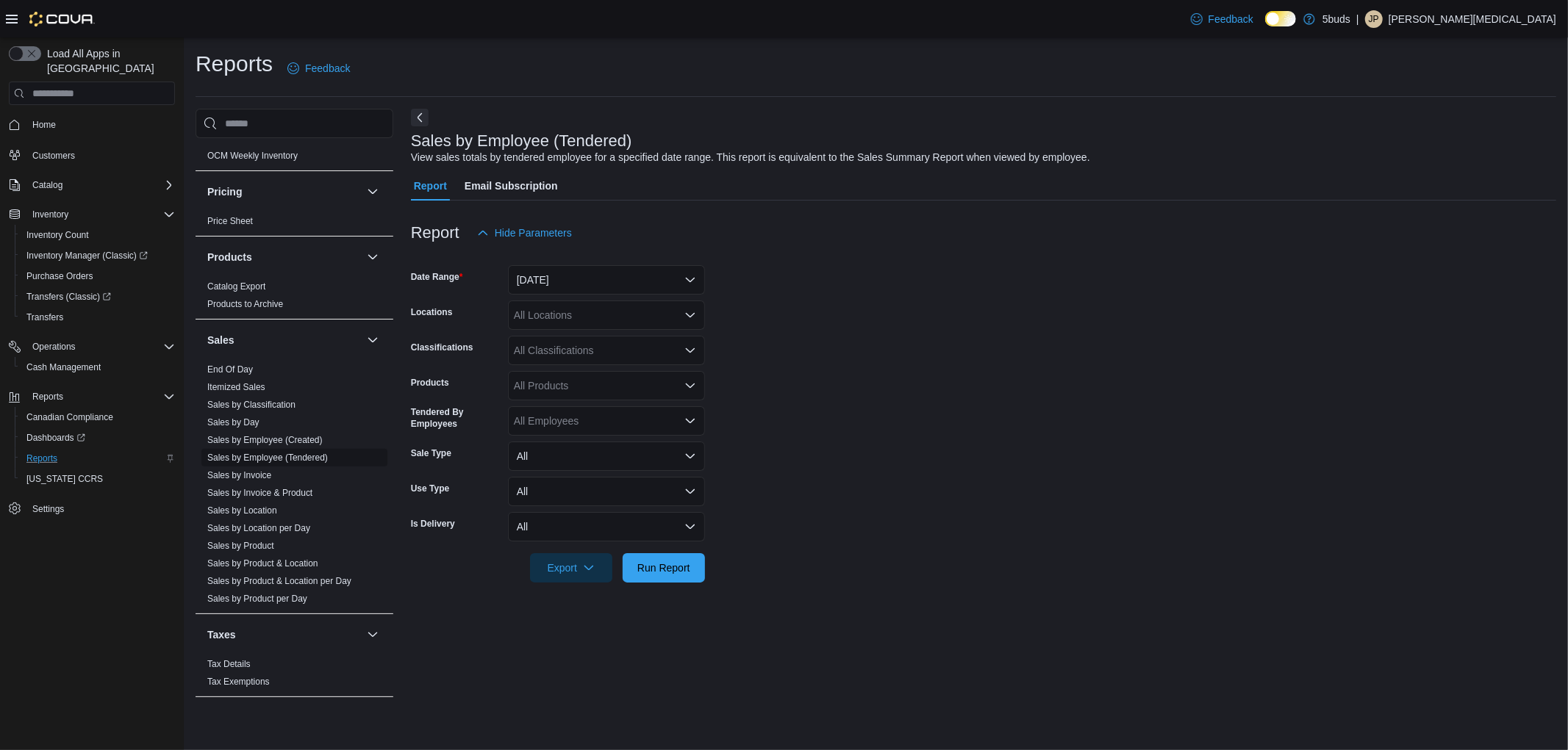
click at [279, 453] on link "Sales by Employee (Tendered)" at bounding box center [267, 457] width 121 height 10
click at [612, 281] on button "[DATE]" at bounding box center [606, 280] width 197 height 30
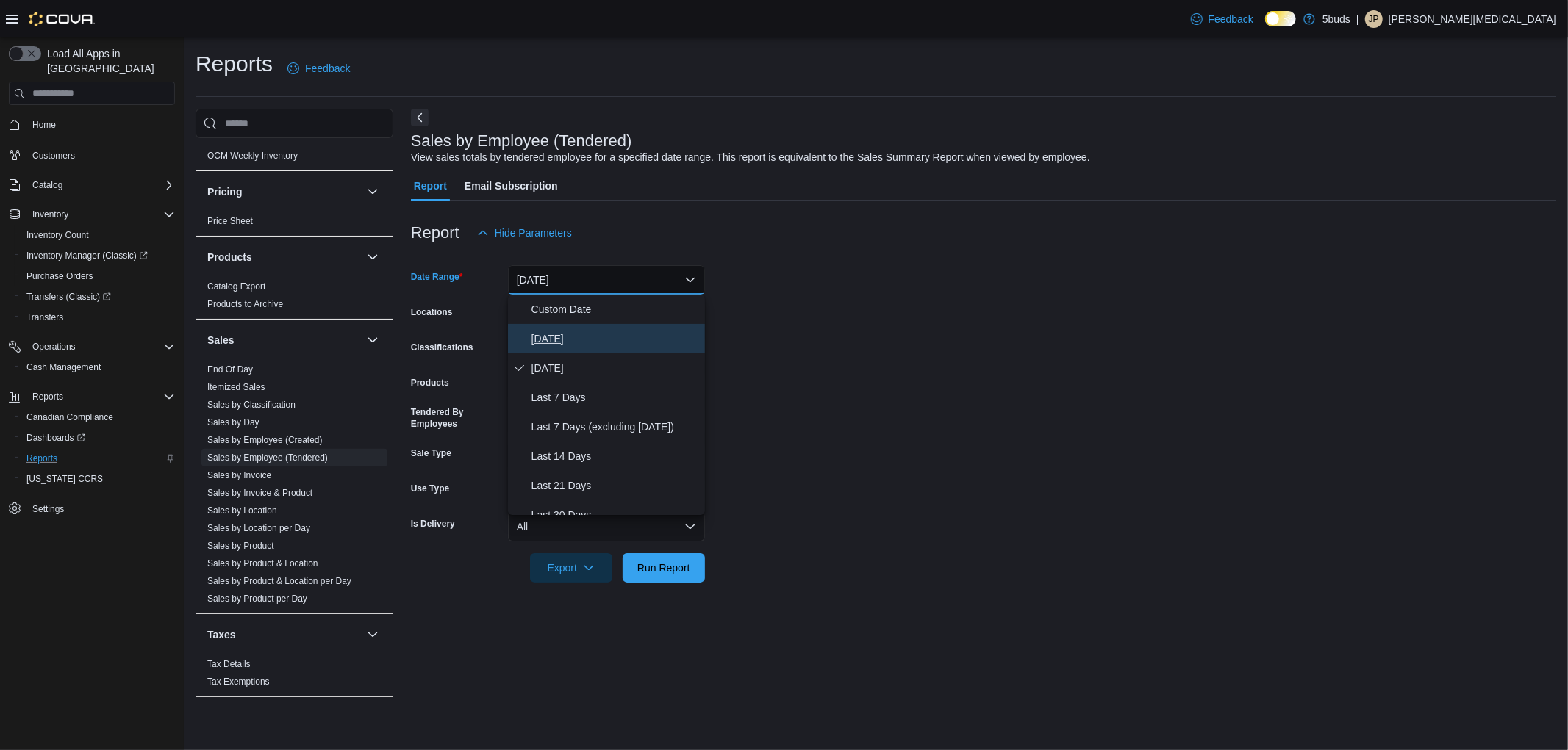
click at [562, 340] on span "[DATE]" at bounding box center [615, 339] width 168 height 18
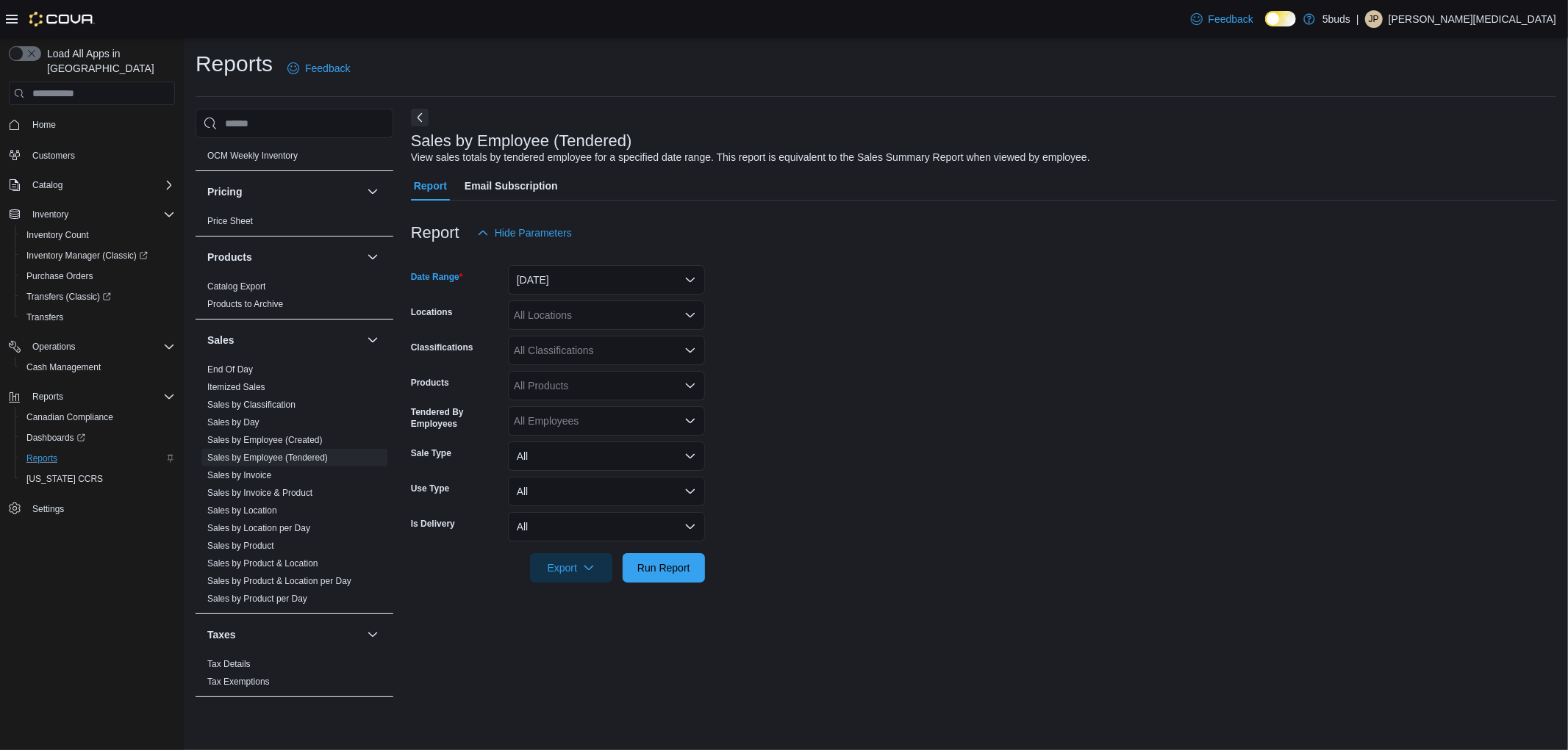
click at [575, 321] on div "All Locations" at bounding box center [606, 315] width 197 height 30
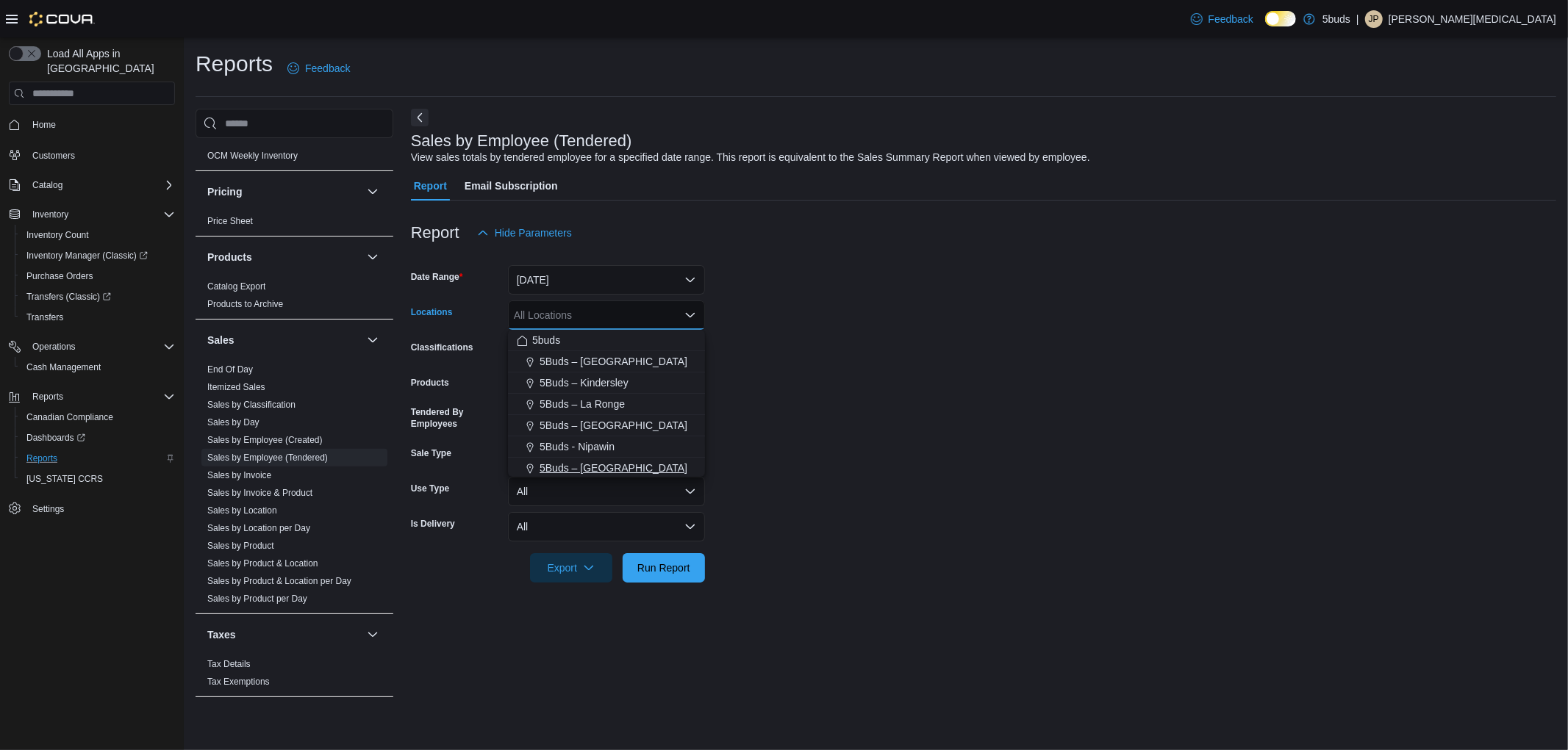
click at [625, 463] on span "5Buds – [GEOGRAPHIC_DATA]" at bounding box center [613, 468] width 148 height 14
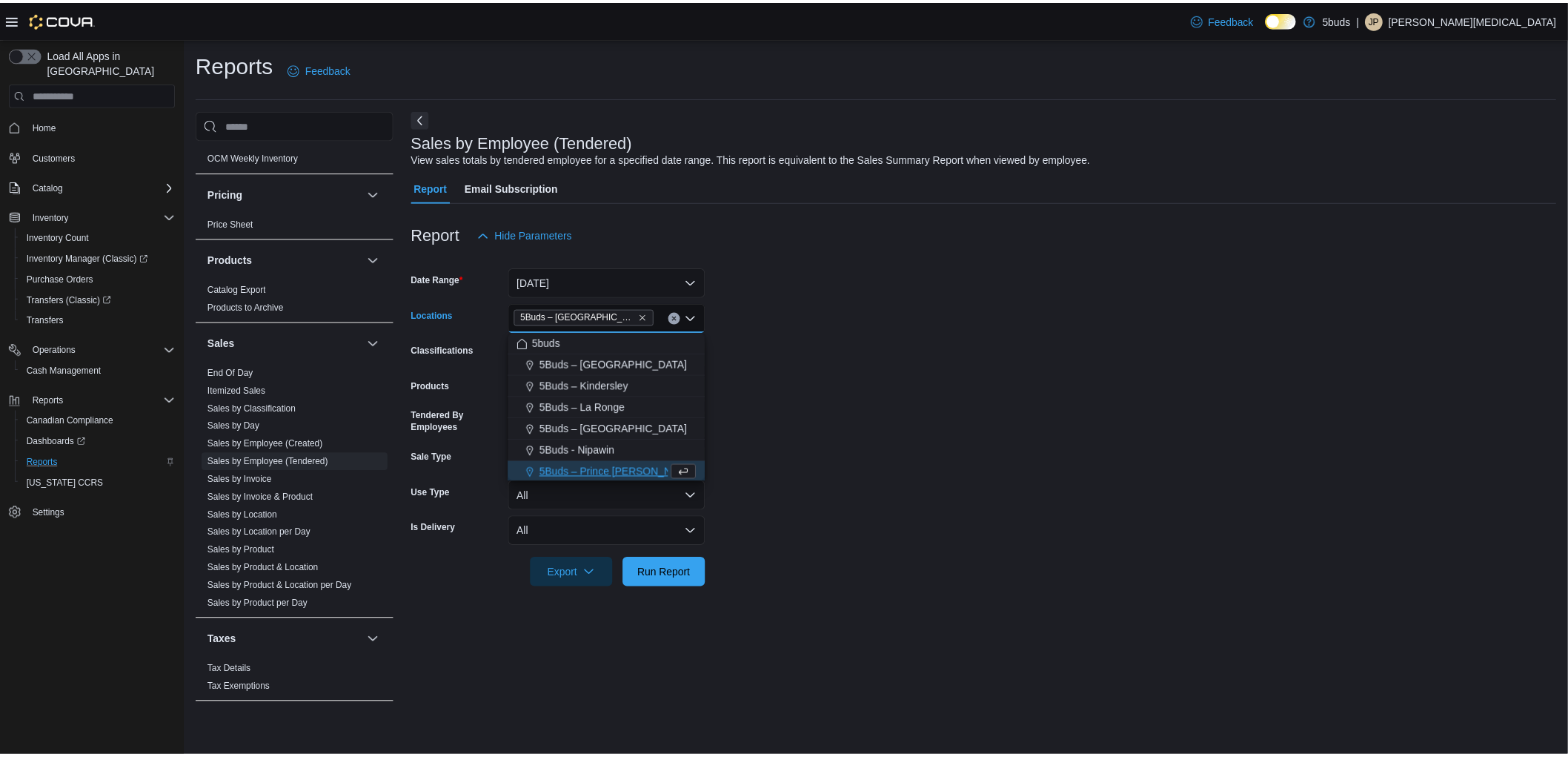
scroll to position [2, 0]
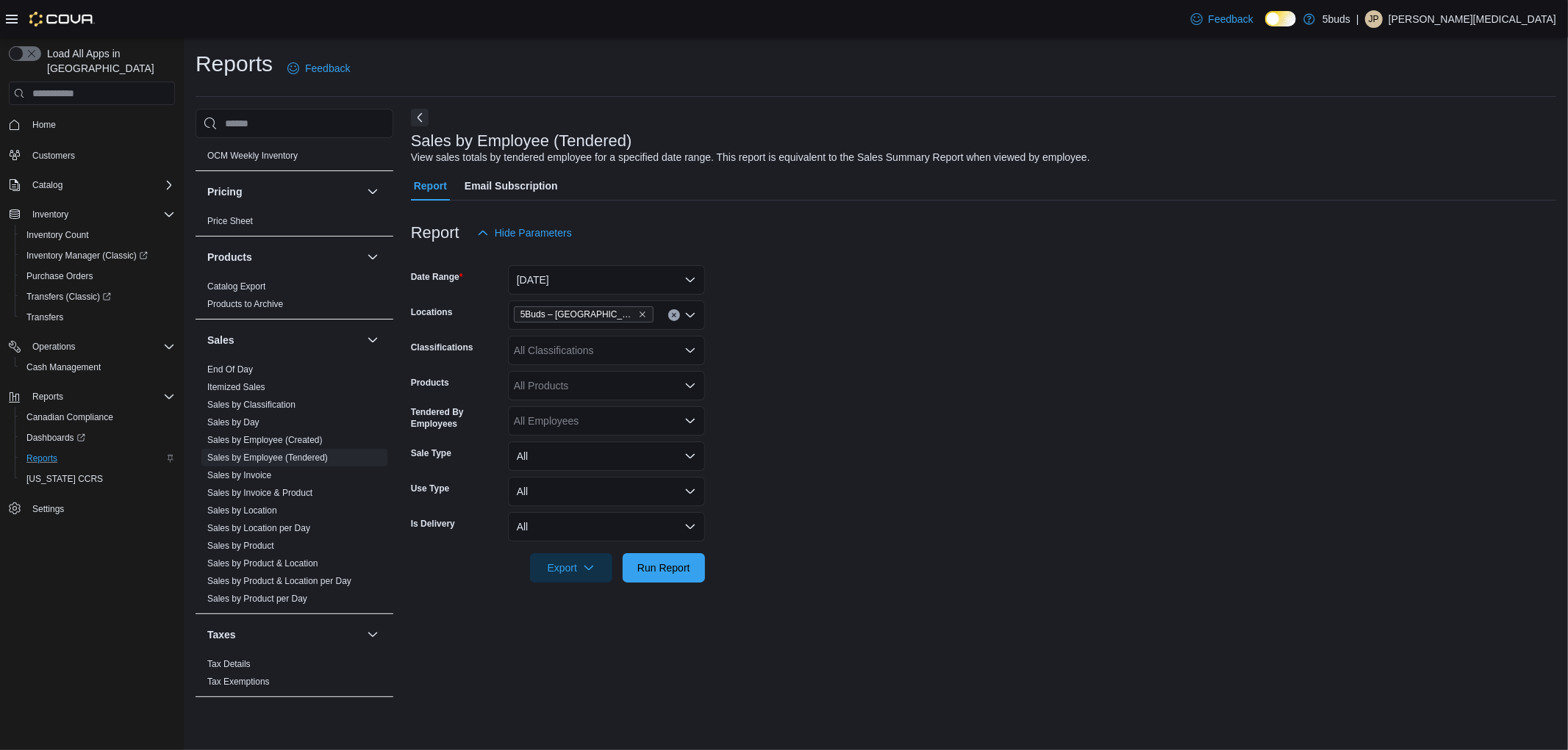
click at [799, 502] on form "Date Range [DATE] Locations 5Buds – North Battleford Classifications All Classi…" at bounding box center [984, 415] width 1146 height 335
click at [682, 561] on span "Run Report" at bounding box center [664, 567] width 53 height 14
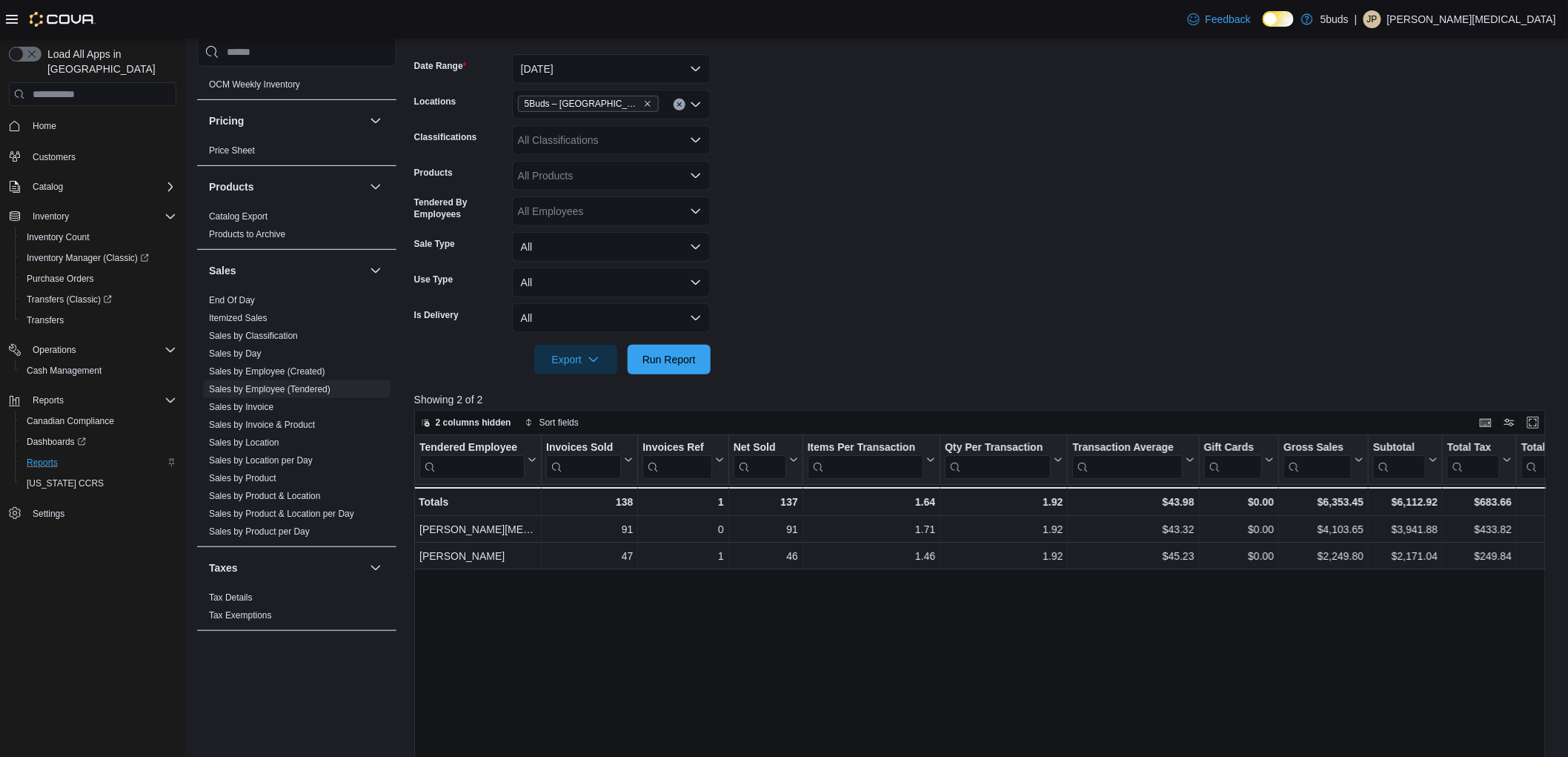
scroll to position [247, 0]
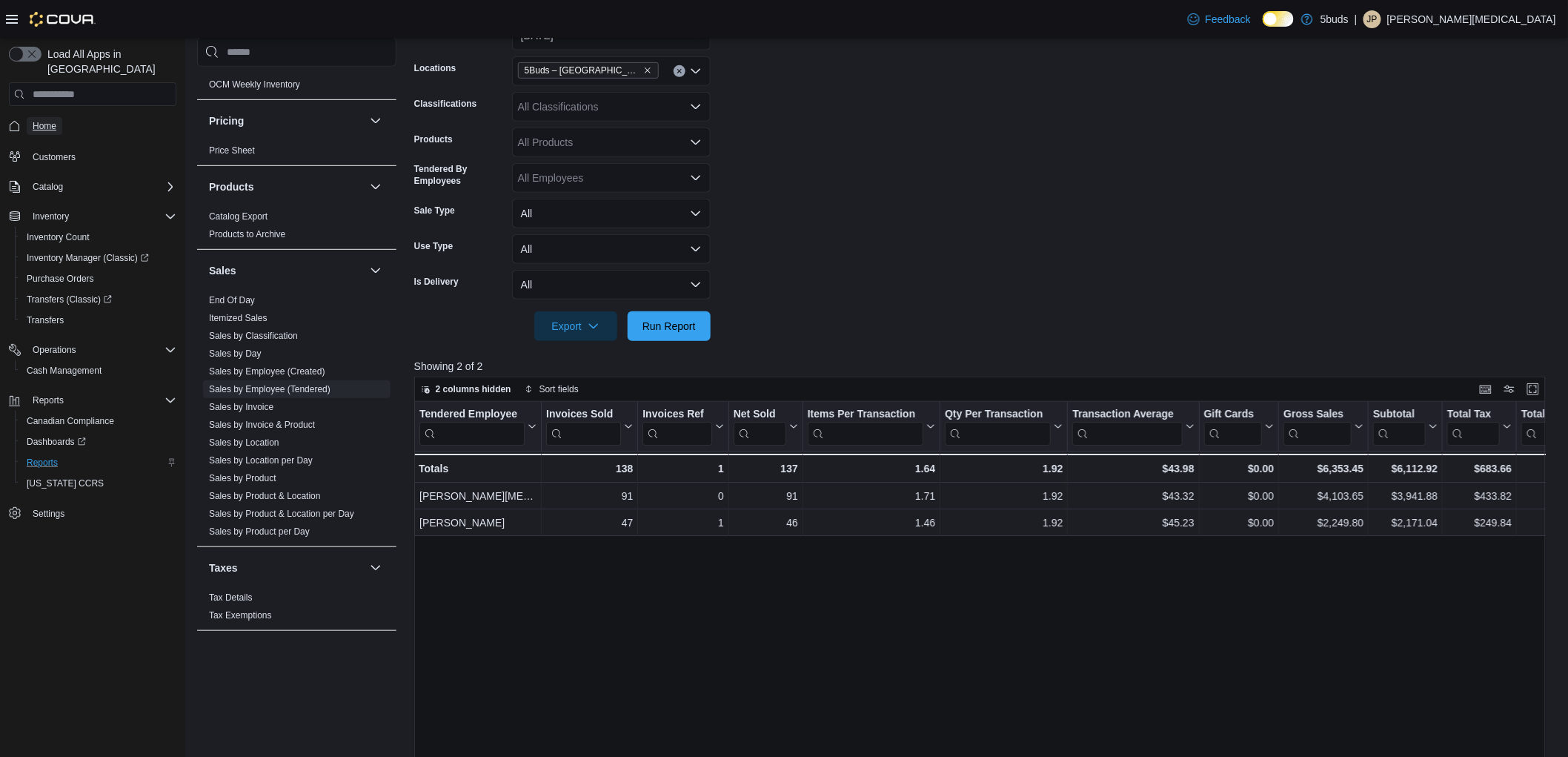
click at [45, 120] on span "Home" at bounding box center [44, 126] width 23 height 12
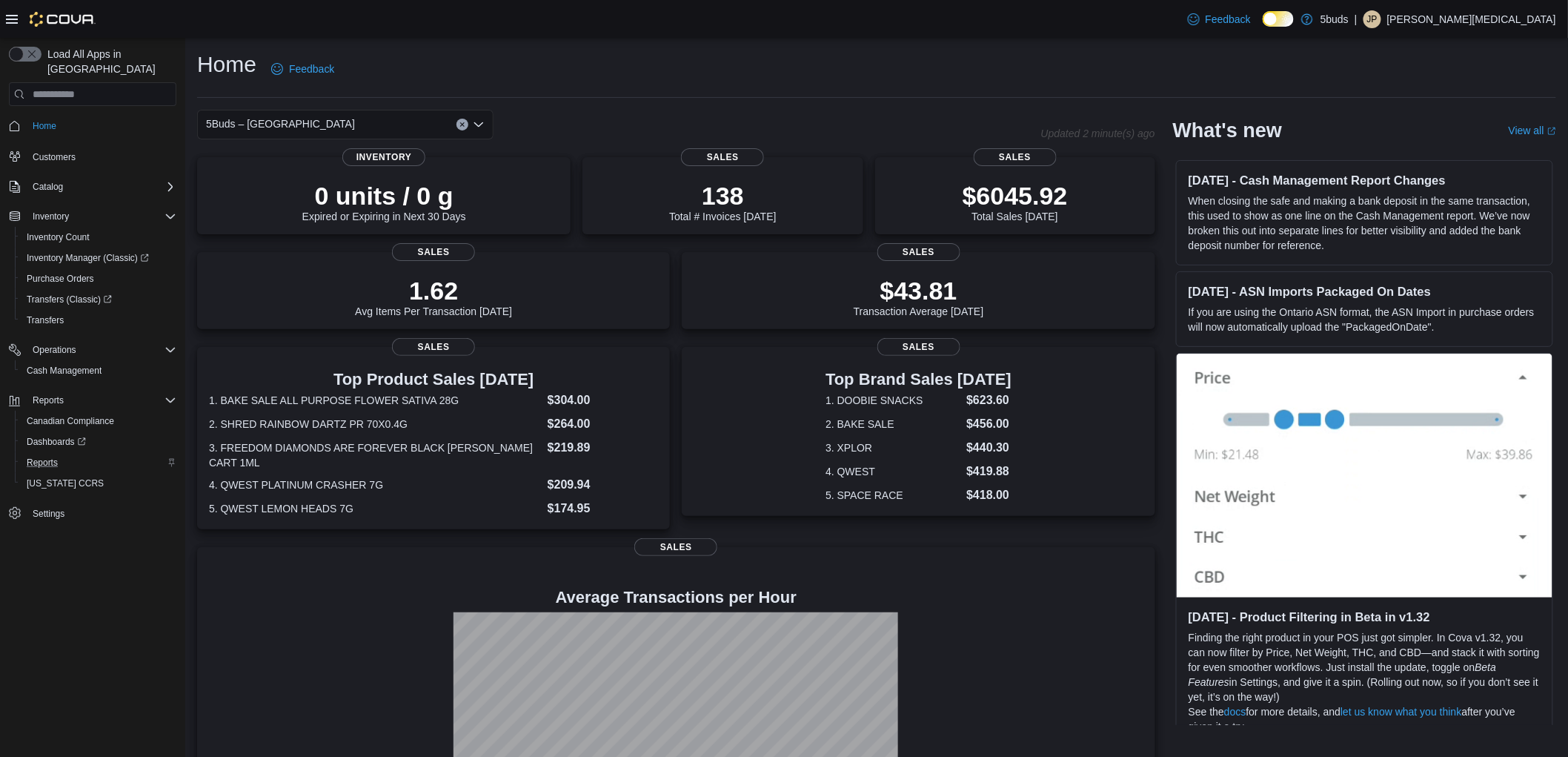
click at [895, 70] on div "Home Feedback" at bounding box center [876, 69] width 1359 height 39
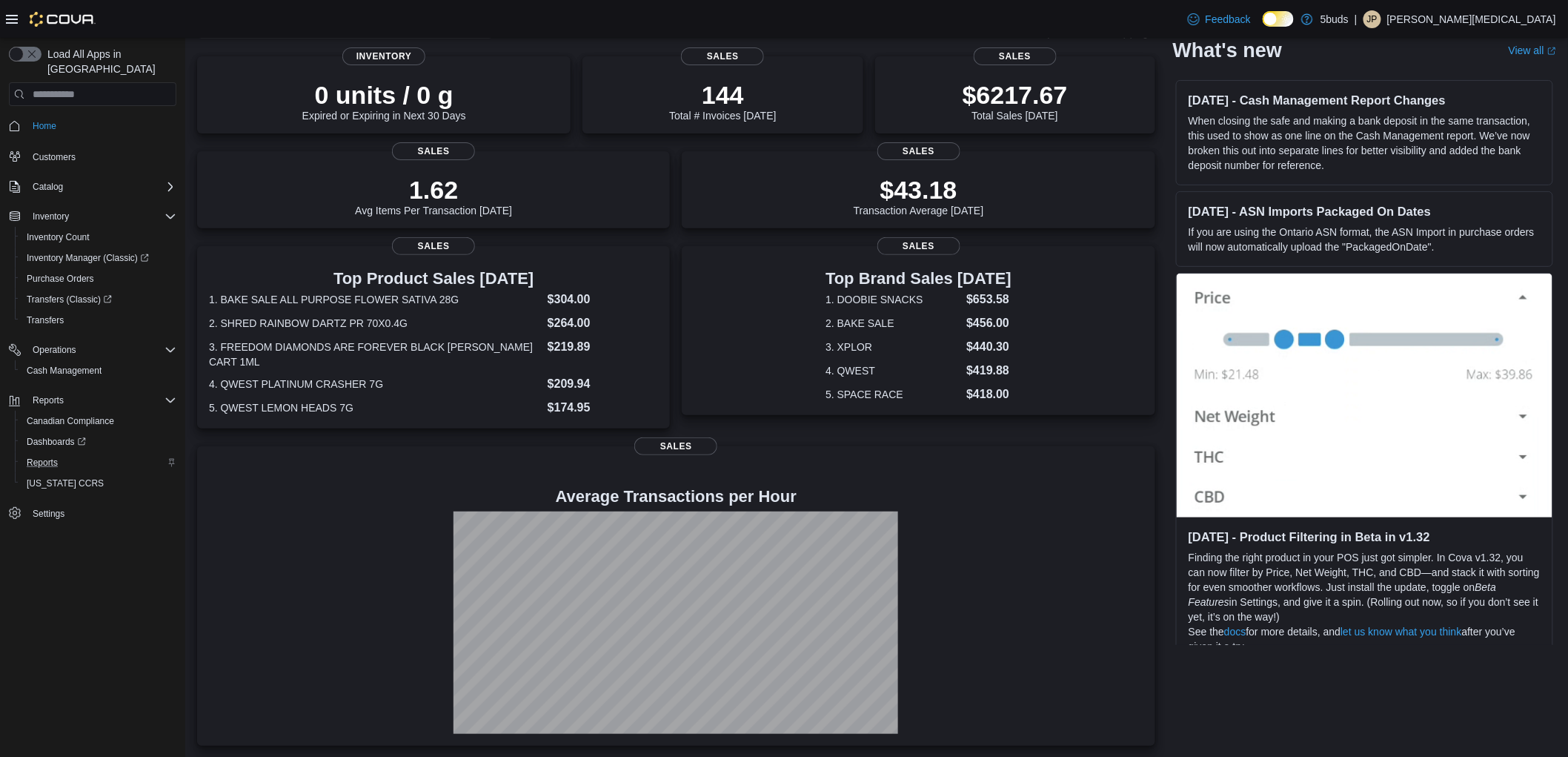
scroll to position [102, 0]
click at [357, 319] on dt "2. SHRED RAINBOW DARTZ PR 70X0.4G" at bounding box center [375, 321] width 333 height 15
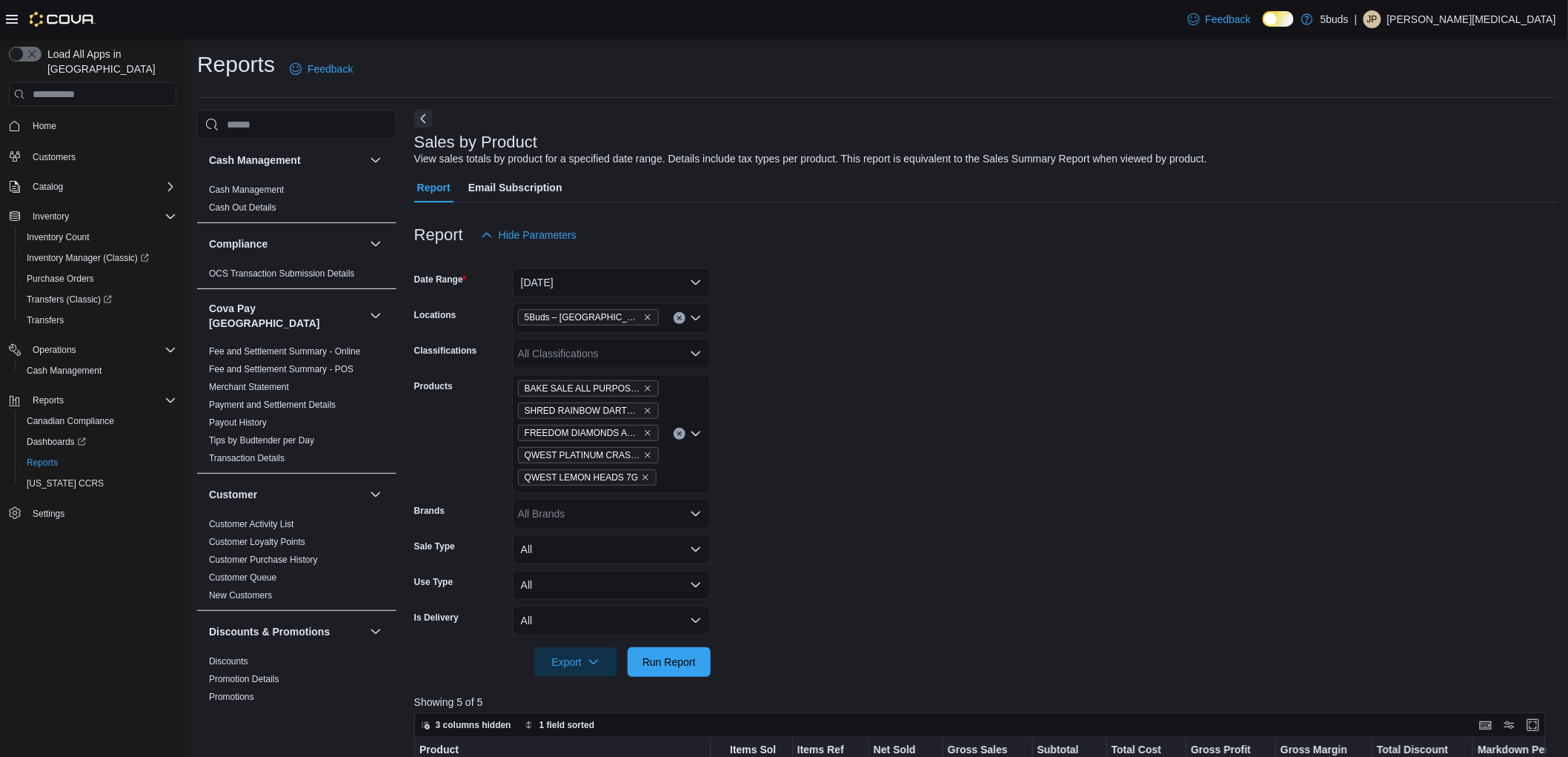
click at [680, 434] on icon "Clear input" at bounding box center [679, 434] width 4 height 4
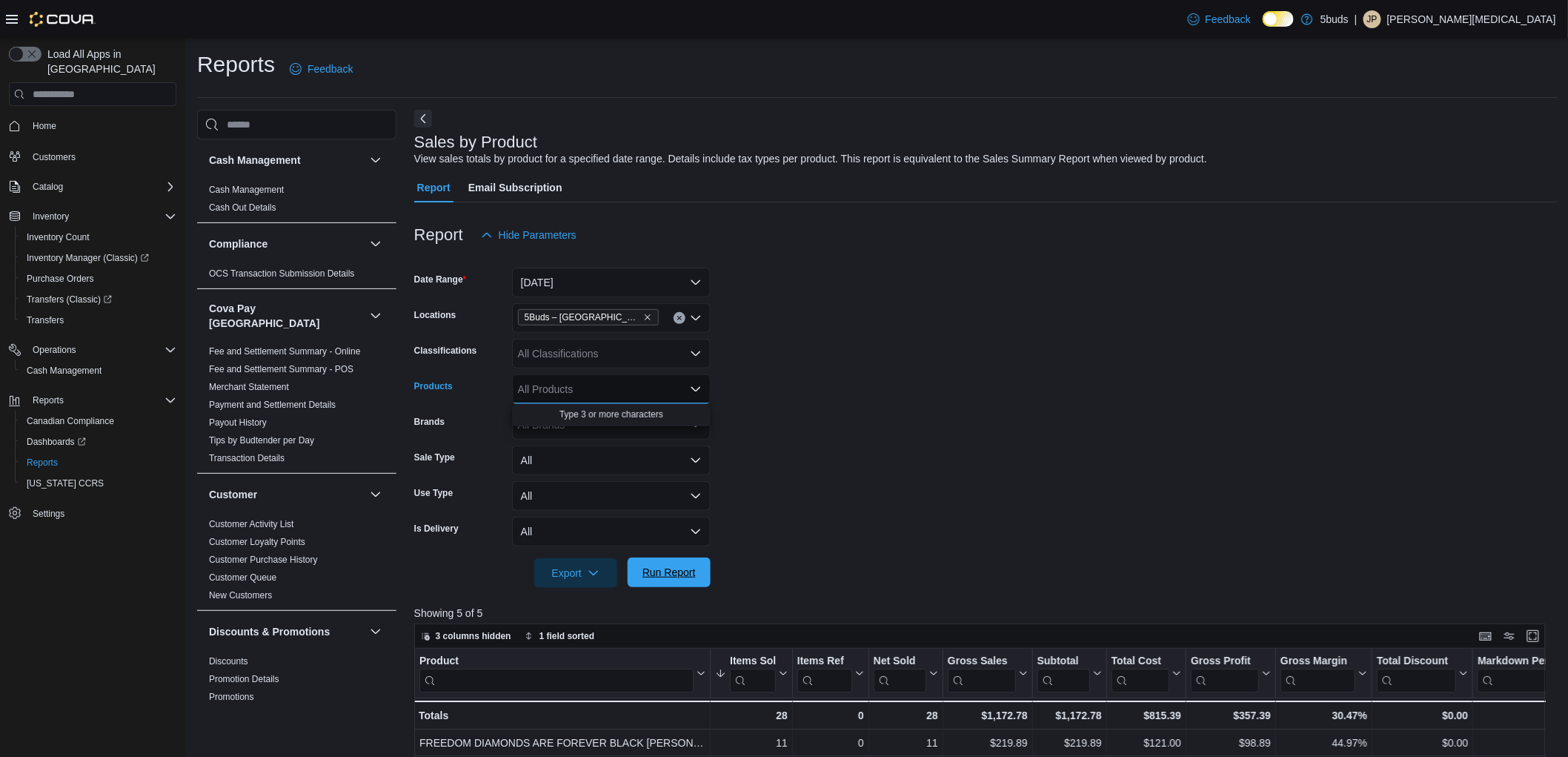
click at [687, 568] on span "Run Report" at bounding box center [669, 572] width 53 height 15
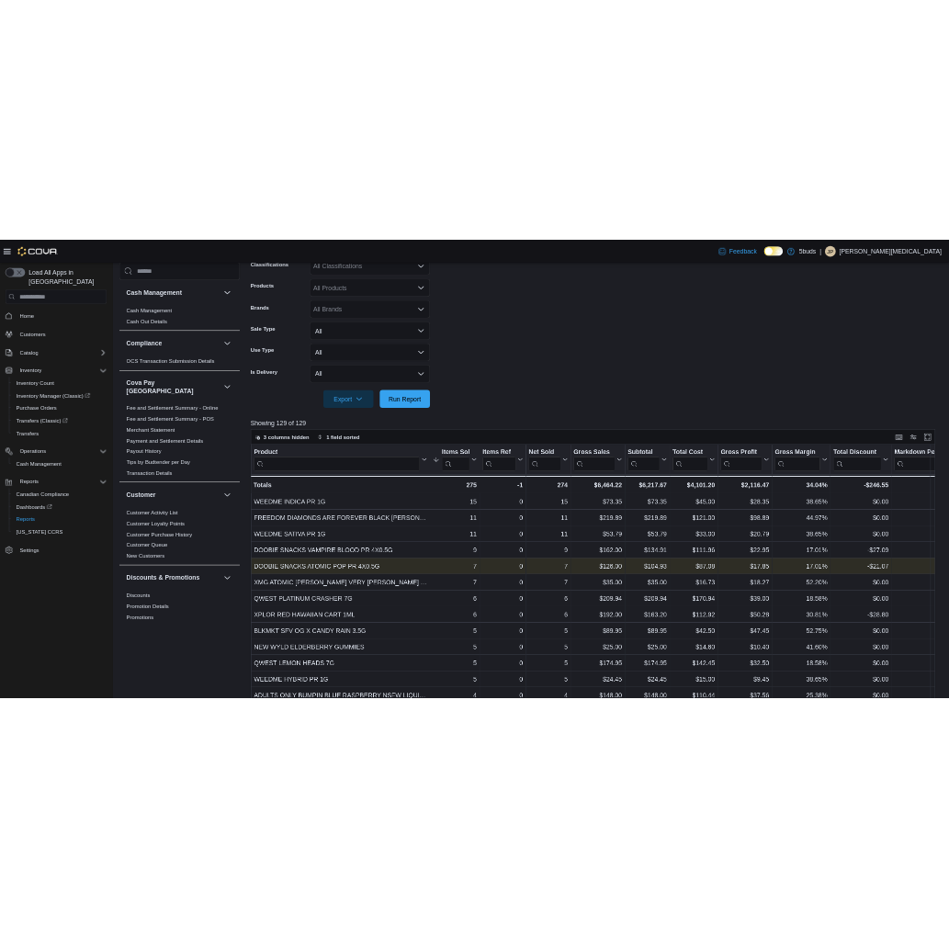
scroll to position [510, 0]
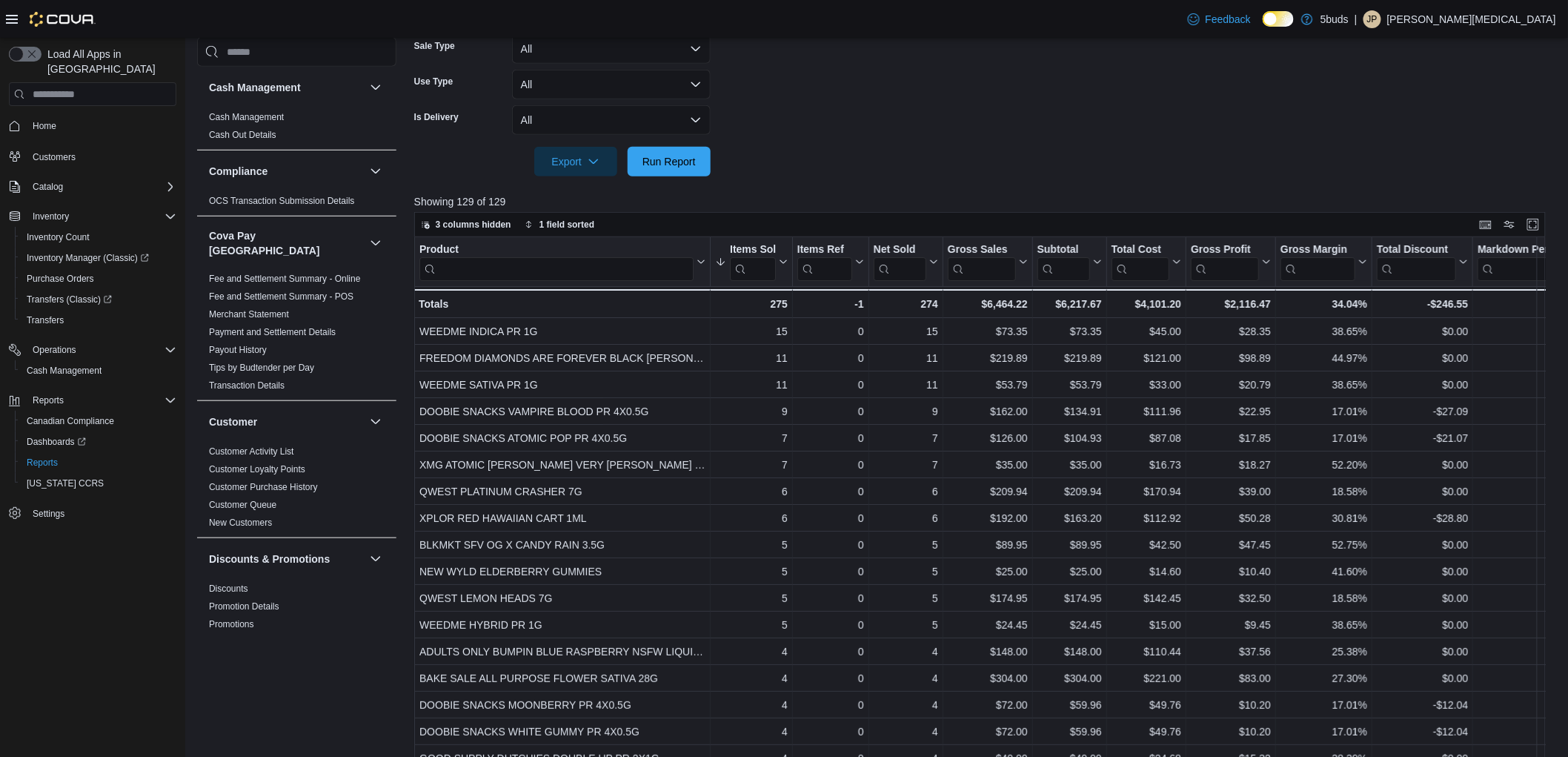
click at [566, 276] on input "search" at bounding box center [557, 269] width 274 height 23
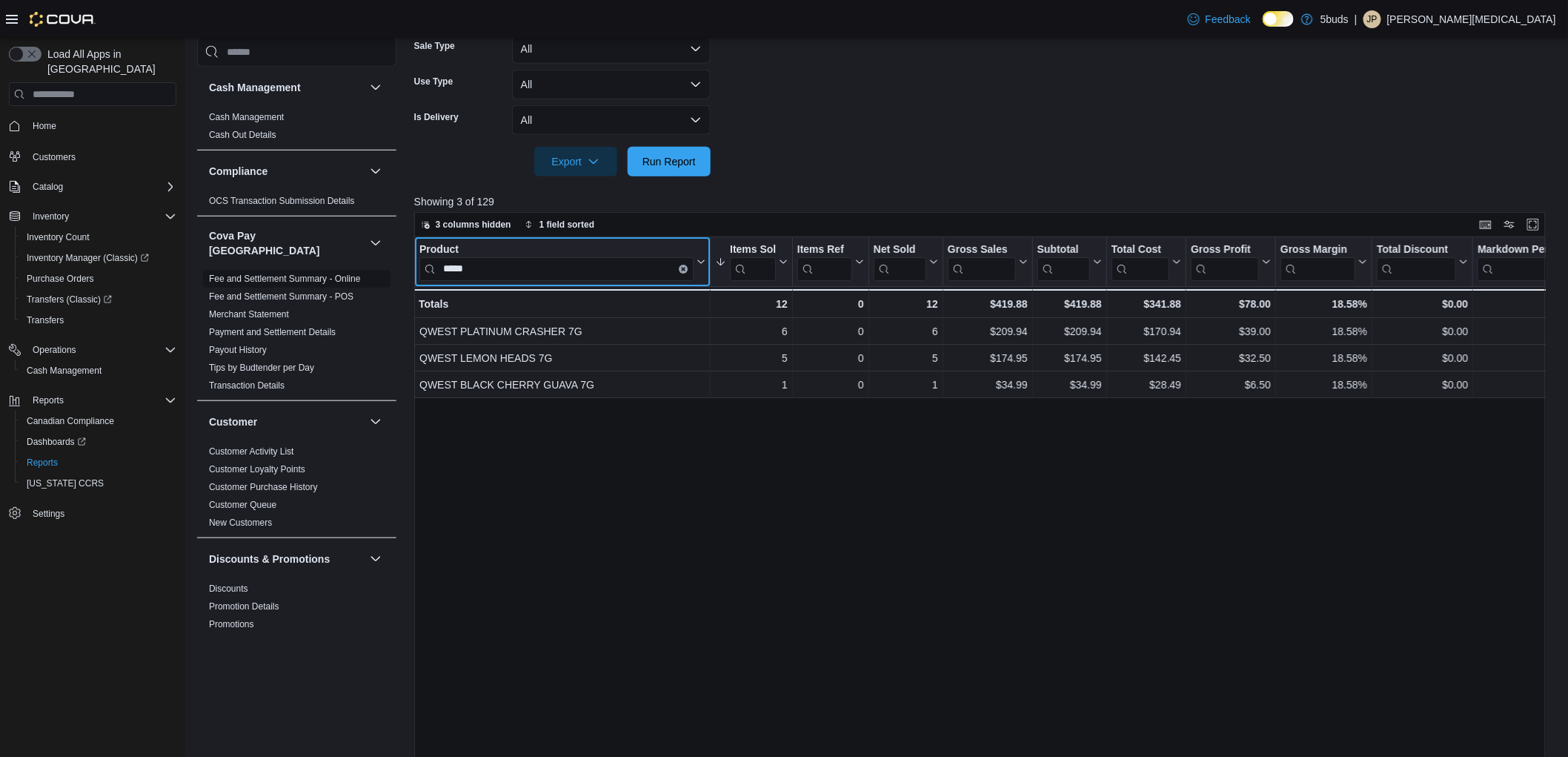
drag, startPoint x: 521, startPoint y: 254, endPoint x: 365, endPoint y: 261, distance: 156.2
click at [365, 261] on div "Cash Management Cash Management Cash Out Details Compliance OCS Transaction Sub…" at bounding box center [877, 258] width 1361 height 1120
drag, startPoint x: 427, startPoint y: 278, endPoint x: 381, endPoint y: 282, distance: 46.2
click at [381, 282] on div "Cash Management Cash Management Cash Out Details Compliance OCS Transaction Sub…" at bounding box center [877, 258] width 1361 height 1120
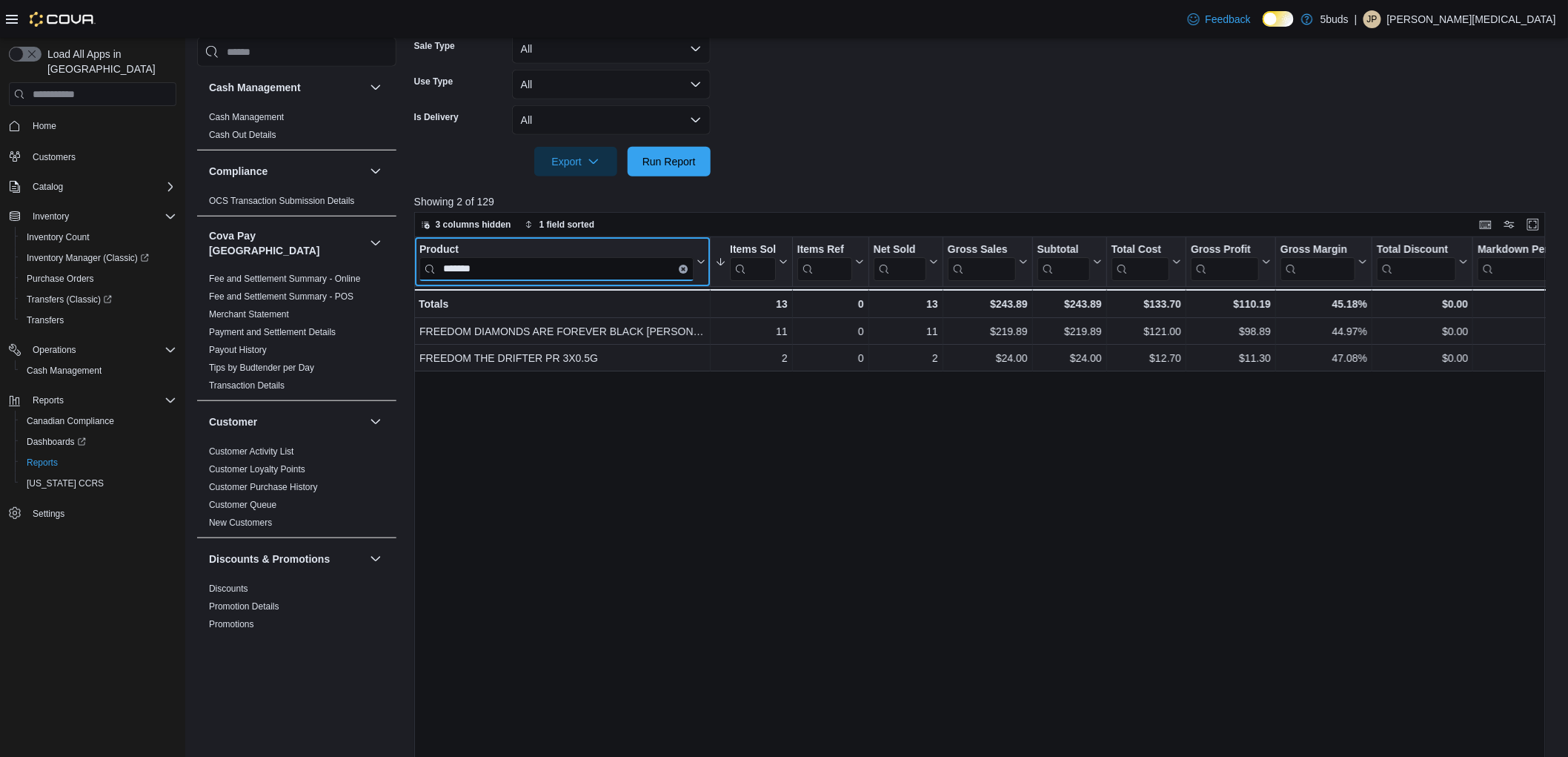
drag, startPoint x: 540, startPoint y: 273, endPoint x: 234, endPoint y: 246, distance: 307.2
click at [234, 246] on div "Cash Management Cash Management Cash Out Details Compliance OCS Transaction Sub…" at bounding box center [877, 258] width 1361 height 1120
drag, startPoint x: 548, startPoint y: 265, endPoint x: 216, endPoint y: 257, distance: 332.1
click at [216, 257] on div "Cash Management Cash Management Cash Out Details Compliance OCS Transaction Sub…" at bounding box center [877, 258] width 1361 height 1120
type input "******"
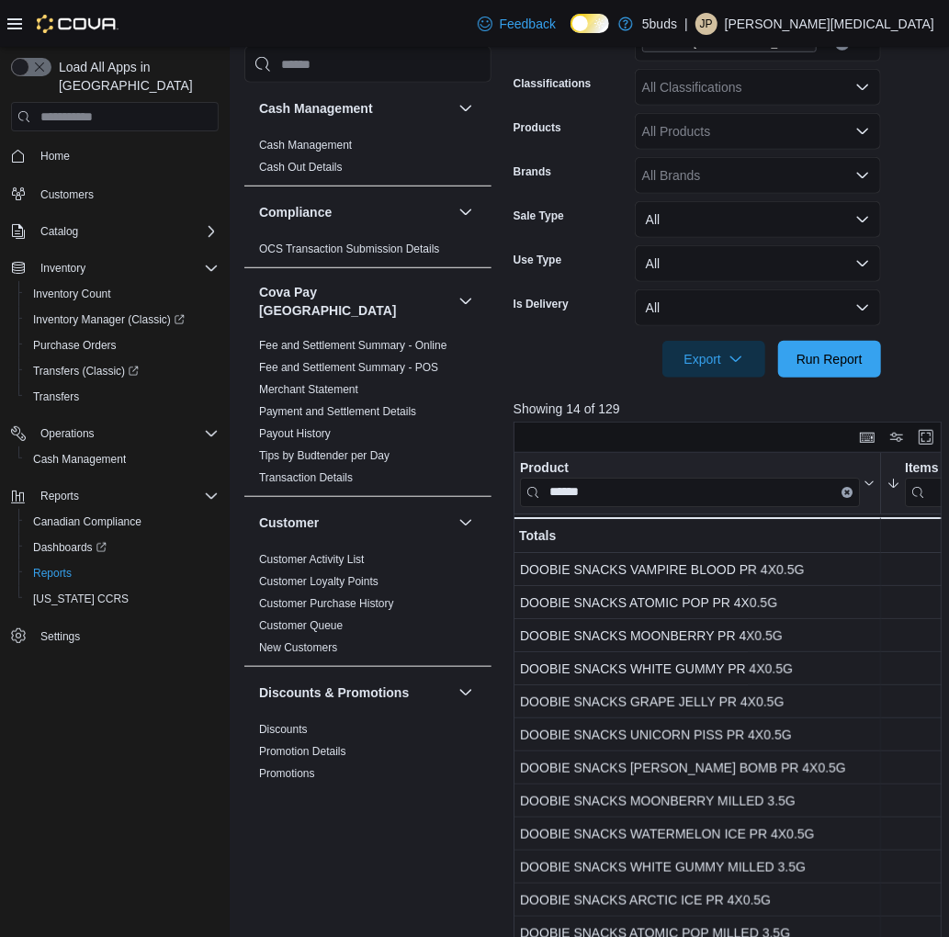
scroll to position [0, 0]
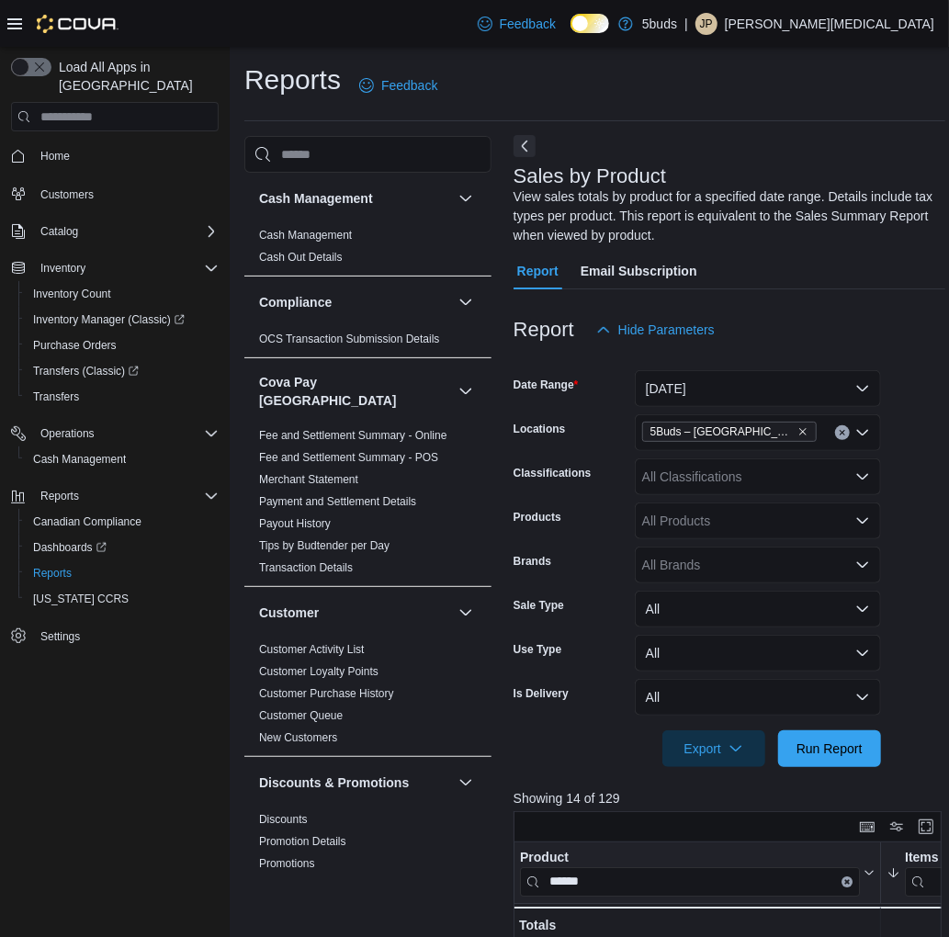
click at [525, 153] on button "Next" at bounding box center [525, 146] width 22 height 22
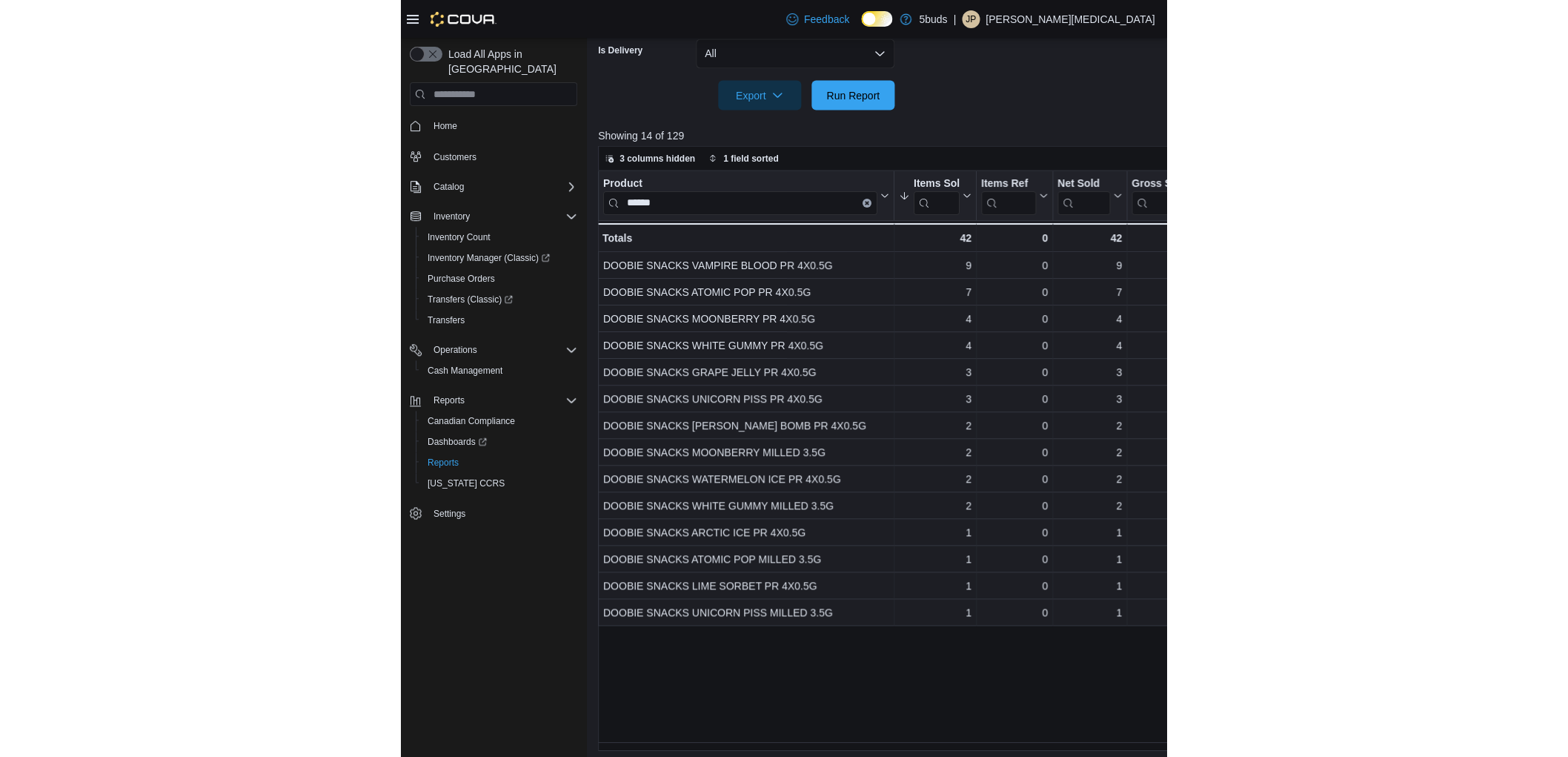
scroll to position [483, 0]
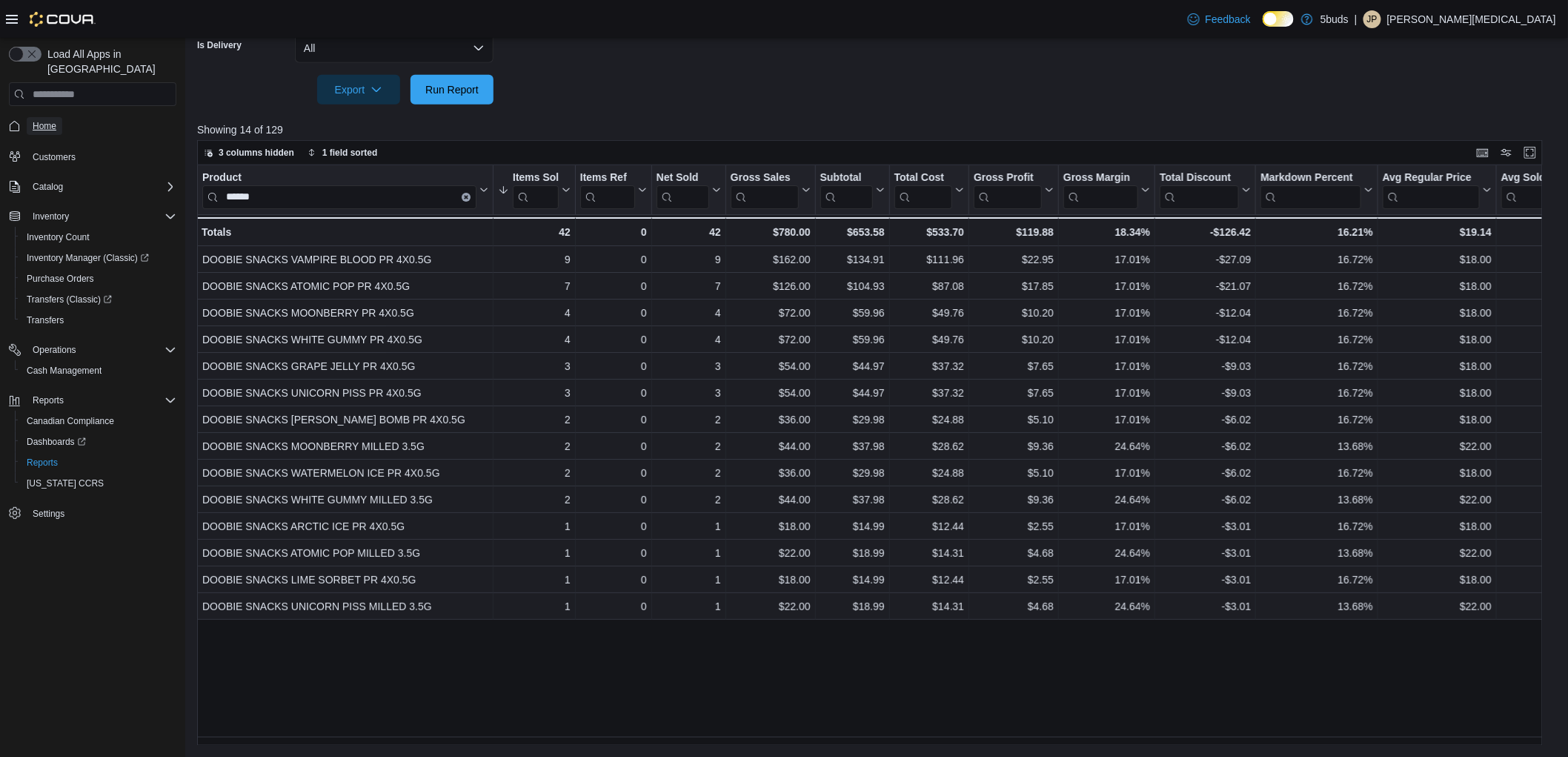
click at [49, 120] on span "Home" at bounding box center [44, 126] width 23 height 12
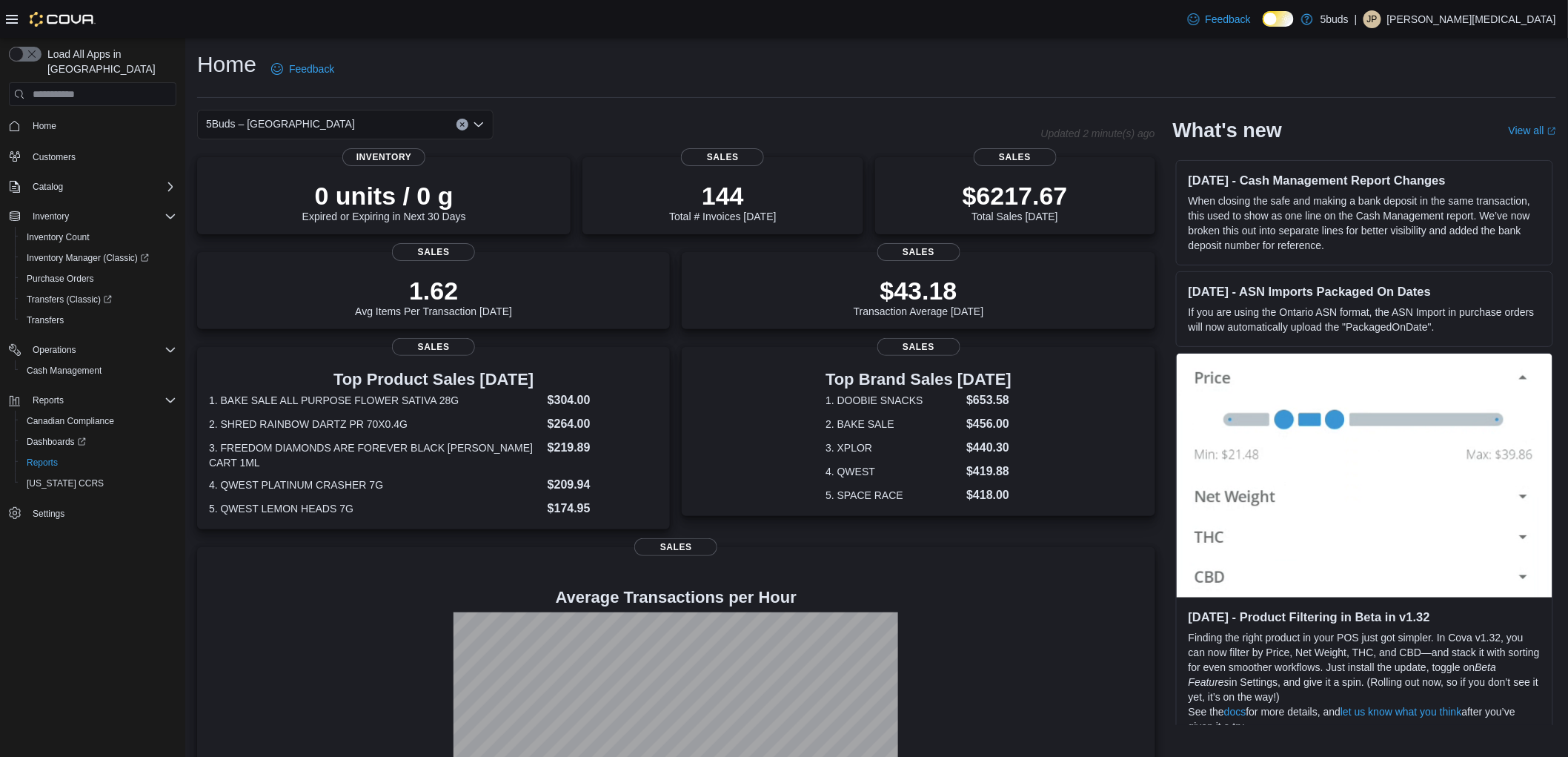
click at [760, 77] on div "Home Feedback" at bounding box center [876, 69] width 1359 height 39
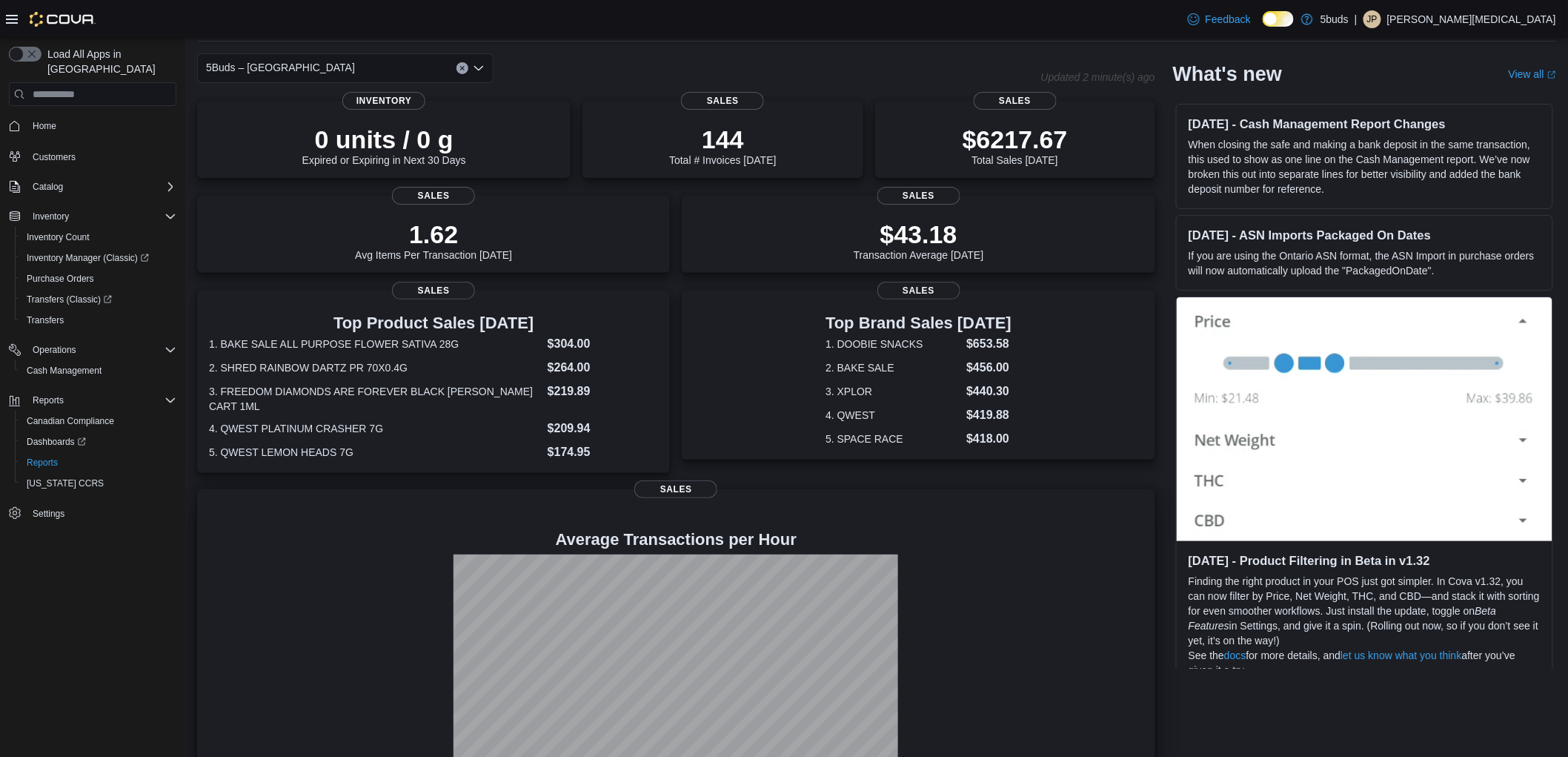
scroll to position [102, 0]
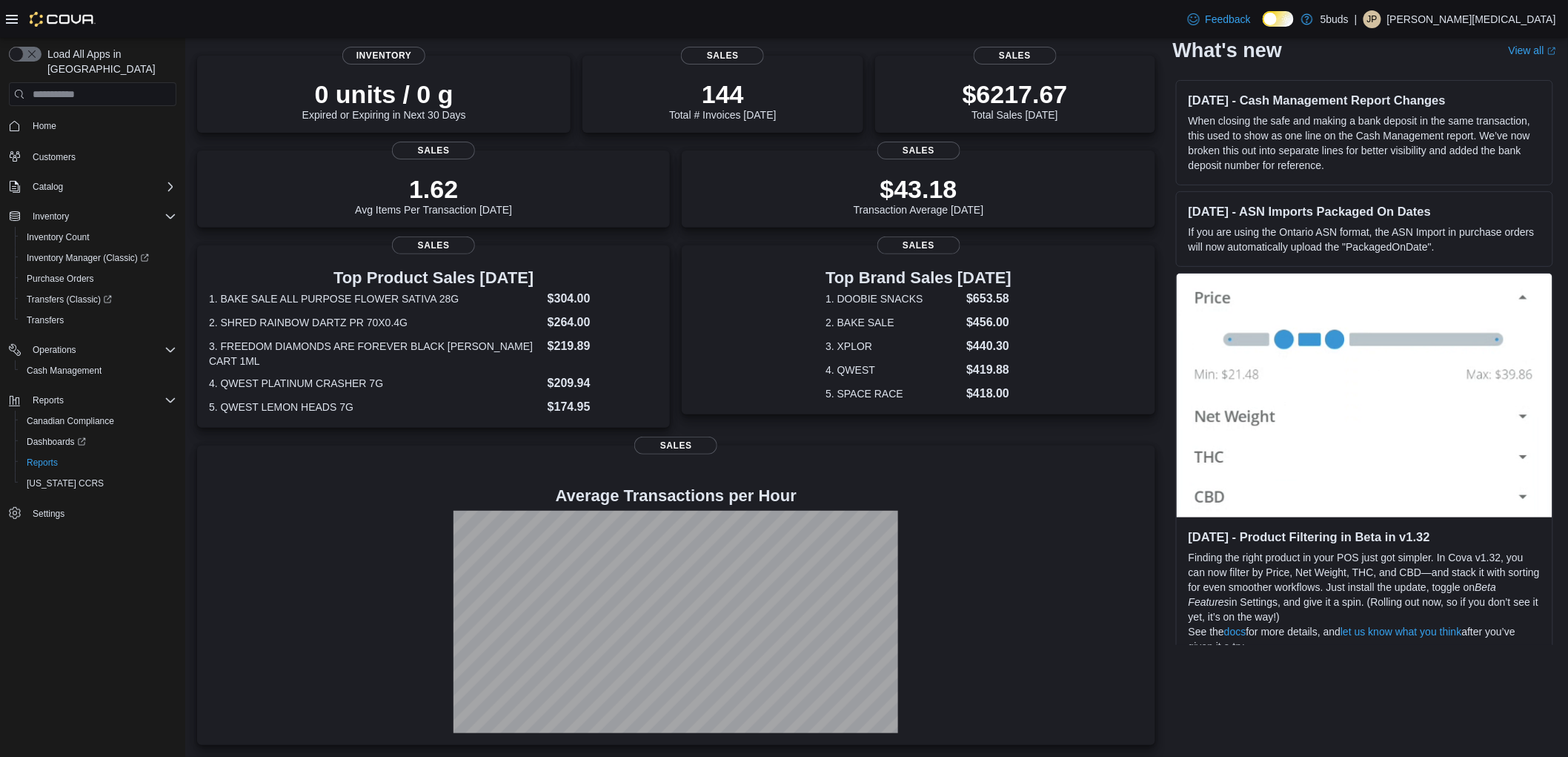
click at [655, 20] on div "Feedback Dark Mode 5buds | JP [PERSON_NAME][MEDICAL_DATA]" at bounding box center [784, 19] width 1568 height 38
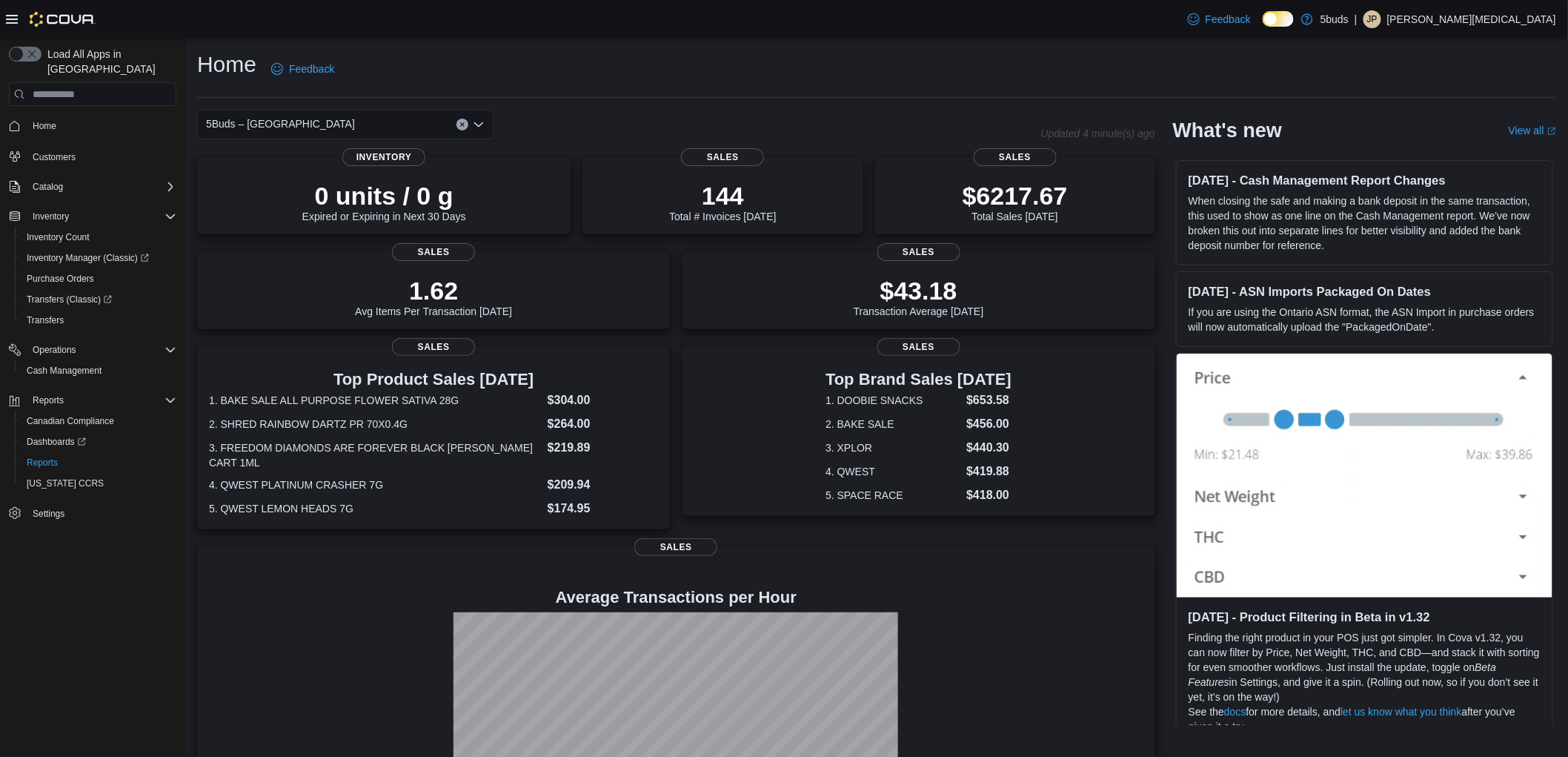
click at [1112, 72] on div "Home Feedback" at bounding box center [876, 69] width 1359 height 39
click at [809, 108] on div "Home Feedback 5Buds – North Battleford Updated 4 minute(s) ago 0 units / 0 g Ex…" at bounding box center [877, 448] width 1383 height 821
click at [818, 78] on div "Home Feedback" at bounding box center [876, 69] width 1359 height 39
click at [757, 68] on div "Home Feedback" at bounding box center [876, 69] width 1359 height 39
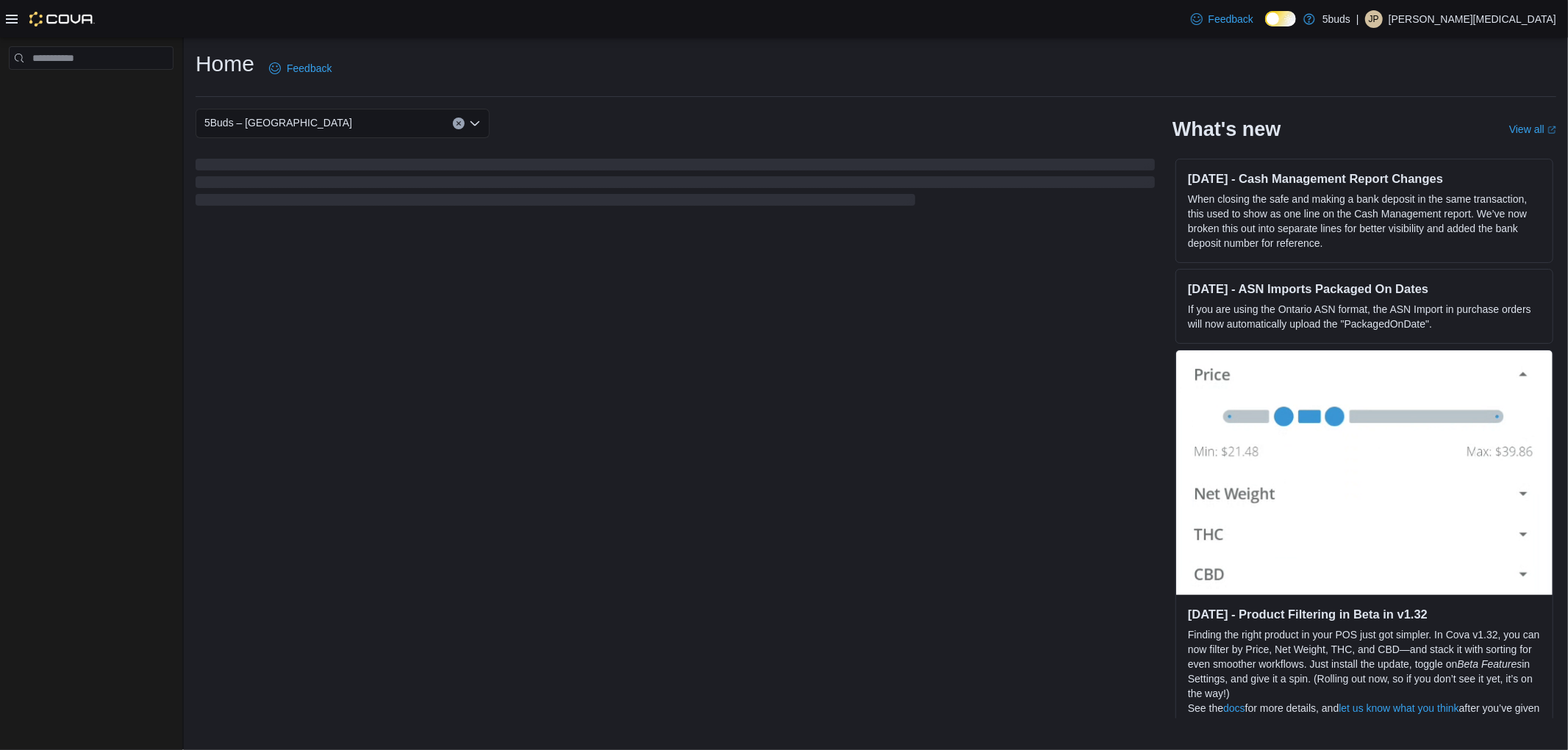
click at [866, 77] on div "Home Feedback" at bounding box center [875, 69] width 1361 height 38
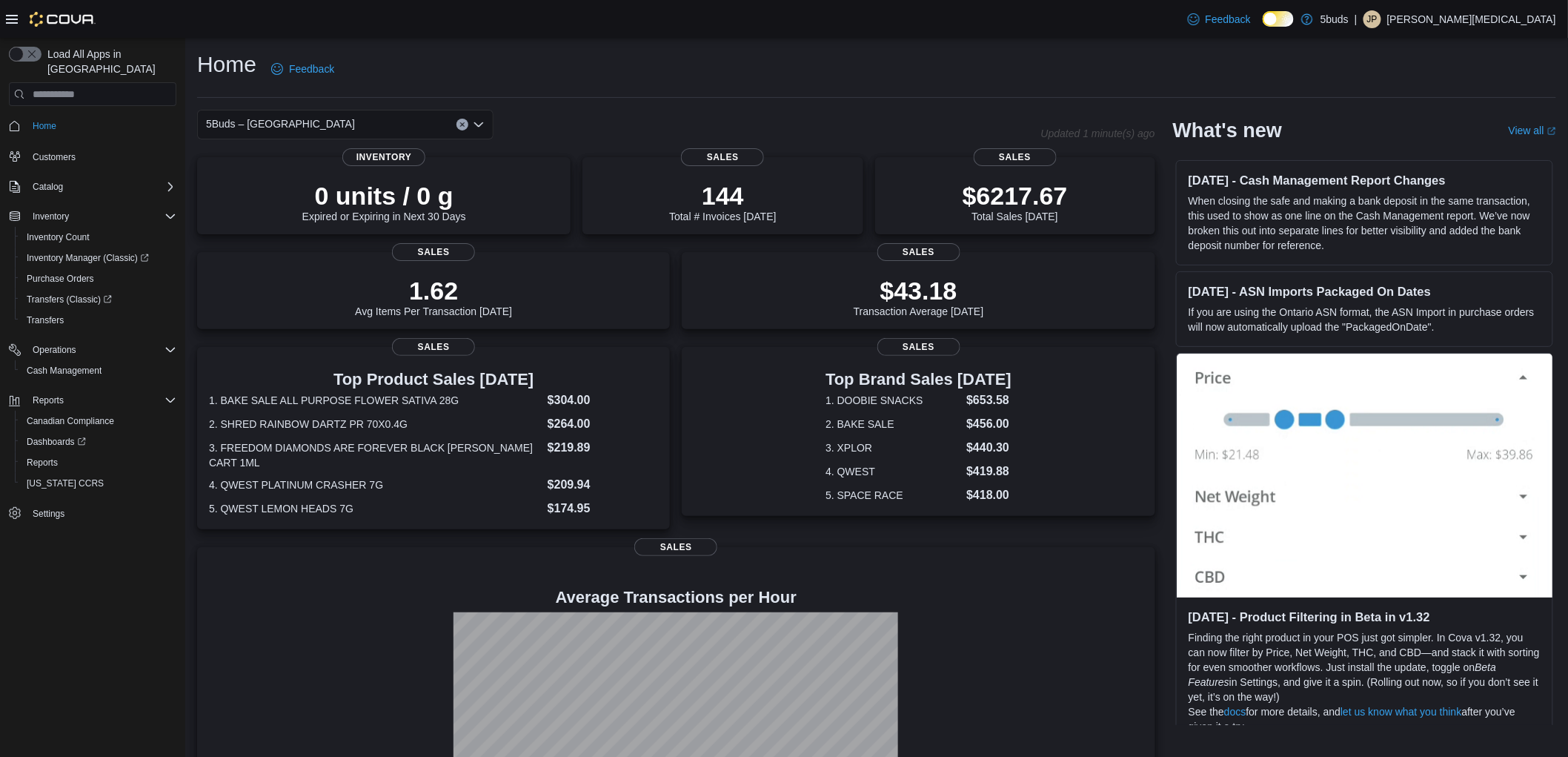
click at [361, 128] on input at bounding box center [362, 124] width 2 height 18
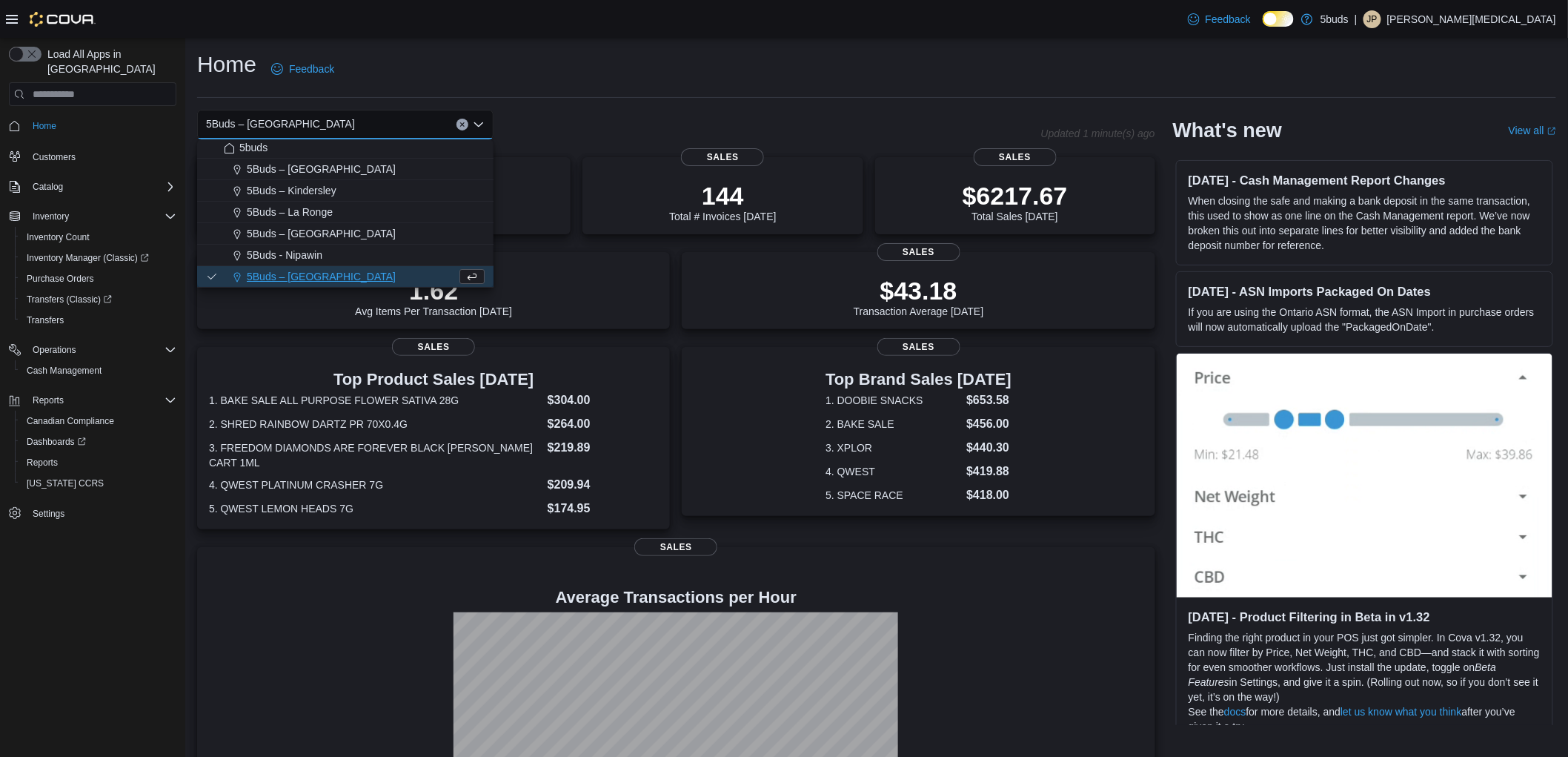
scroll to position [85, 0]
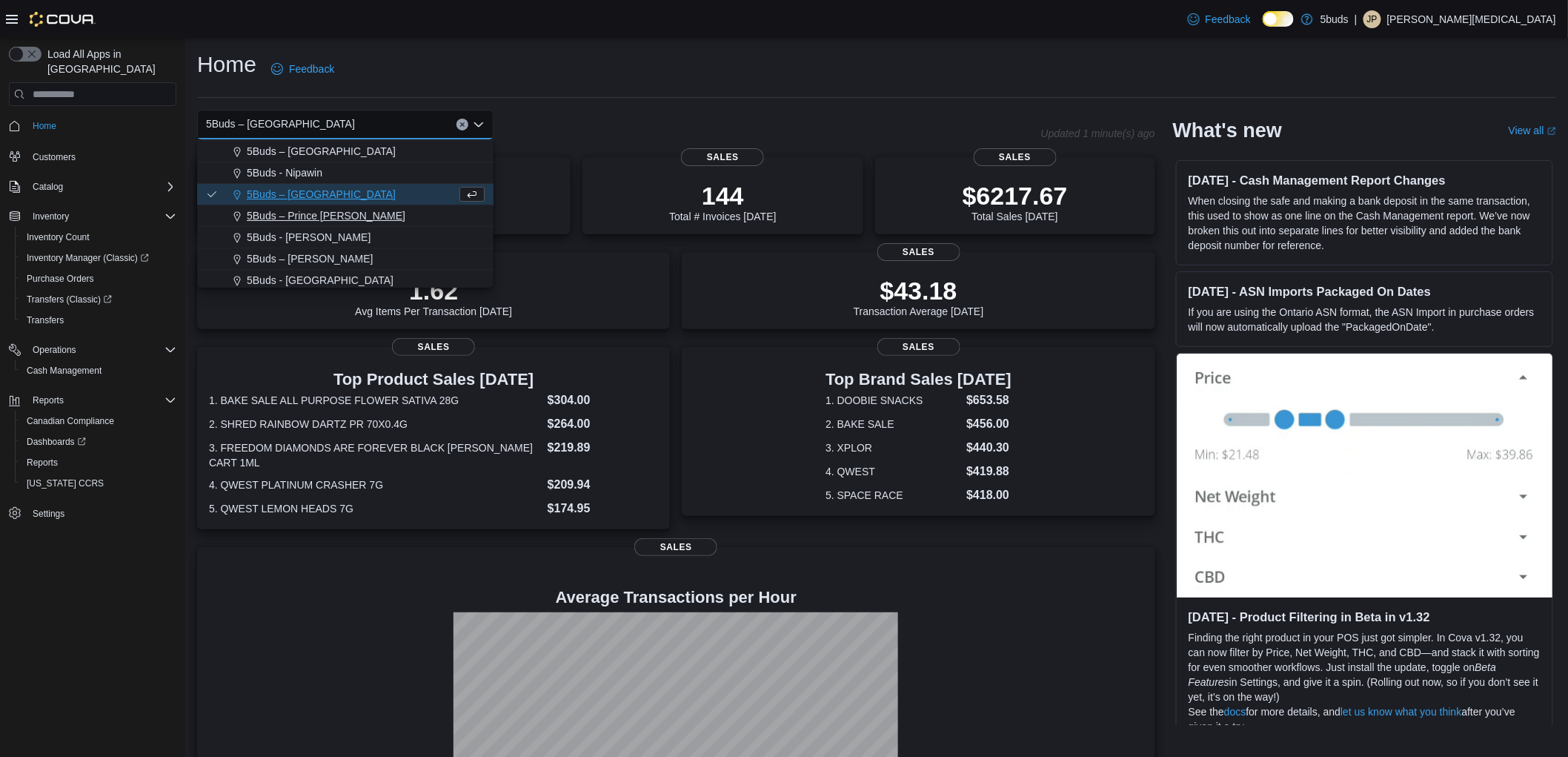
click at [334, 220] on span "5Buds – Prince [PERSON_NAME]" at bounding box center [326, 215] width 159 height 15
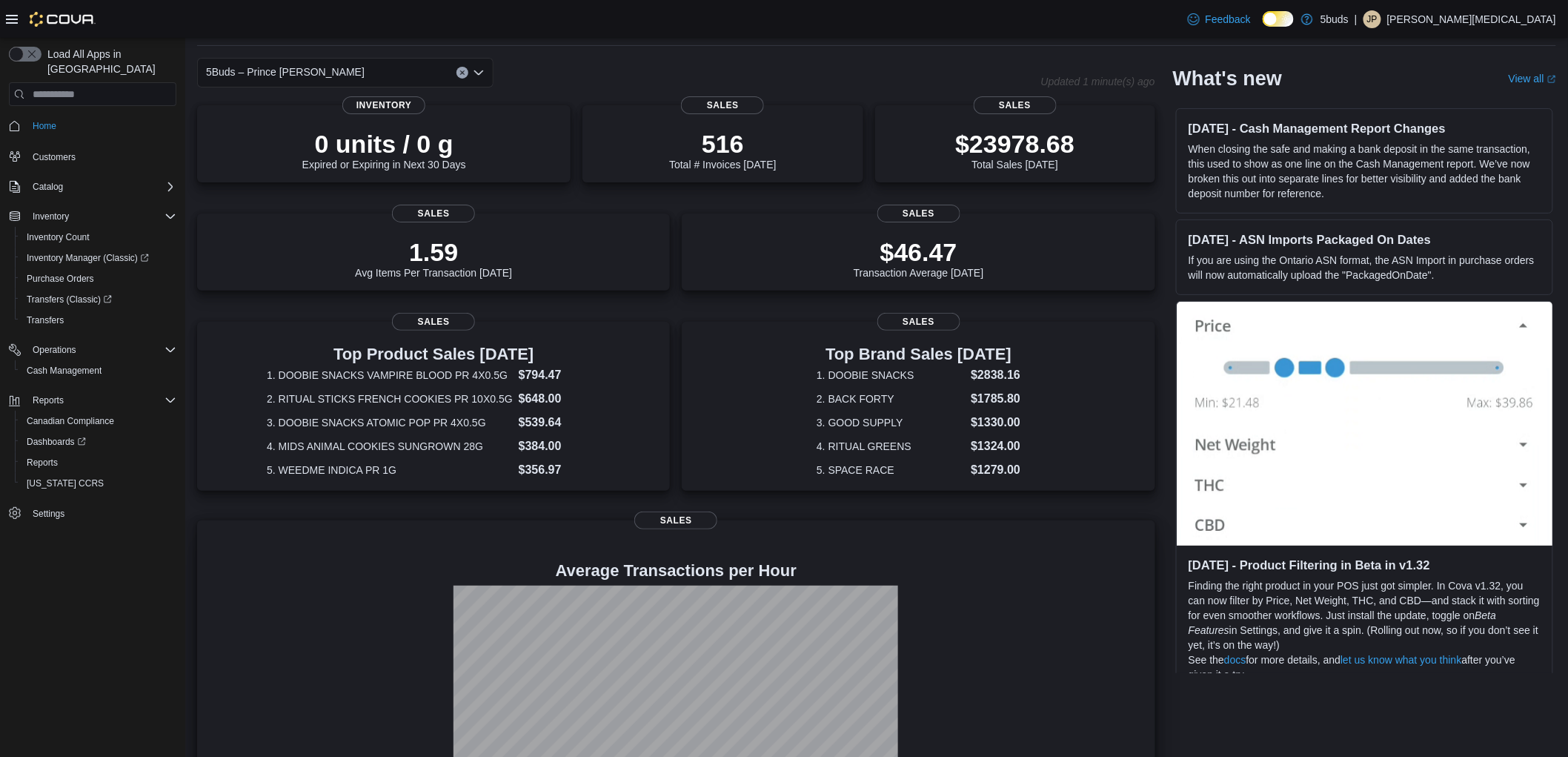
scroll to position [0, 0]
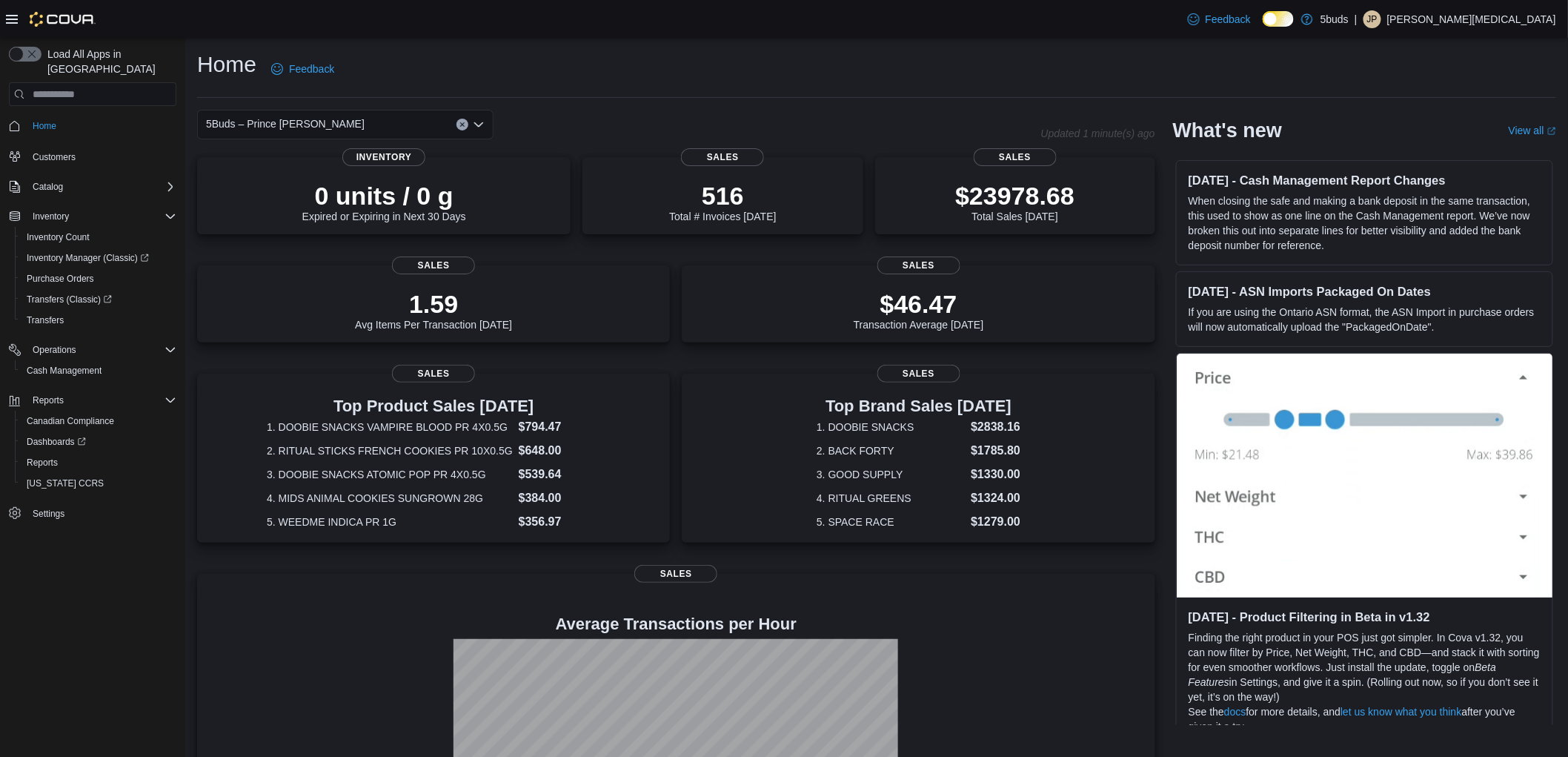
click at [1028, 32] on div "Feedback Dark Mode 5buds | JP [PERSON_NAME][MEDICAL_DATA]" at bounding box center [784, 19] width 1568 height 38
click at [269, 123] on span "5Buds – Prince [PERSON_NAME]" at bounding box center [285, 123] width 159 height 18
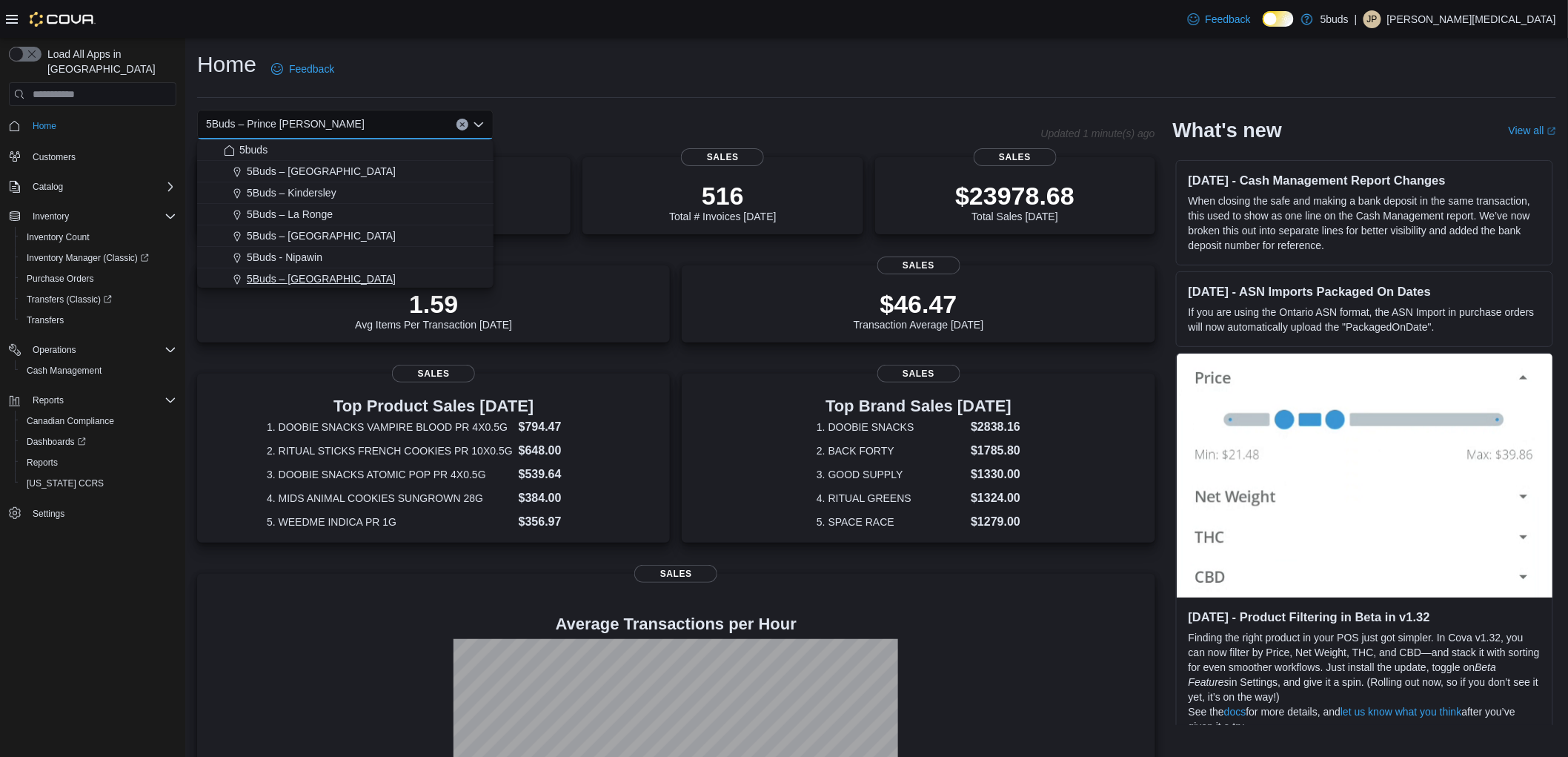
click at [344, 273] on span "5Buds – [GEOGRAPHIC_DATA]" at bounding box center [321, 278] width 149 height 15
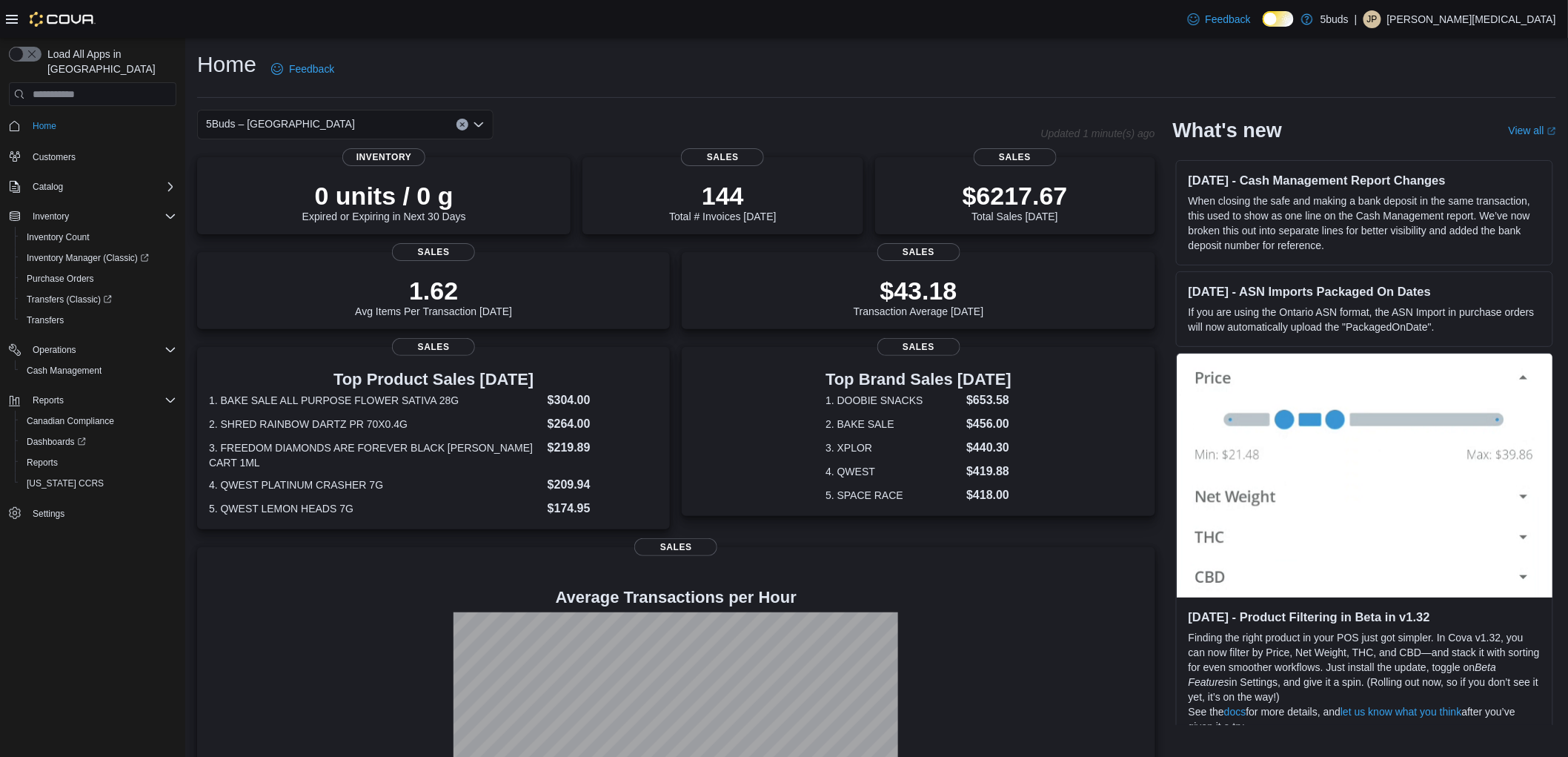
click at [809, 69] on div "Home Feedback" at bounding box center [876, 69] width 1359 height 39
click at [842, 53] on div "Home Feedback" at bounding box center [876, 69] width 1359 height 39
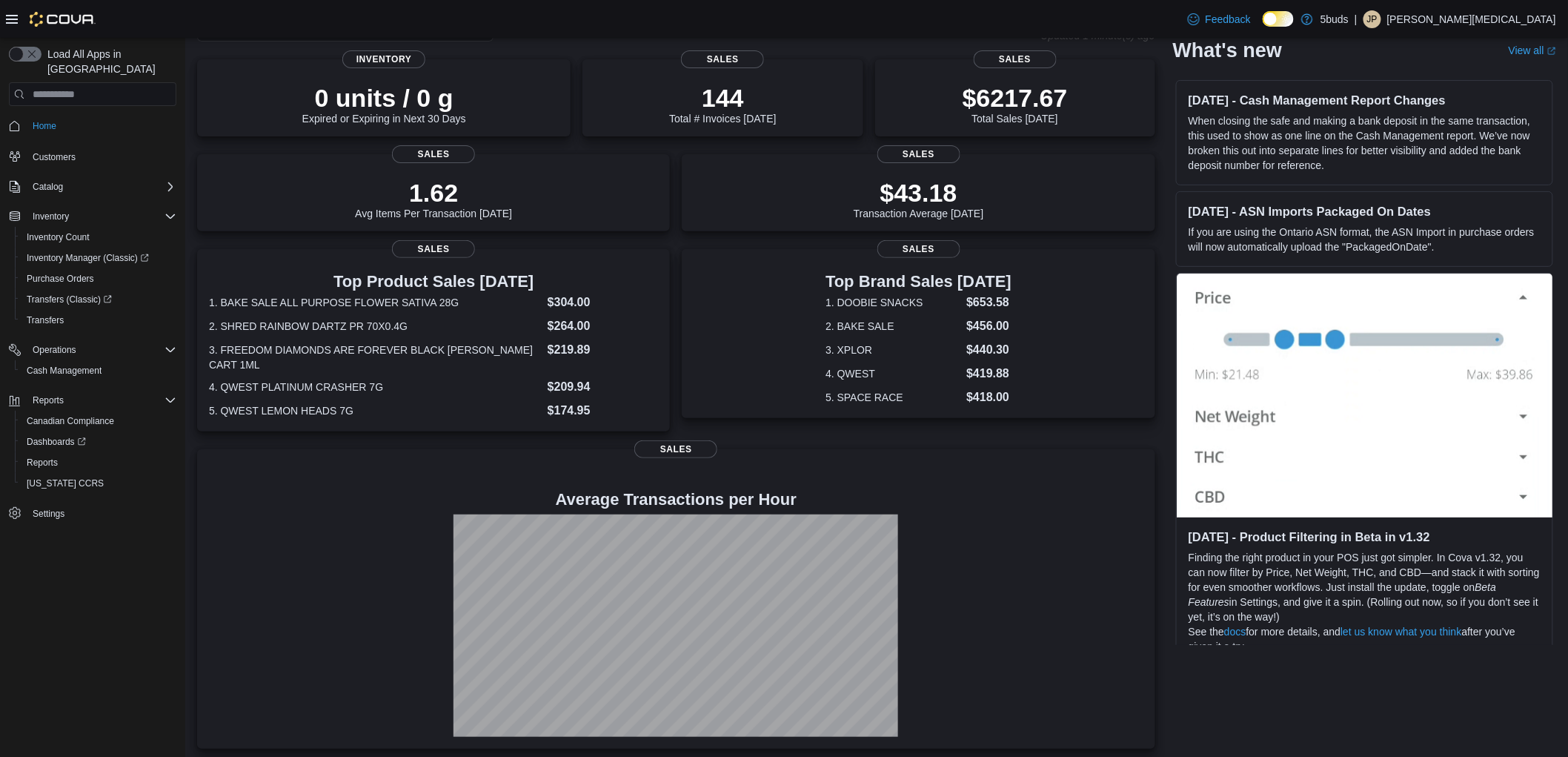
scroll to position [102, 0]
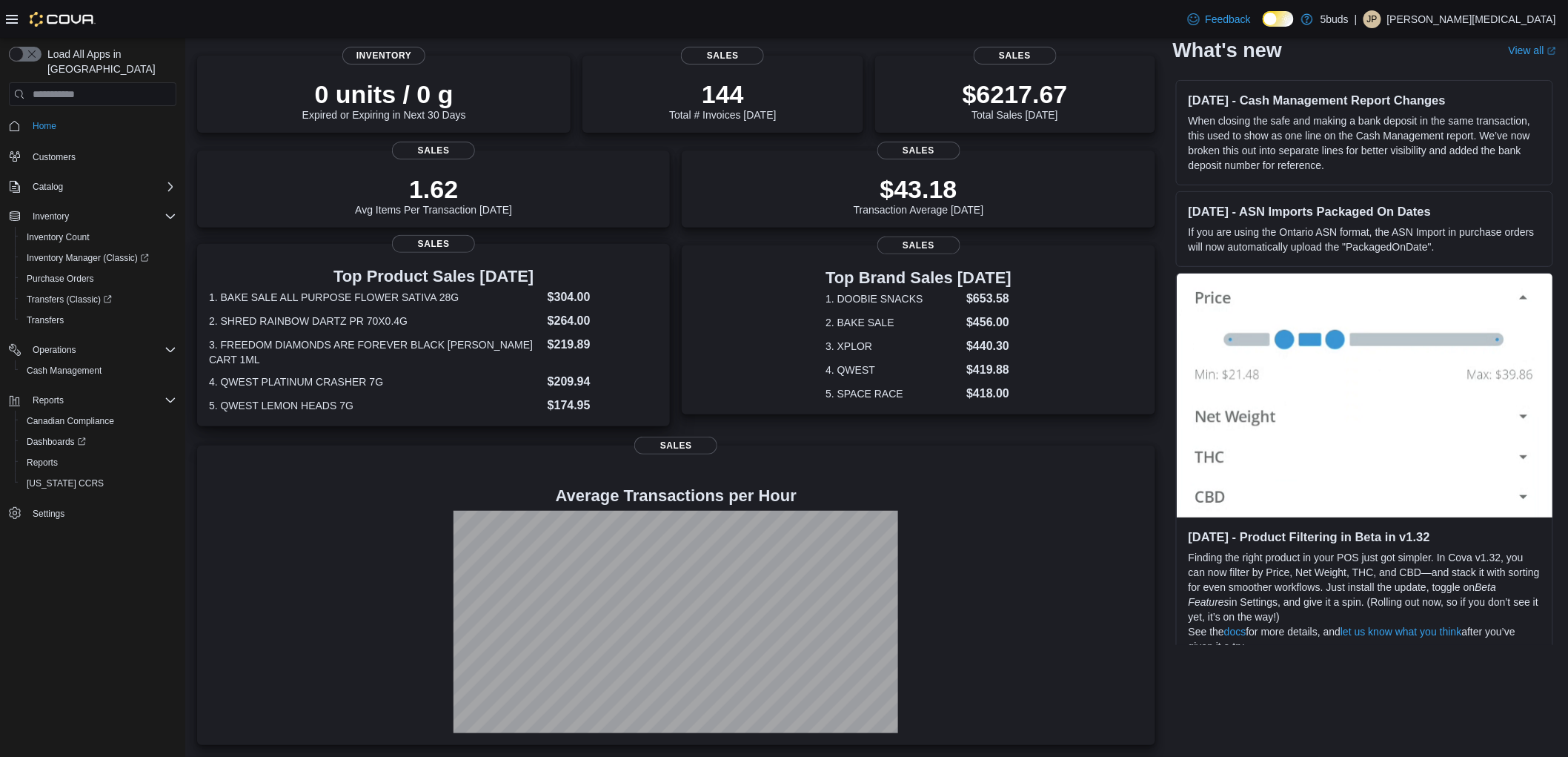
click at [441, 353] on dt "3. FREEDOM DIAMONDS ARE FOREVER BLACK [PERSON_NAME] CART 1ML" at bounding box center [375, 352] width 333 height 30
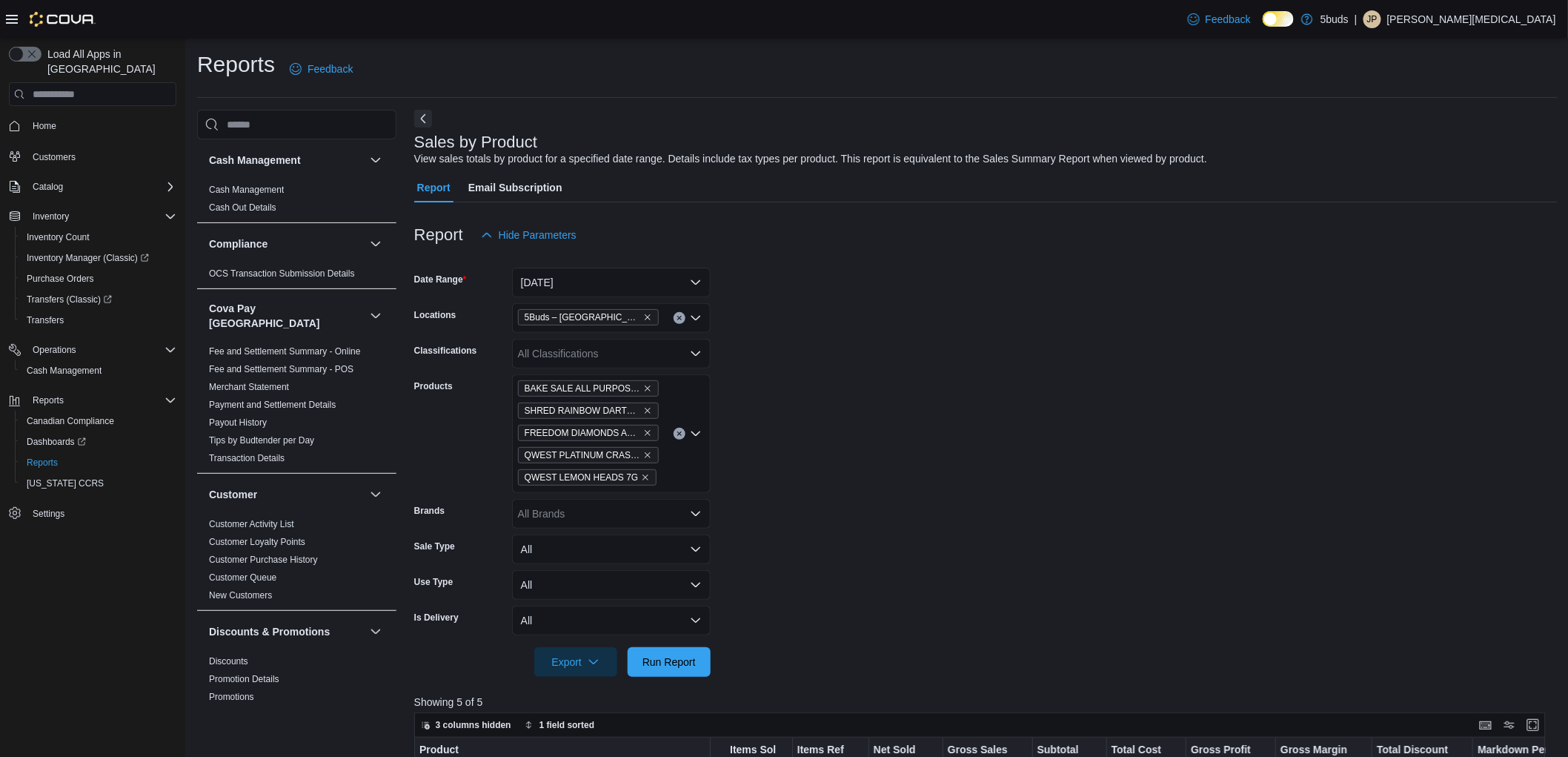
click at [678, 434] on icon "Clear input" at bounding box center [679, 434] width 4 height 4
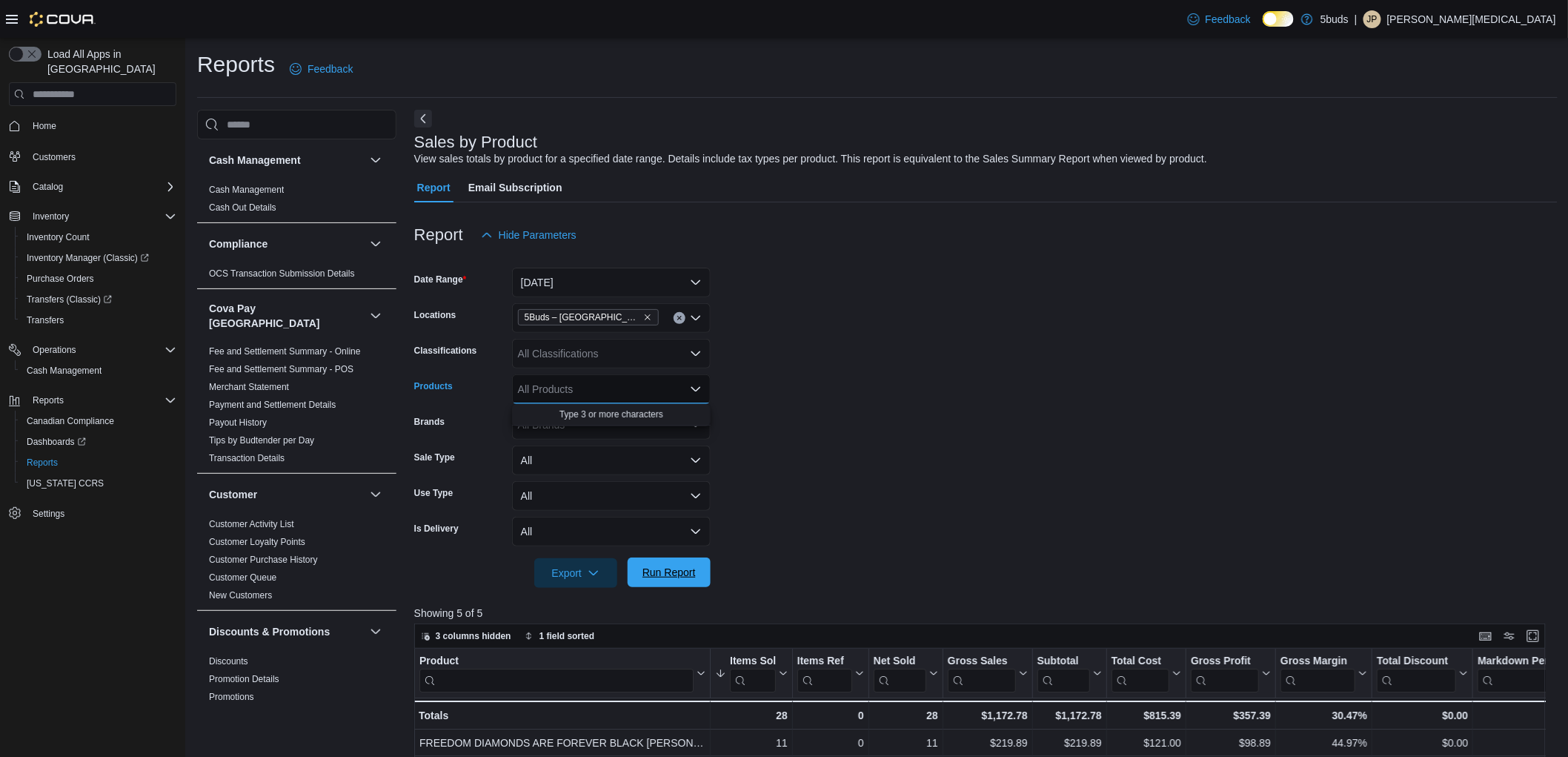
click at [665, 580] on span "Run Report" at bounding box center [669, 572] width 65 height 30
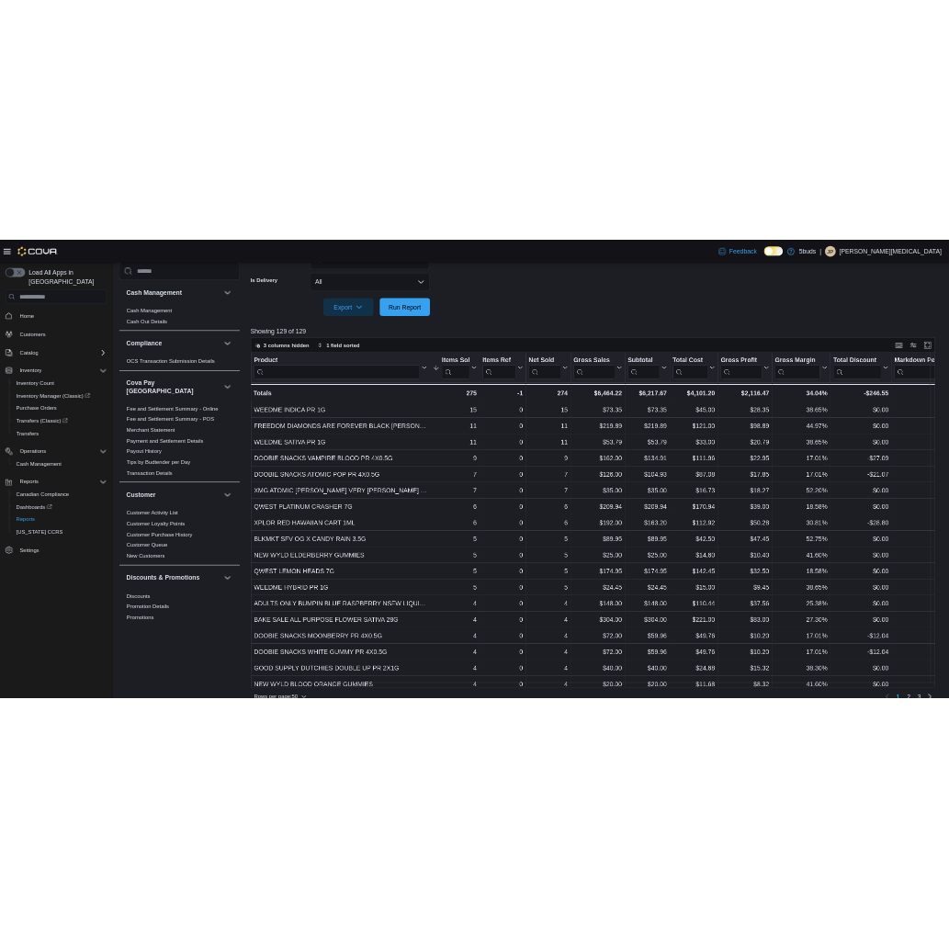
scroll to position [599, 0]
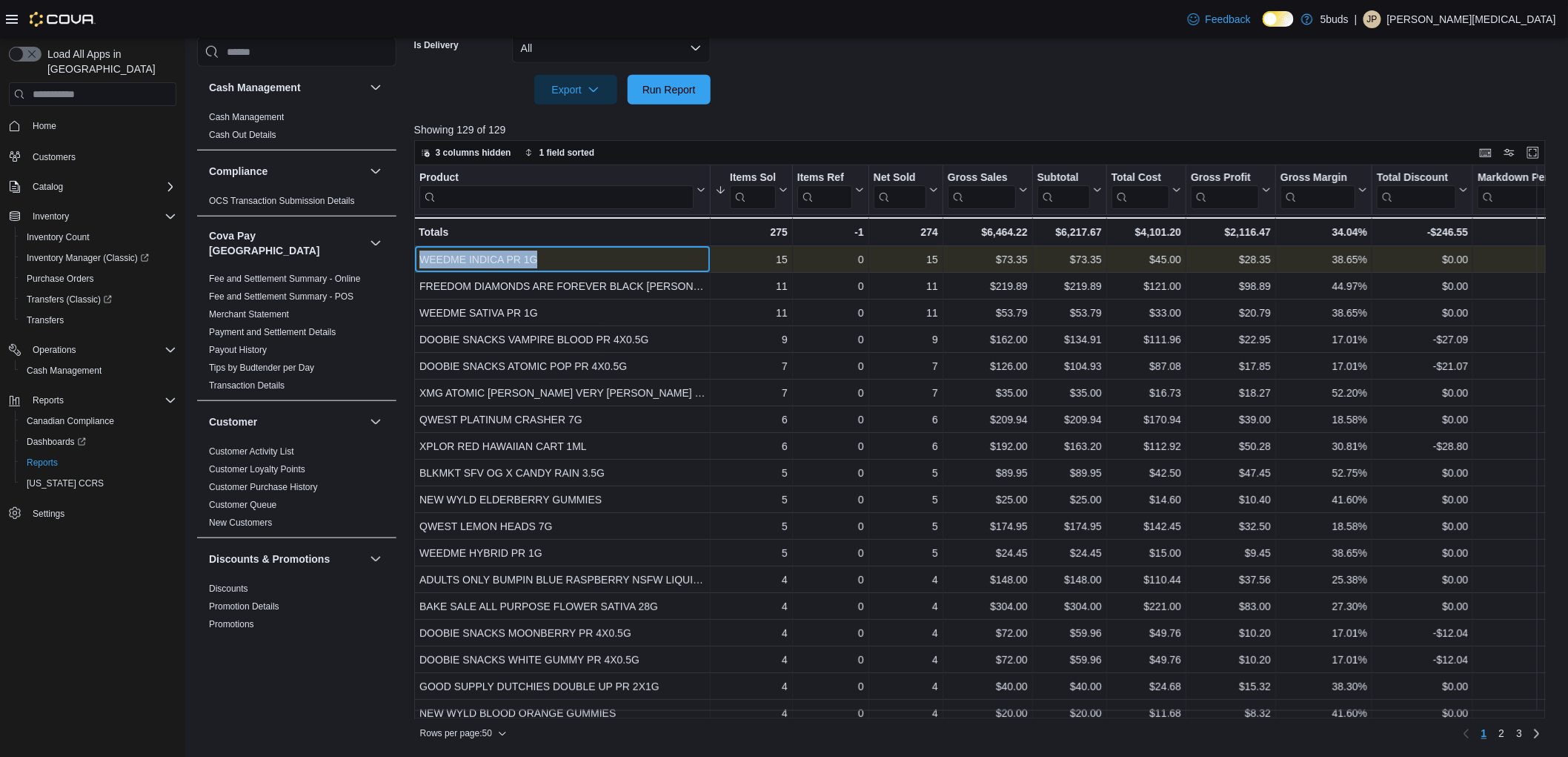
drag, startPoint x: 545, startPoint y: 255, endPoint x: 419, endPoint y: 264, distance: 126.3
click at [419, 264] on div "WEEDME INDICA PR 1G" at bounding box center [562, 260] width 286 height 18
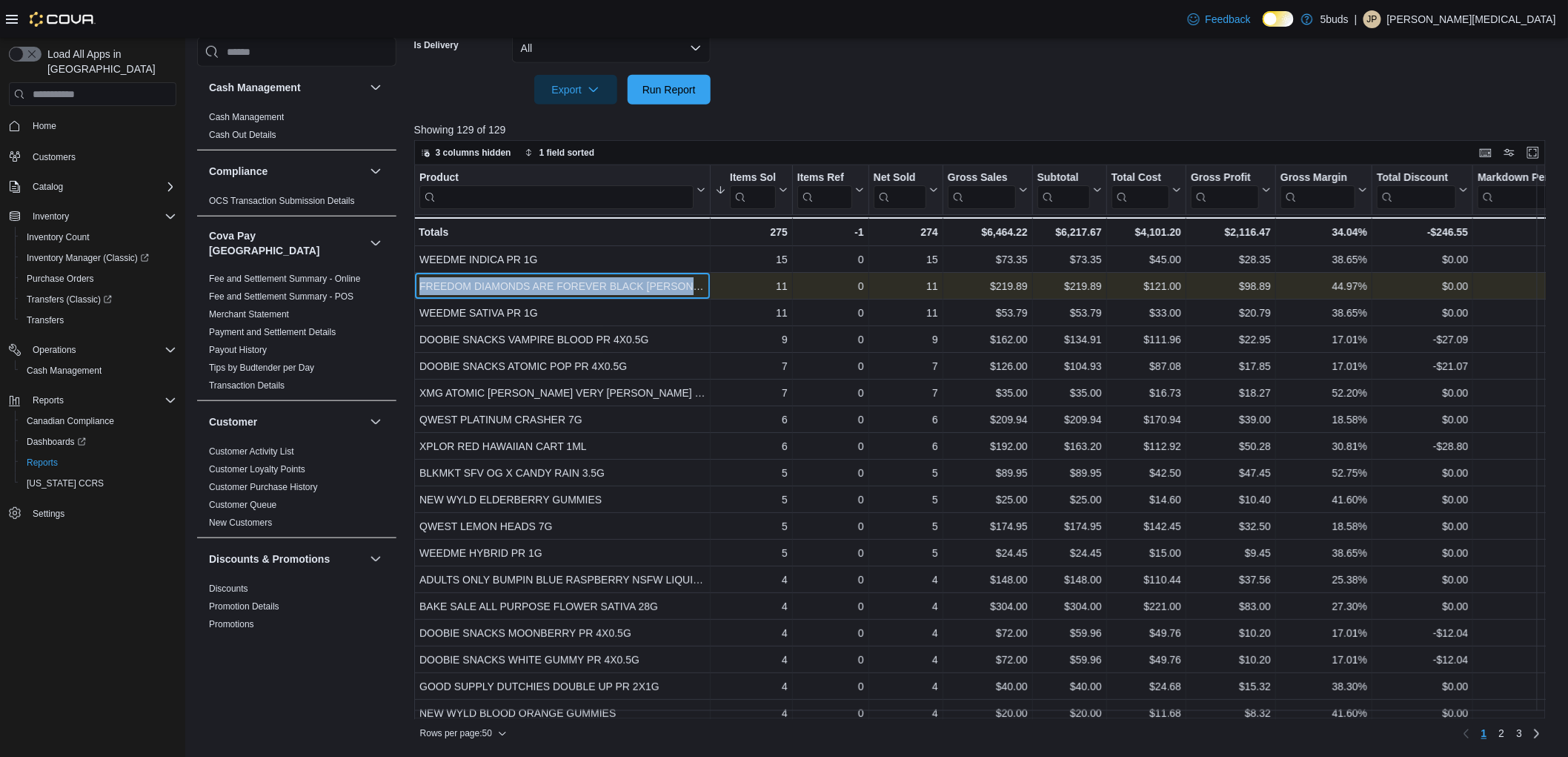
drag, startPoint x: 416, startPoint y: 284, endPoint x: 709, endPoint y: 290, distance: 293.1
click at [709, 290] on div "FREEDOM DIAMONDS ARE FOREVER BLACK KYBER CRYSTAL CART 1ML - Product, column 1, …" at bounding box center [563, 286] width 297 height 27
copy div "FREEDOM DIAMONDS ARE FOREVER BLACK KYBER CRY"
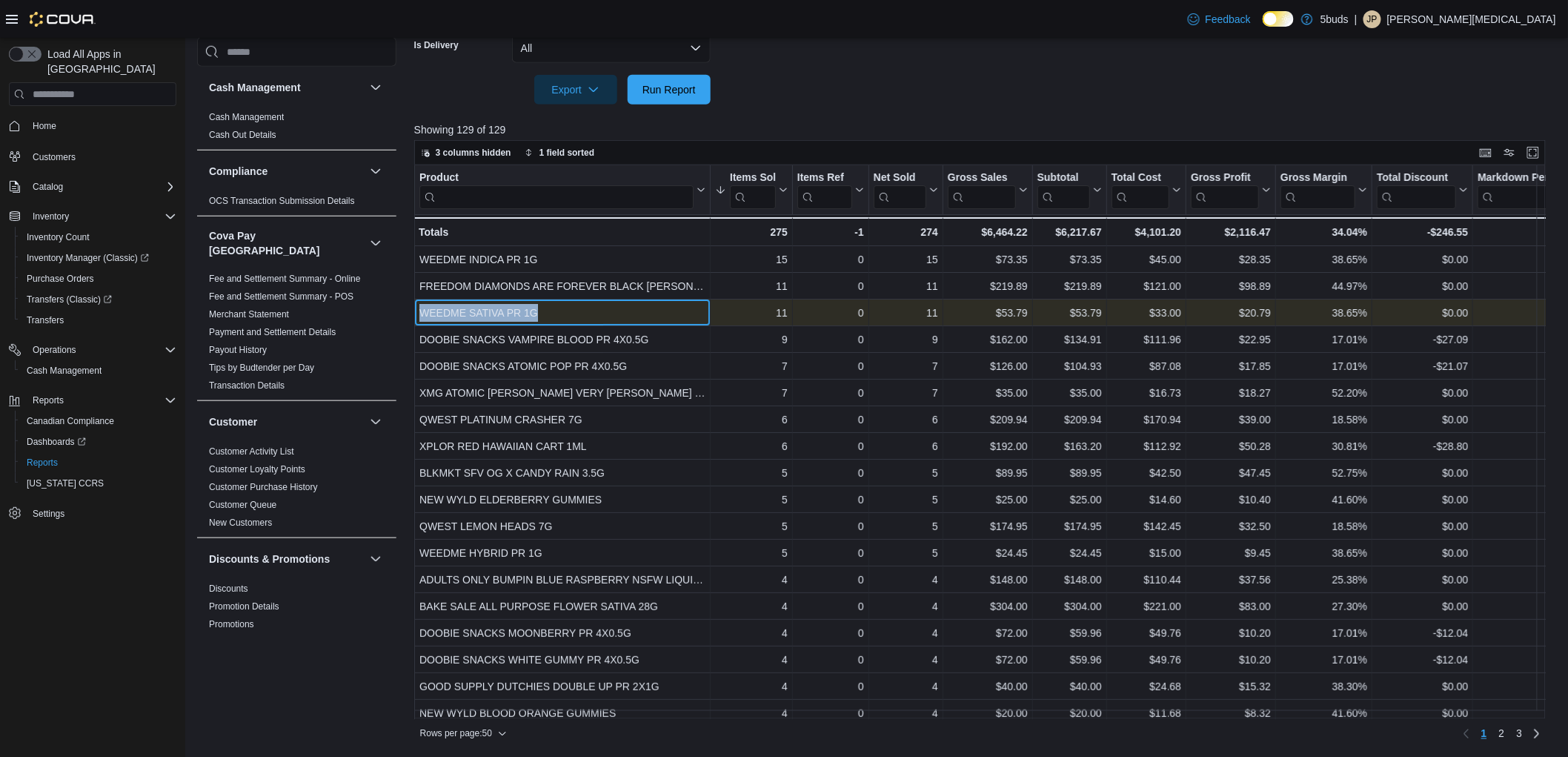
drag, startPoint x: 548, startPoint y: 307, endPoint x: 419, endPoint y: 309, distance: 129.0
click at [419, 309] on div "WEEDME SATIVA PR 1G" at bounding box center [562, 313] width 286 height 18
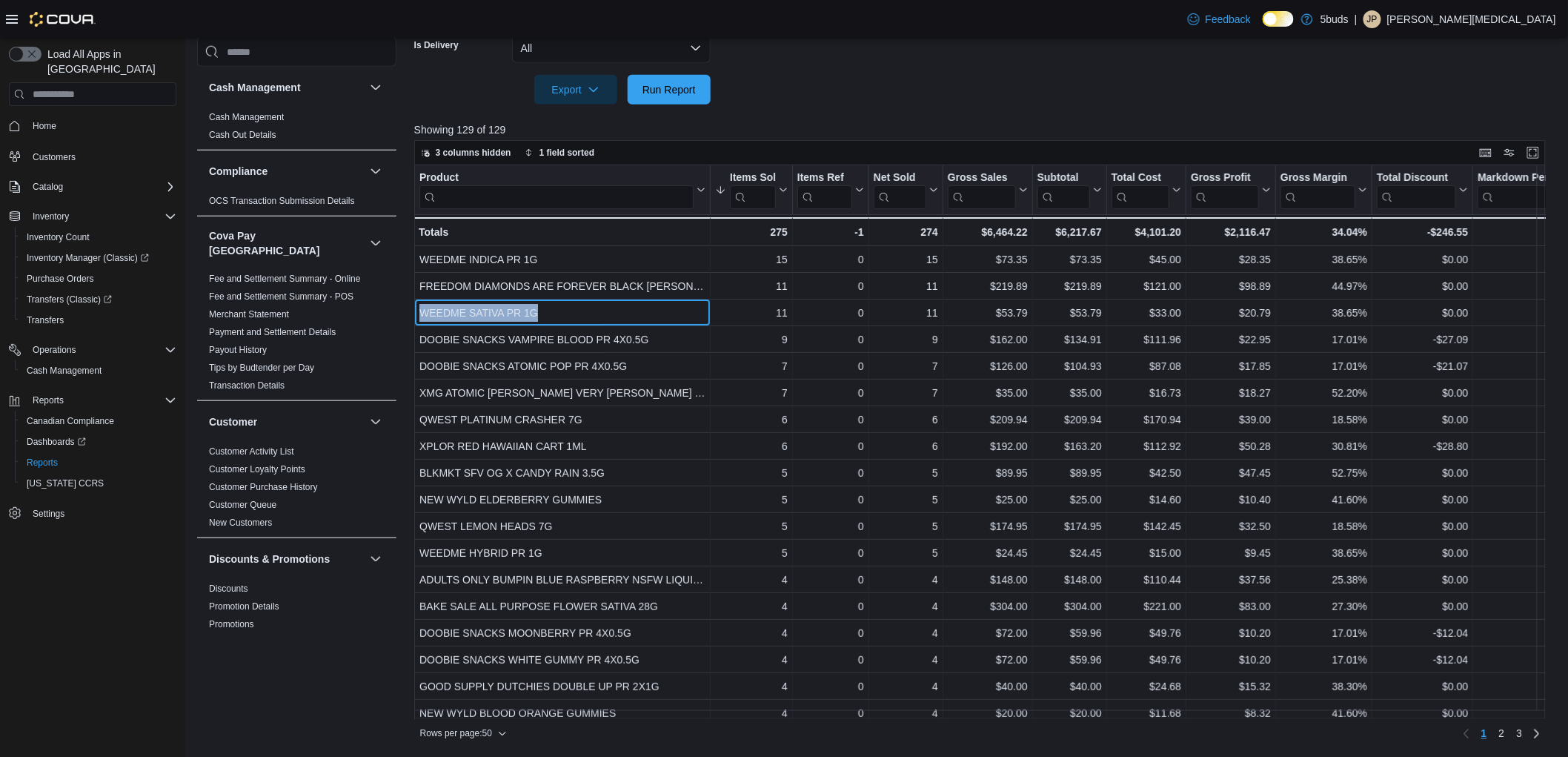
copy div "WEEDME SATIVA PR 1G"
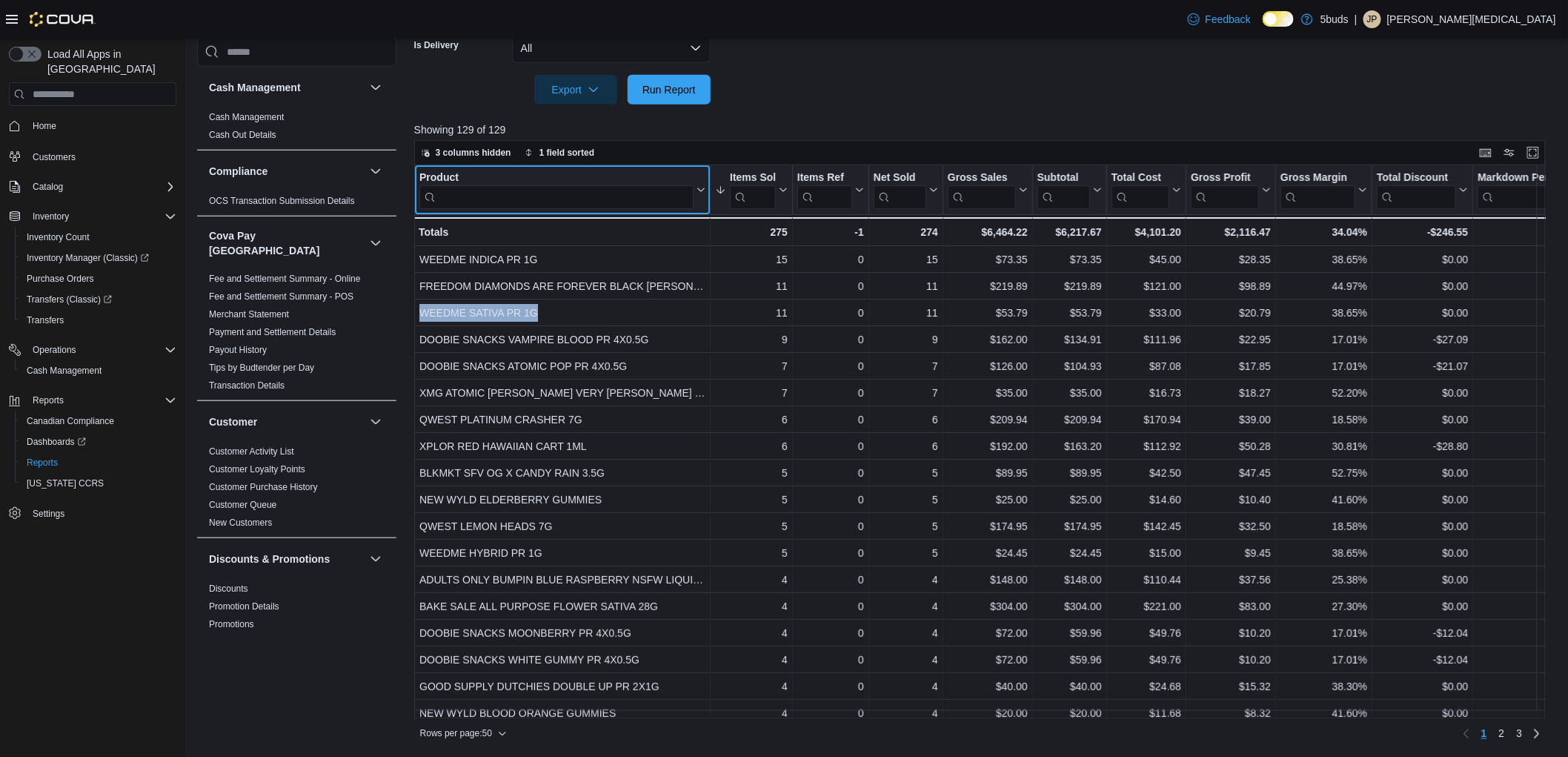
click at [581, 190] on input "search" at bounding box center [557, 197] width 274 height 23
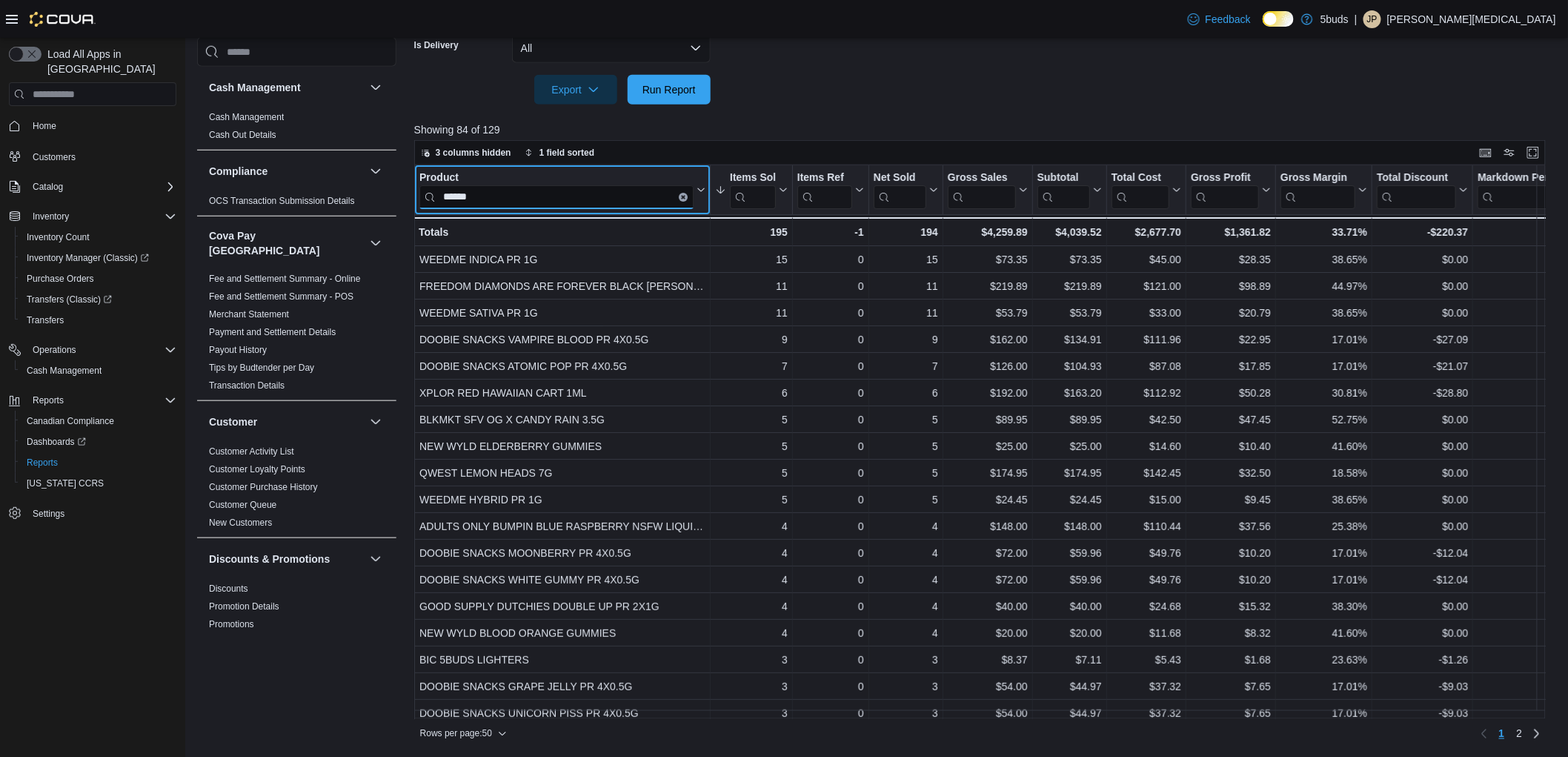
type input "******"
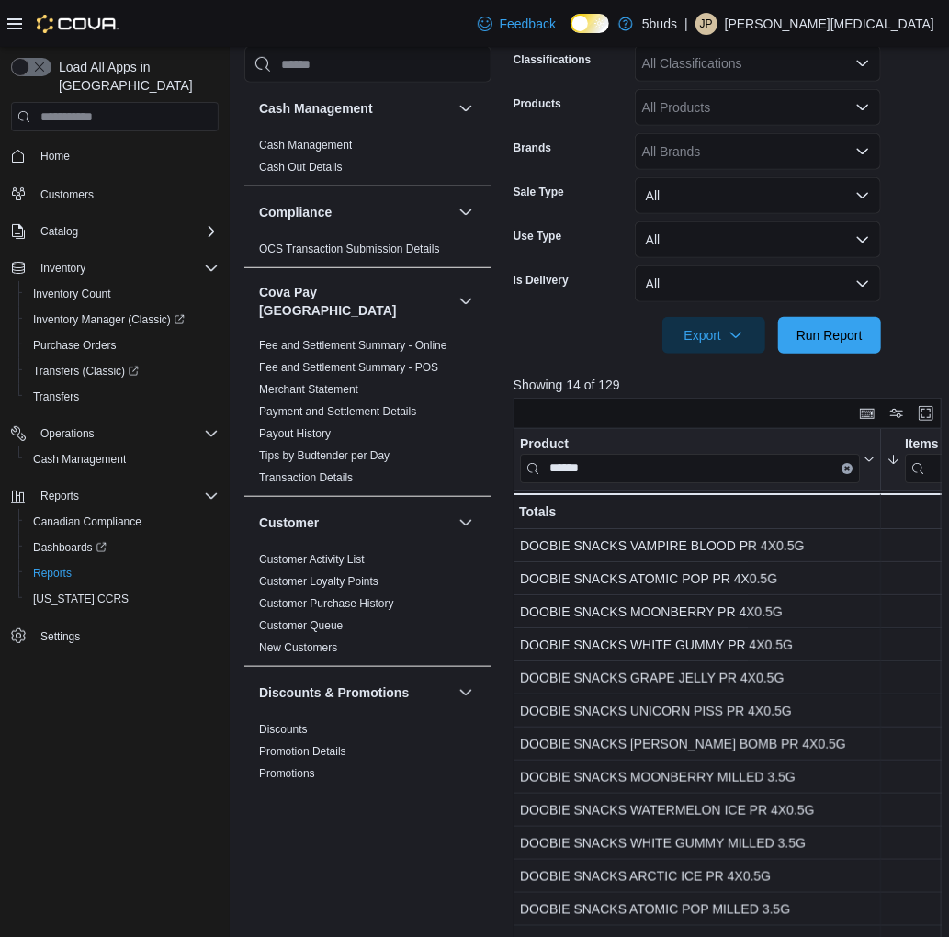
scroll to position [0, 0]
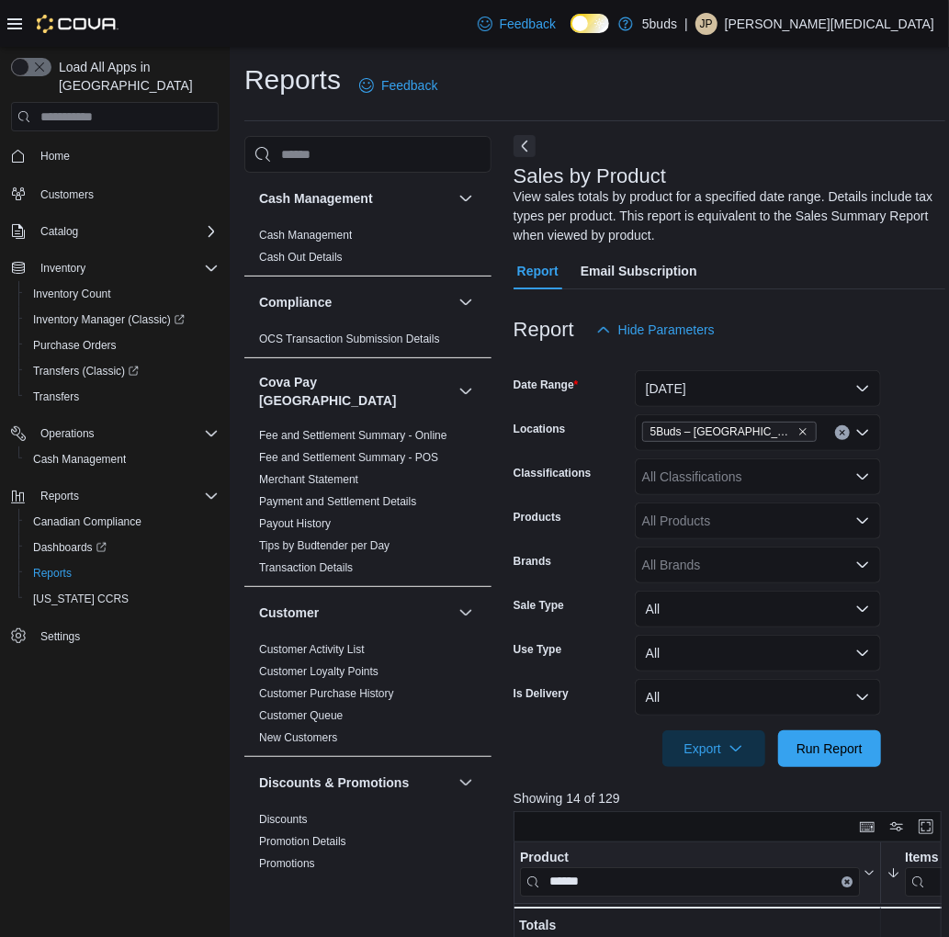
click at [520, 147] on button "Next" at bounding box center [525, 146] width 22 height 22
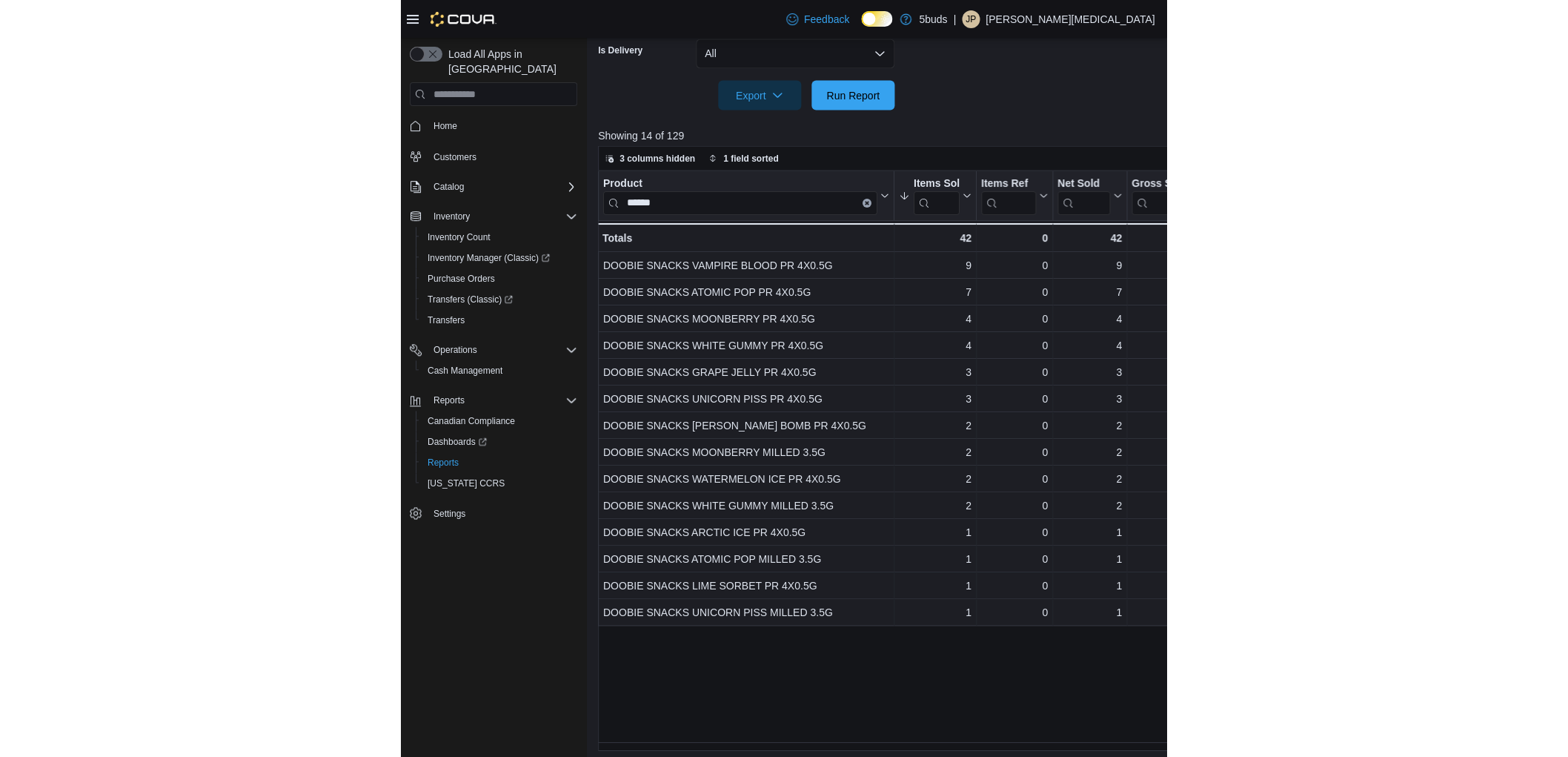
scroll to position [483, 0]
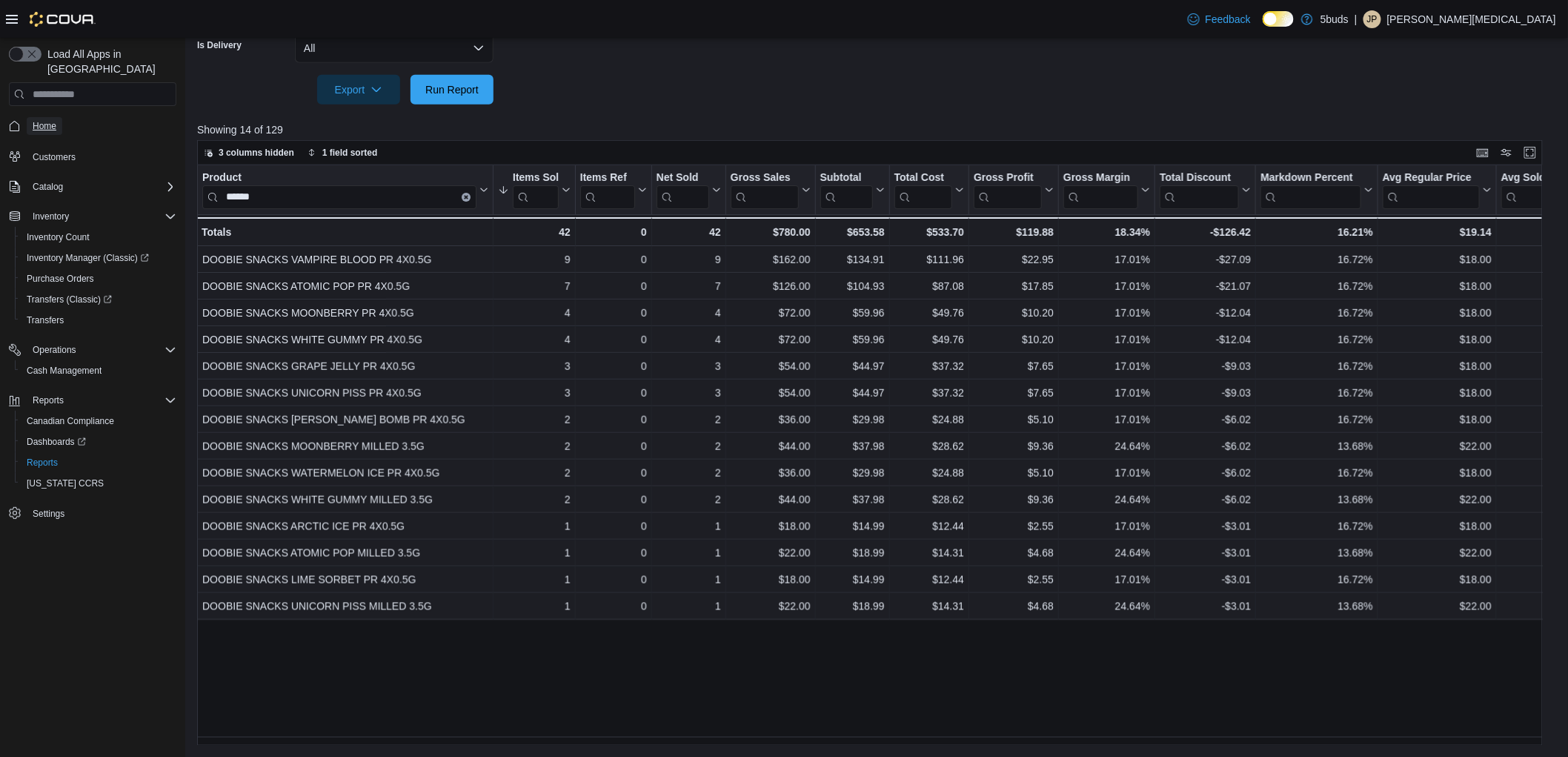
click at [28, 119] on link "Home" at bounding box center [44, 126] width 35 height 18
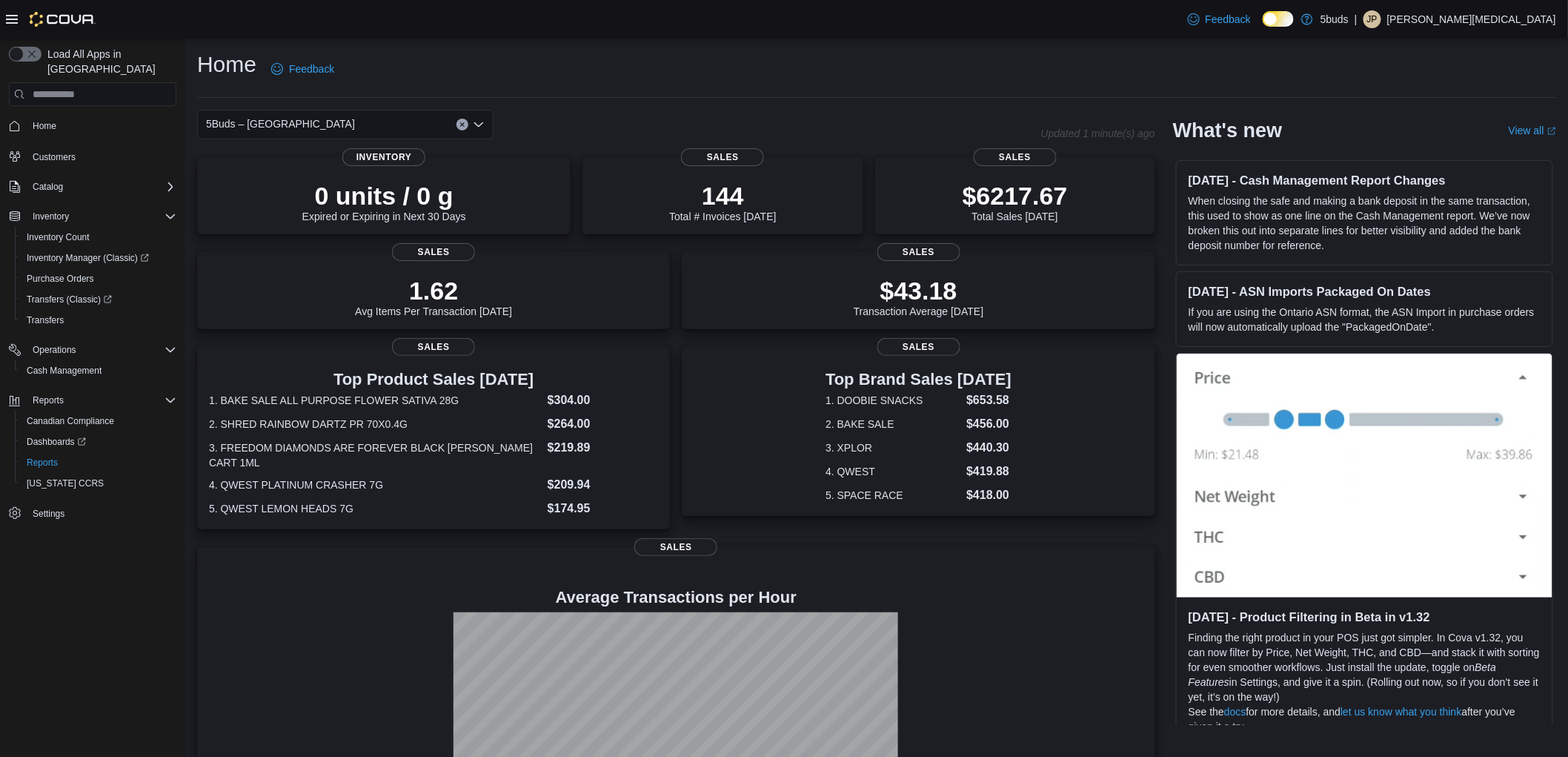
click at [867, 86] on div "Home Feedback" at bounding box center [876, 69] width 1359 height 39
click at [715, 86] on div "Home Feedback" at bounding box center [876, 69] width 1359 height 39
click at [40, 120] on span "Home" at bounding box center [44, 126] width 23 height 12
click at [50, 457] on span "Reports" at bounding box center [42, 462] width 31 height 12
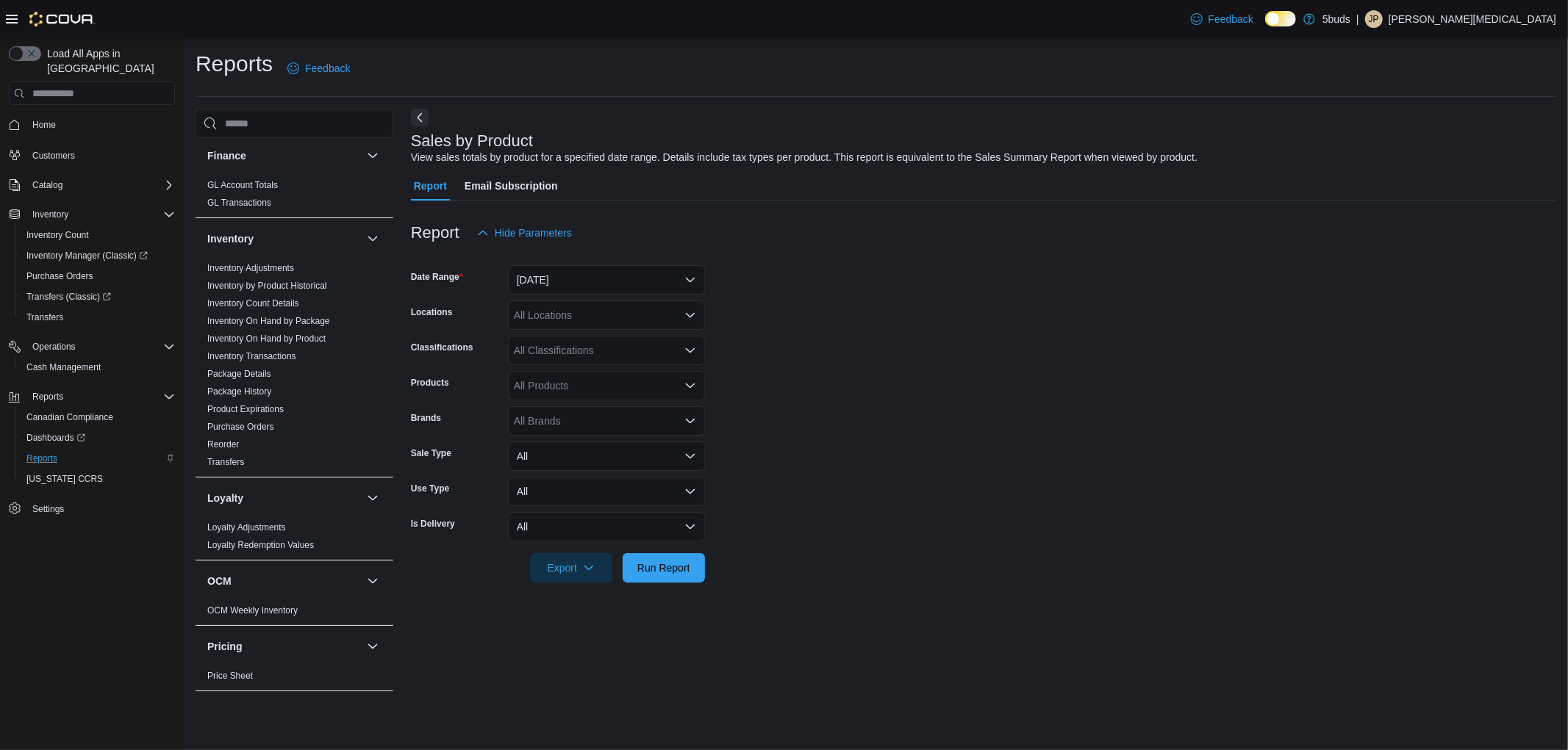
scroll to position [1026, 0]
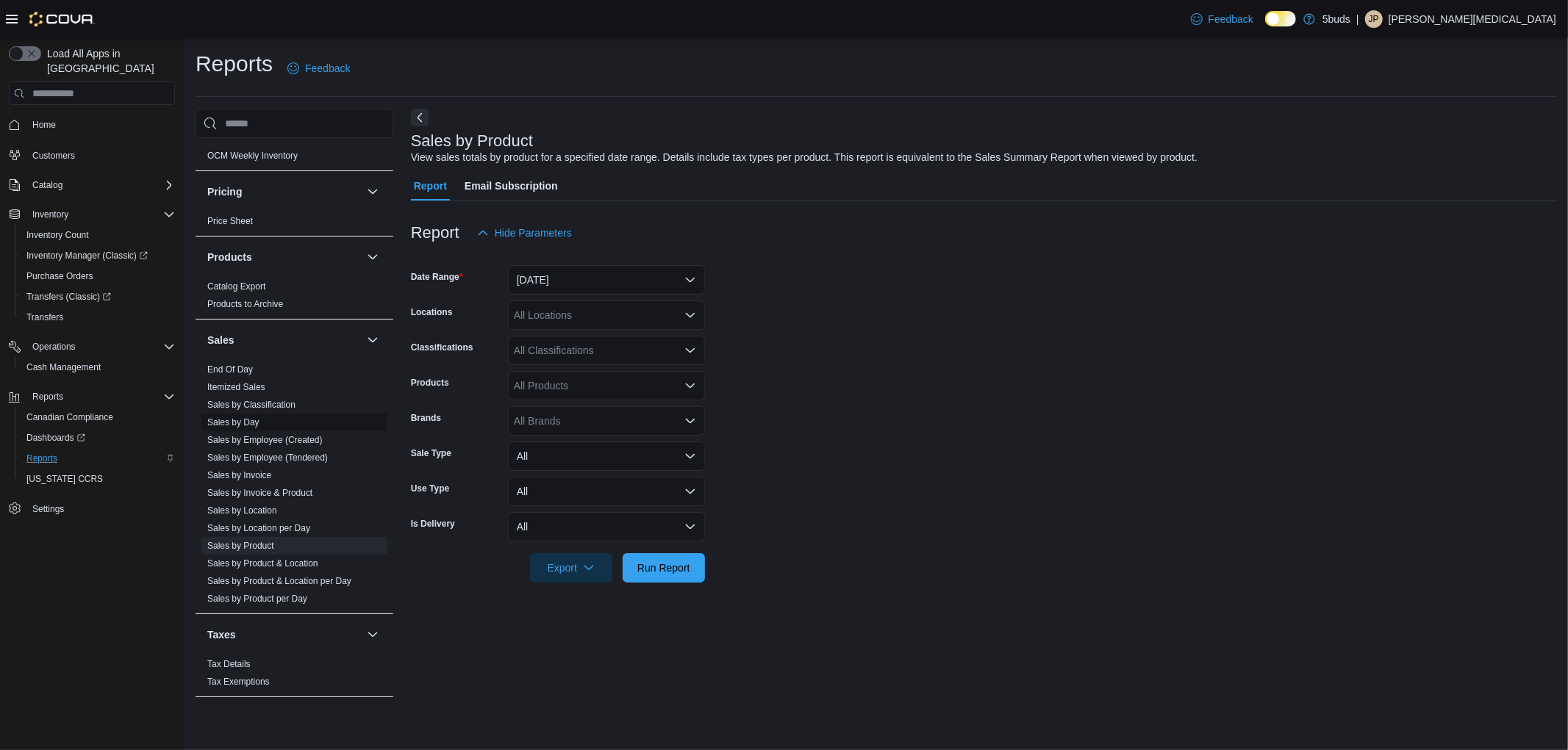
click at [251, 417] on link "Sales by Day" at bounding box center [233, 422] width 52 height 10
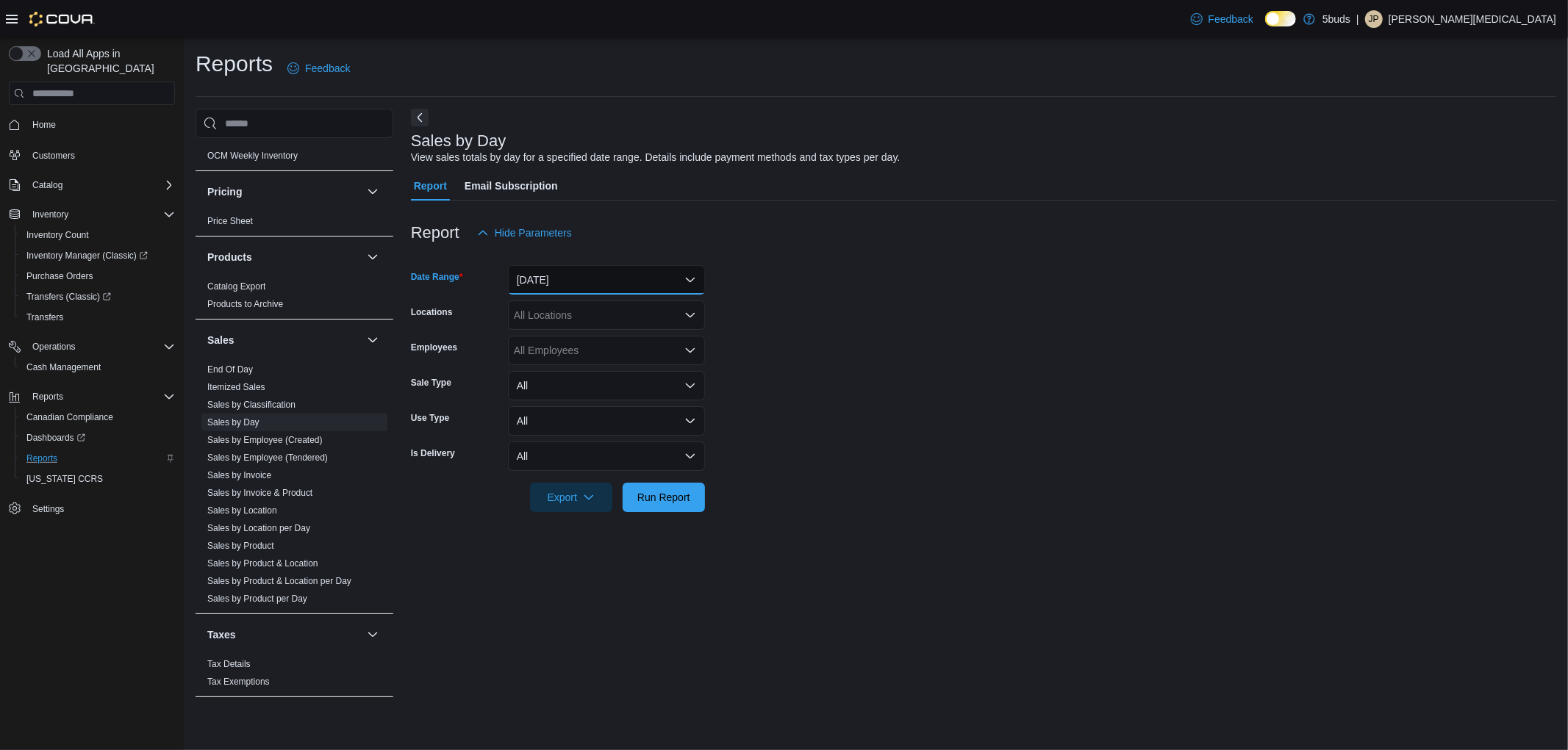
click at [564, 285] on button "[DATE]" at bounding box center [606, 280] width 197 height 30
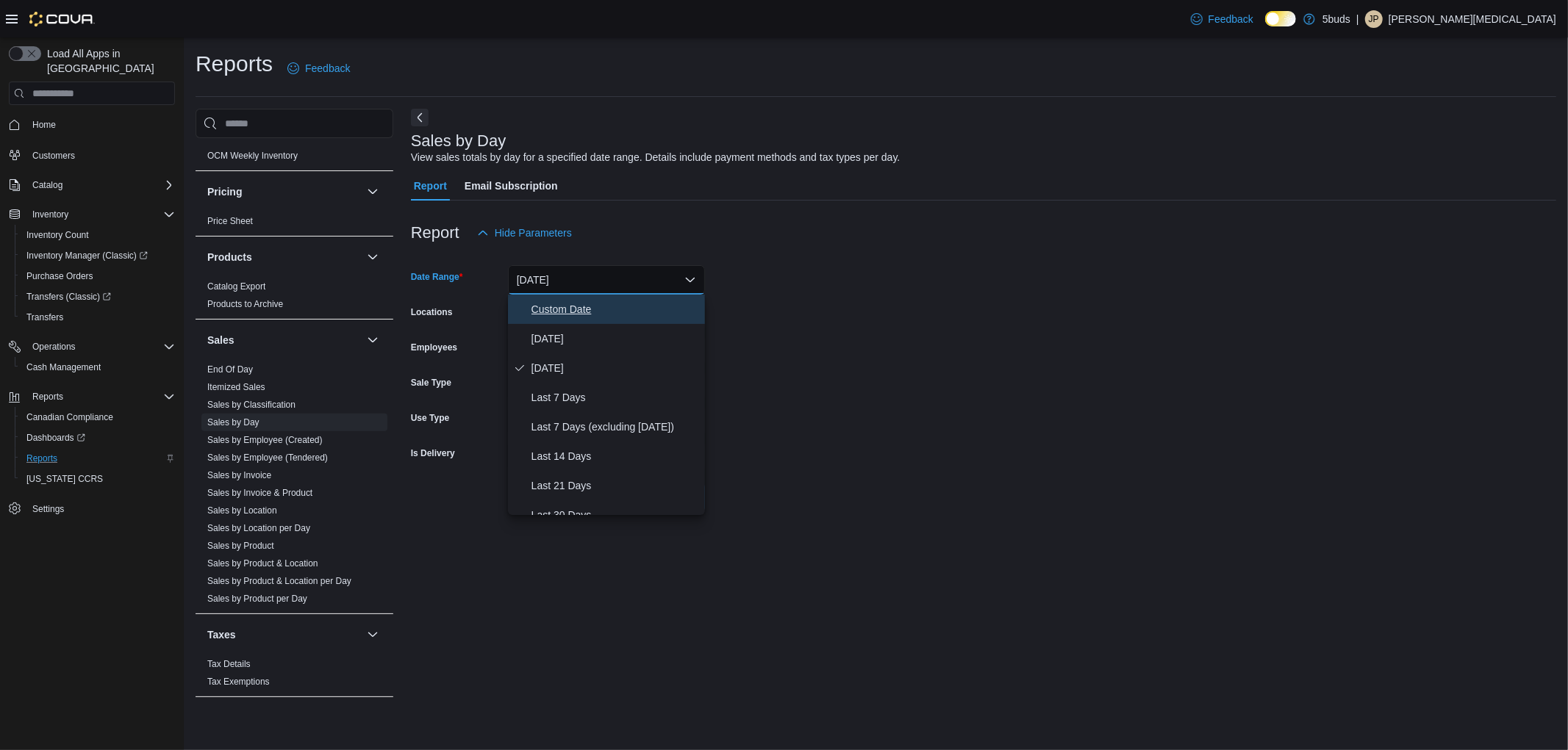
click at [558, 317] on span "Custom Date" at bounding box center [615, 309] width 168 height 18
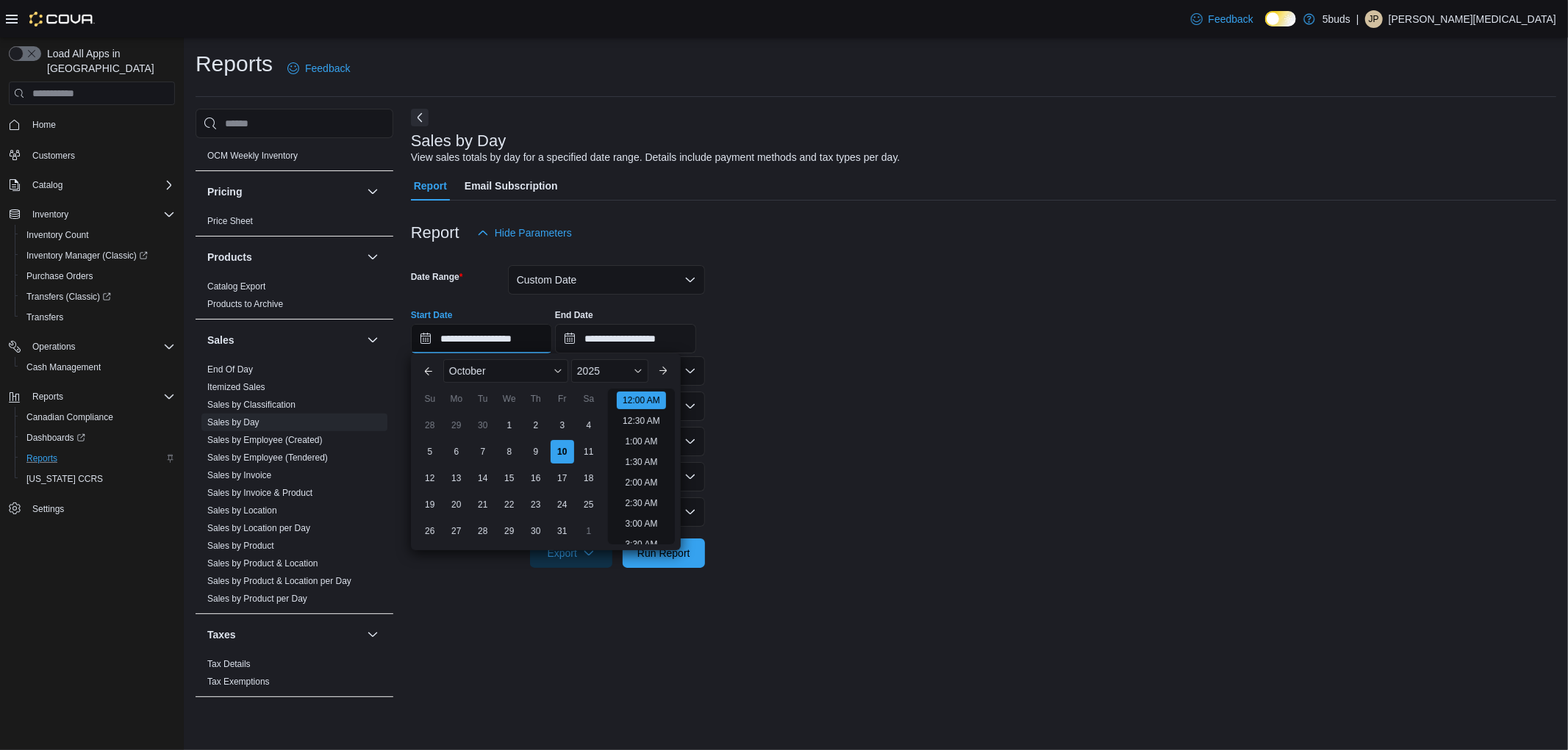
click at [522, 346] on input "**********" at bounding box center [482, 338] width 141 height 30
click at [501, 420] on div "1" at bounding box center [509, 425] width 26 height 26
type input "**********"
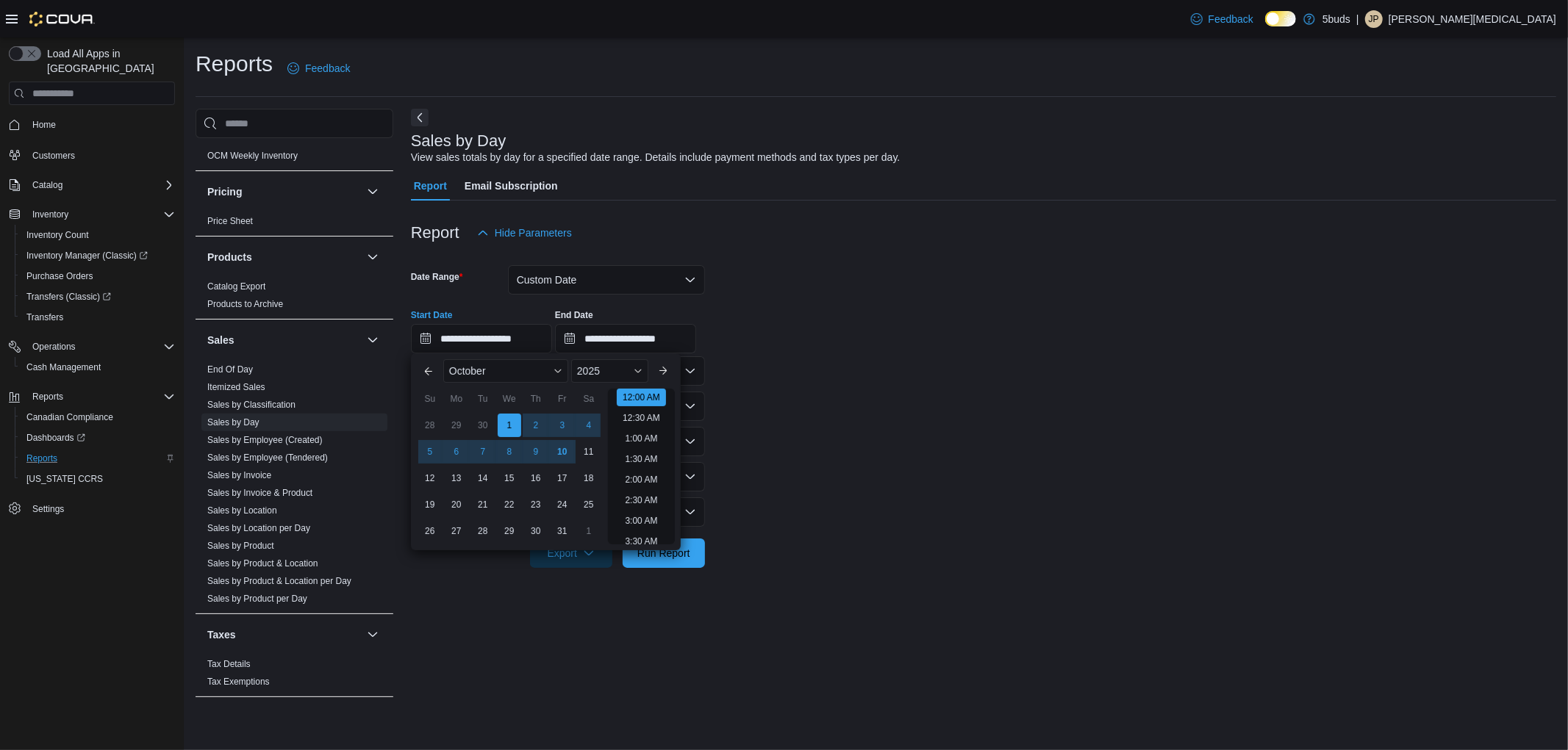
drag, startPoint x: 802, startPoint y: 385, endPoint x: 642, endPoint y: 366, distance: 161.1
click at [793, 379] on form "**********" at bounding box center [984, 408] width 1146 height 321
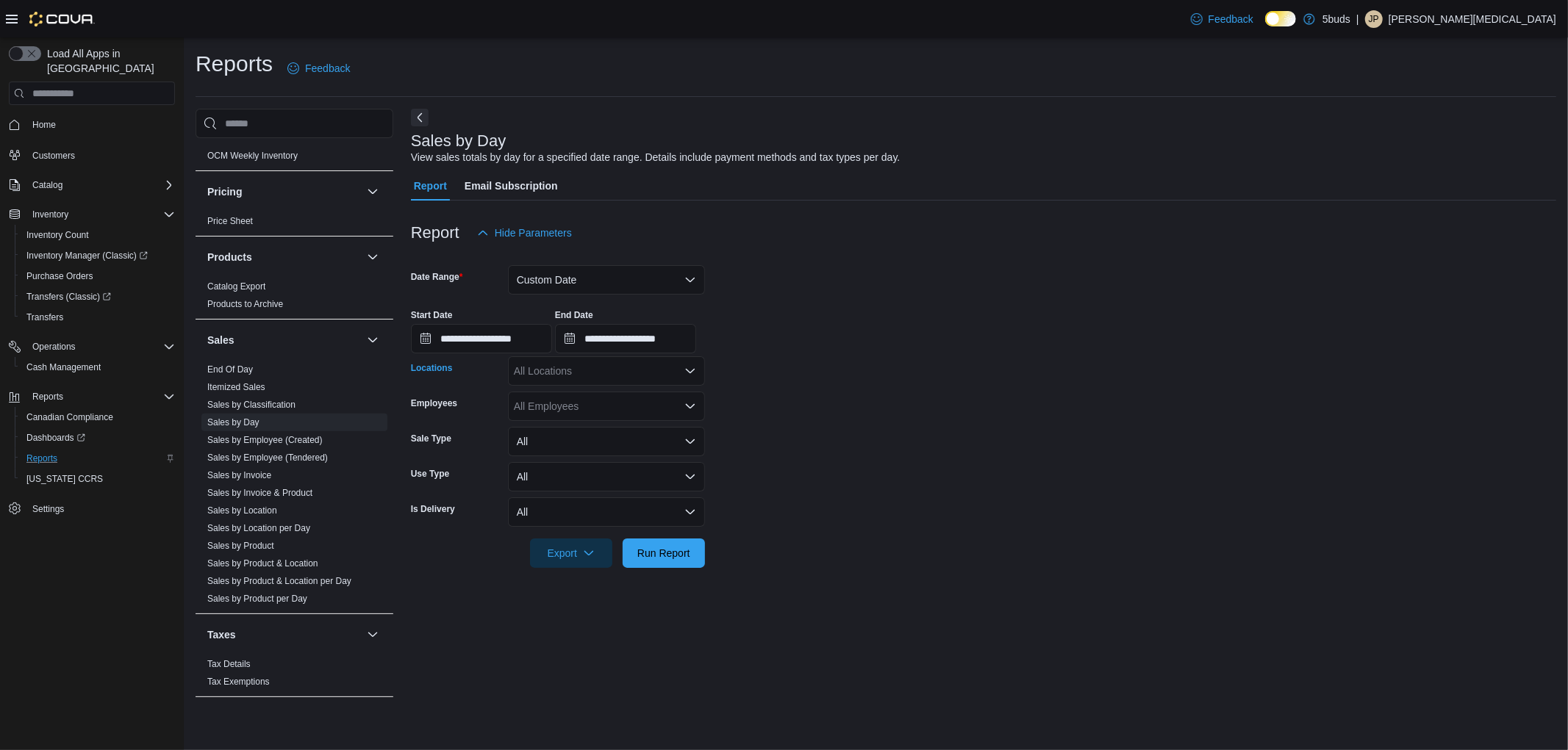
click at [622, 382] on div "All Locations" at bounding box center [606, 371] width 197 height 30
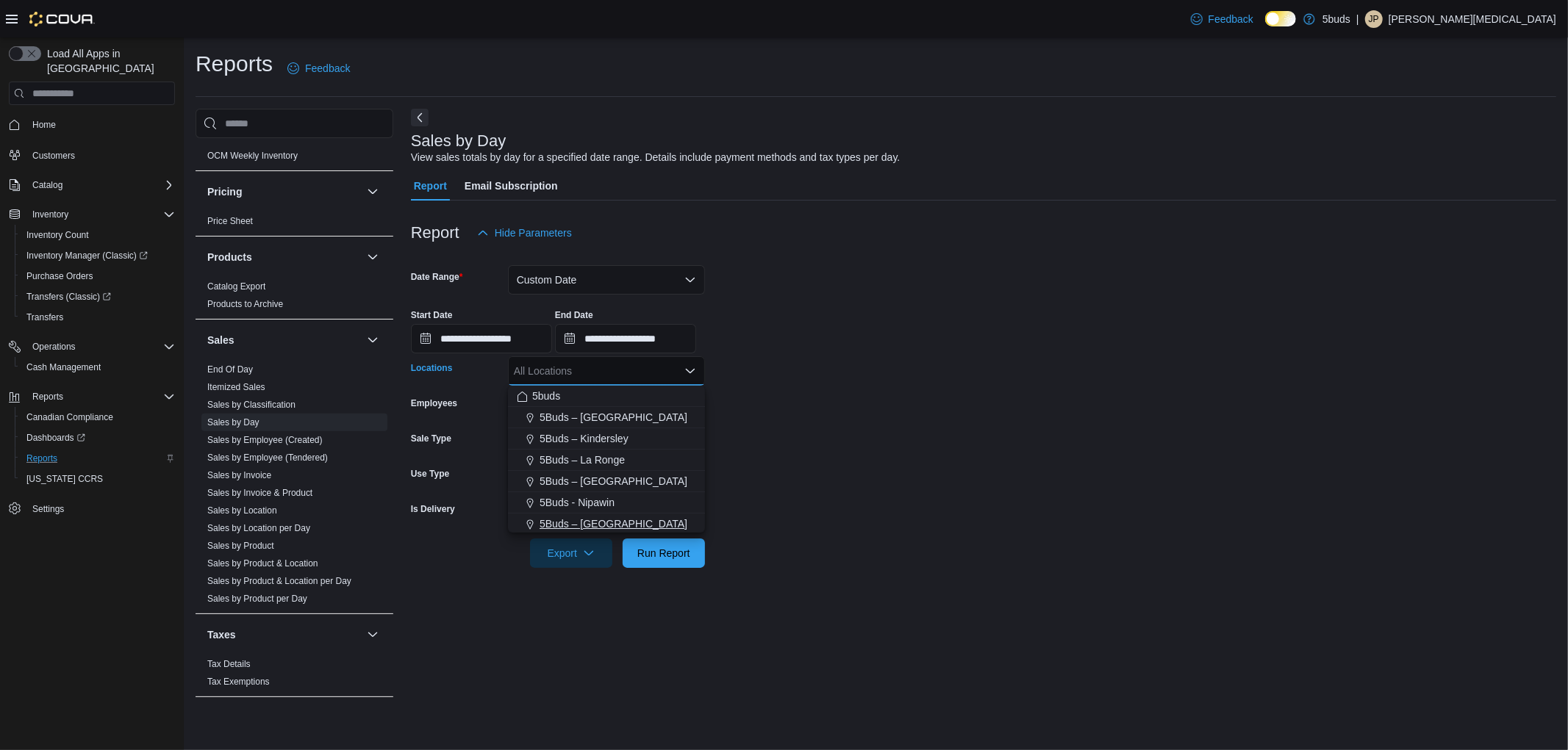
click at [632, 526] on span "5Buds – [GEOGRAPHIC_DATA]" at bounding box center [613, 524] width 148 height 14
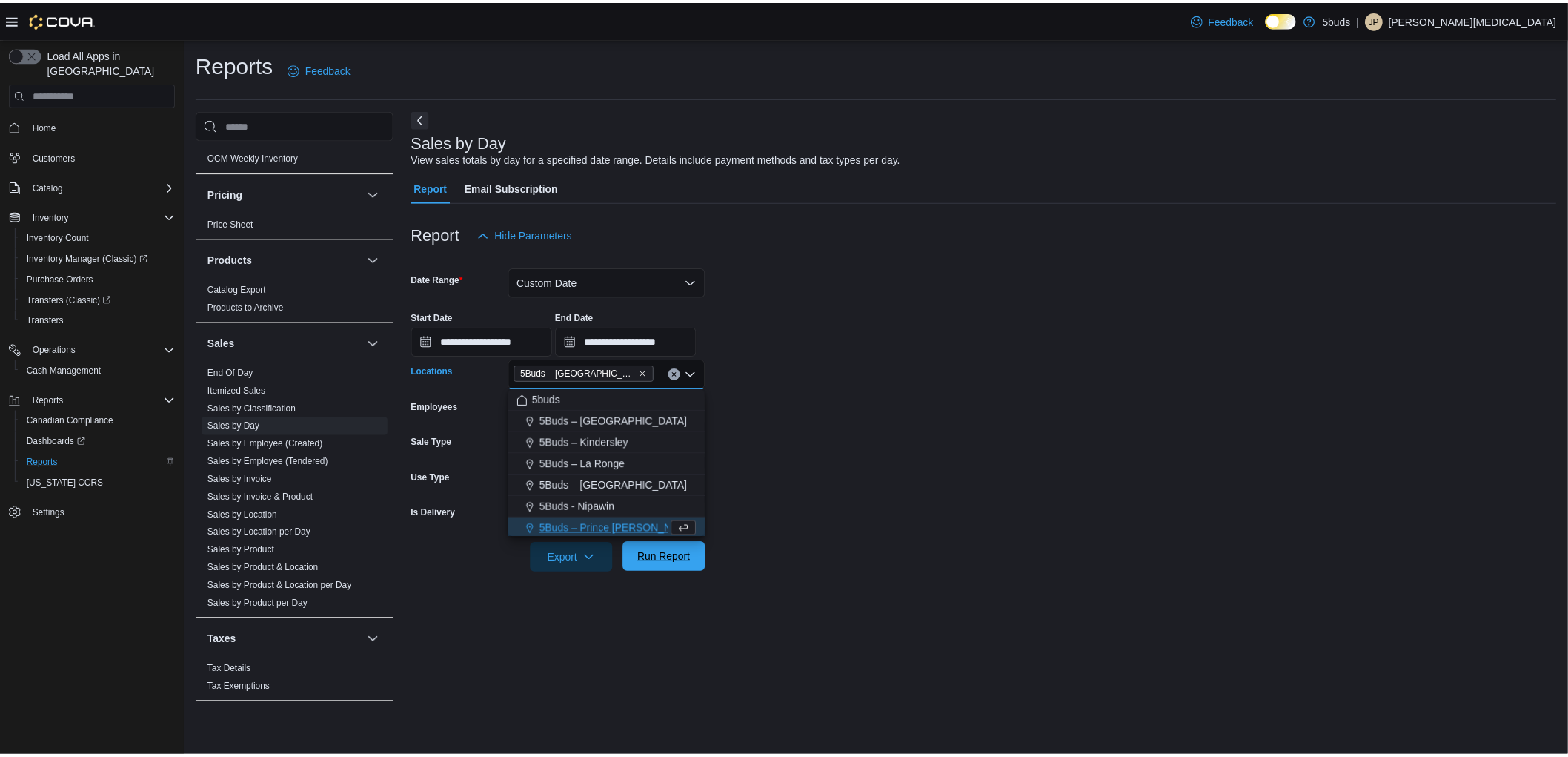
scroll to position [2, 0]
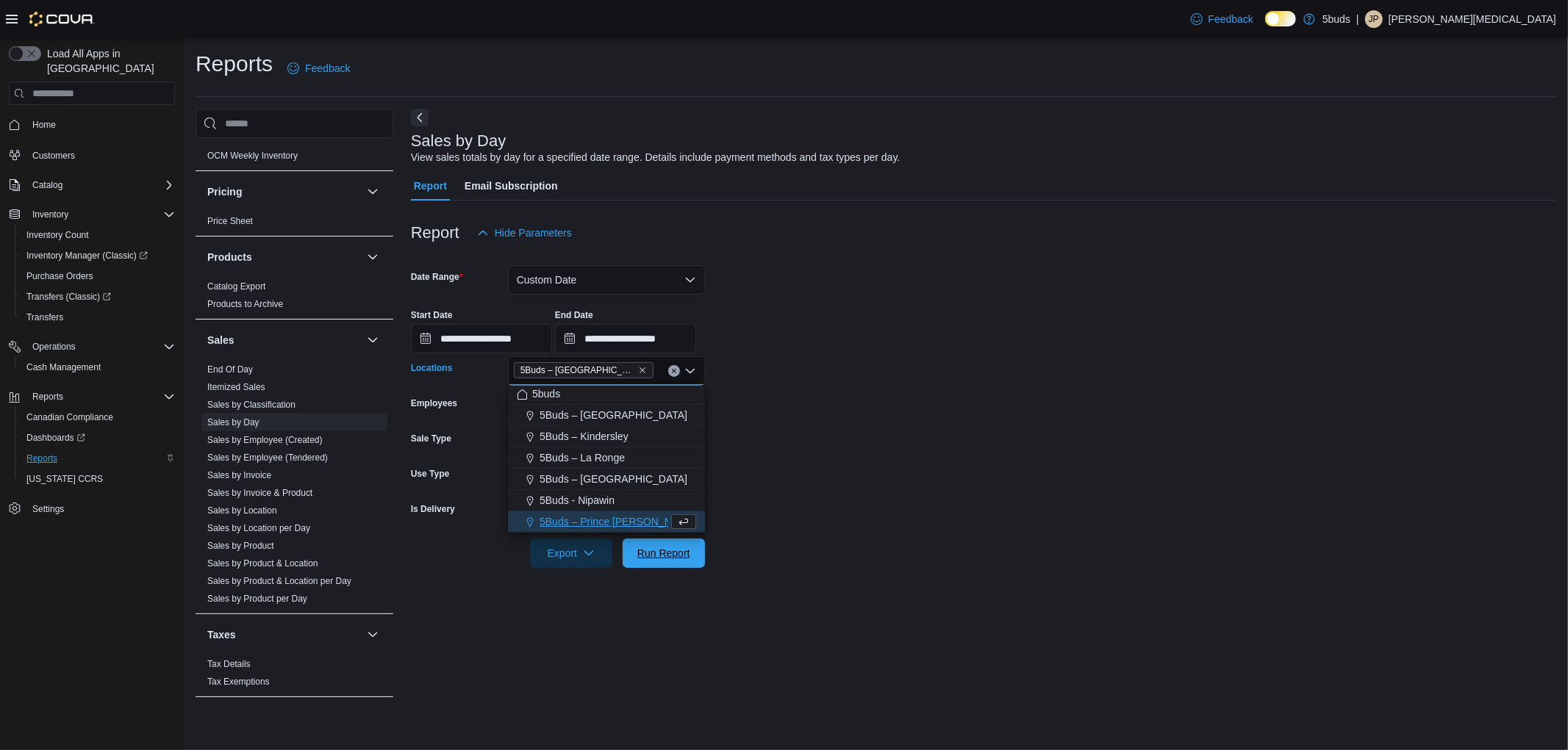
drag, startPoint x: 657, startPoint y: 558, endPoint x: 748, endPoint y: 585, distance: 94.9
click at [695, 575] on div "**********" at bounding box center [984, 393] width 1146 height 385
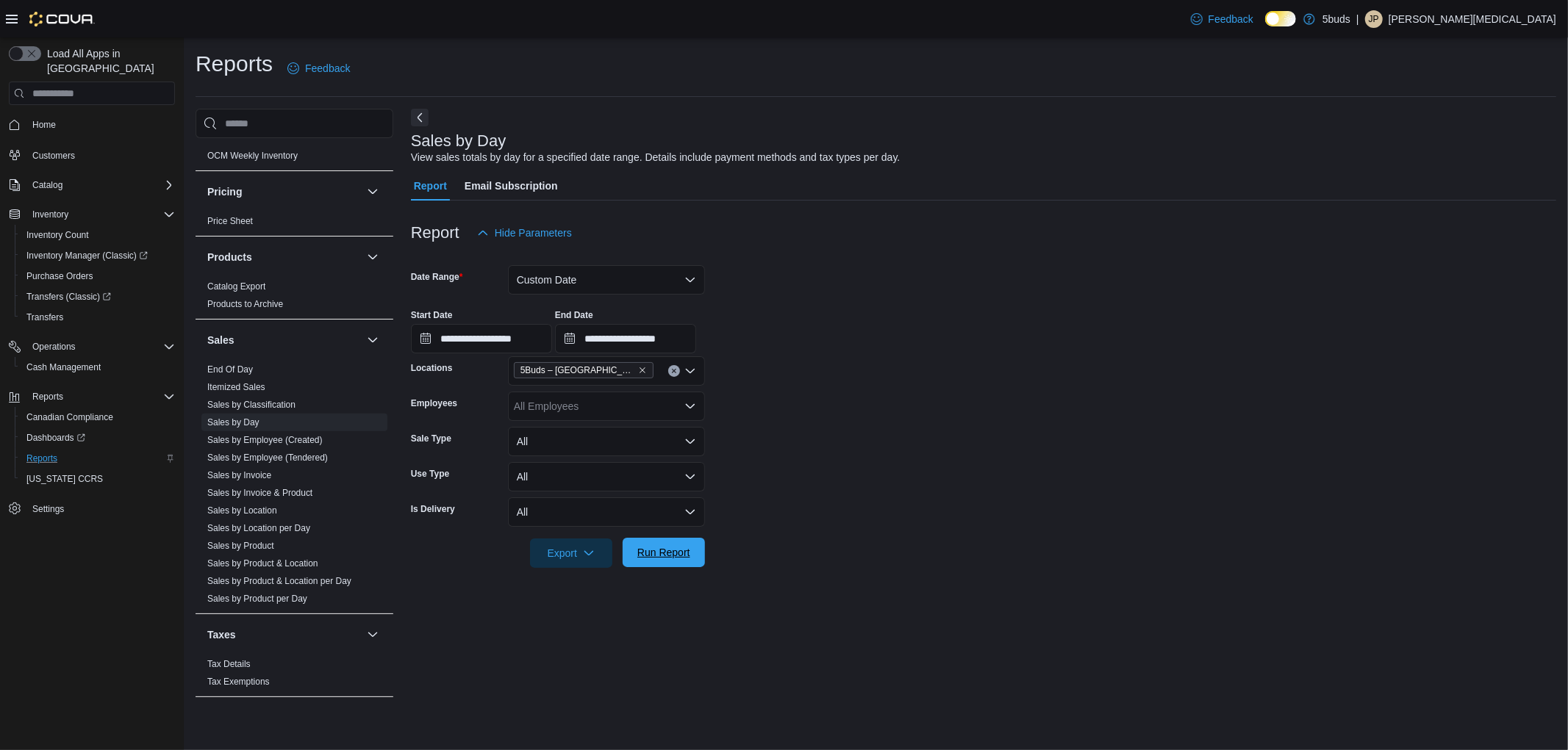
click at [684, 561] on span "Run Report" at bounding box center [663, 553] width 65 height 30
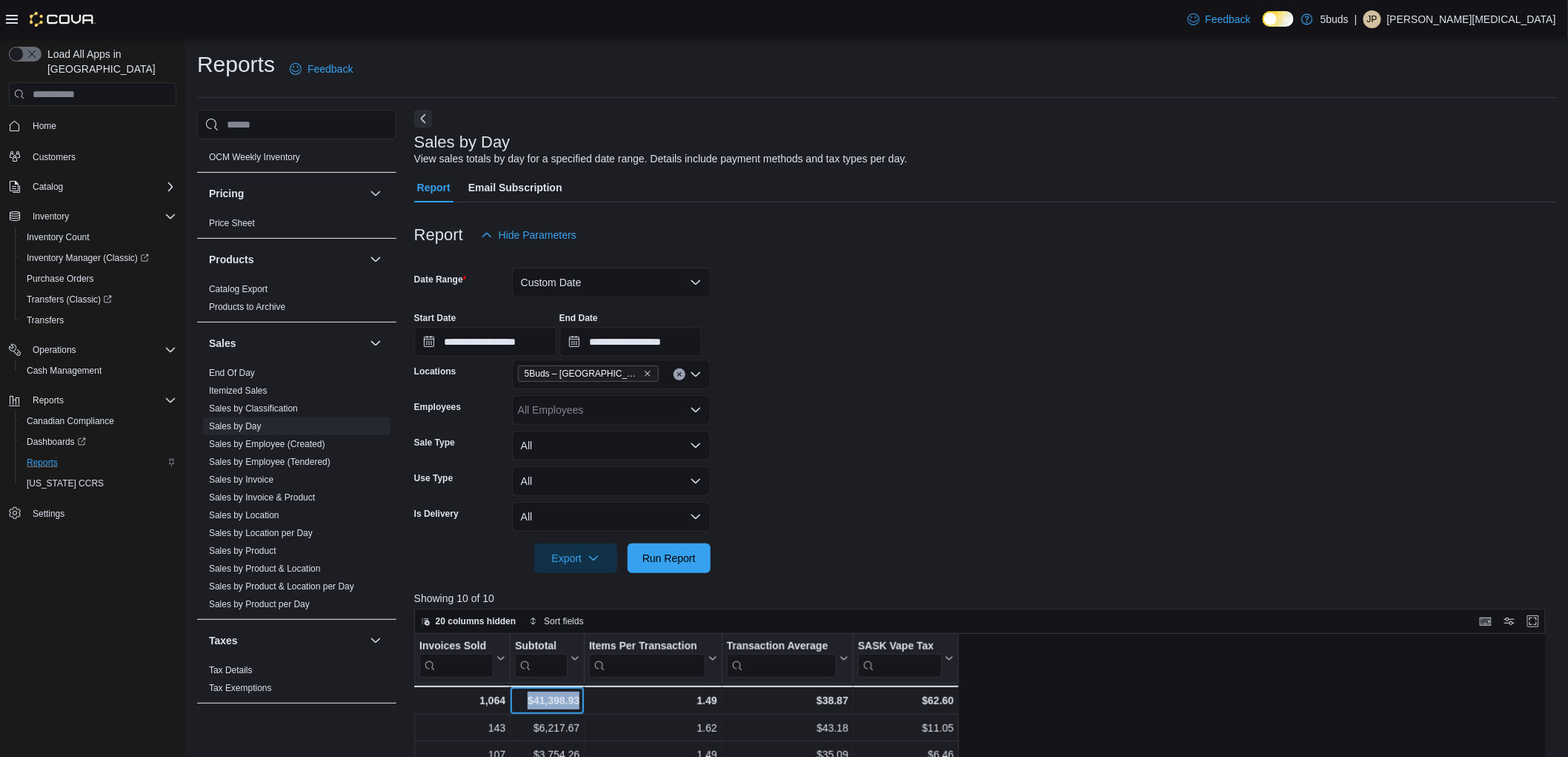
drag, startPoint x: 526, startPoint y: 701, endPoint x: 582, endPoint y: 705, distance: 56.1
click at [582, 705] on div "$41,398.93 - Subtotal, column 2, row 11" at bounding box center [548, 701] width 74 height 29
copy div "$41,398.93"
click at [38, 120] on span "Home" at bounding box center [44, 126] width 23 height 12
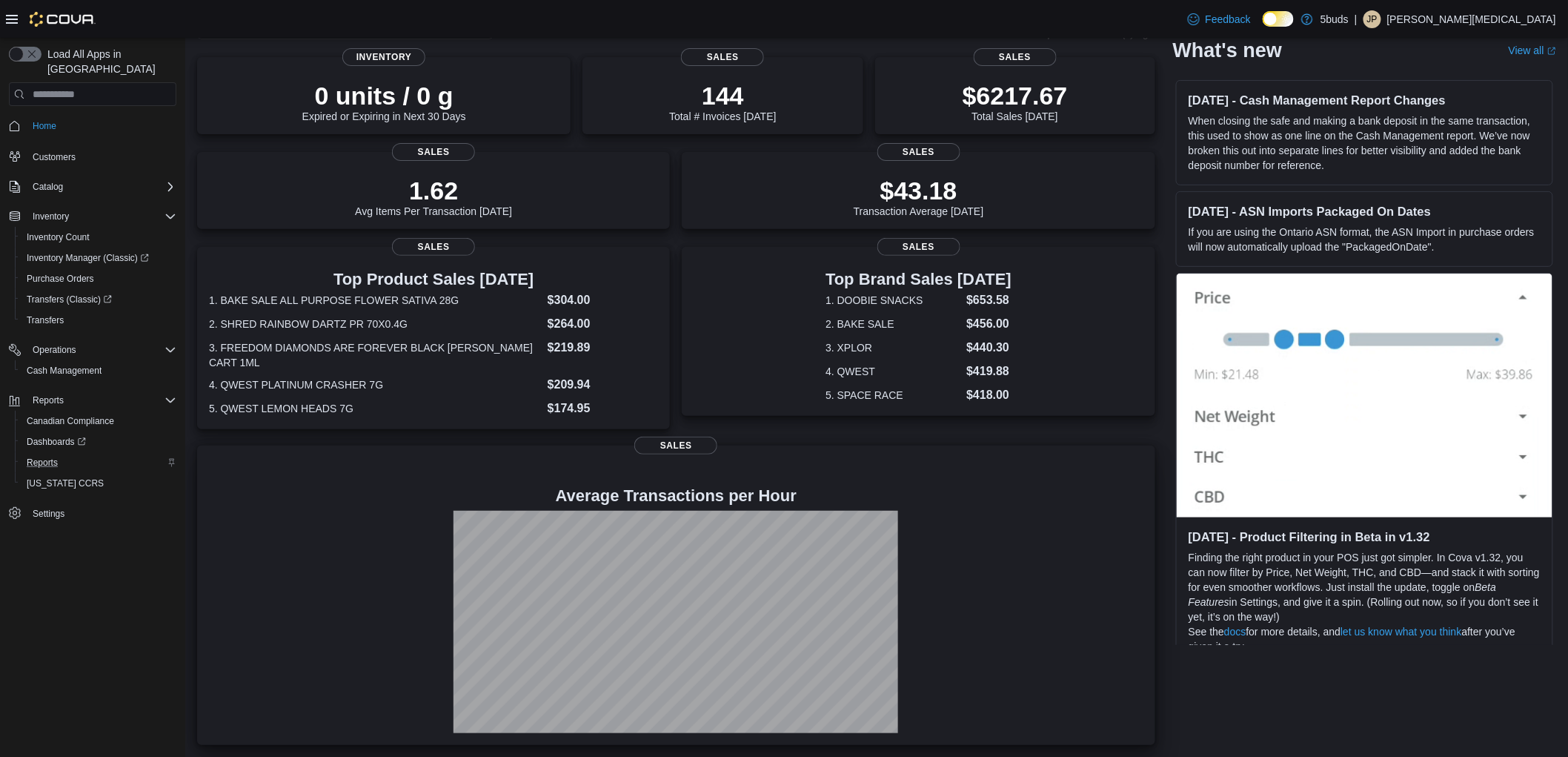
scroll to position [102, 0]
click at [42, 395] on span "Reports" at bounding box center [48, 400] width 31 height 12
click at [60, 395] on span "Reports" at bounding box center [48, 400] width 31 height 12
click at [67, 454] on div "Reports" at bounding box center [98, 462] width 156 height 18
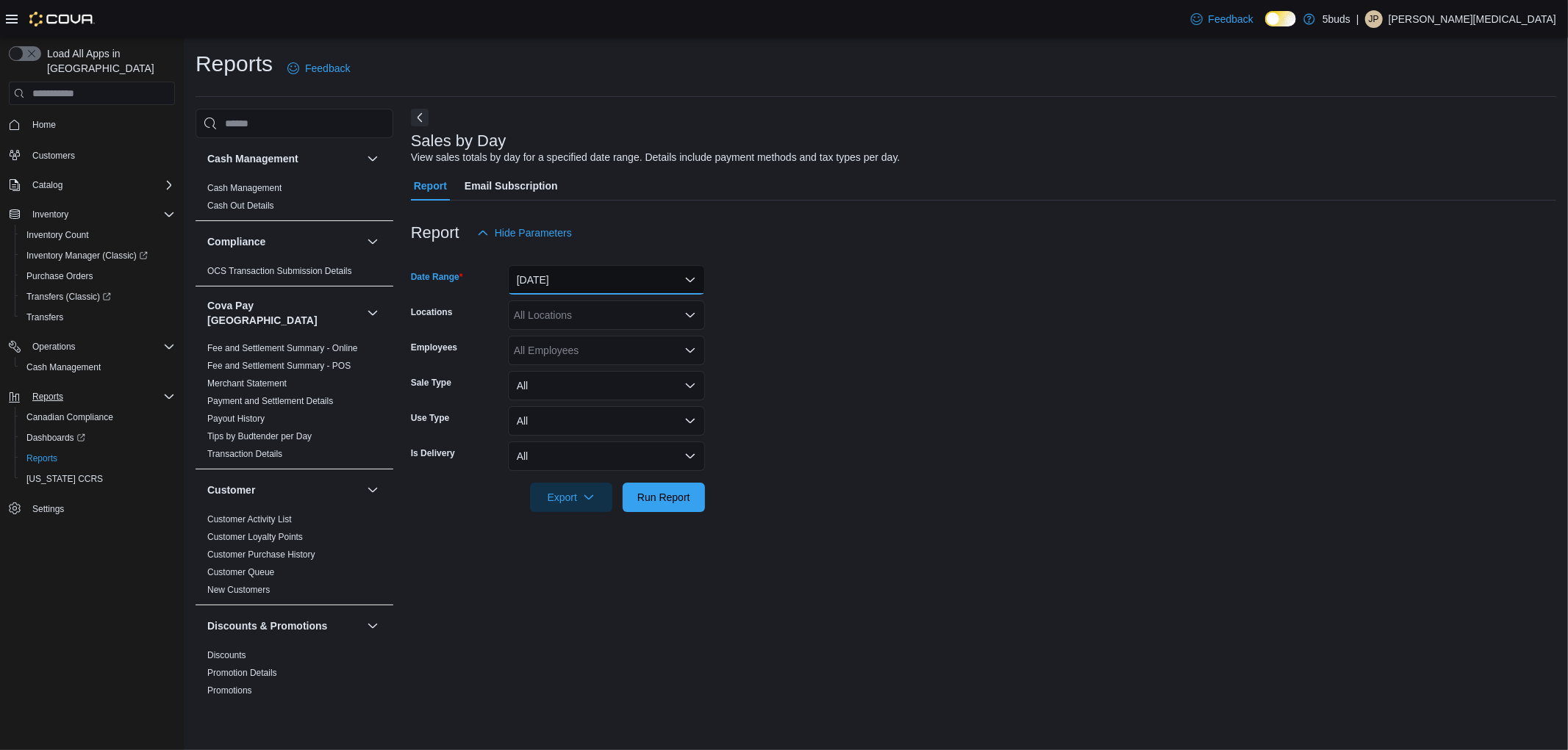
click at [582, 277] on button "[DATE]" at bounding box center [606, 280] width 197 height 30
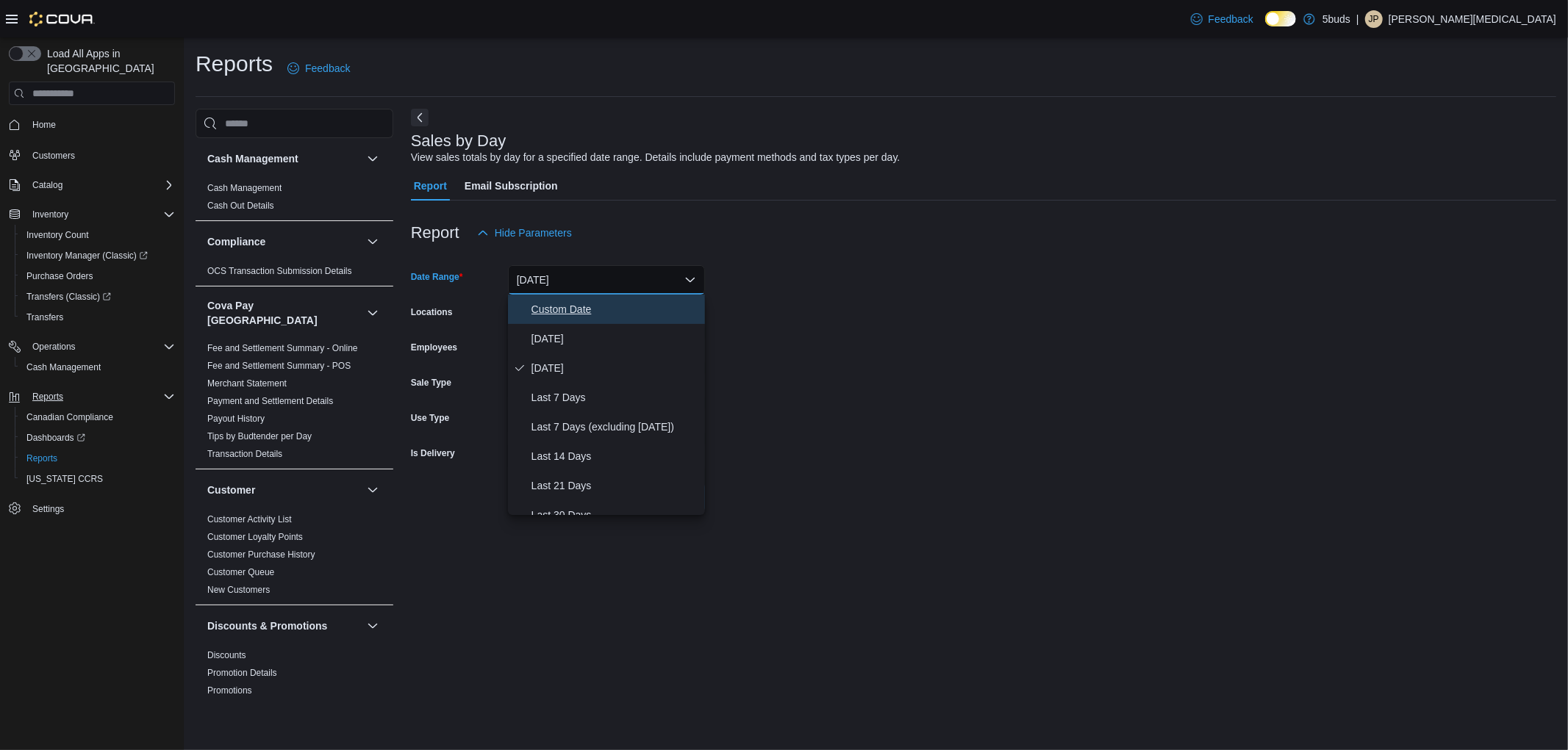
click at [575, 313] on span "Custom Date" at bounding box center [615, 309] width 168 height 18
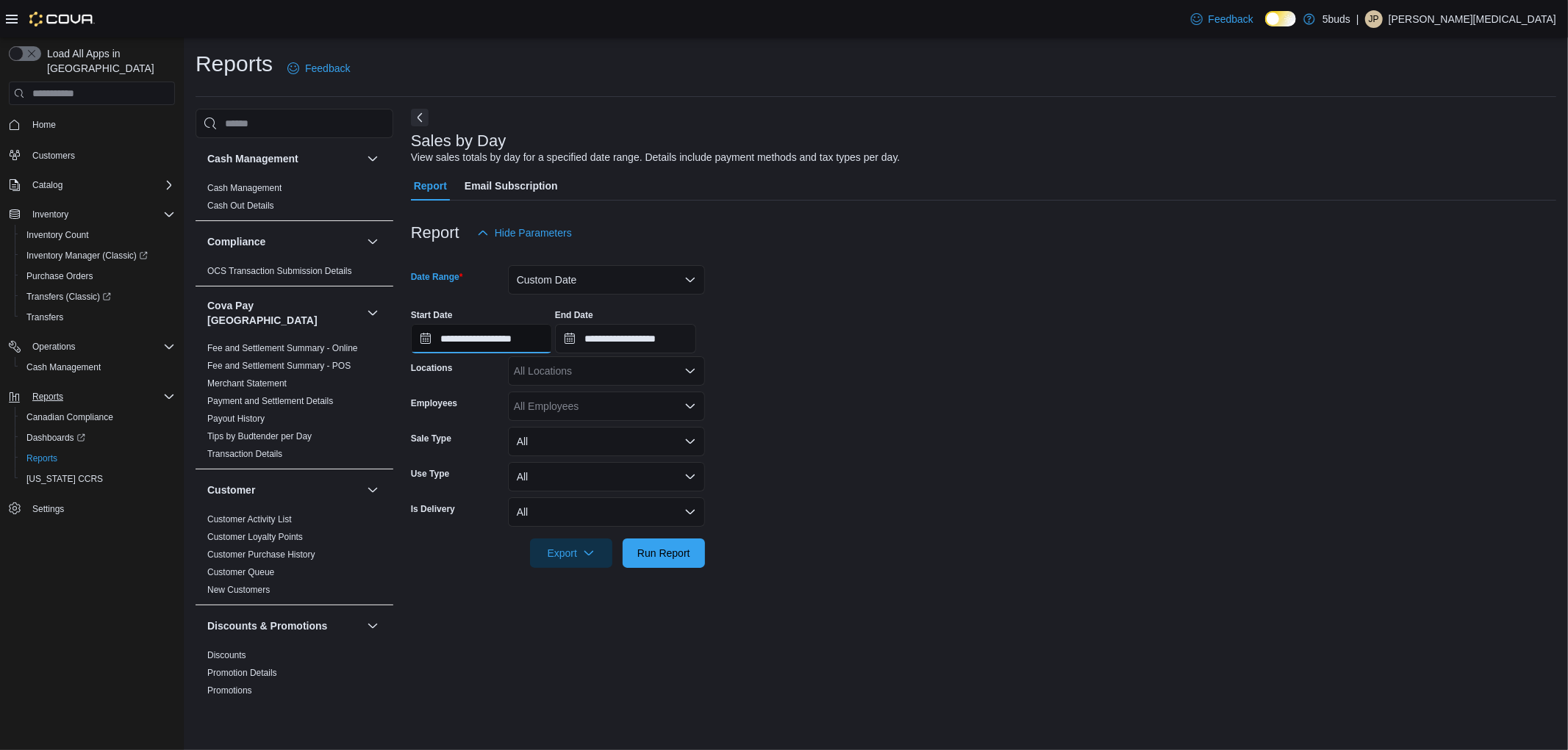
click at [538, 340] on input "**********" at bounding box center [482, 338] width 141 height 30
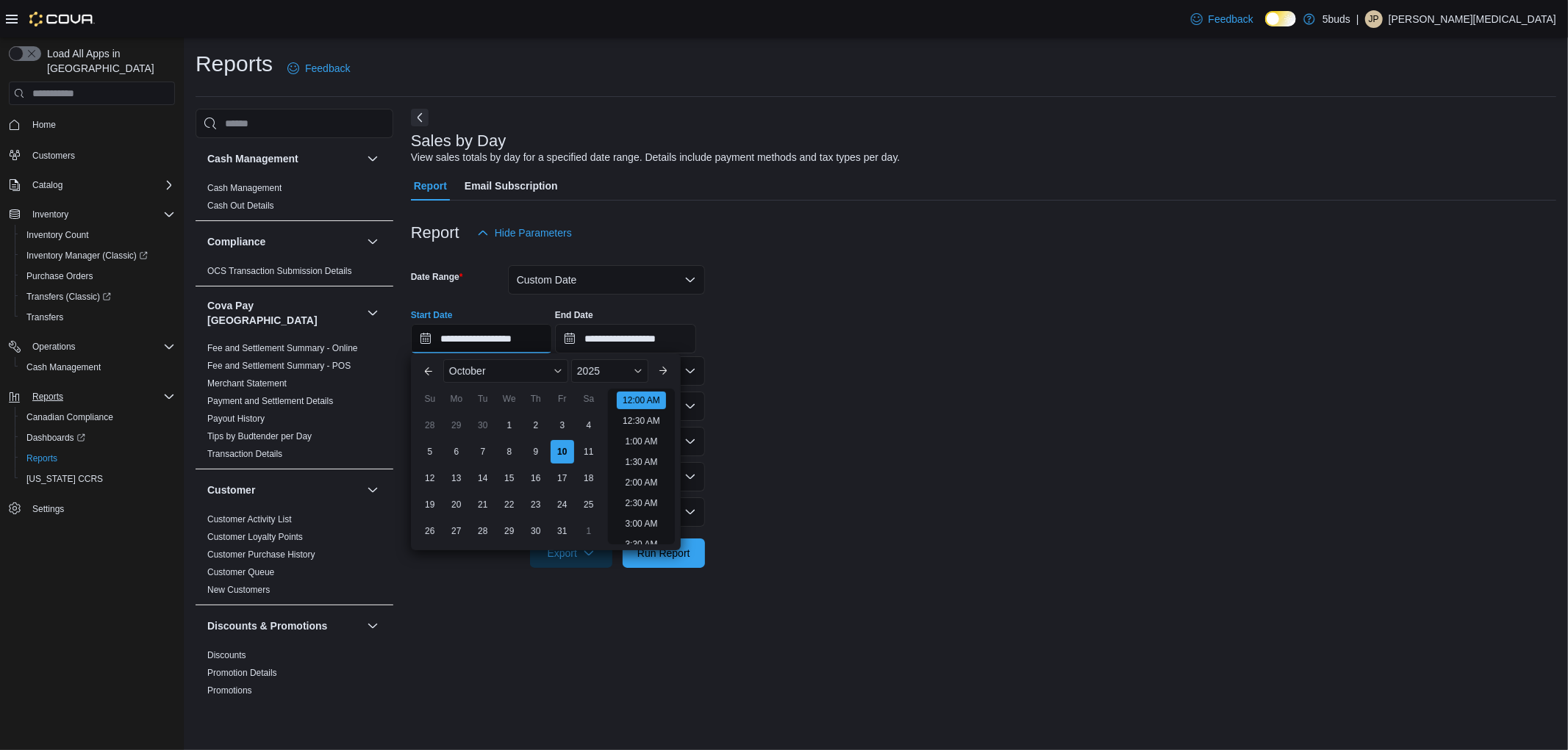
scroll to position [46, 0]
click at [513, 415] on div "1" at bounding box center [509, 425] width 26 height 26
type input "**********"
click at [803, 410] on form "**********" at bounding box center [984, 408] width 1146 height 321
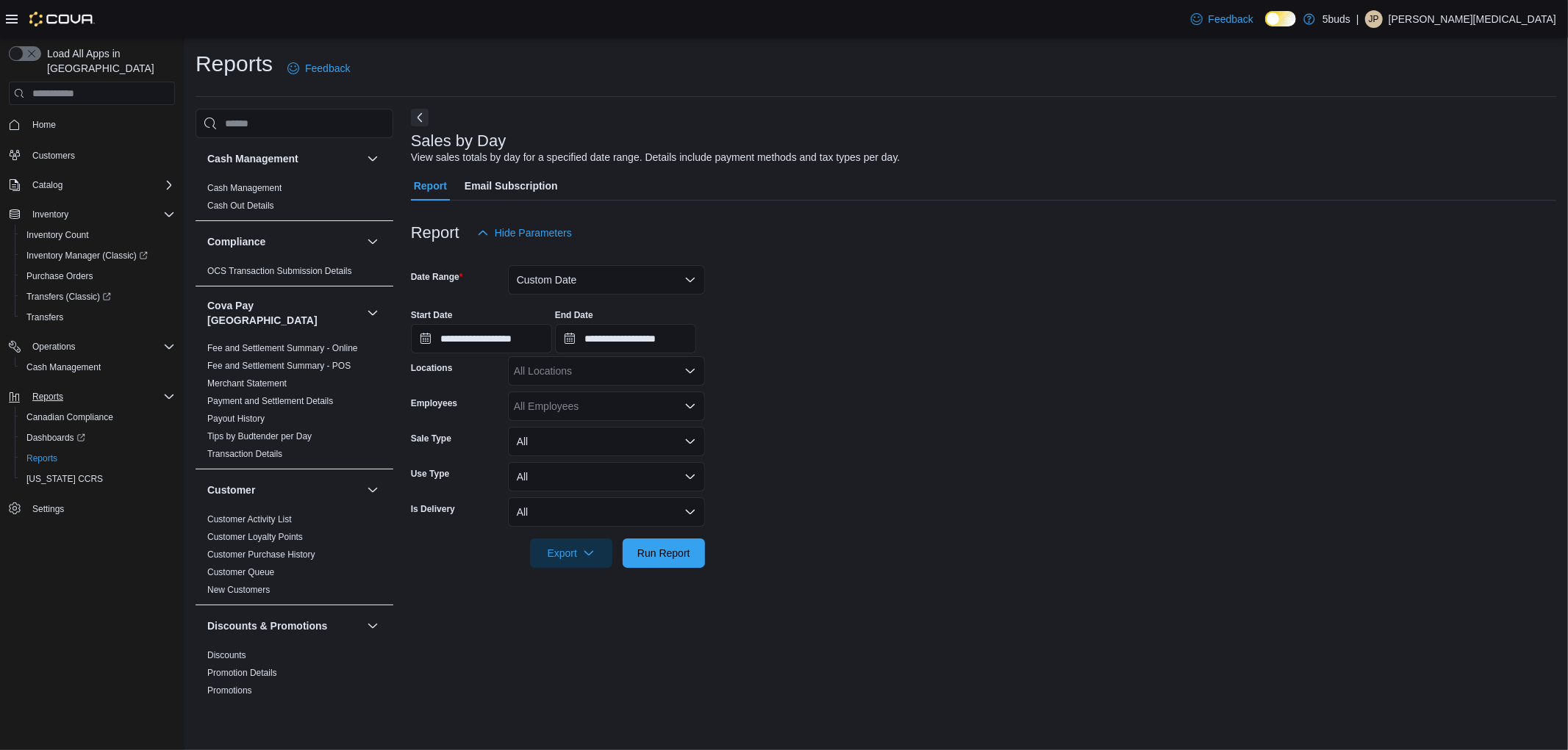
click at [609, 386] on form "**********" at bounding box center [984, 408] width 1146 height 321
click at [612, 366] on div "All Locations" at bounding box center [606, 371] width 197 height 30
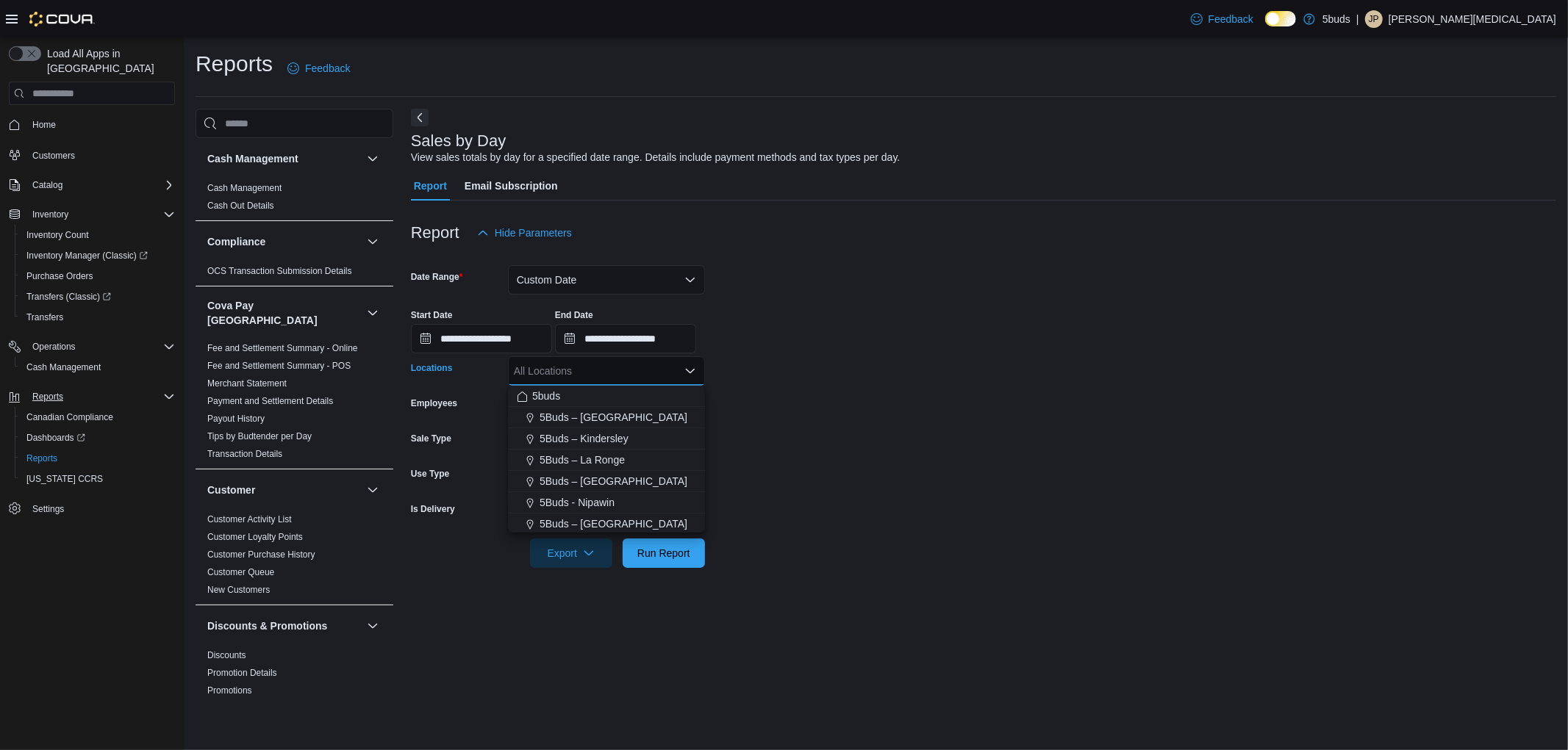
drag, startPoint x: 634, startPoint y: 515, endPoint x: 634, endPoint y: 537, distance: 22.0
click at [633, 518] on button "5Buds – [GEOGRAPHIC_DATA]" at bounding box center [606, 524] width 197 height 22
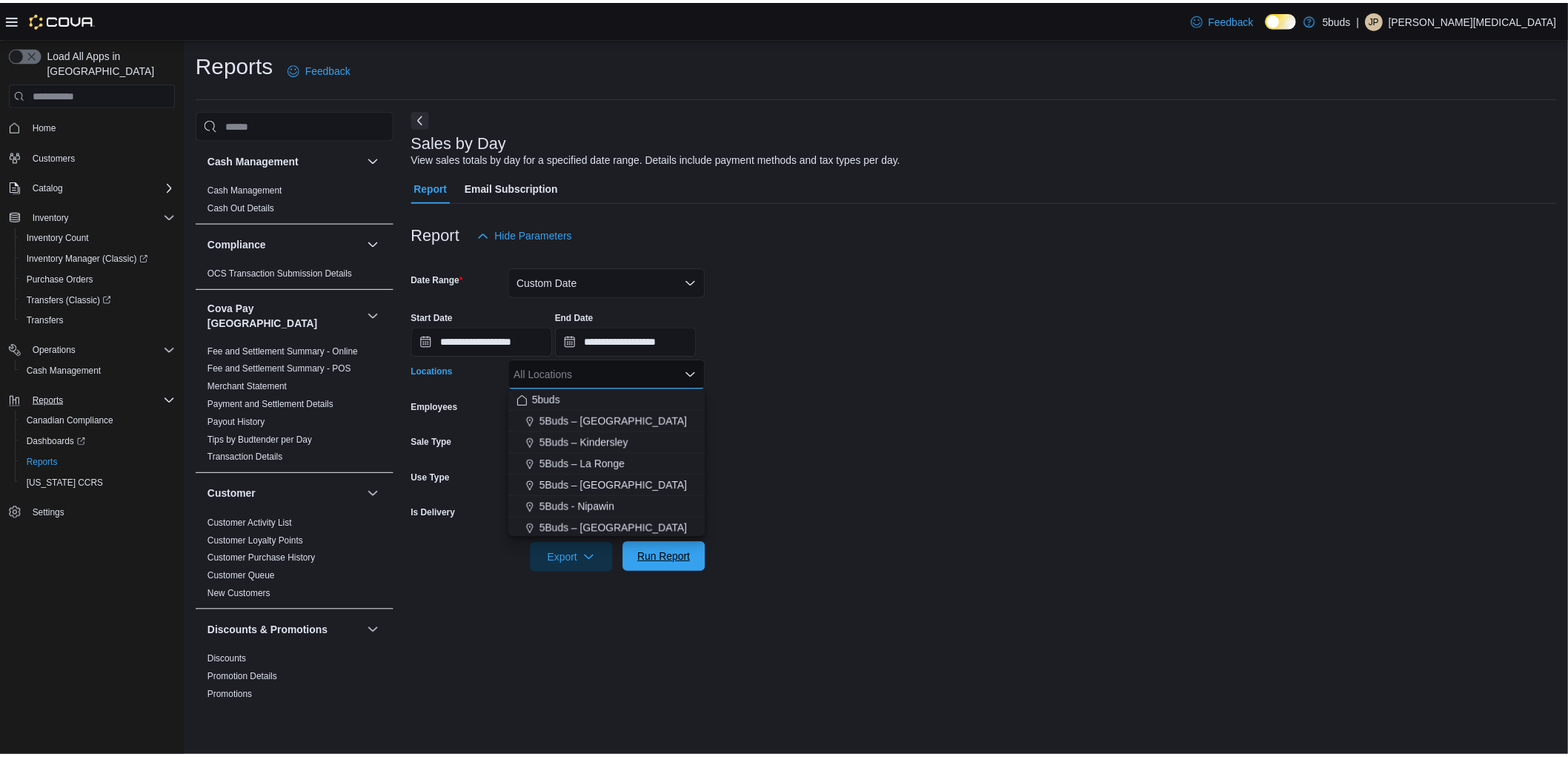
scroll to position [2, 0]
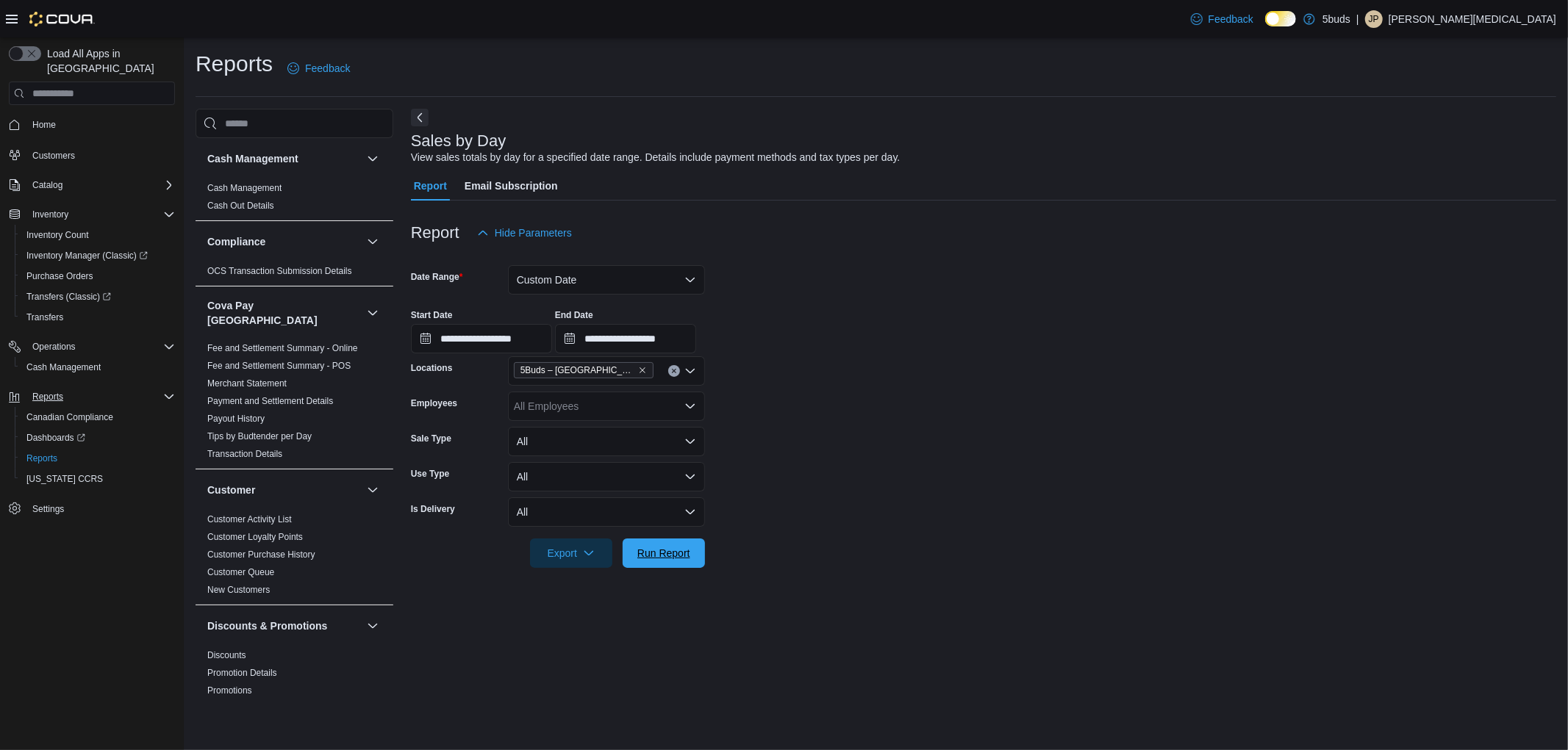
drag, startPoint x: 635, startPoint y: 549, endPoint x: 758, endPoint y: 566, distance: 124.2
click at [643, 553] on span "Run Report" at bounding box center [663, 553] width 65 height 30
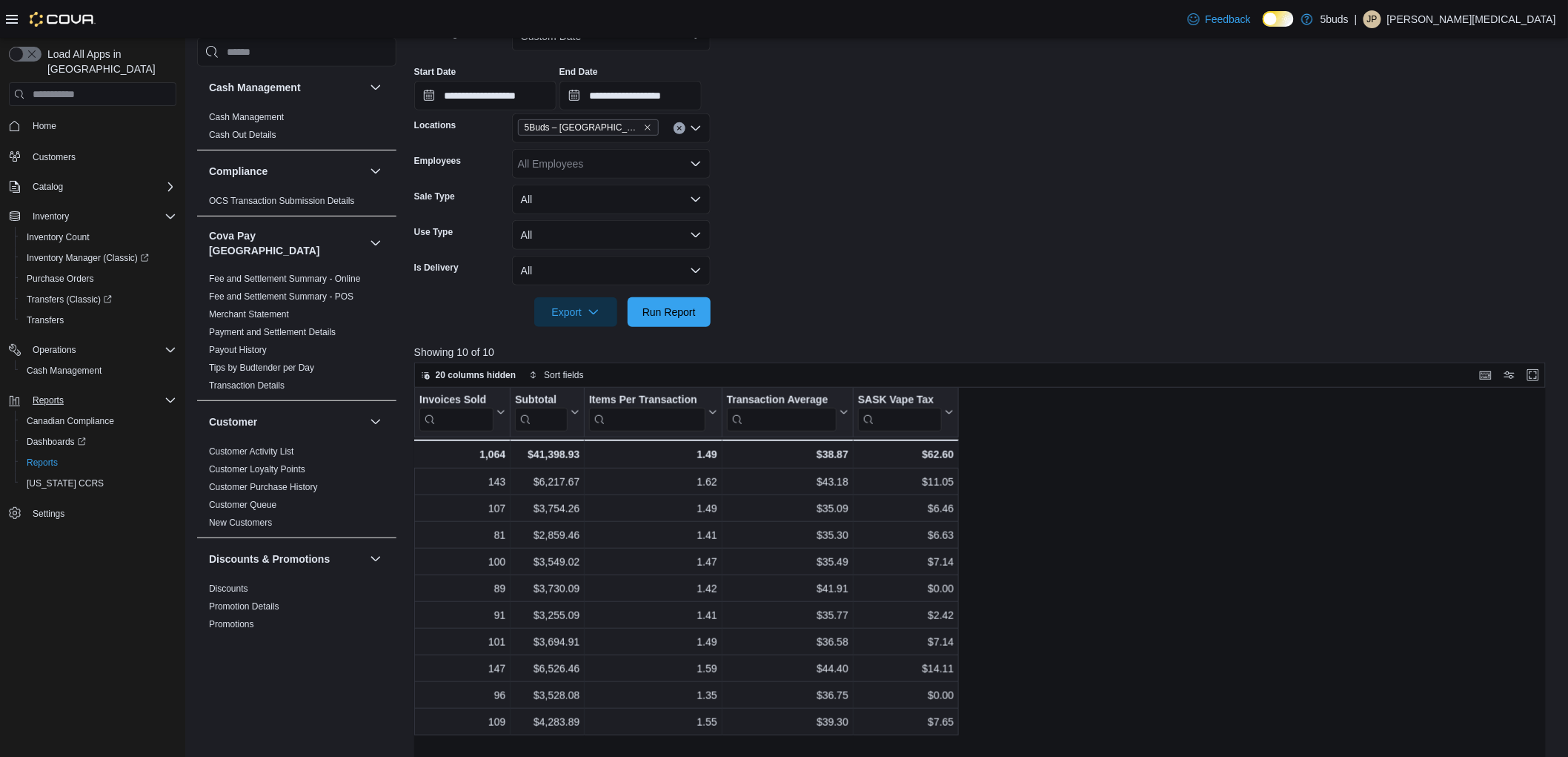
scroll to position [247, 0]
click at [44, 120] on button "Home" at bounding box center [93, 125] width 179 height 22
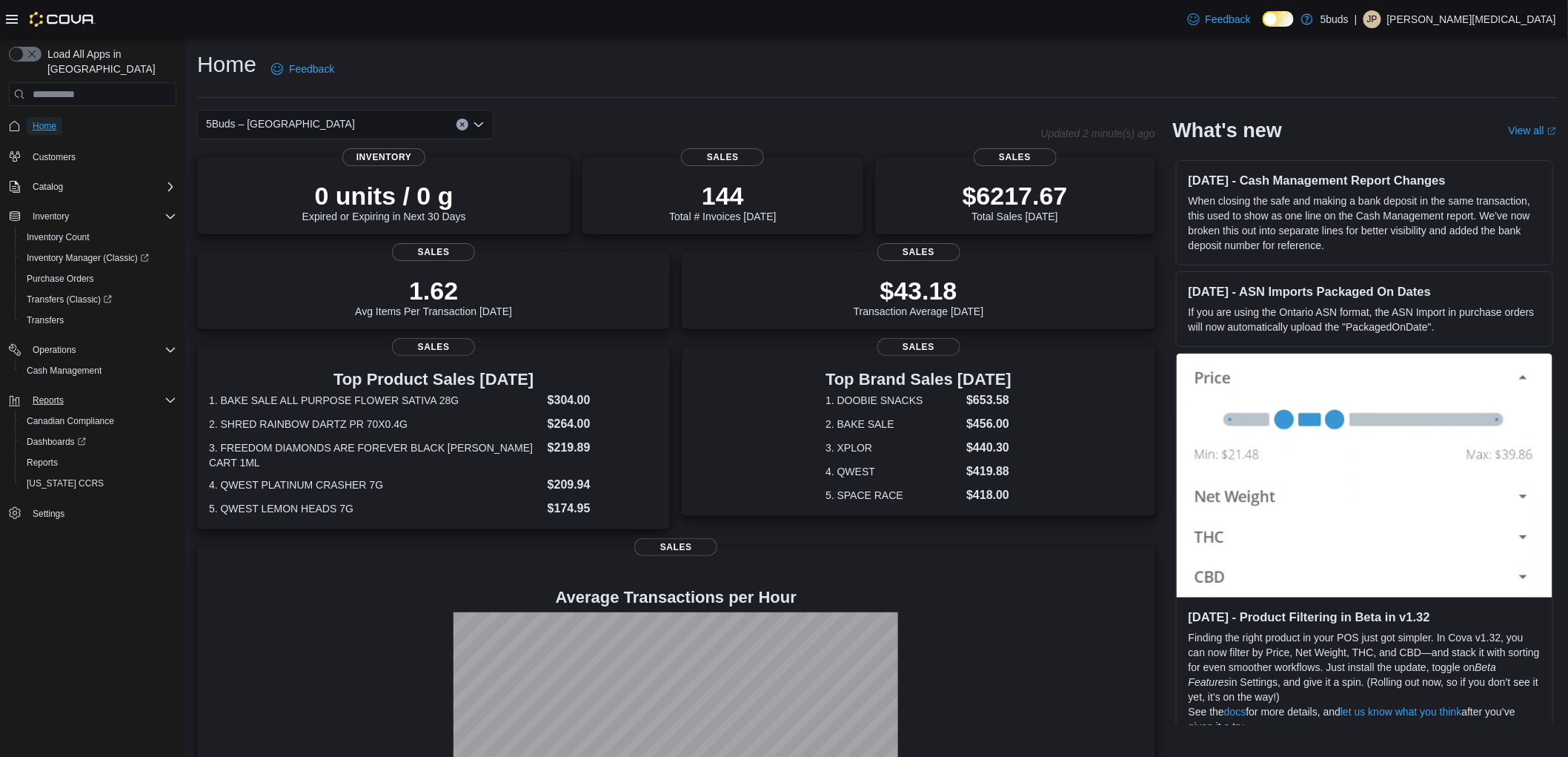
click at [38, 120] on span "Home" at bounding box center [44, 126] width 23 height 12
click at [621, 84] on div "Home Feedback" at bounding box center [876, 69] width 1359 height 39
click at [738, 95] on div "Home Feedback" at bounding box center [876, 74] width 1359 height 48
click at [83, 365] on span "Cash Management" at bounding box center [64, 370] width 75 height 12
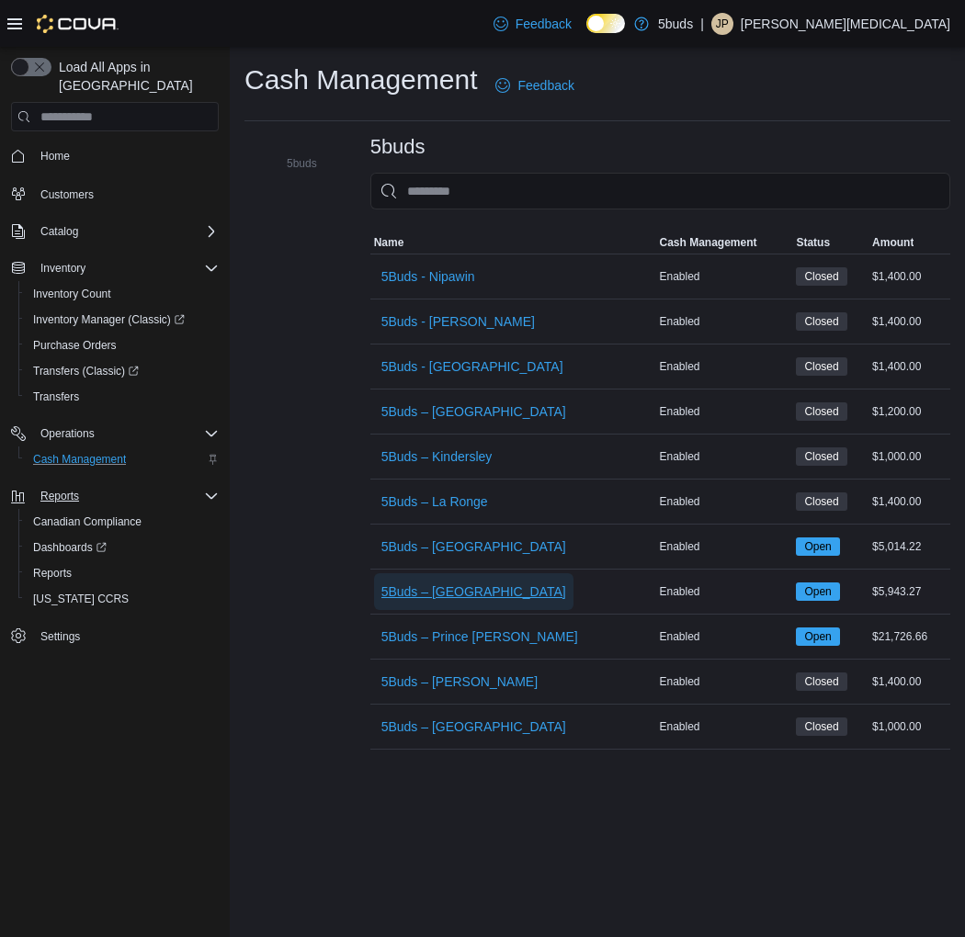
click at [483, 594] on span "5Buds – [GEOGRAPHIC_DATA]" at bounding box center [473, 592] width 185 height 18
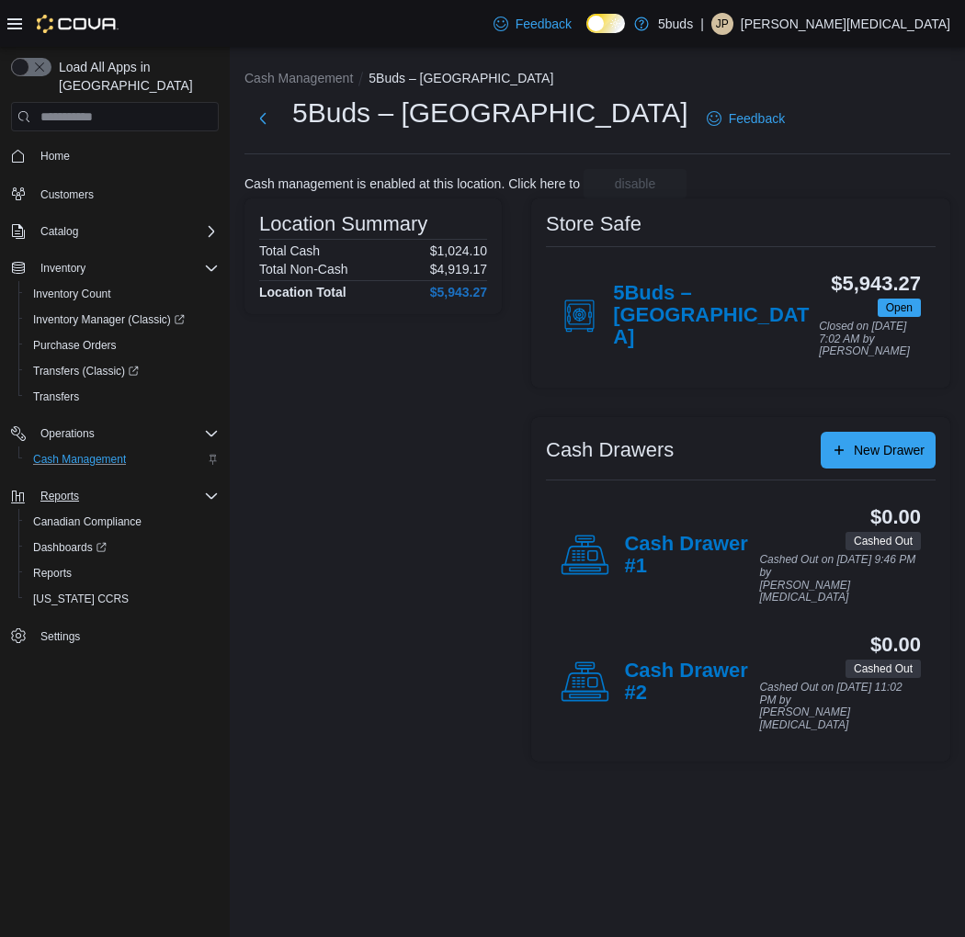
click at [718, 345] on div "5Buds – North Battleford $5,943.27 Open Closed on October 10, 2025 7:02 AM by D…" at bounding box center [741, 315] width 390 height 115
click at [704, 333] on h4 "5Buds – [GEOGRAPHIC_DATA]" at bounding box center [716, 316] width 206 height 68
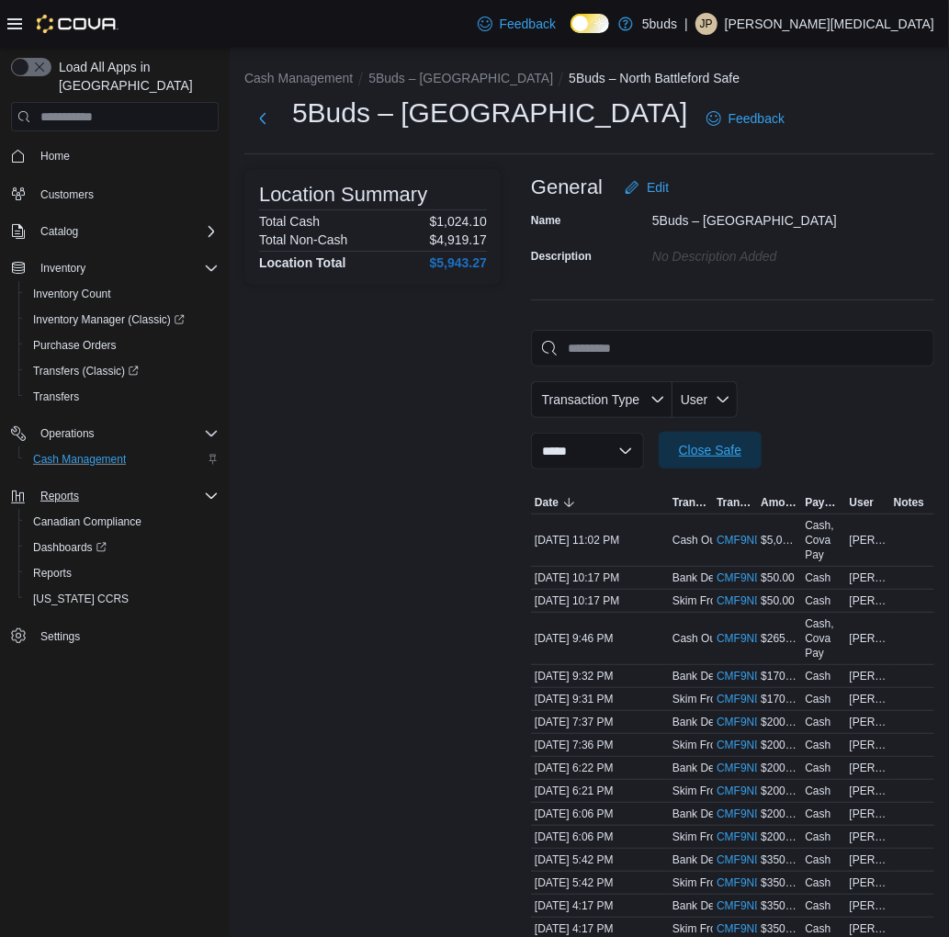
click at [751, 432] on span "Close Safe" at bounding box center [710, 450] width 81 height 37
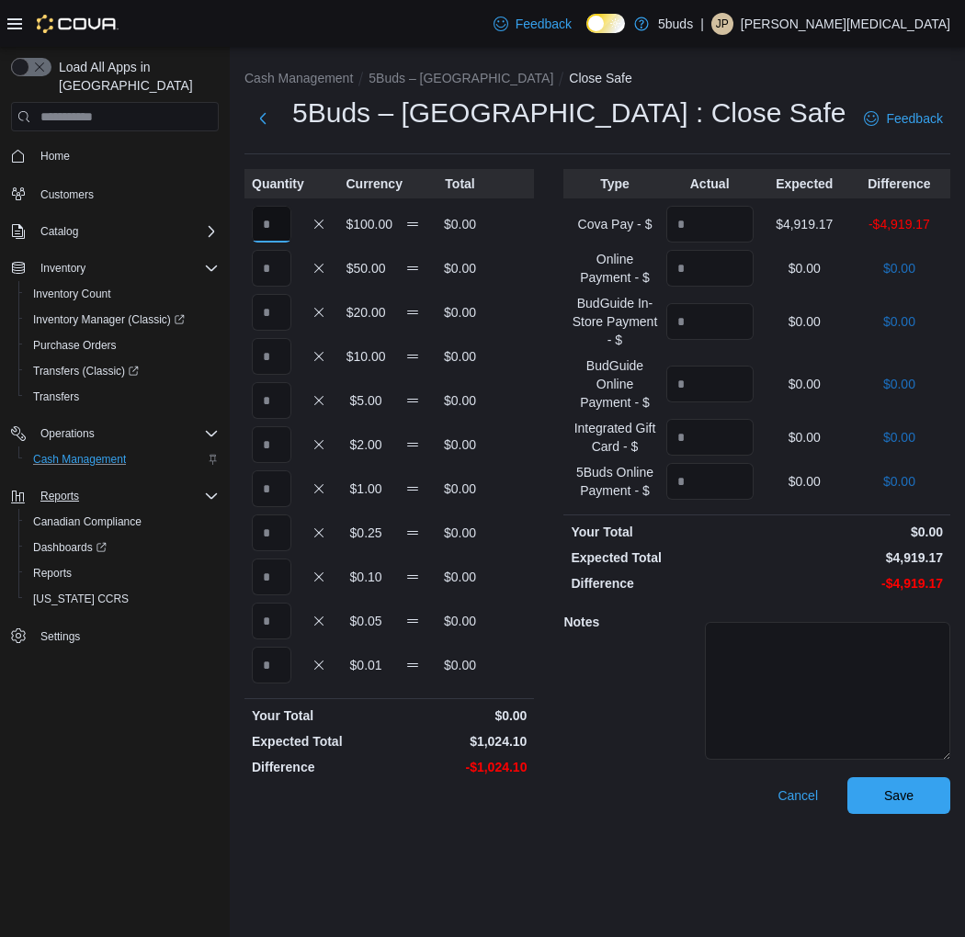
click at [280, 223] on input "Quantity" at bounding box center [272, 224] width 40 height 37
type input "*"
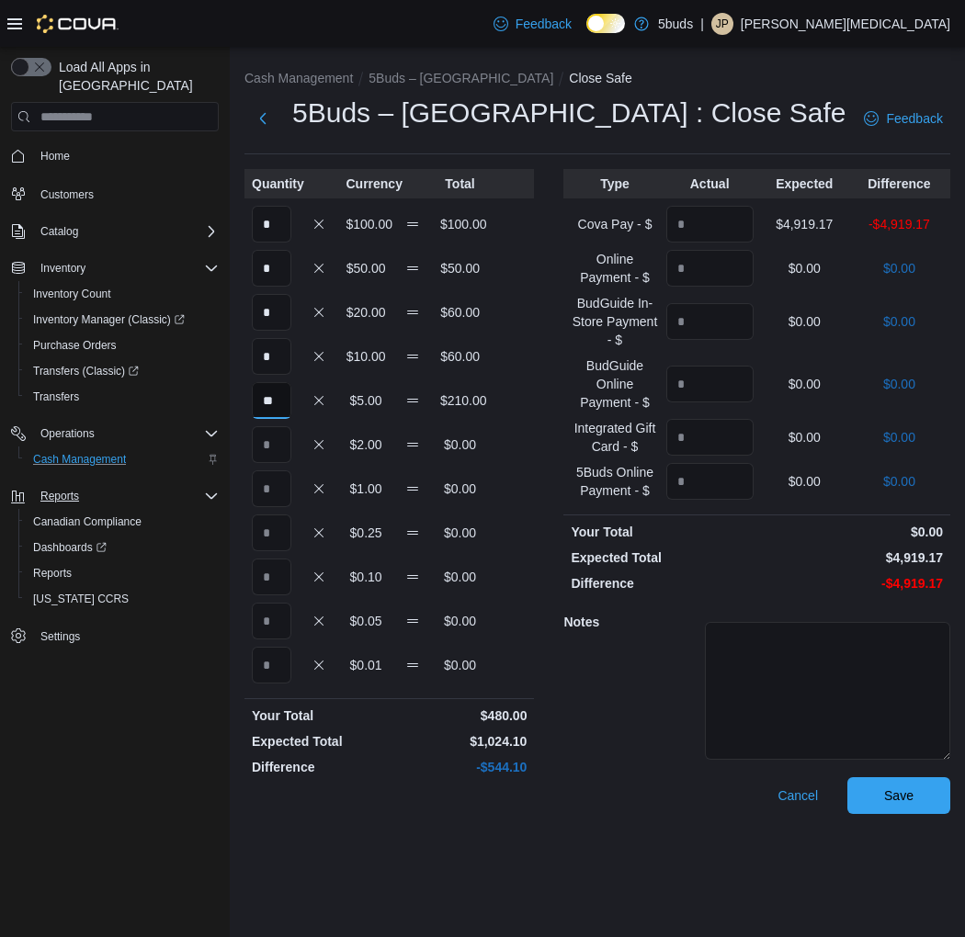
type input "**"
type input "***"
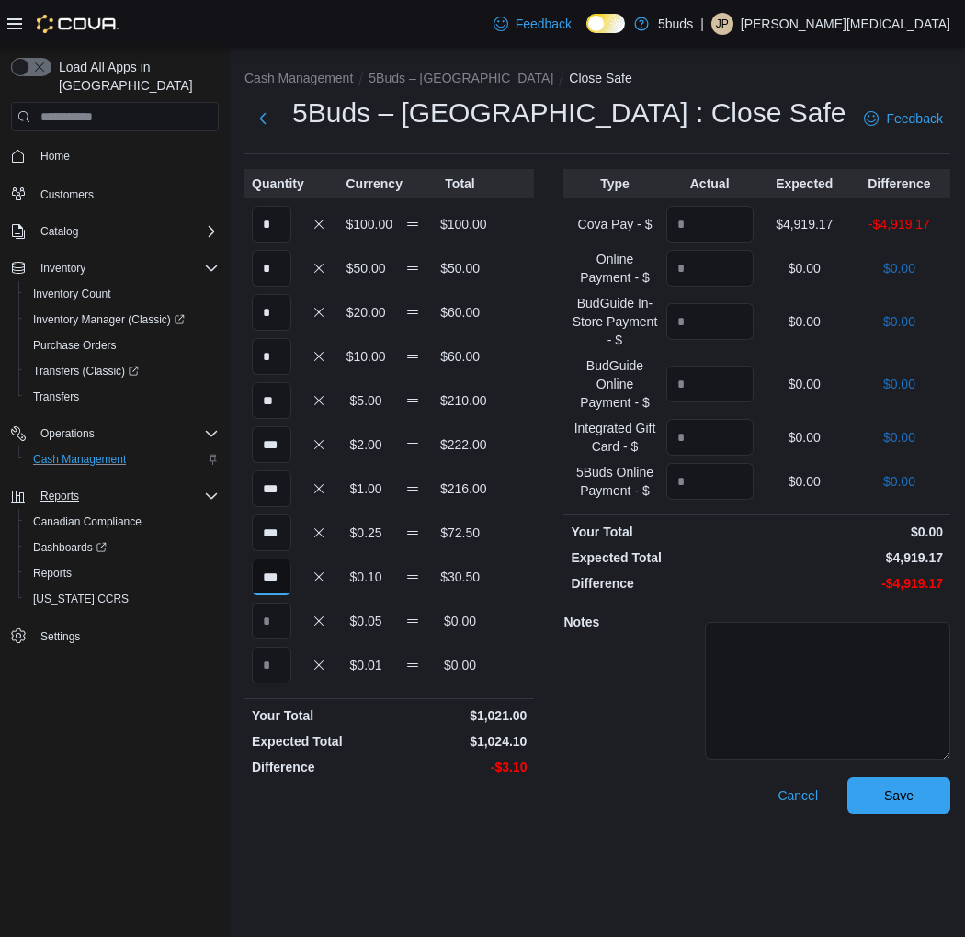
type input "***"
type input "**"
click at [736, 223] on input "Quantity" at bounding box center [709, 224] width 87 height 37
type input "*******"
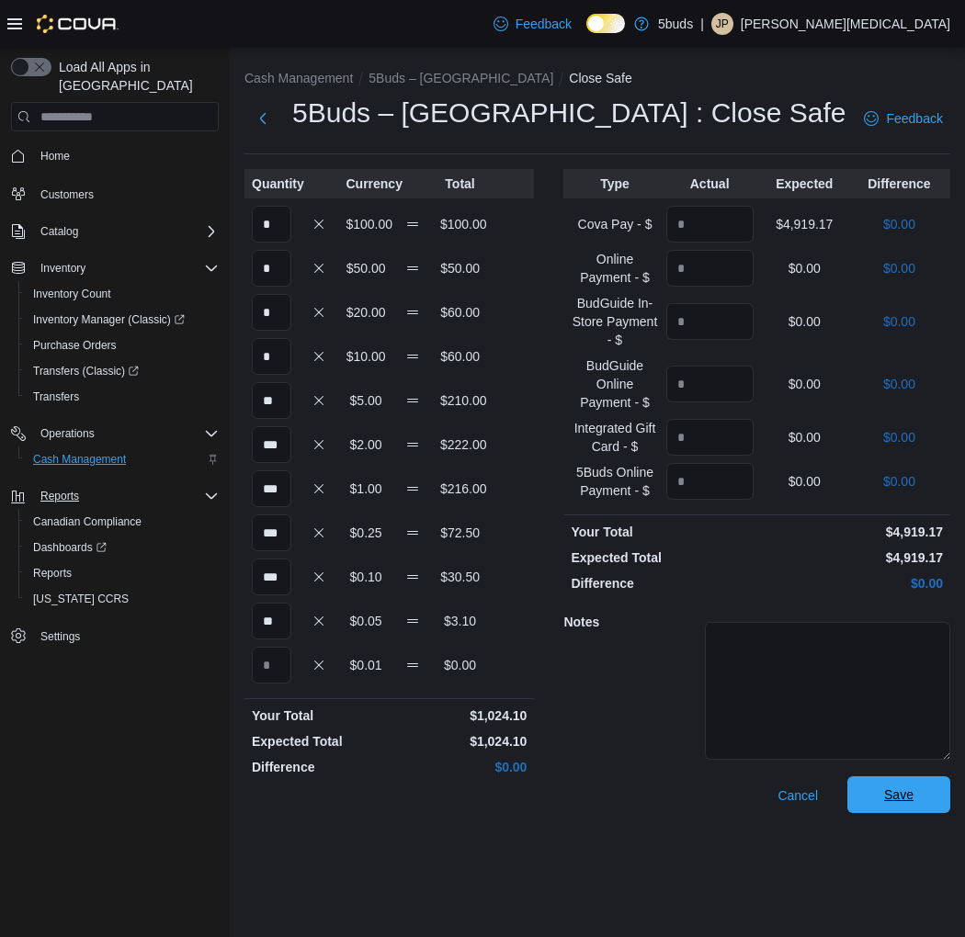
click at [903, 787] on span "Save" at bounding box center [898, 795] width 29 height 18
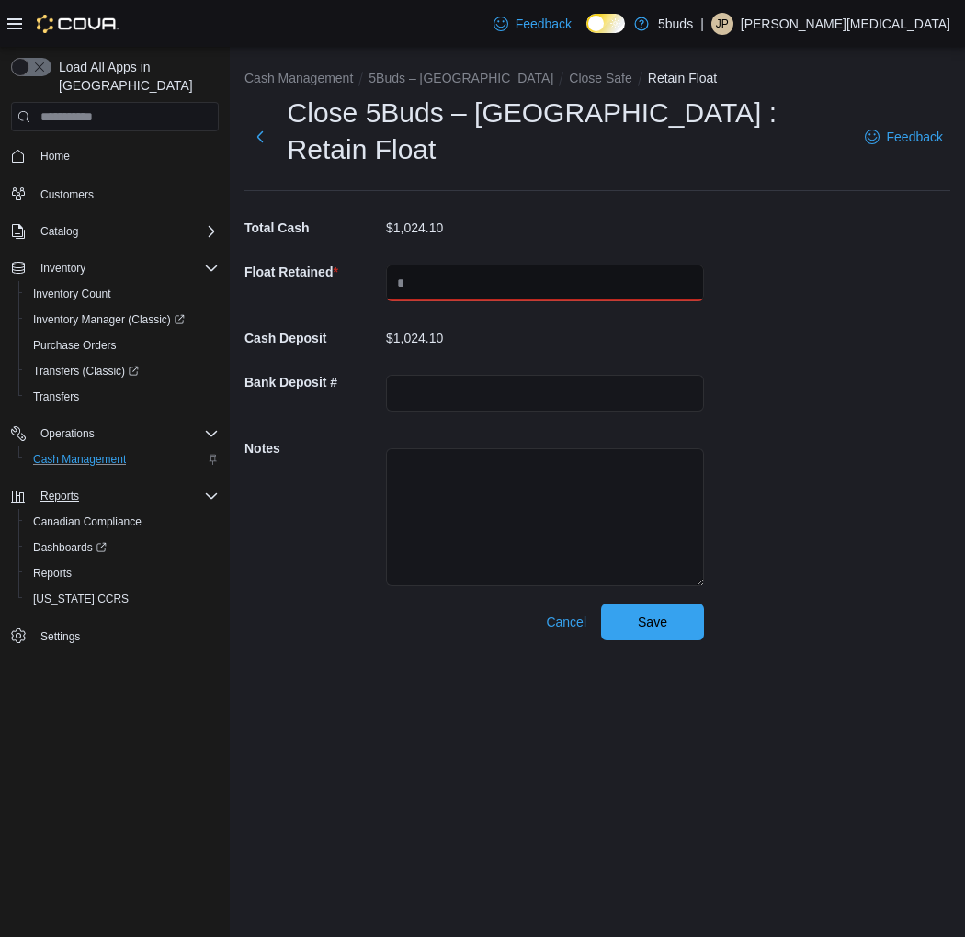
click at [435, 265] on input "text" at bounding box center [545, 283] width 318 height 37
type input "****"
click at [674, 603] on span "Save" at bounding box center [652, 621] width 81 height 37
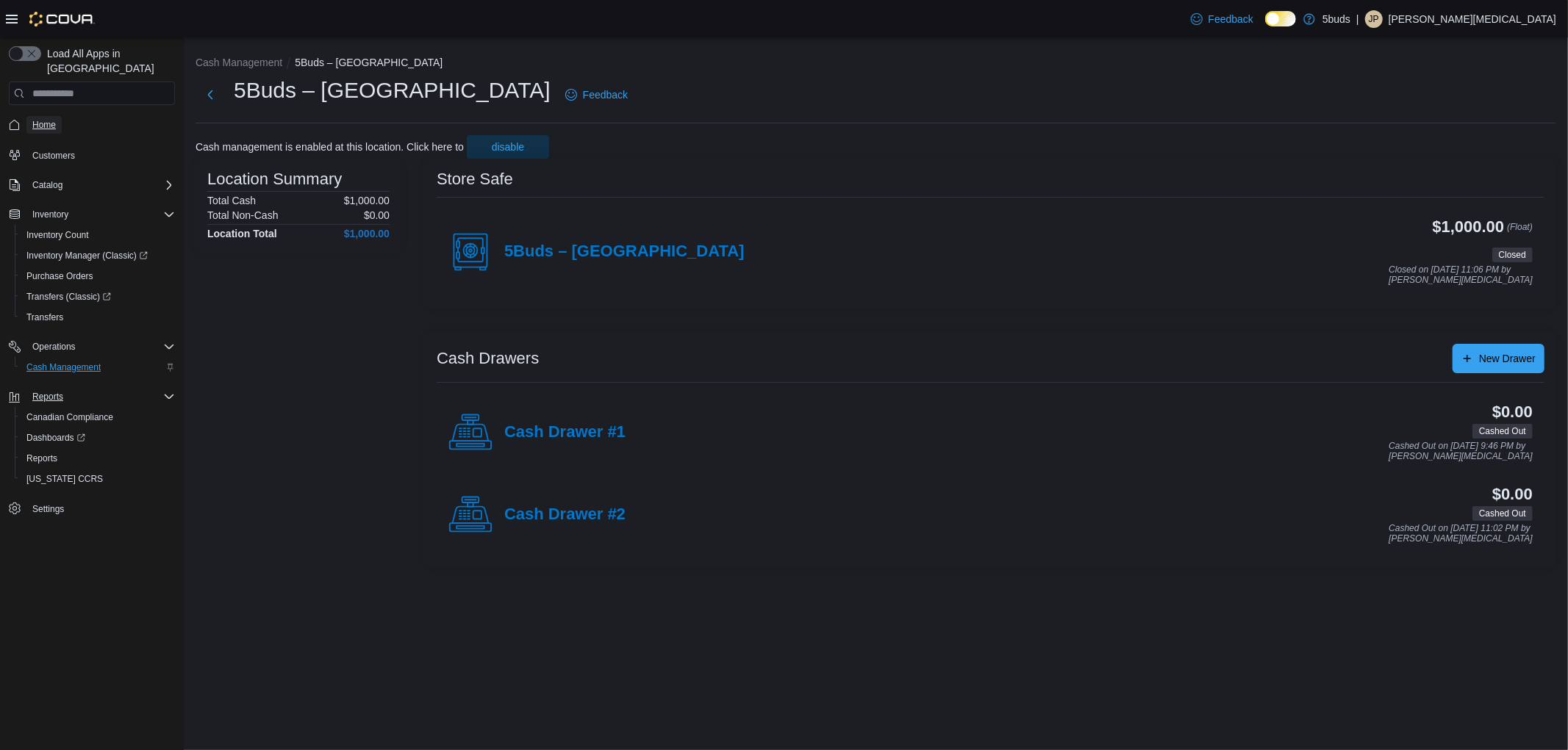
click at [47, 116] on span "Home" at bounding box center [43, 125] width 23 height 18
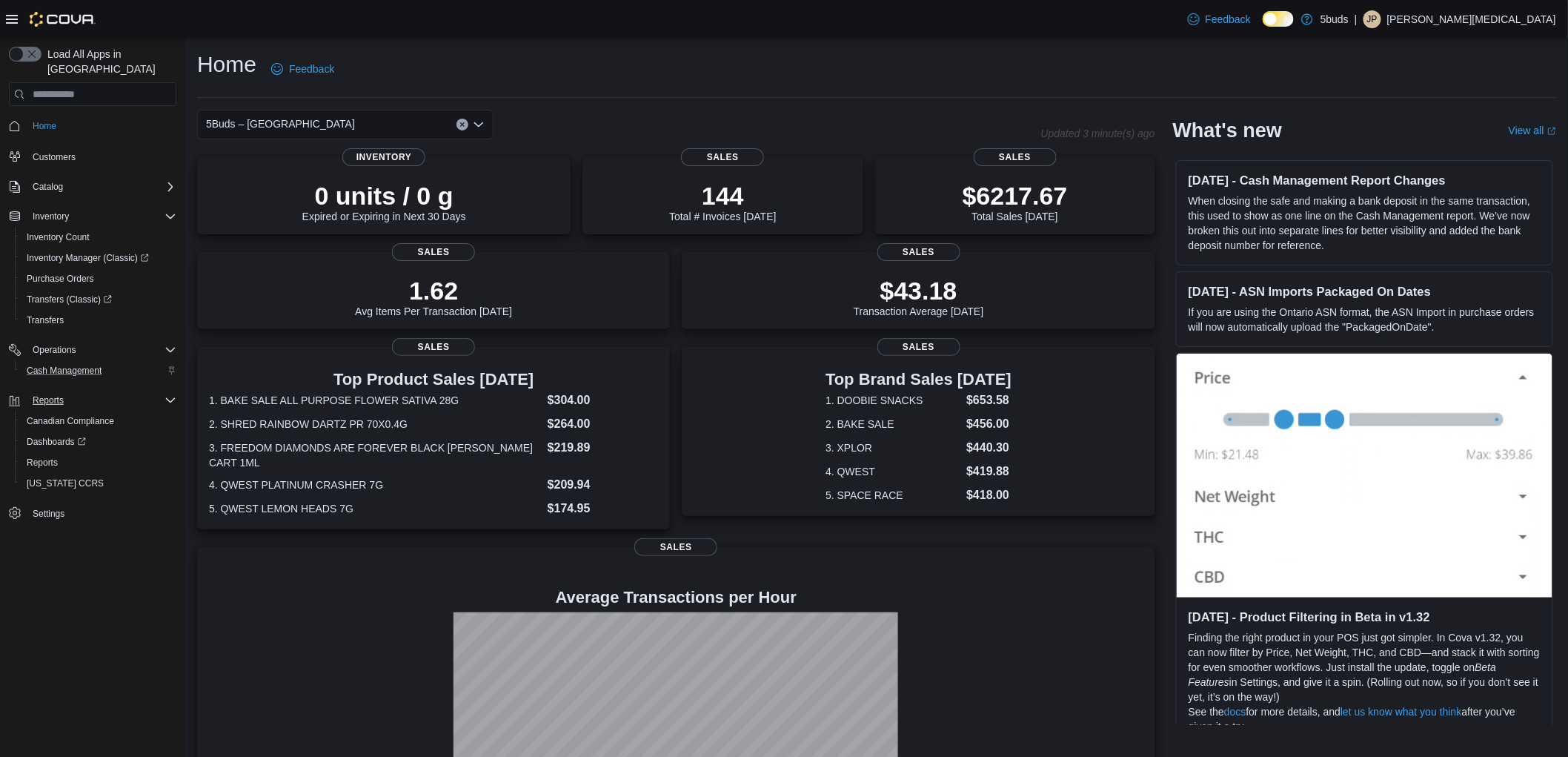
drag, startPoint x: 756, startPoint y: 77, endPoint x: 1580, endPoint y: 5, distance: 827.1
click at [761, 75] on div "Home Feedback" at bounding box center [876, 69] width 1359 height 39
click at [50, 457] on span "Reports" at bounding box center [42, 462] width 31 height 12
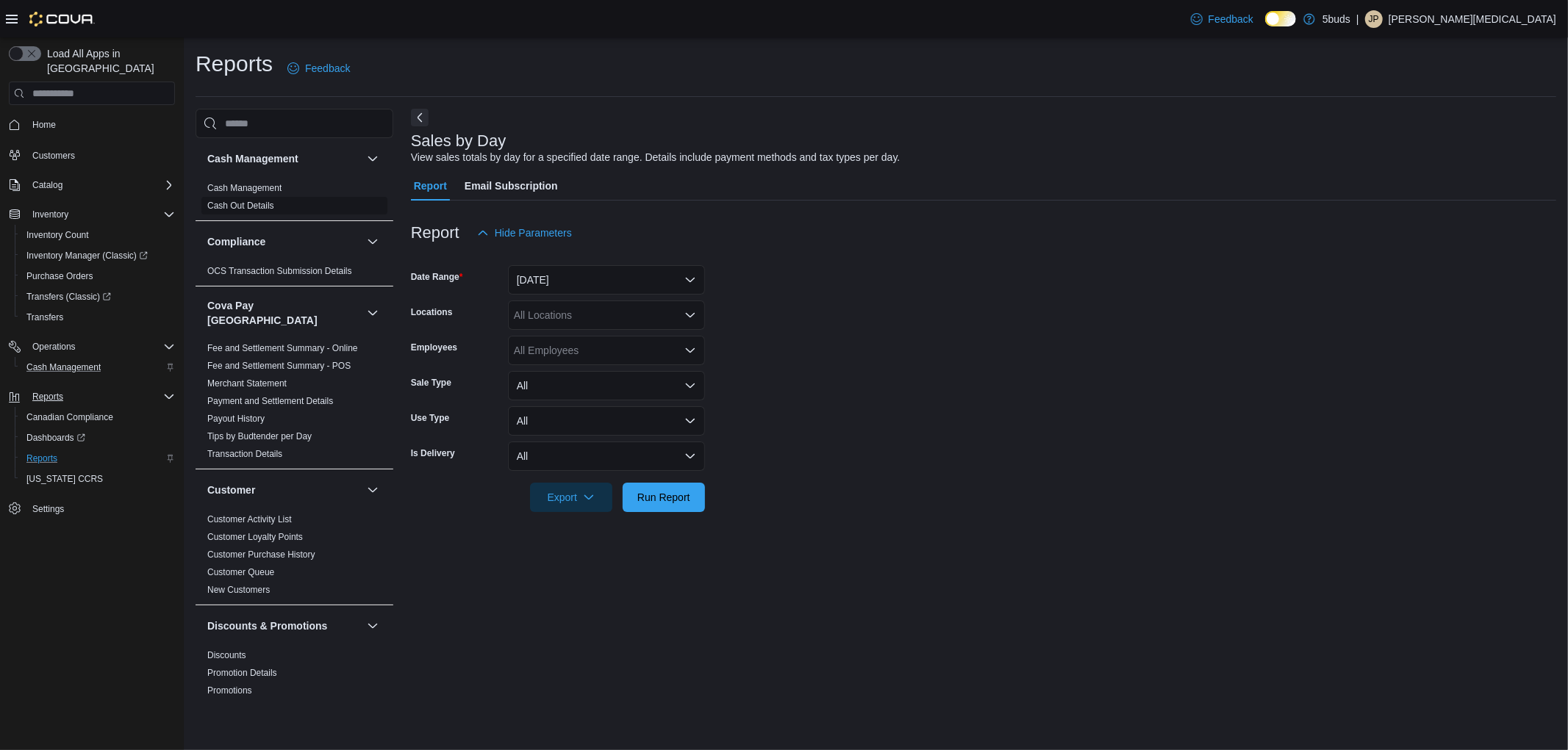
click at [266, 203] on link "Cash Out Details" at bounding box center [241, 205] width 67 height 10
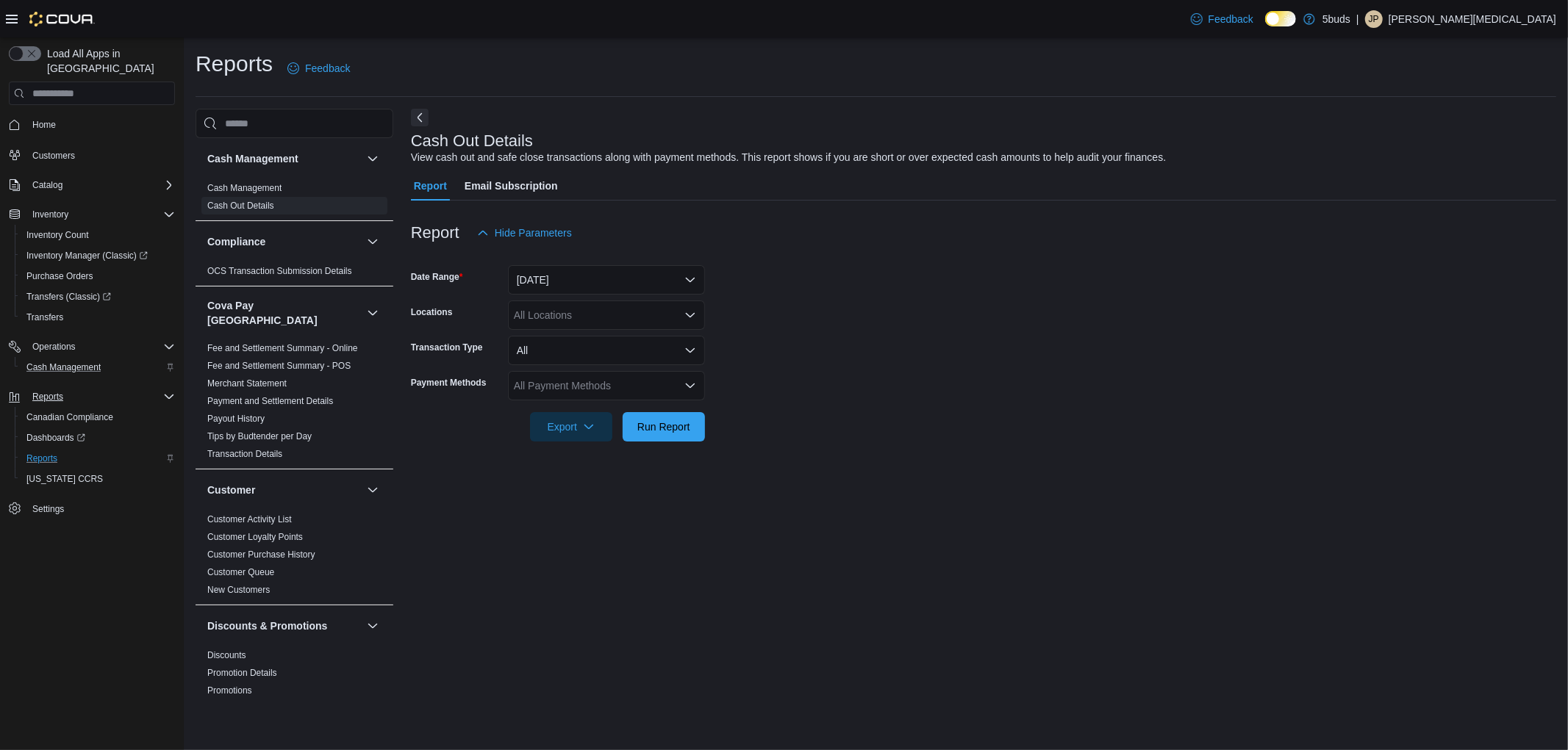
click at [566, 310] on div "All Locations" at bounding box center [606, 315] width 197 height 30
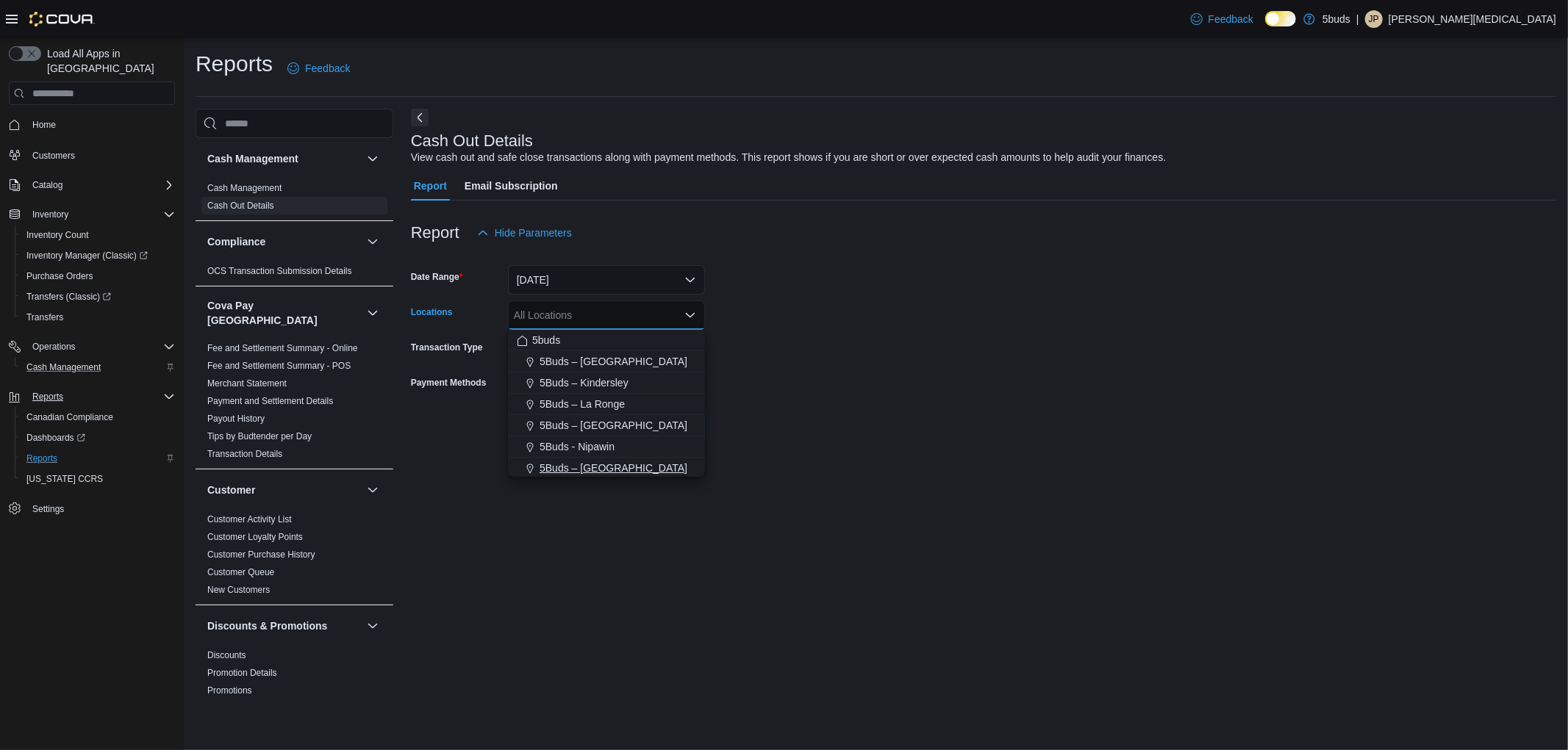
click at [618, 461] on span "5Buds – [GEOGRAPHIC_DATA]" at bounding box center [613, 468] width 148 height 14
click at [596, 551] on div "Cash Out Details View cash out and safe close transactions along with payment m…" at bounding box center [984, 405] width 1146 height 592
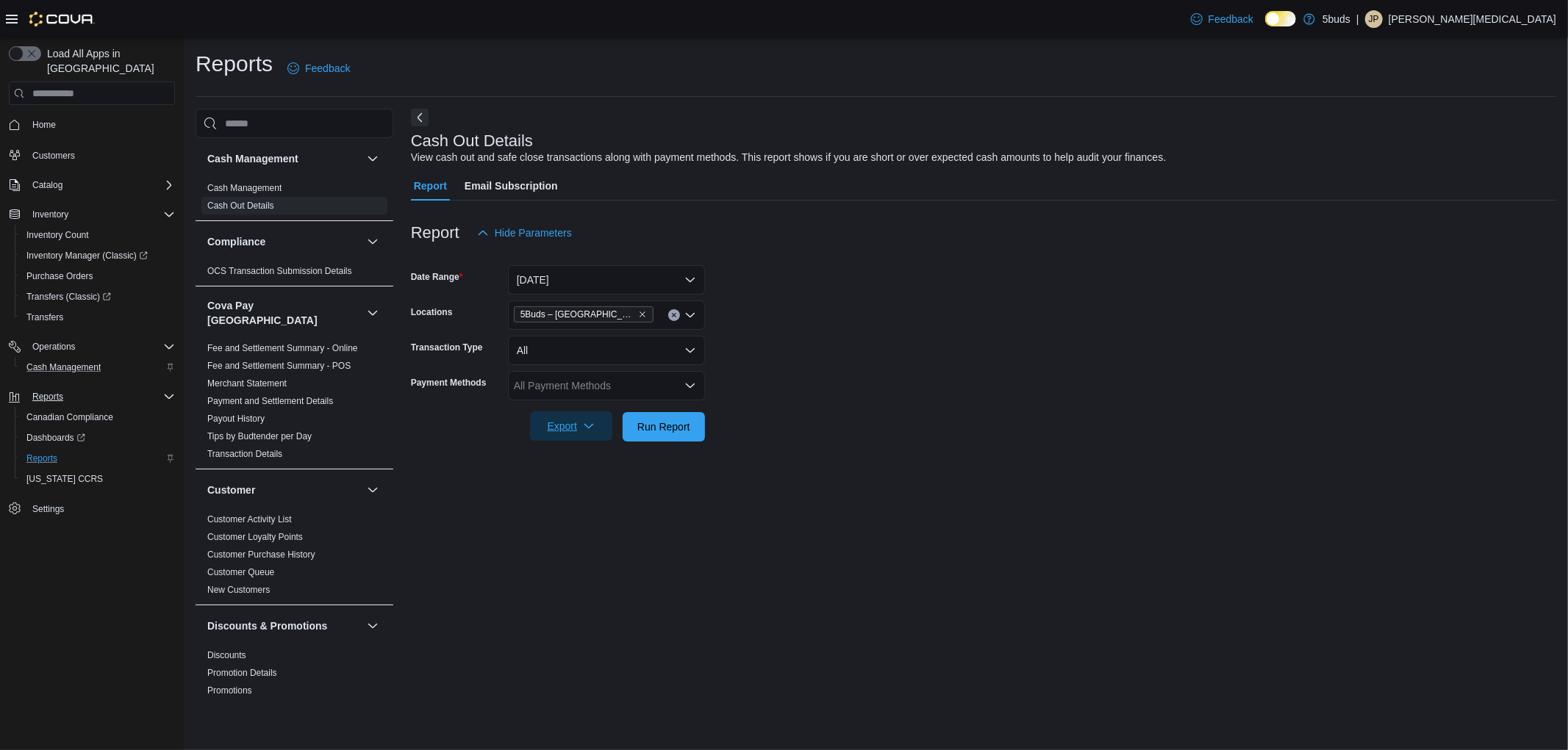
click at [578, 421] on span "Export" at bounding box center [571, 426] width 65 height 30
click at [575, 465] on button "Export to Excel" at bounding box center [573, 456] width 84 height 30
click at [1524, 13] on p "[PERSON_NAME][MEDICAL_DATA]" at bounding box center [1473, 19] width 168 height 18
click at [1474, 150] on span "Sign Out" at bounding box center [1462, 146] width 40 height 14
